Goal: Information Seeking & Learning: Compare options

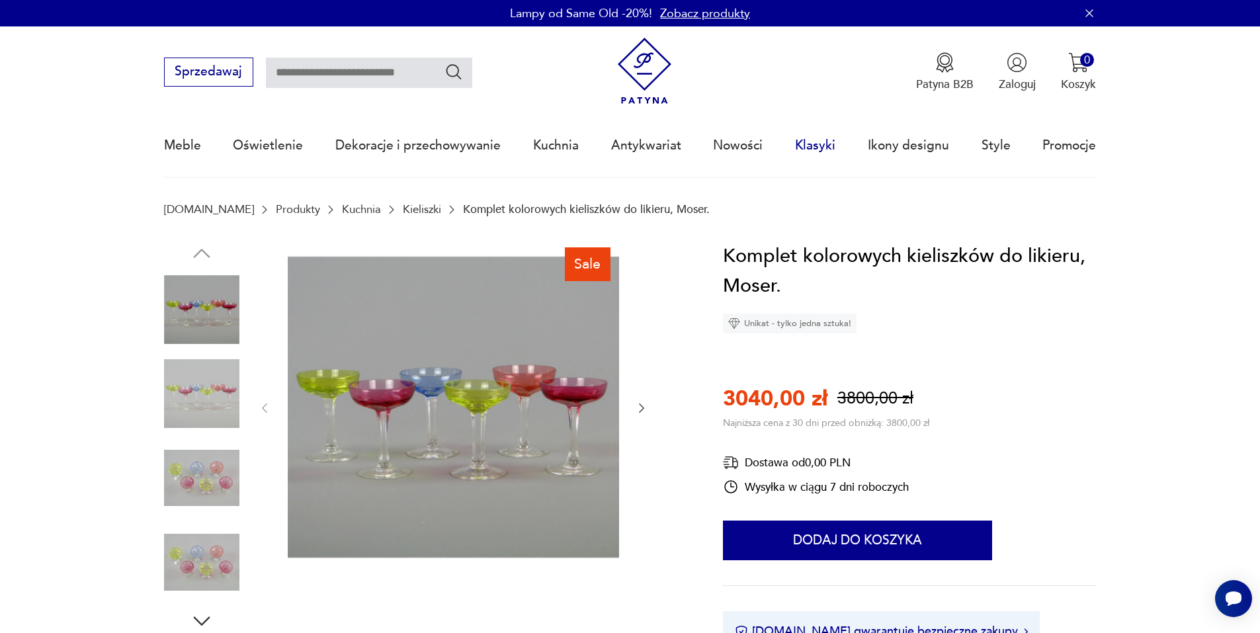
click at [808, 144] on link "Klasyki" at bounding box center [815, 145] width 40 height 61
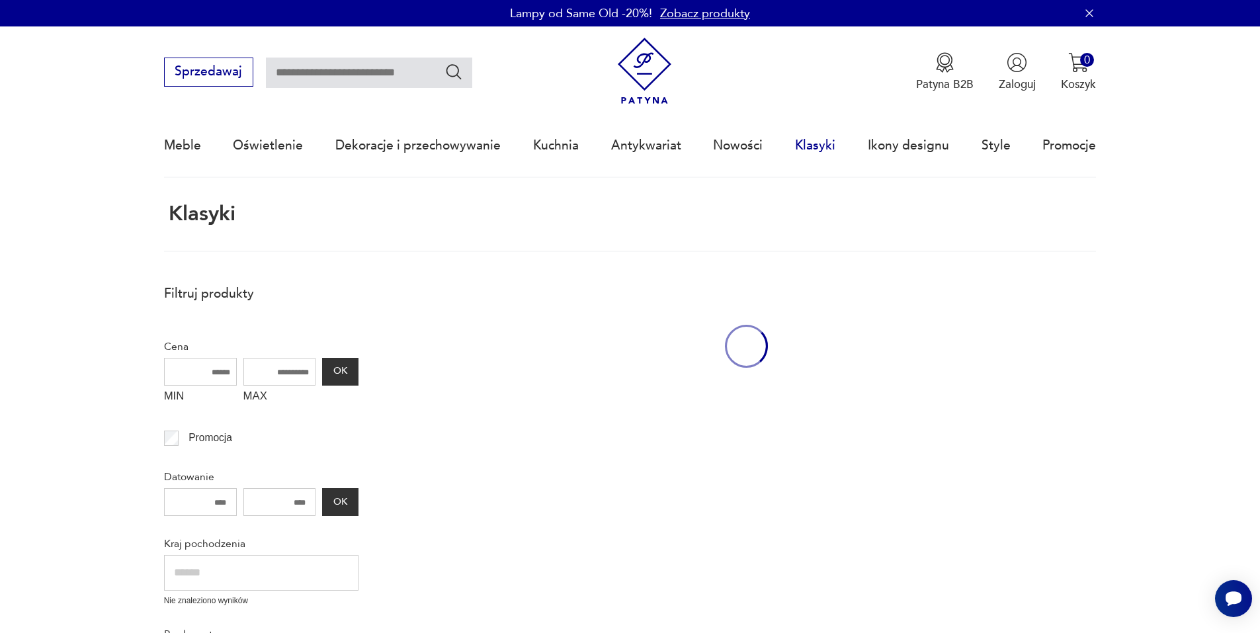
scroll to position [91, 0]
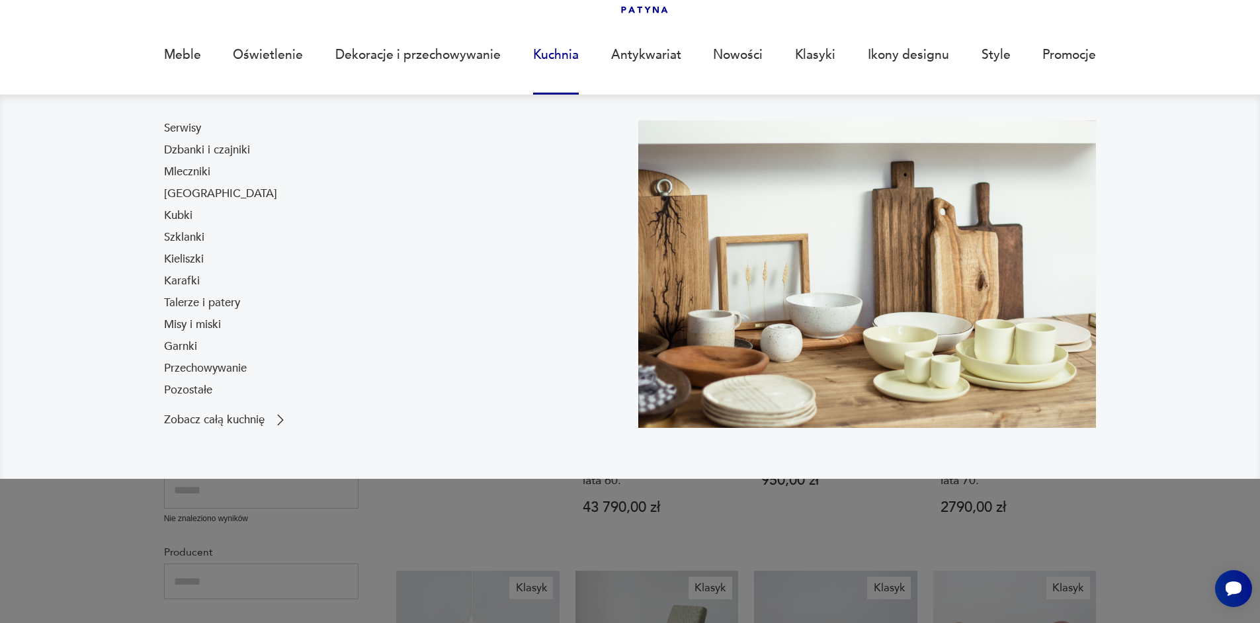
click at [544, 56] on link "Kuchnia" at bounding box center [556, 54] width 46 height 61
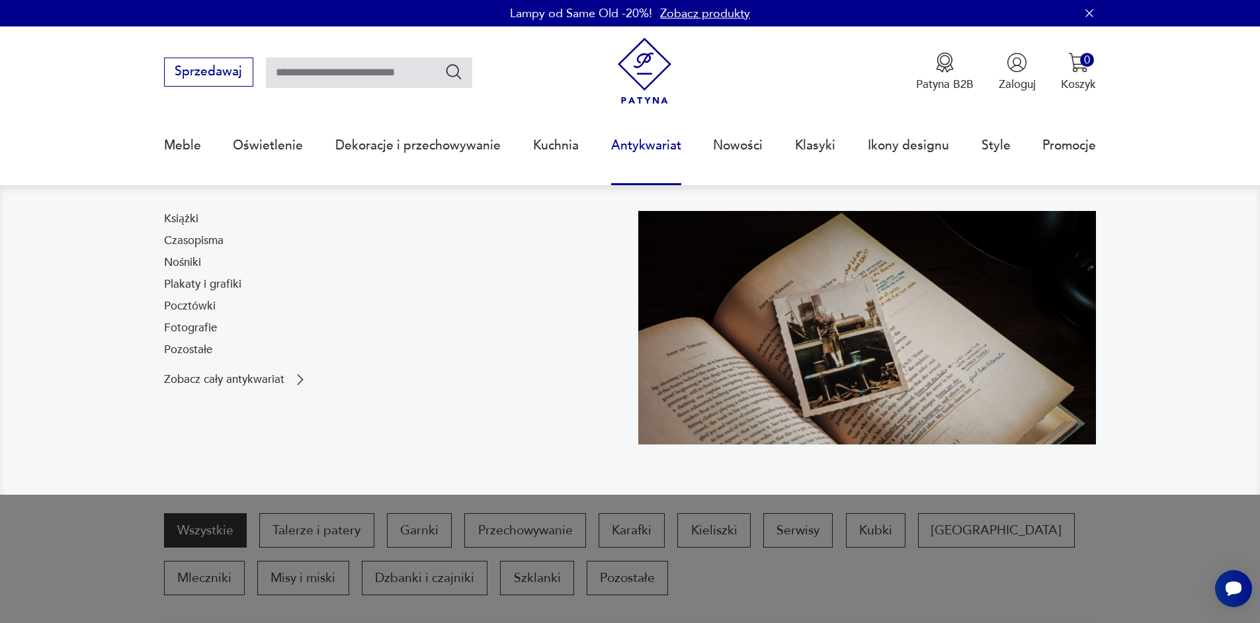
click at [633, 146] on link "Antykwariat" at bounding box center [646, 145] width 70 height 61
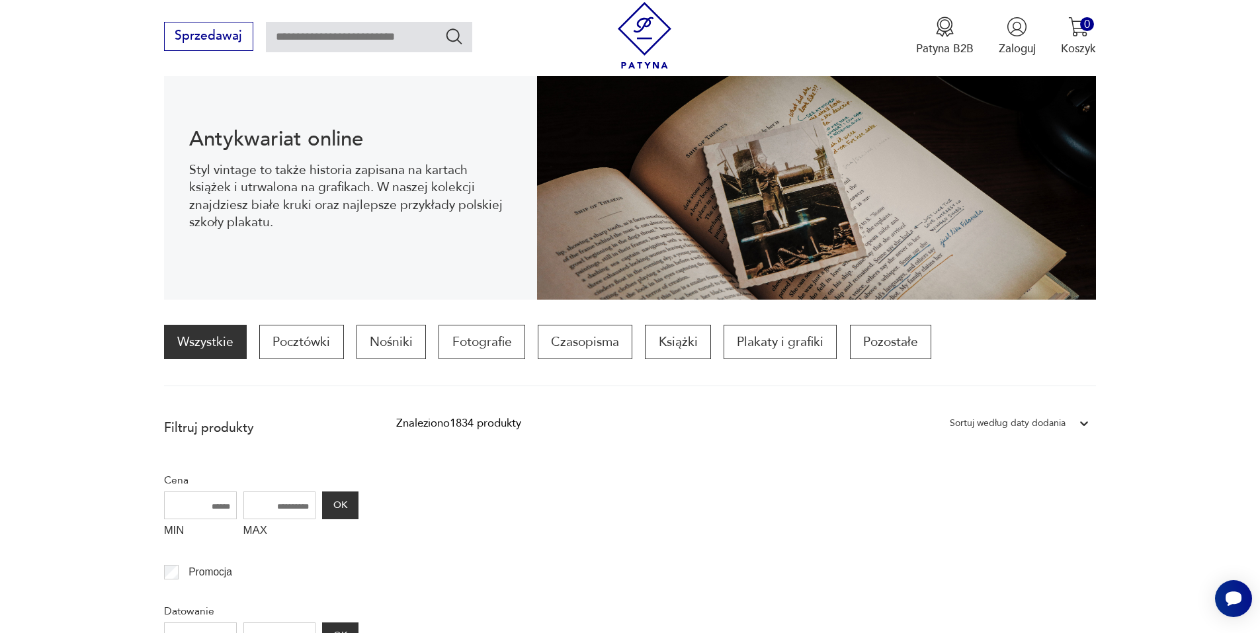
scroll to position [176, 0]
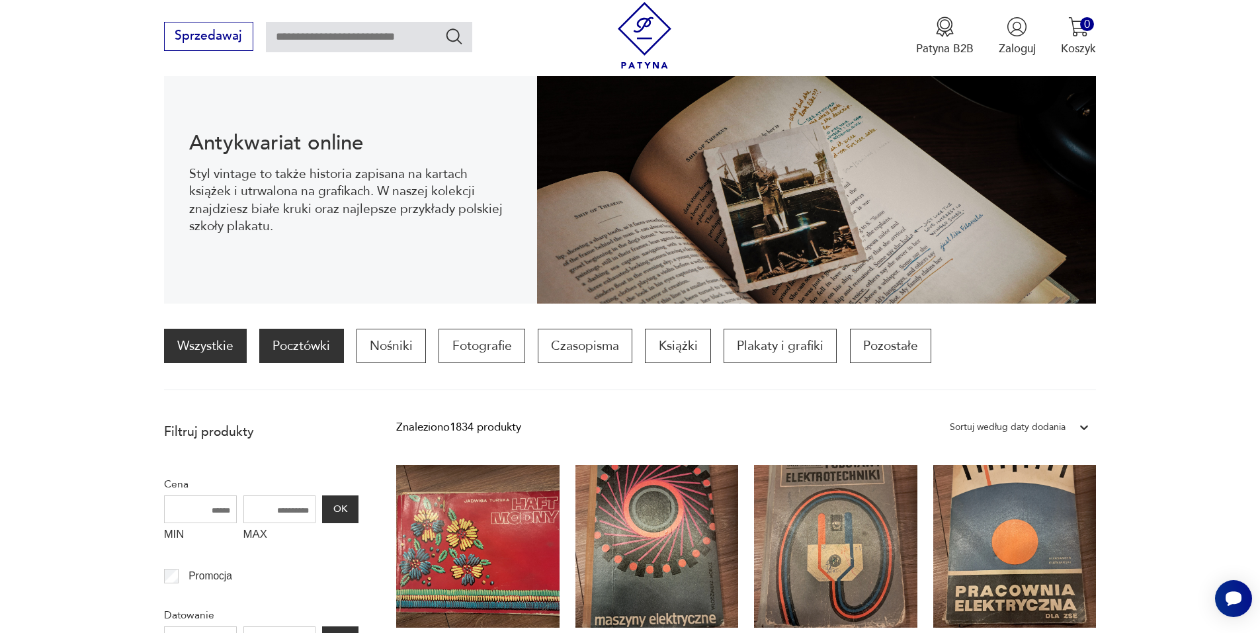
click at [321, 346] on p "Pocztówki" at bounding box center [301, 346] width 84 height 34
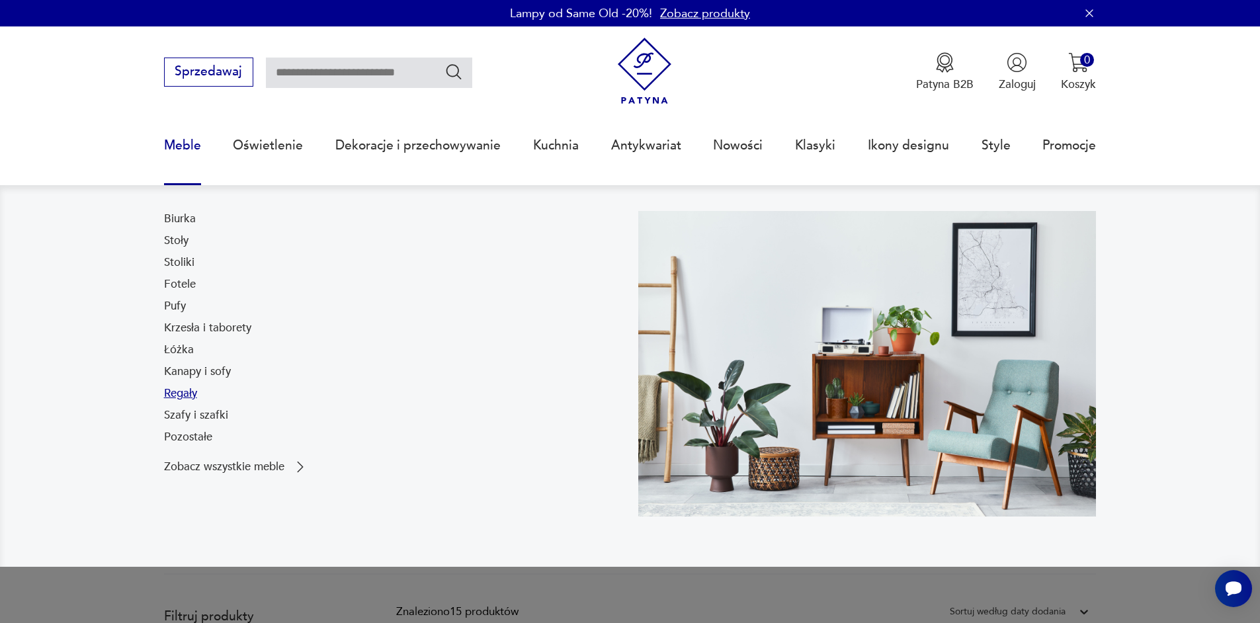
click at [174, 393] on link "Regały" at bounding box center [180, 394] width 33 height 16
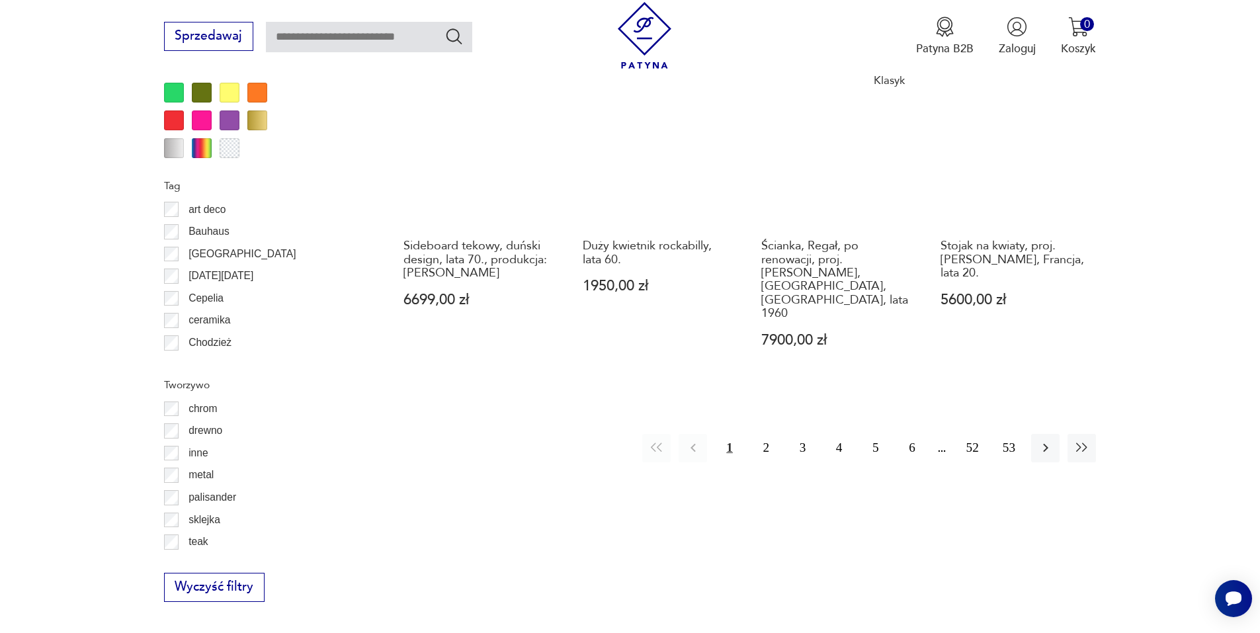
scroll to position [1650, 0]
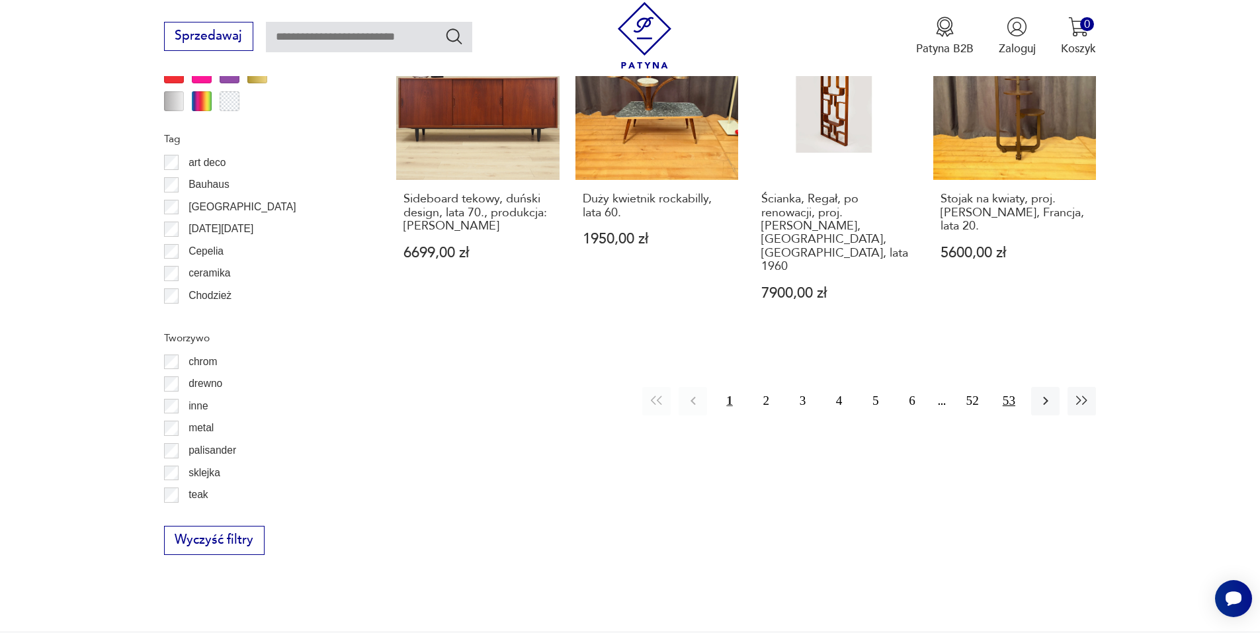
click at [1007, 387] on button "53" at bounding box center [1009, 401] width 28 height 28
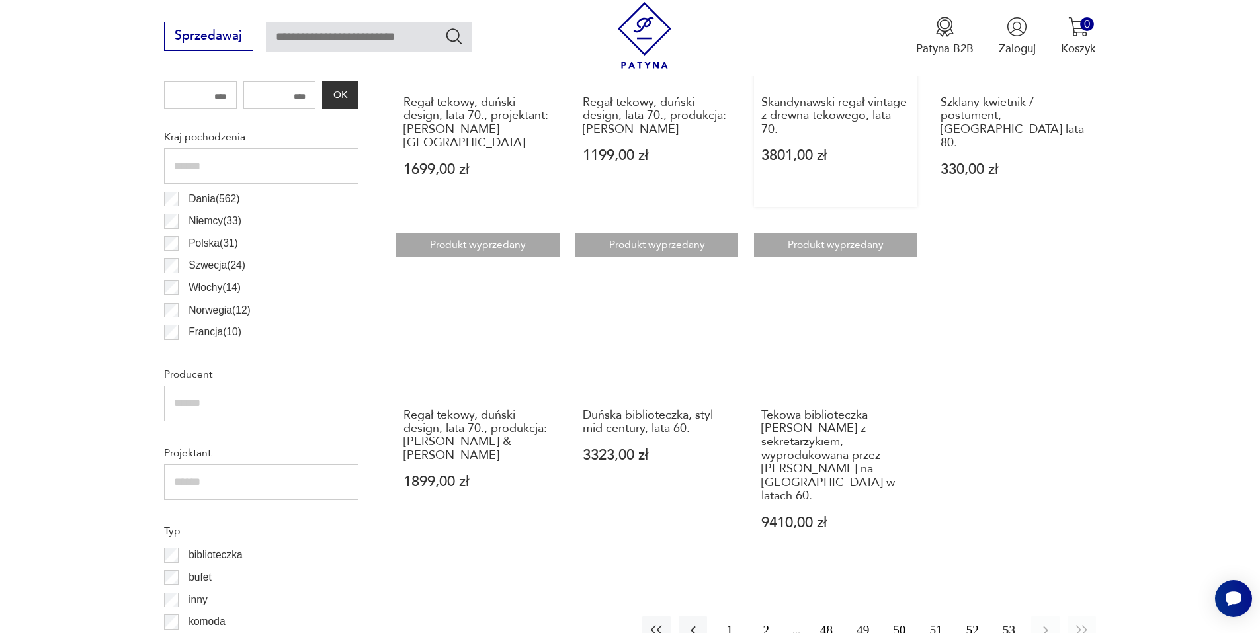
scroll to position [771, 0]
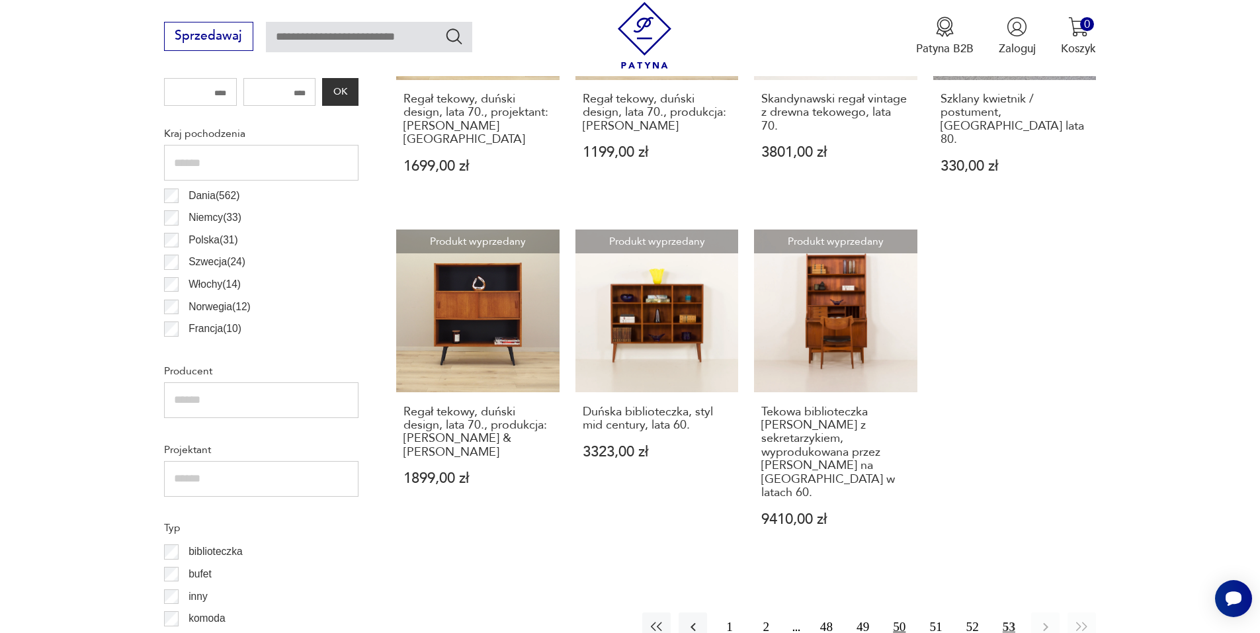
click at [901, 613] on button "50" at bounding box center [899, 627] width 28 height 28
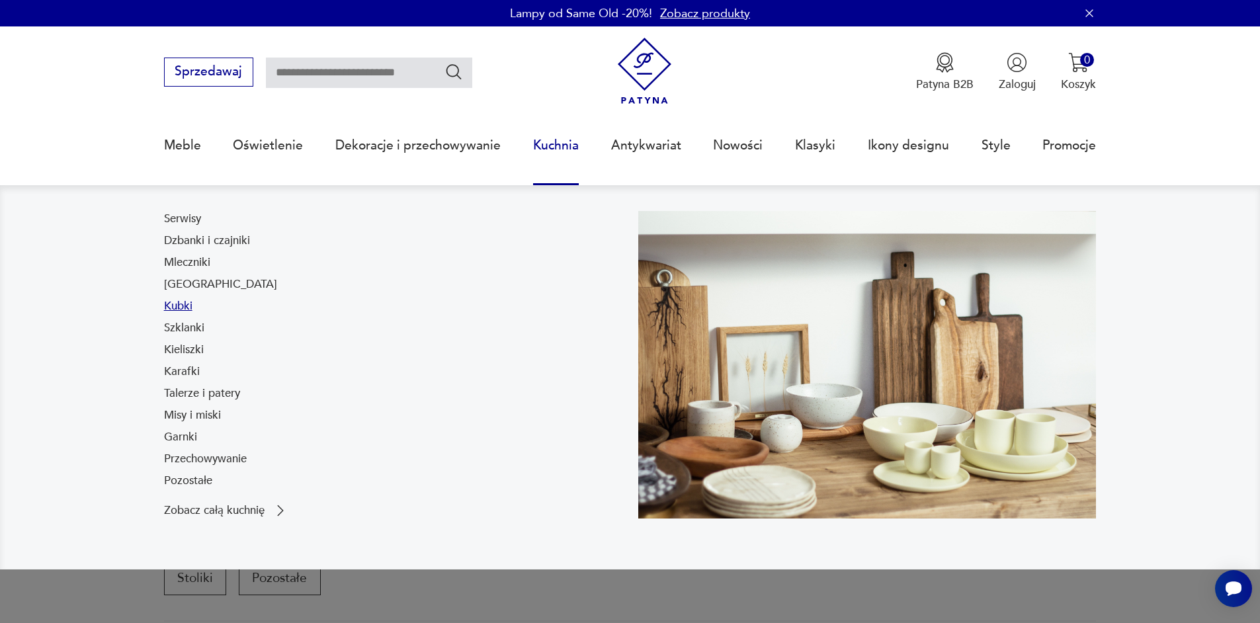
click at [183, 306] on link "Kubki" at bounding box center [178, 306] width 28 height 16
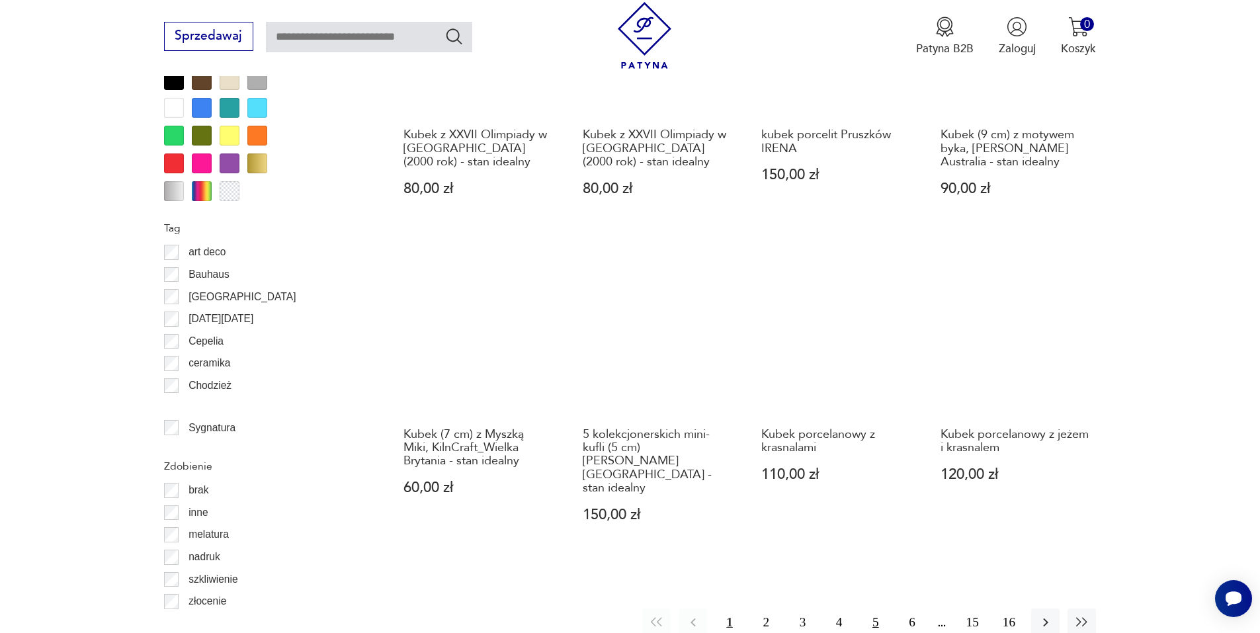
scroll to position [1499, 0]
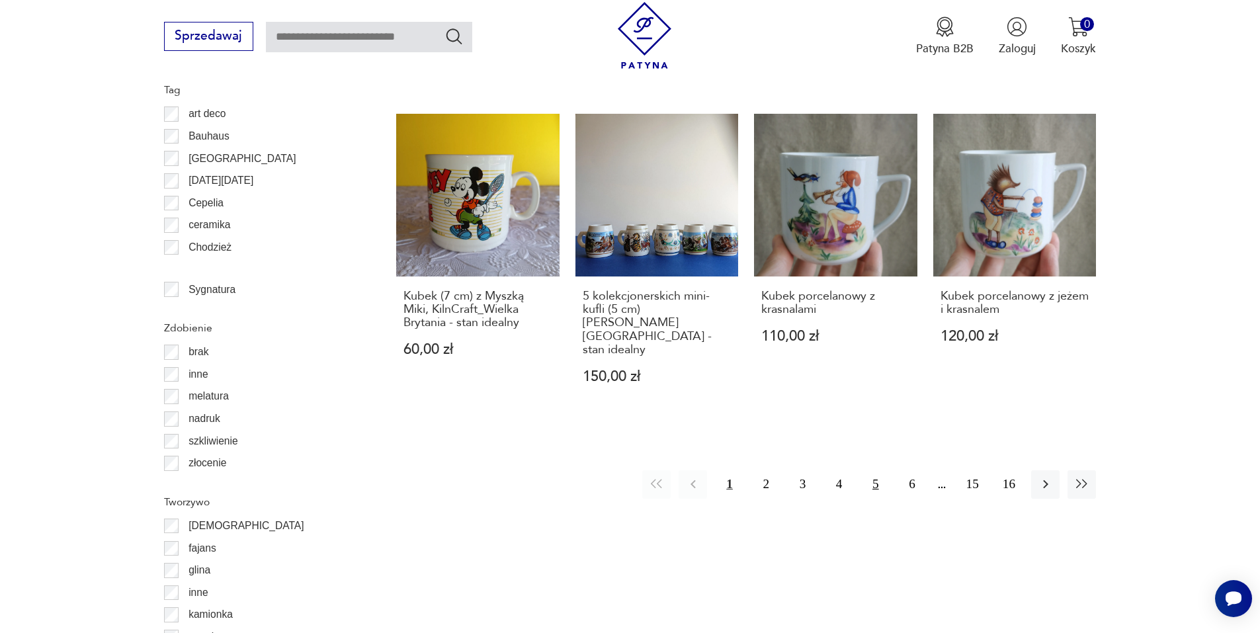
click at [877, 470] on button "5" at bounding box center [875, 484] width 28 height 28
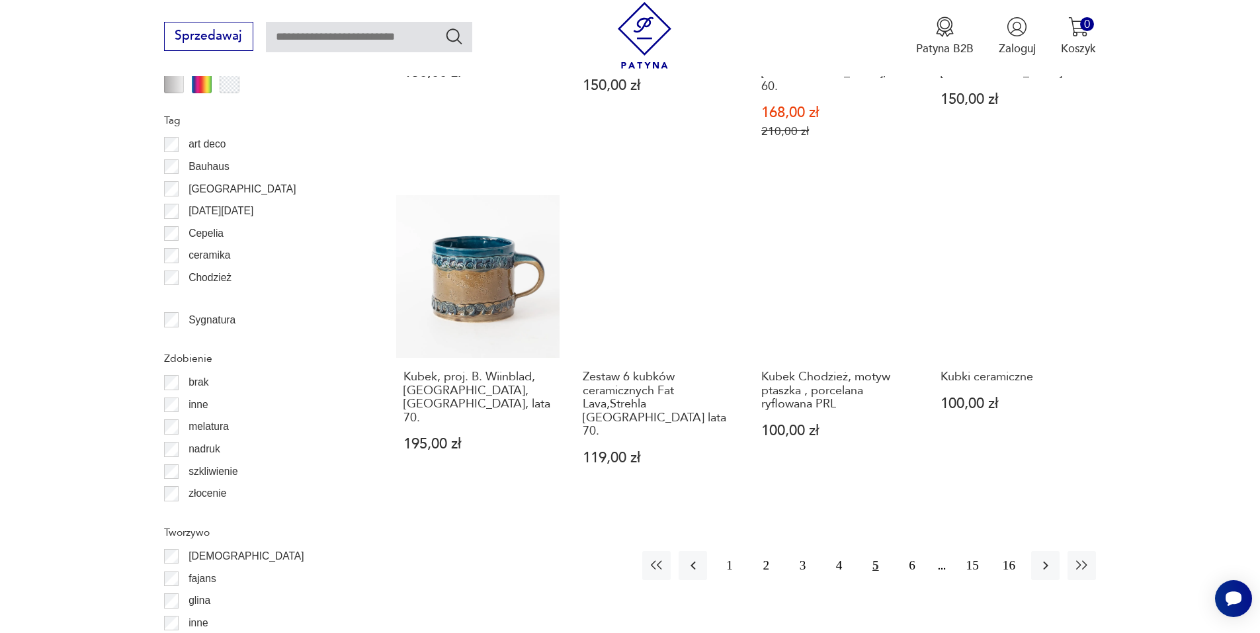
scroll to position [1632, 0]
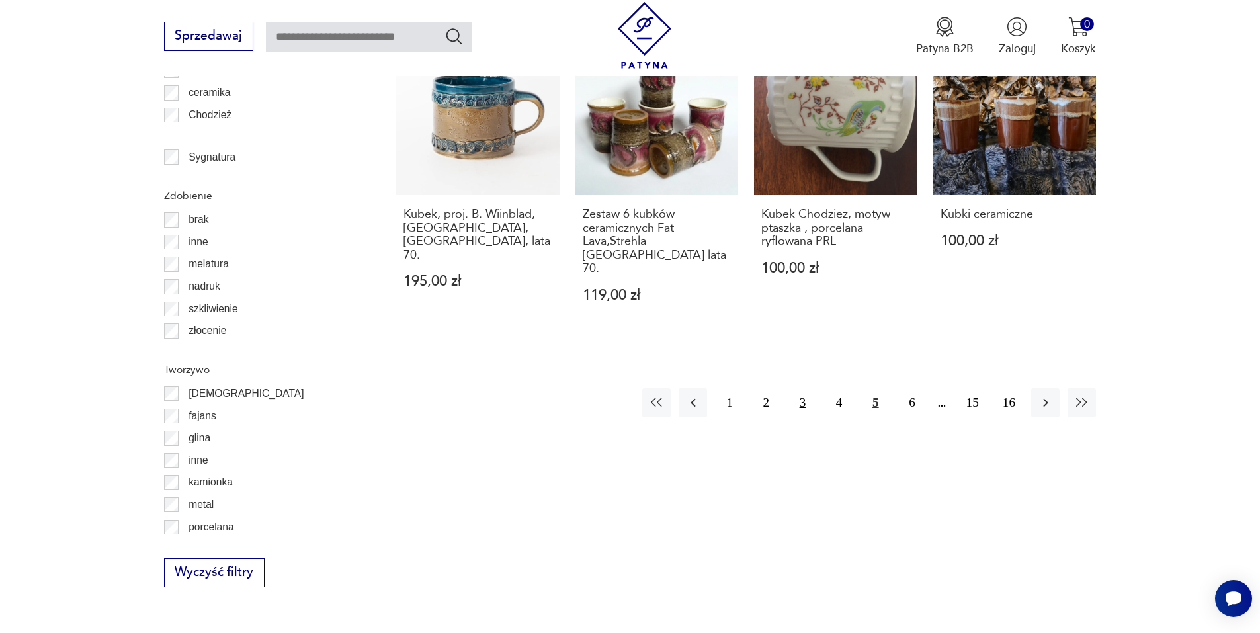
click at [801, 388] on button "3" at bounding box center [803, 402] width 28 height 28
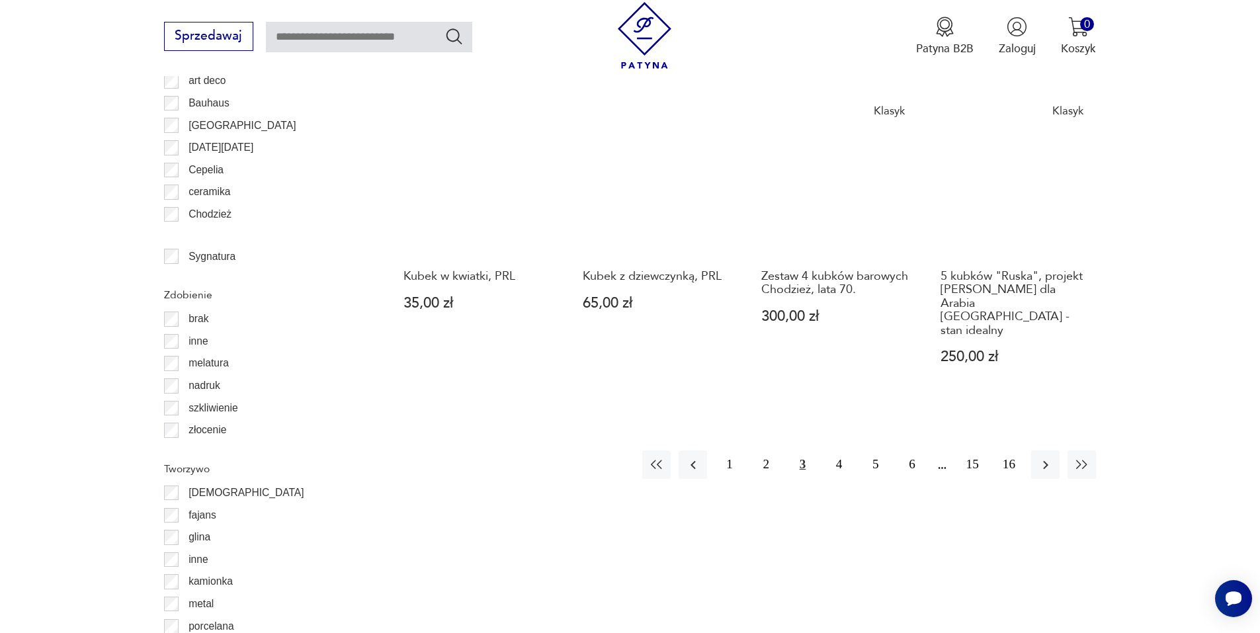
scroll to position [1698, 0]
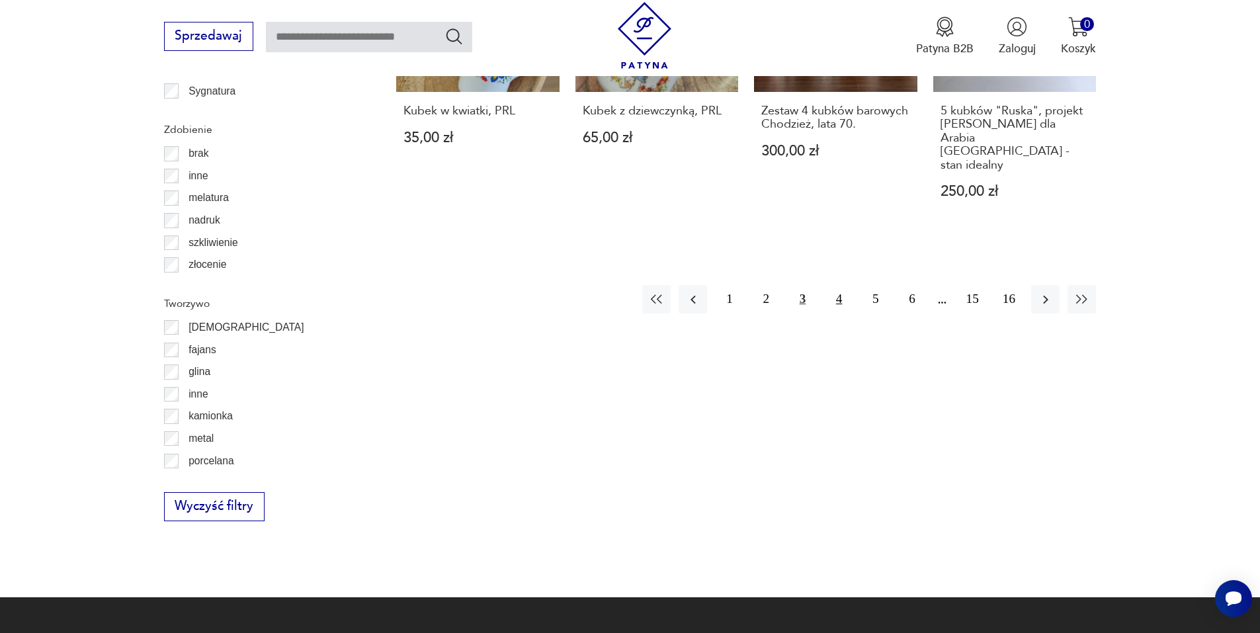
click at [839, 285] on button "4" at bounding box center [839, 299] width 28 height 28
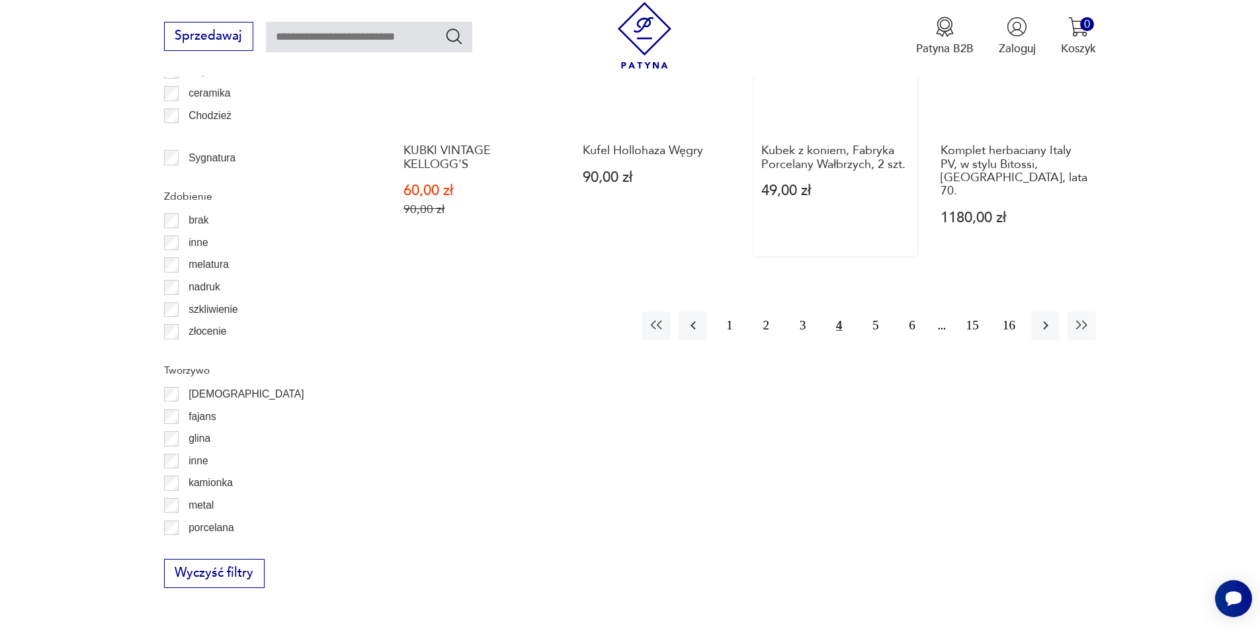
scroll to position [1632, 0]
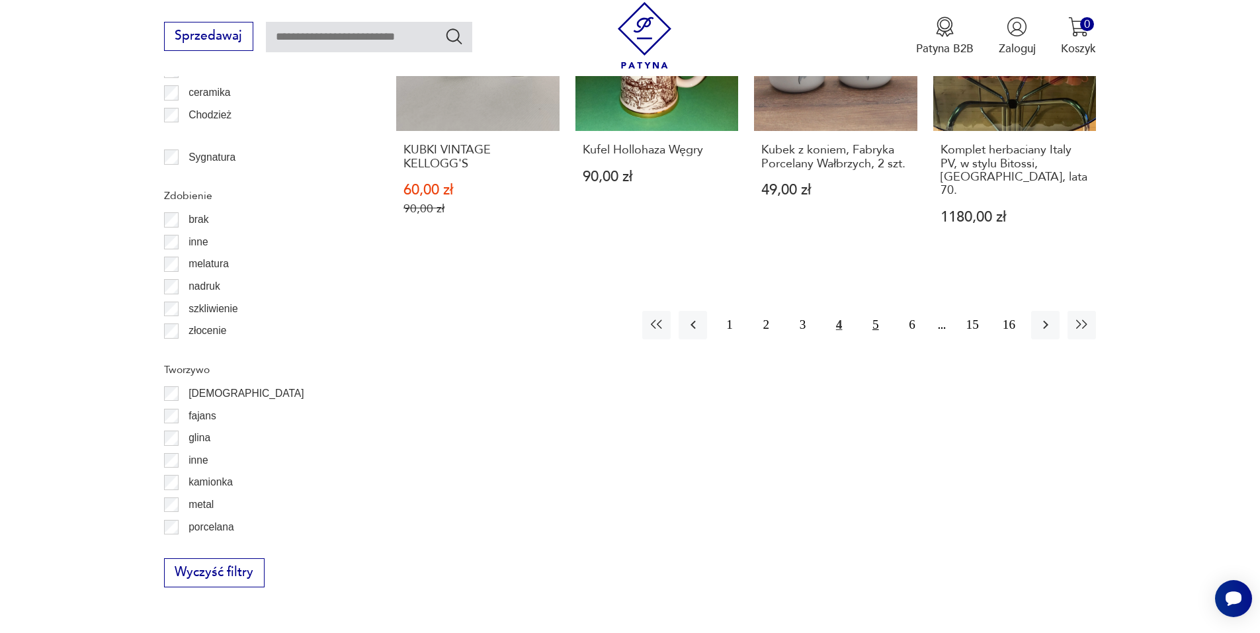
click at [877, 311] on button "5" at bounding box center [875, 325] width 28 height 28
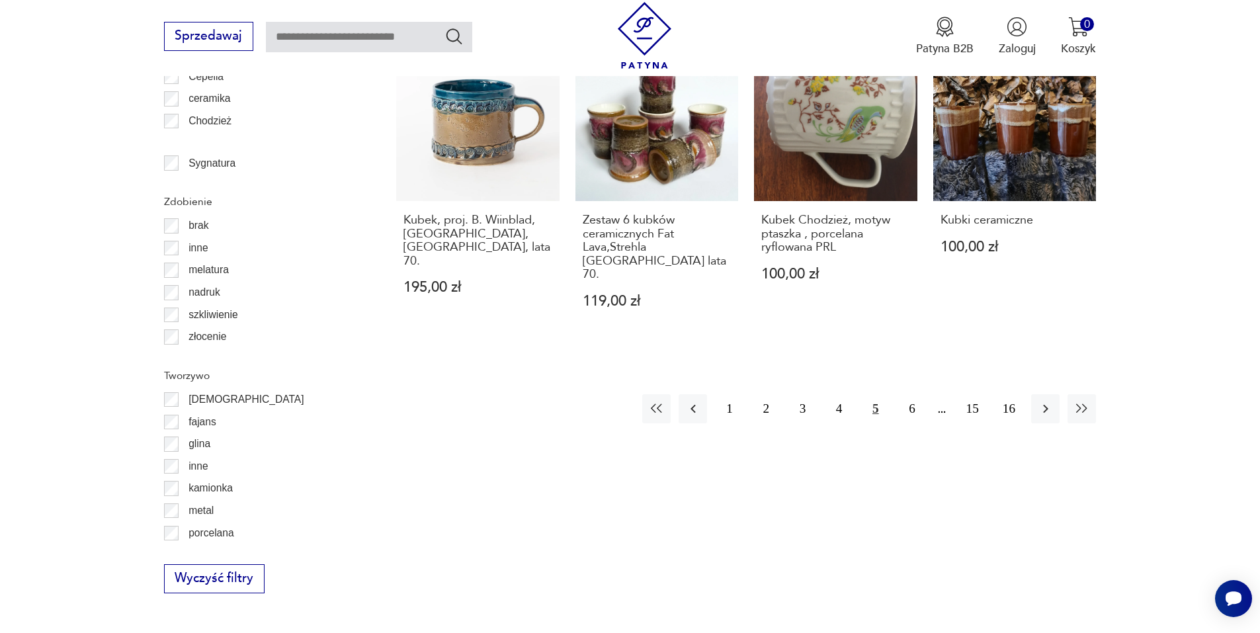
scroll to position [1632, 0]
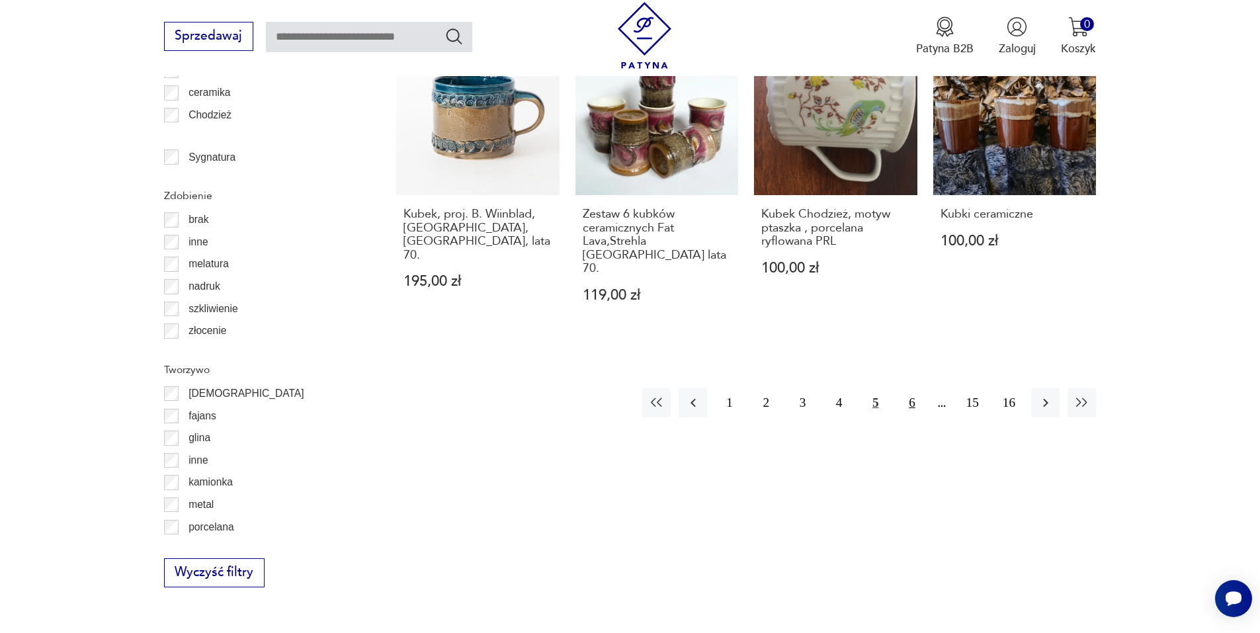
click at [913, 388] on button "6" at bounding box center [912, 402] width 28 height 28
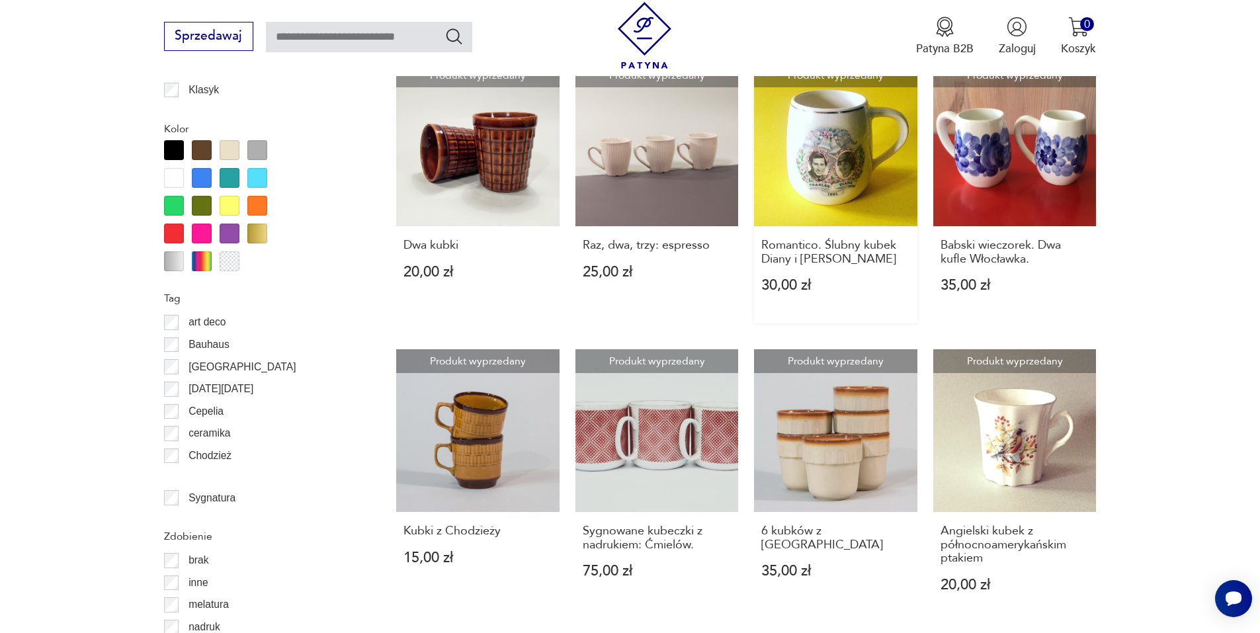
scroll to position [1367, 0]
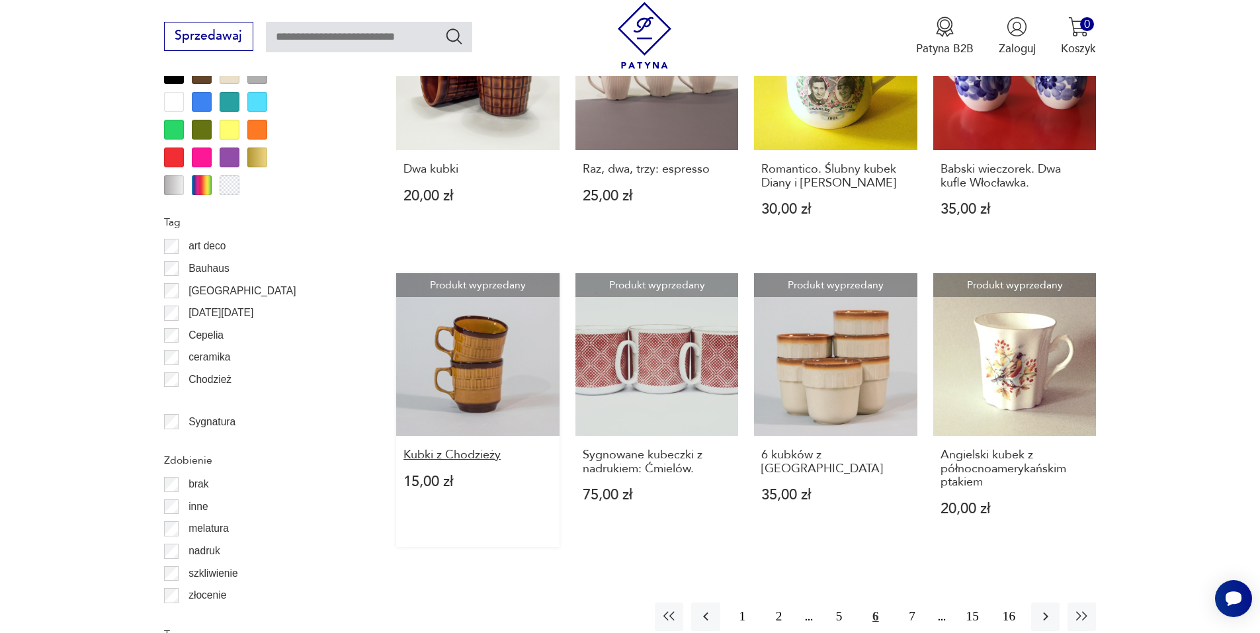
click at [449, 449] on h3 "Kubki z Chodzieży" at bounding box center [478, 455] width 149 height 13
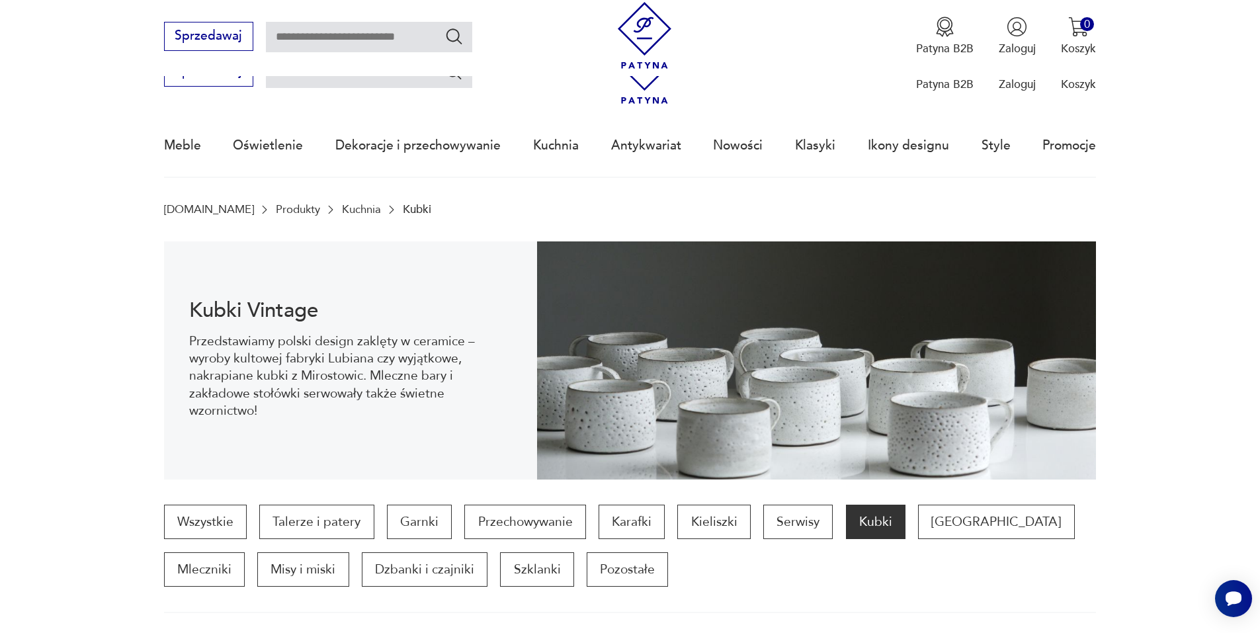
scroll to position [1514, 0]
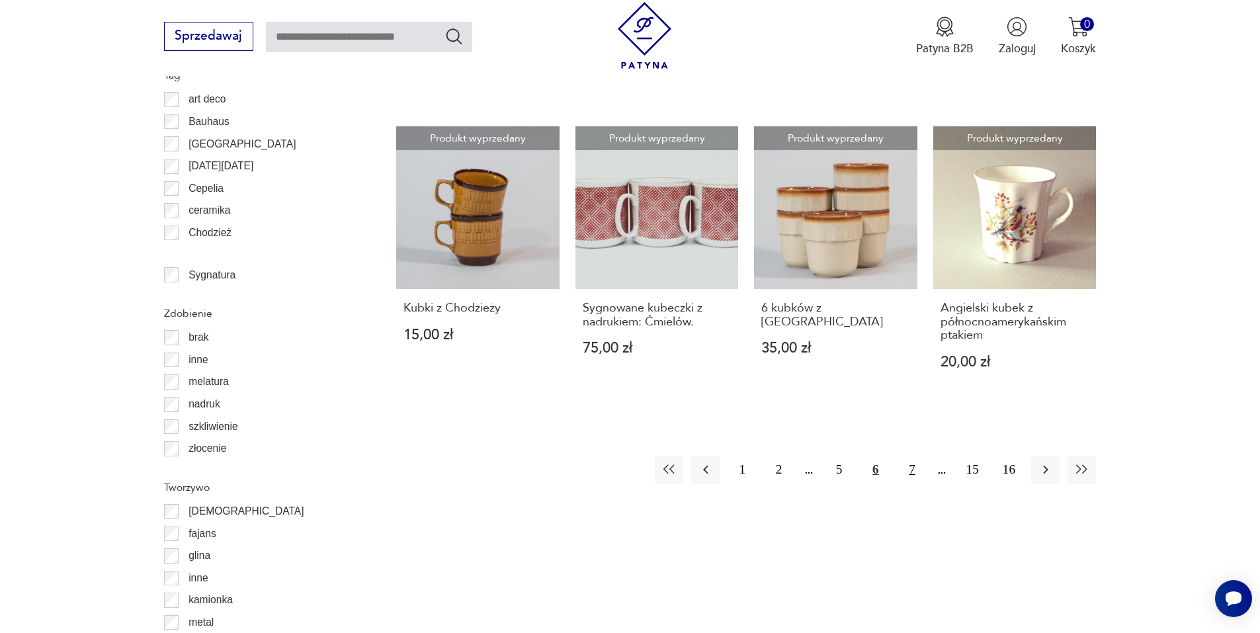
click at [912, 456] on button "7" at bounding box center [912, 470] width 28 height 28
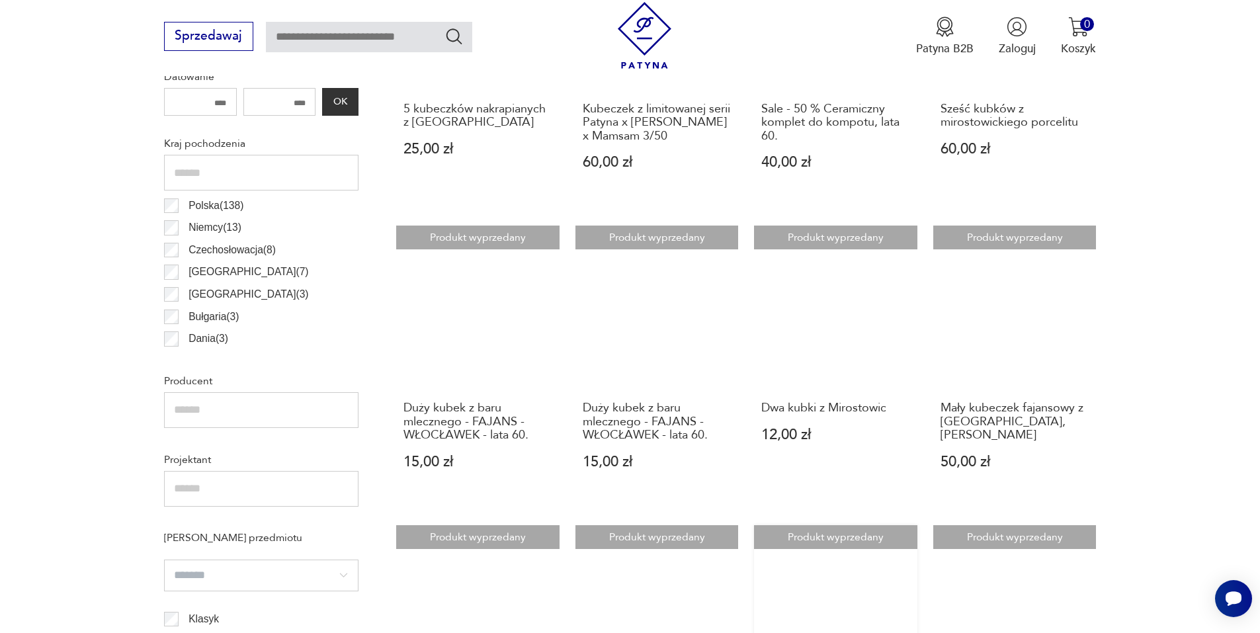
scroll to position [838, 0]
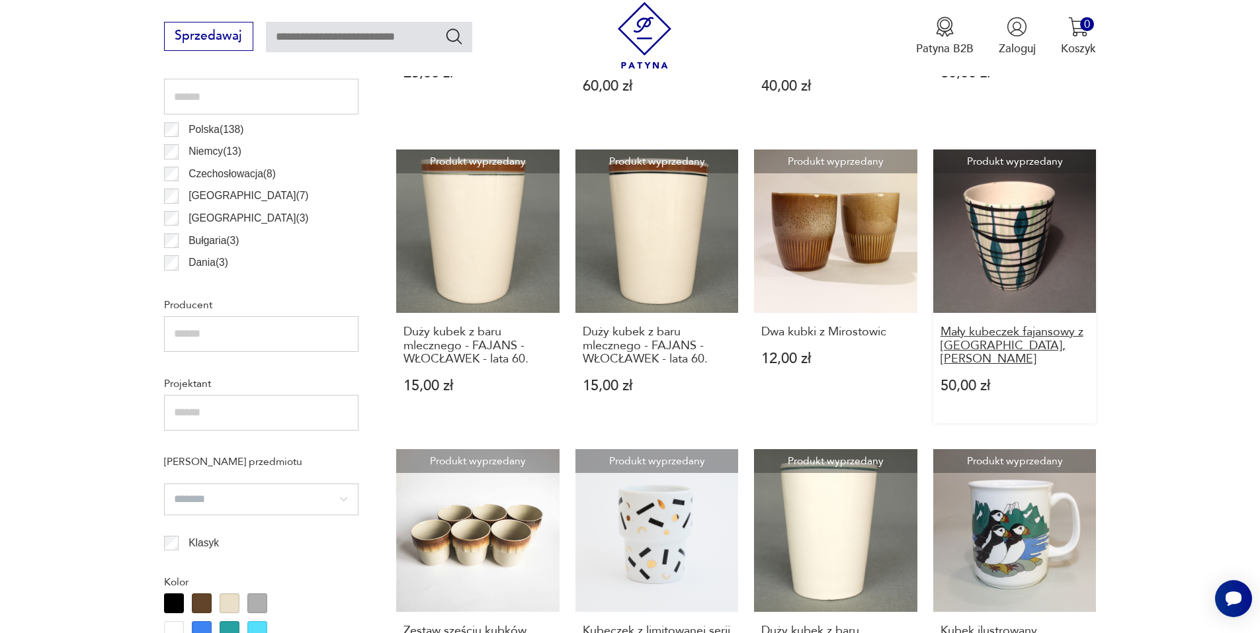
click at [990, 333] on h3 "Mały kubeczek fajansowy z Włocławka, picasso" at bounding box center [1015, 346] width 149 height 40
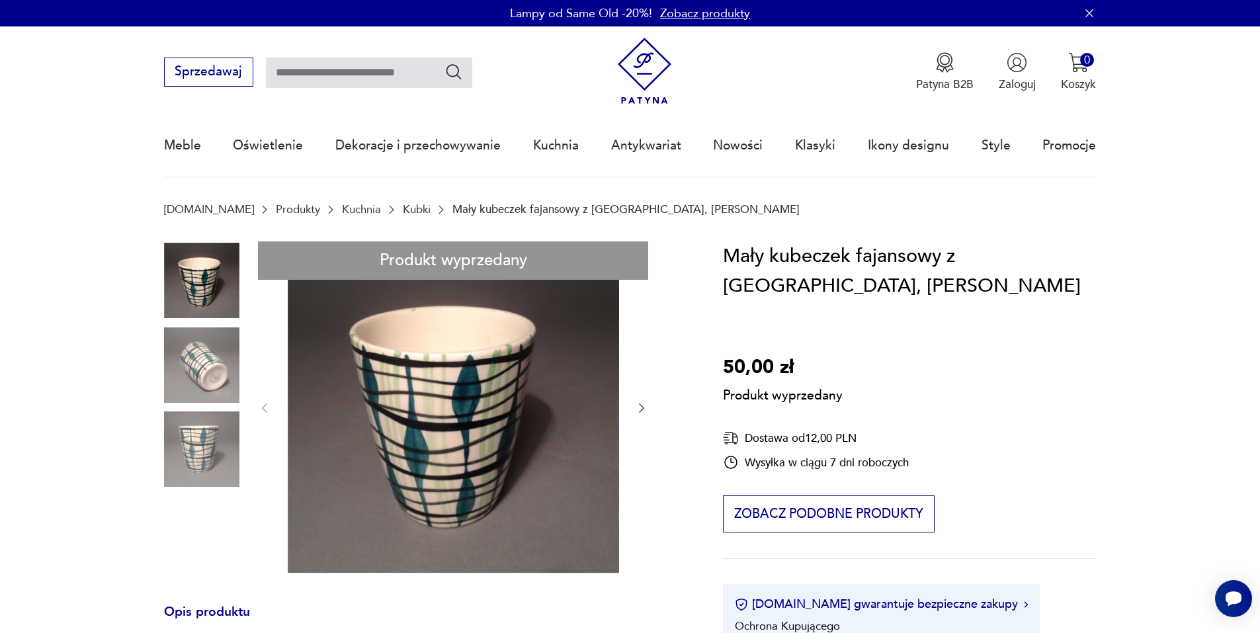
click at [200, 376] on div "Produkt wyprzedany Opis produktu Mały kubeczek z Włocławka. Rozwiń więcej Szcze…" at bounding box center [424, 625] width 521 height 766
click at [642, 409] on div "Produkt wyprzedany Opis produktu Mały kubeczek z Włocławka. Rozwiń więcej Szcze…" at bounding box center [424, 625] width 521 height 766
click at [638, 408] on div "Produkt wyprzedany Opis produktu Mały kubeczek z Włocławka. Rozwiń więcej Szcze…" at bounding box center [424, 625] width 521 height 766
click at [640, 408] on div "Produkt wyprzedany Opis produktu Mały kubeczek z Włocławka. Rozwiń więcej Szcze…" at bounding box center [424, 625] width 521 height 766
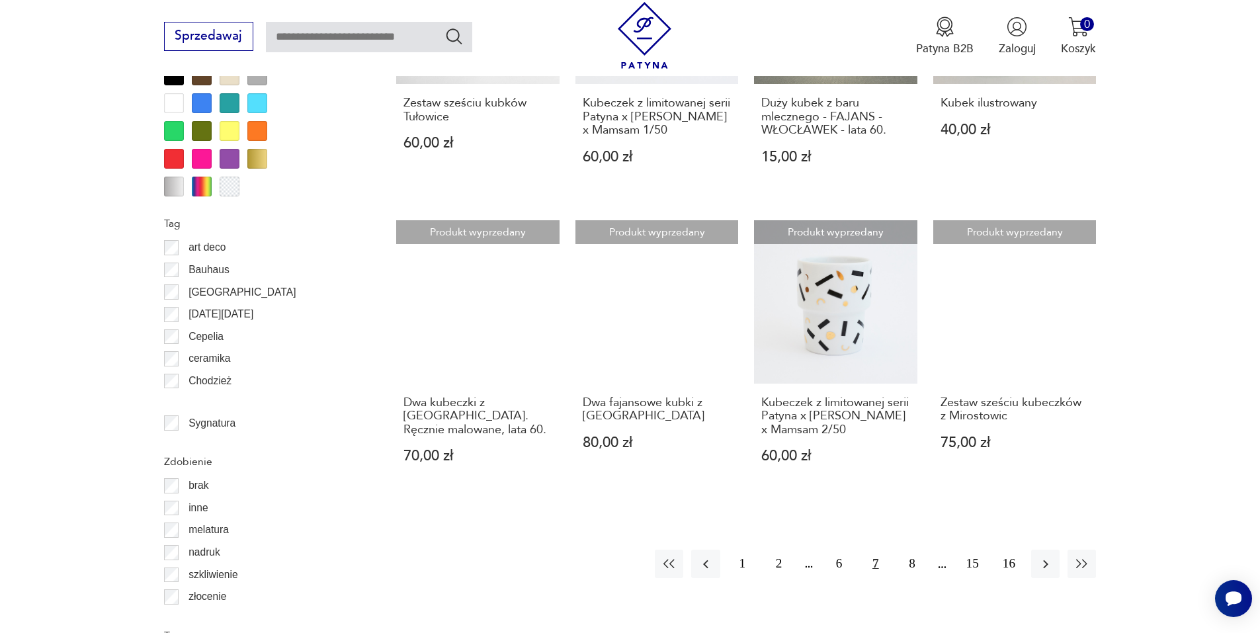
scroll to position [1367, 0]
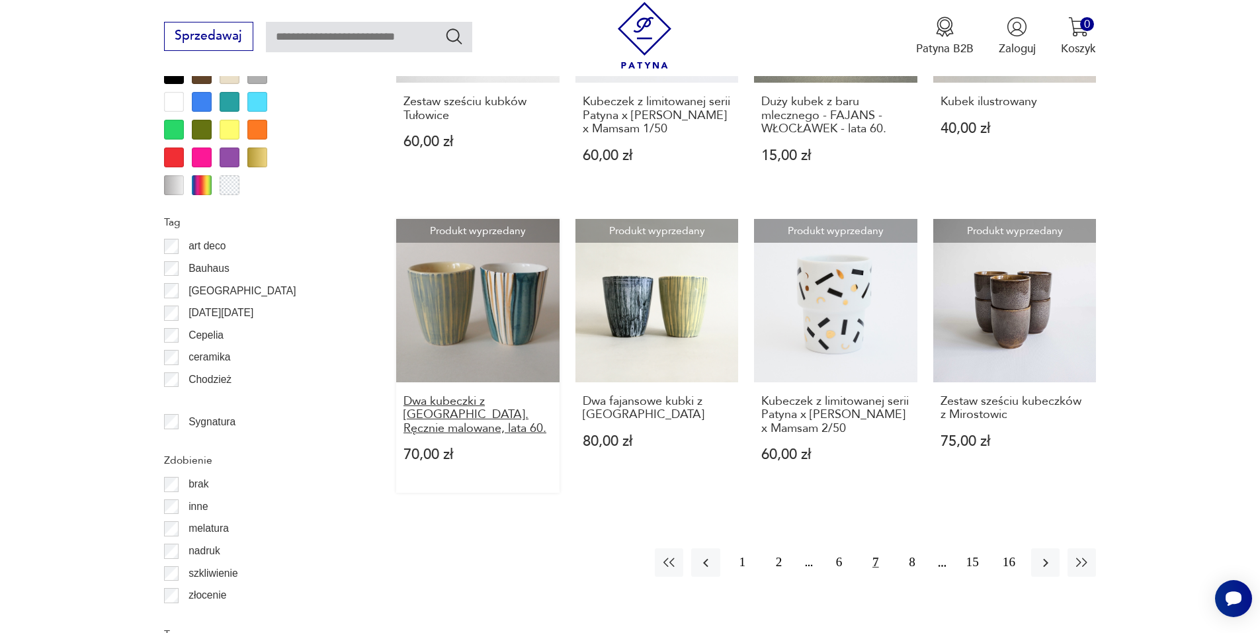
click at [480, 406] on h3 "Dwa kubeczki z Włocławka. Ręcznie malowane, lata 60." at bounding box center [478, 415] width 149 height 40
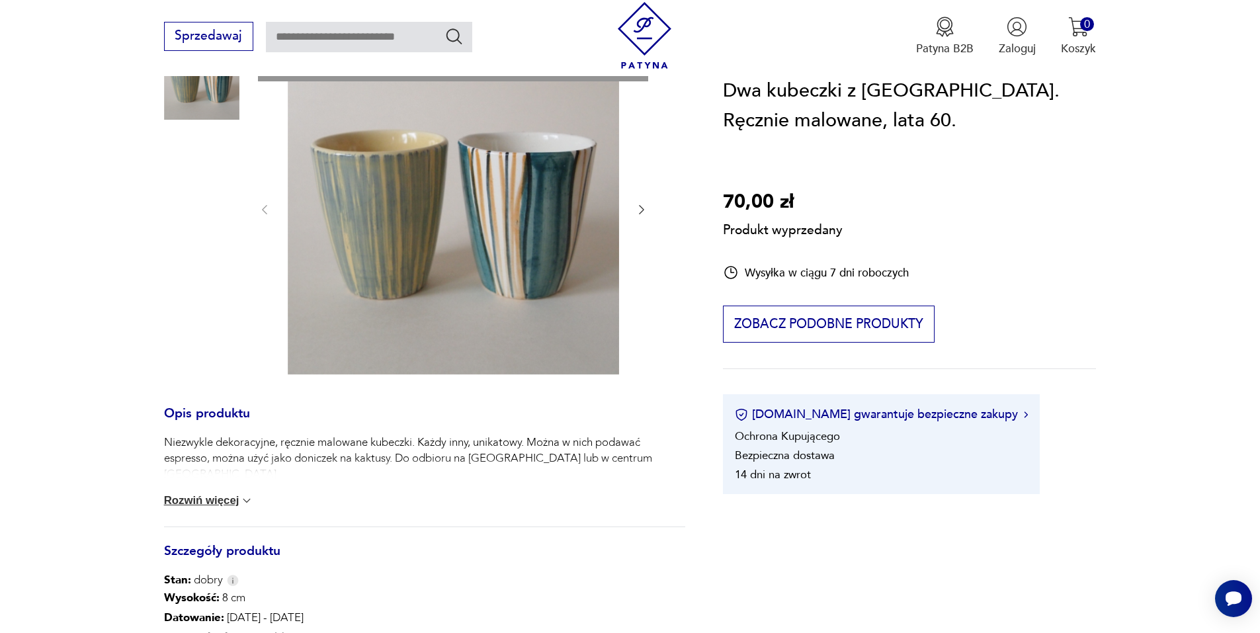
scroll to position [66, 0]
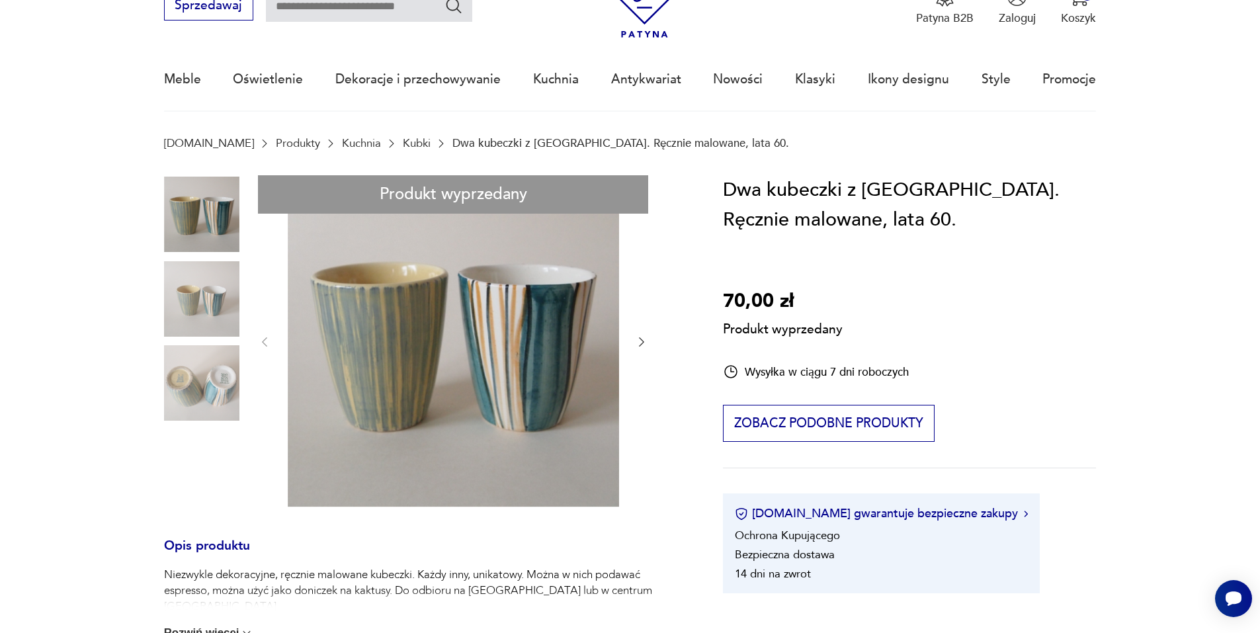
click at [198, 405] on div "Produkt wyprzedany Opis produktu Niezwykle dekoracyjne, ręcznie malowane kubecz…" at bounding box center [424, 580] width 521 height 811
click at [646, 339] on div "Produkt wyprzedany Opis produktu Niezwykle dekoracyjne, ręcznie malowane kubecz…" at bounding box center [424, 580] width 521 height 811
click at [206, 398] on div "Produkt wyprzedany Opis produktu Niezwykle dekoracyjne, ręcznie malowane kubecz…" at bounding box center [424, 580] width 521 height 811
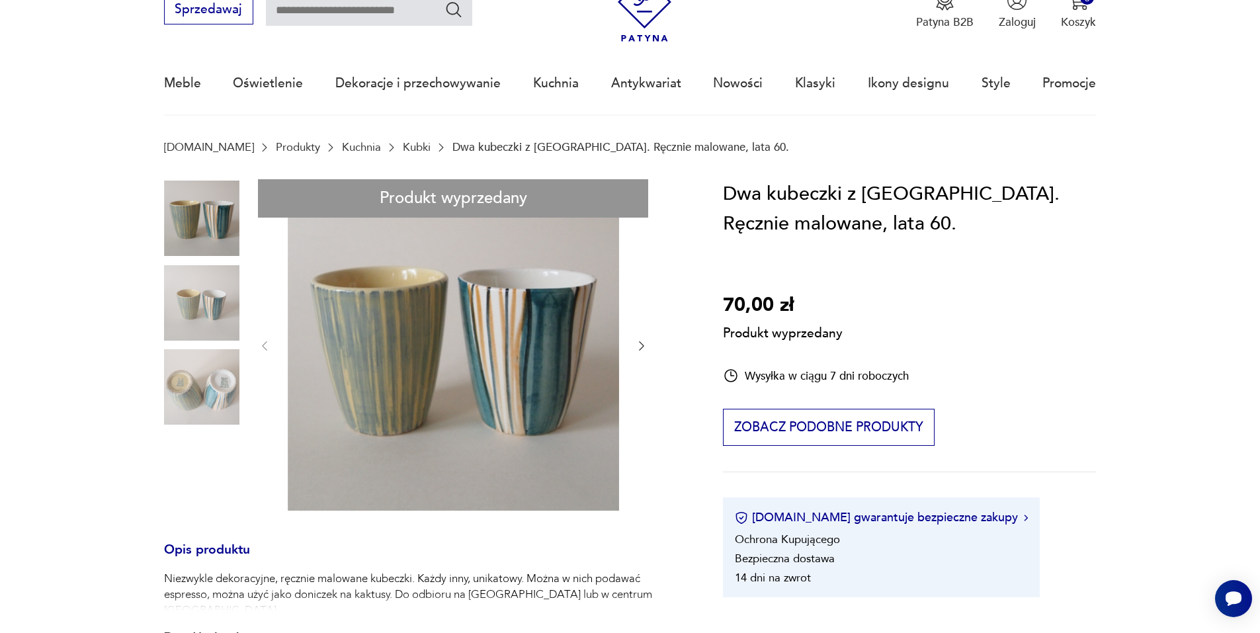
scroll to position [0, 0]
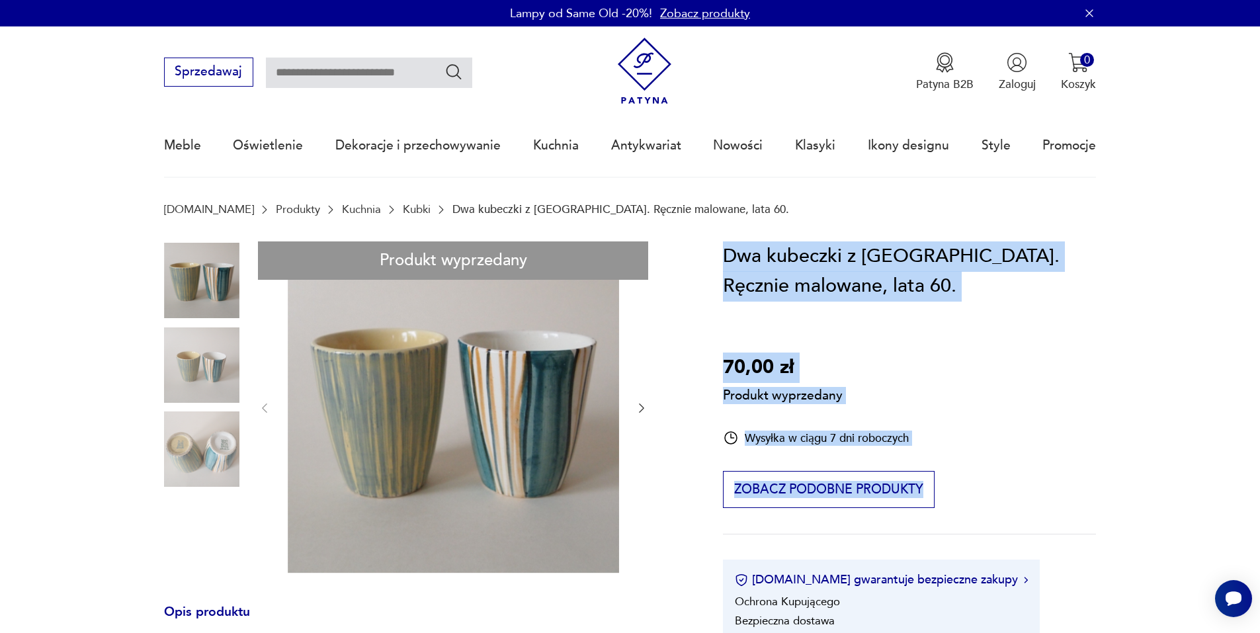
drag, startPoint x: 721, startPoint y: 255, endPoint x: 1008, endPoint y: 406, distance: 324.4
copy div "Dwa kubeczki z Włocławka. Ręcznie malowane, lata 60. 70,00 zł Produkt wyprzedan…"
click at [953, 386] on div "Dwa kubeczki z Włocławka. Ręcznie malowane, lata 60. 70,00 zł Produkt wyprzedan…" at bounding box center [909, 451] width 373 height 419
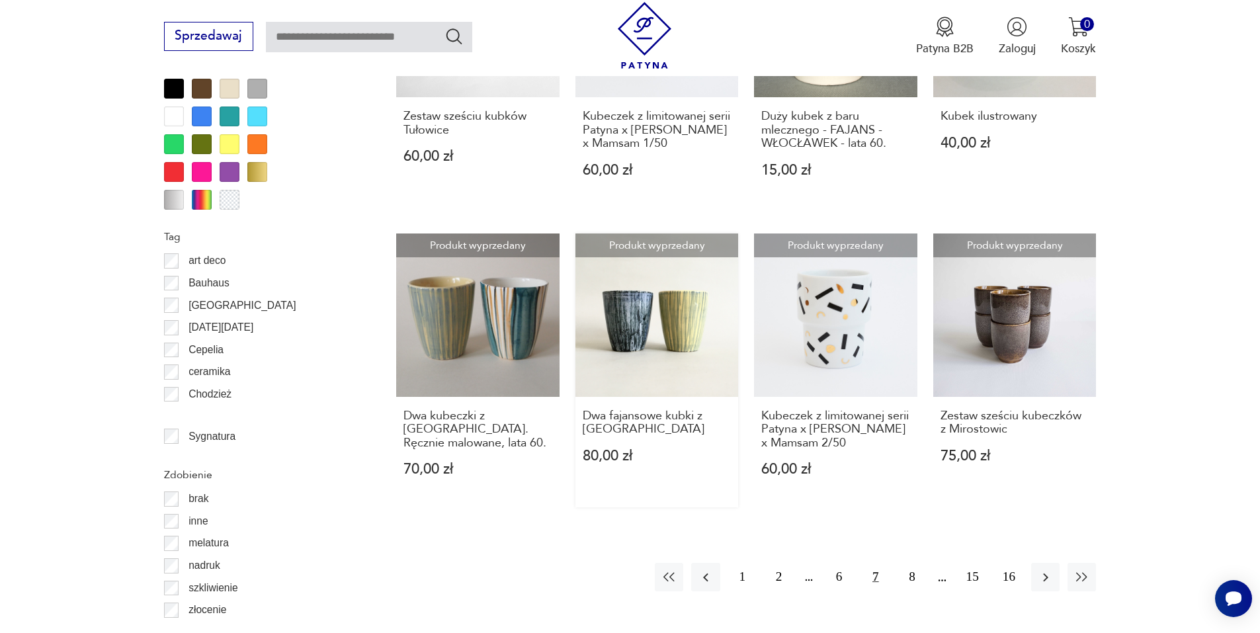
scroll to position [1382, 0]
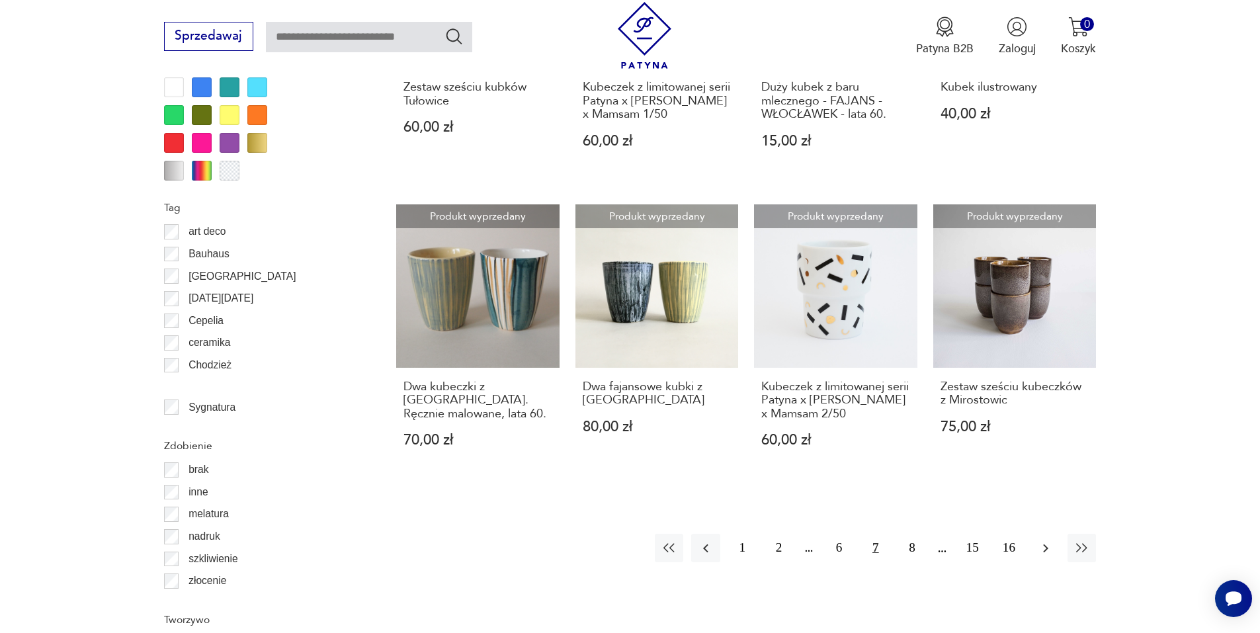
click at [1045, 549] on icon "button" at bounding box center [1046, 549] width 16 height 16
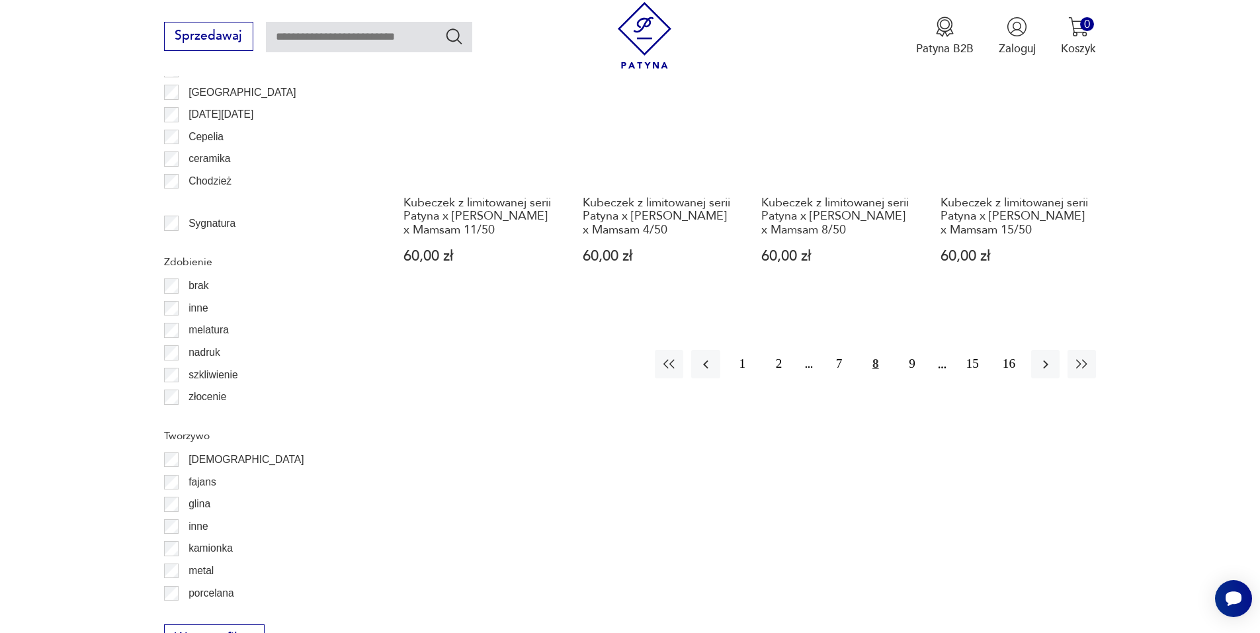
scroll to position [1830, 0]
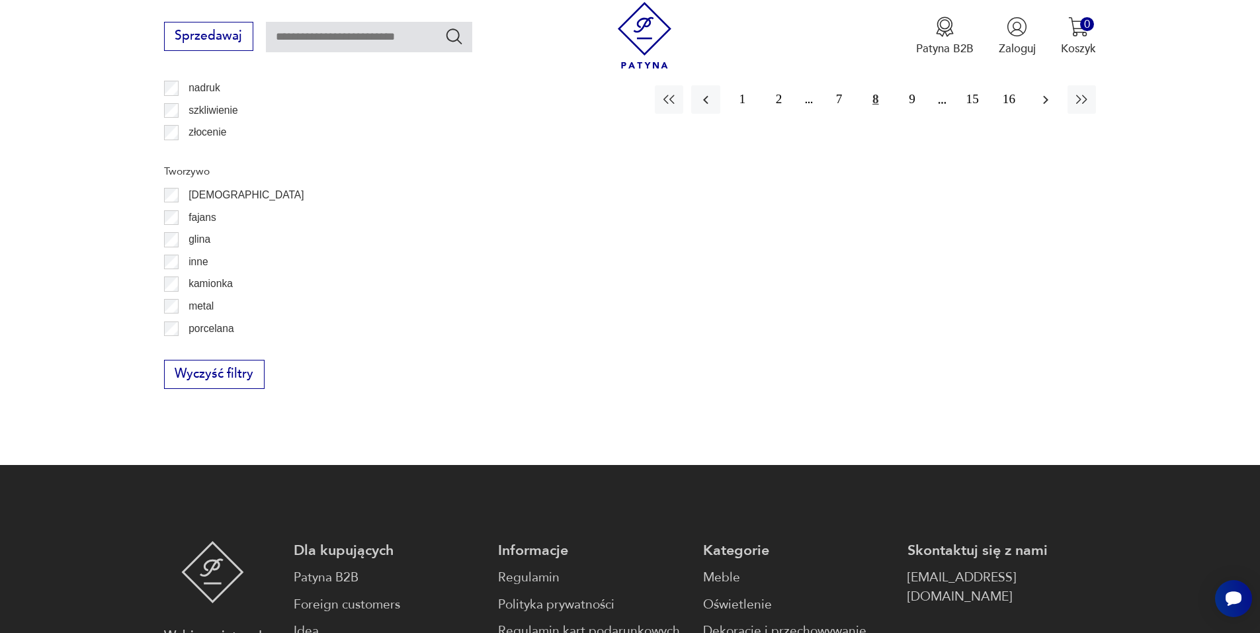
click at [1050, 108] on icon "button" at bounding box center [1046, 100] width 16 height 16
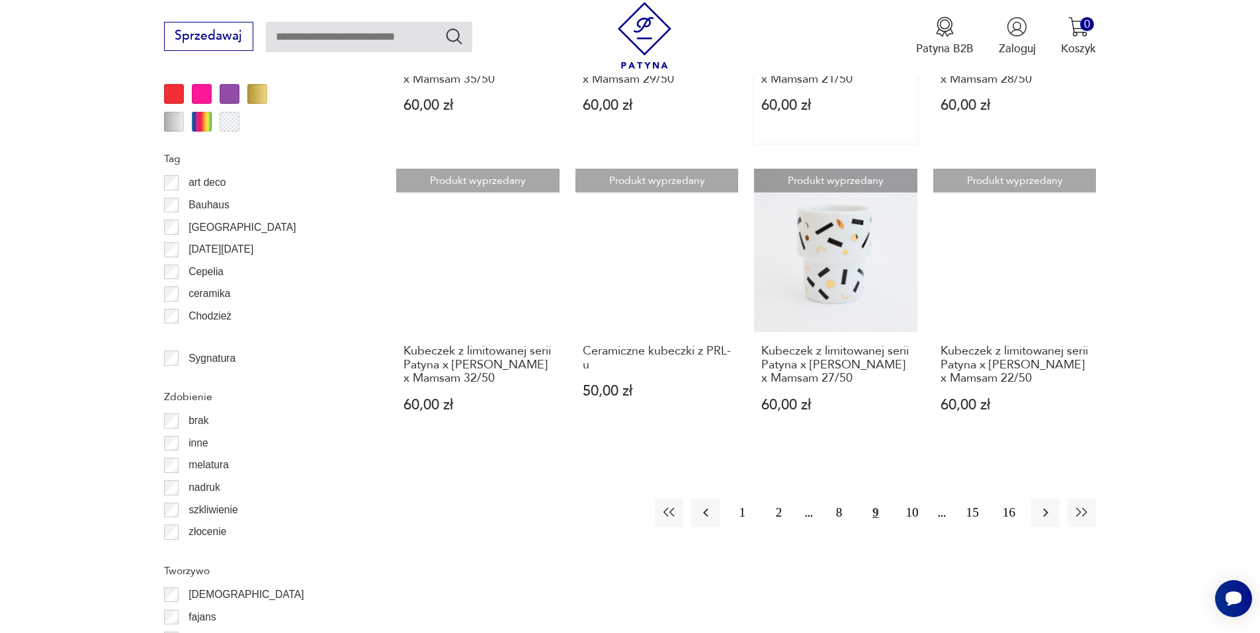
scroll to position [1433, 0]
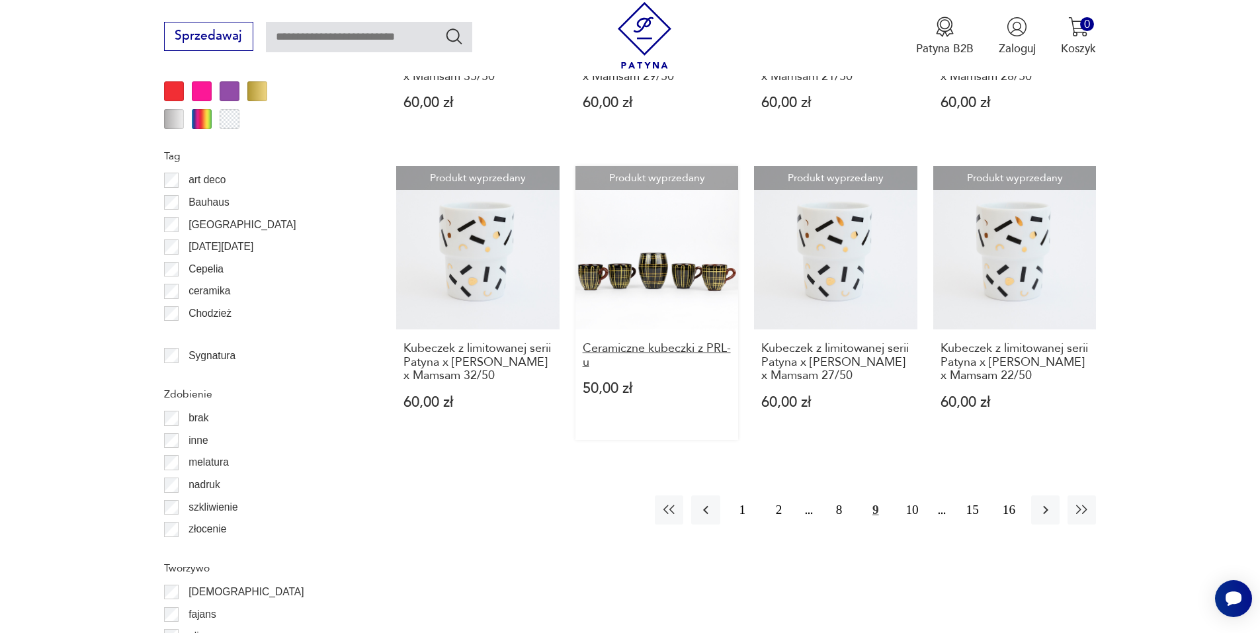
click at [669, 369] on h3 "Ceramiczne kubeczki z PRL-u" at bounding box center [657, 355] width 149 height 27
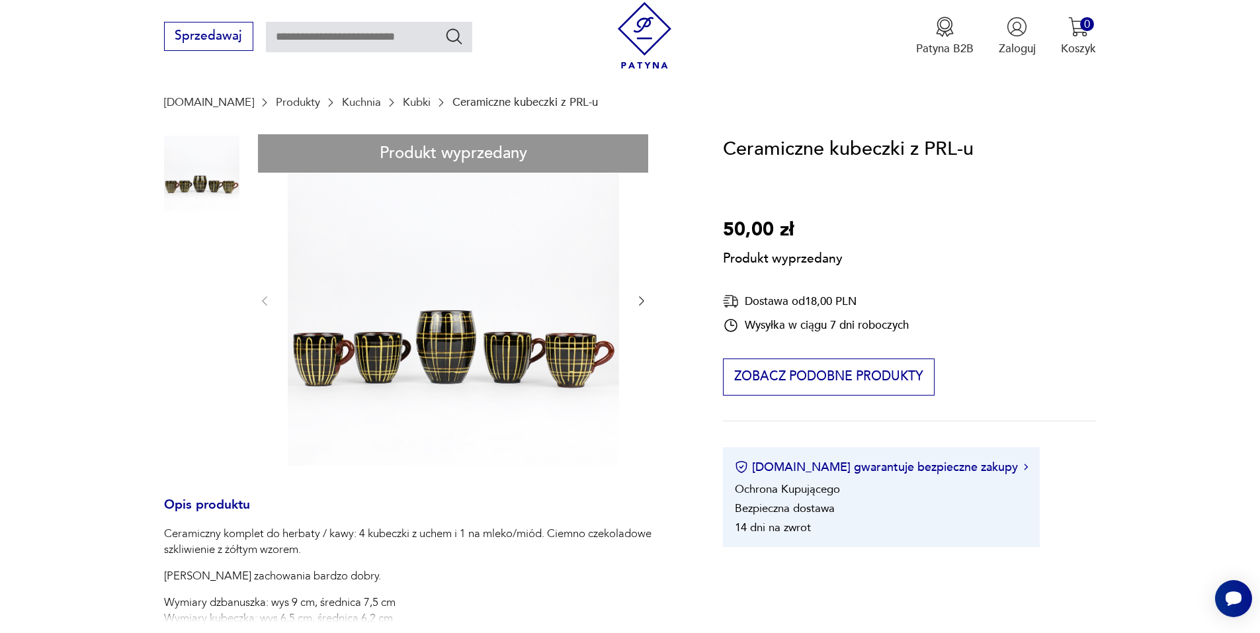
scroll to position [265, 0]
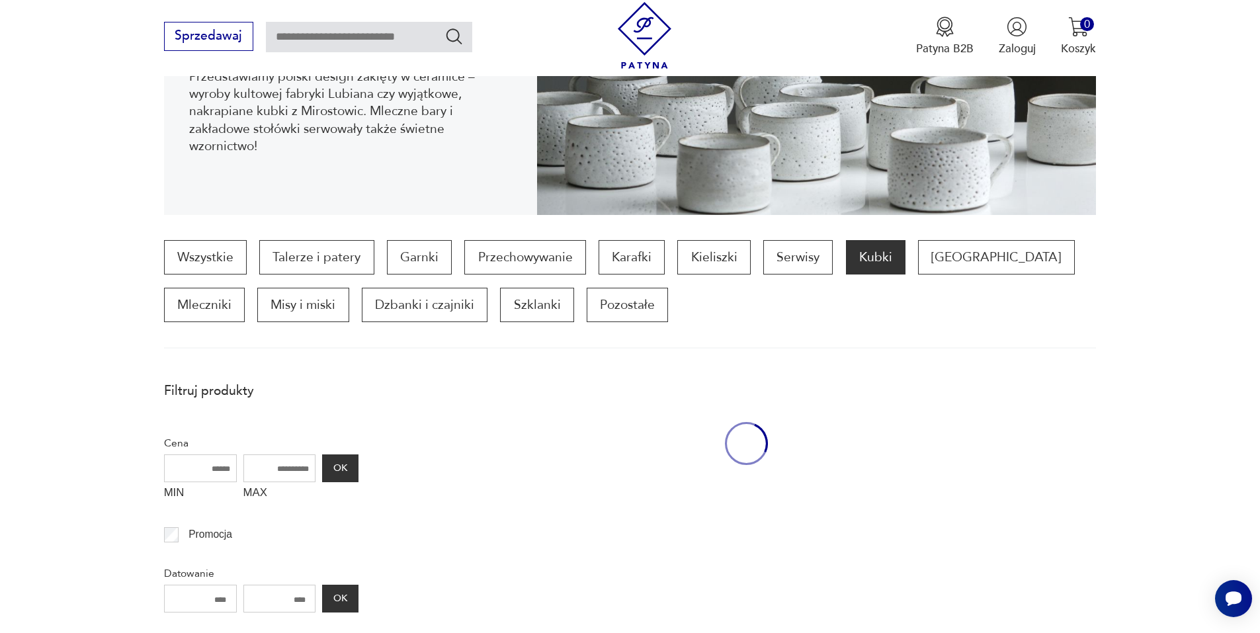
scroll to position [1579, 0]
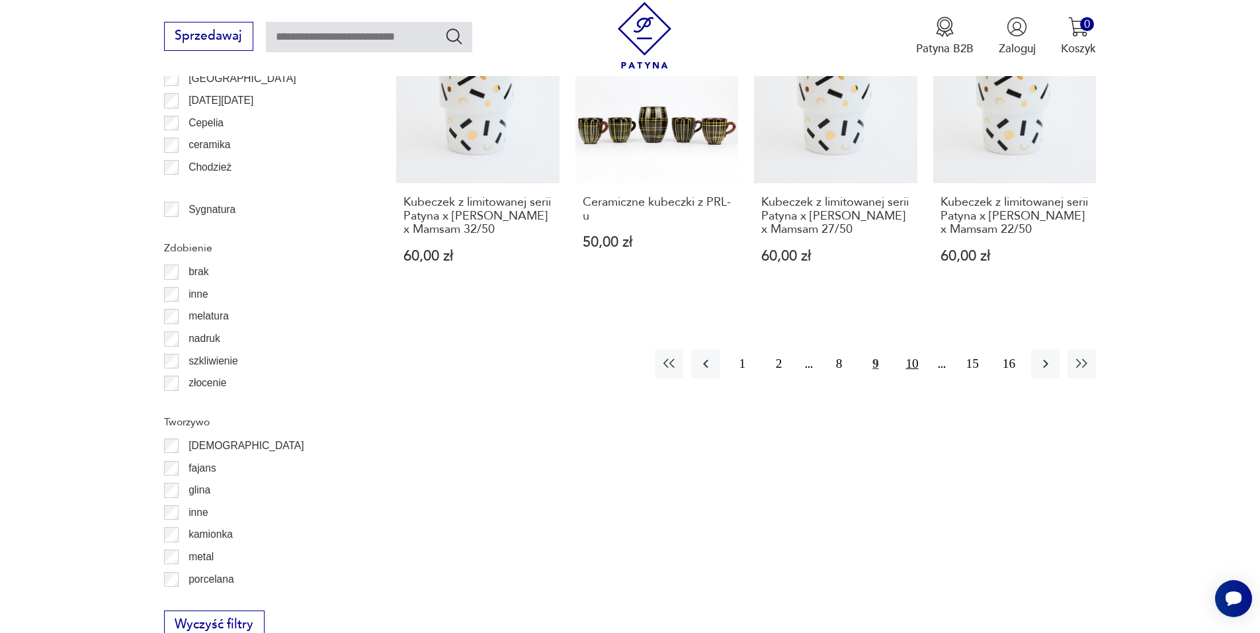
click at [916, 378] on button "10" at bounding box center [912, 363] width 28 height 28
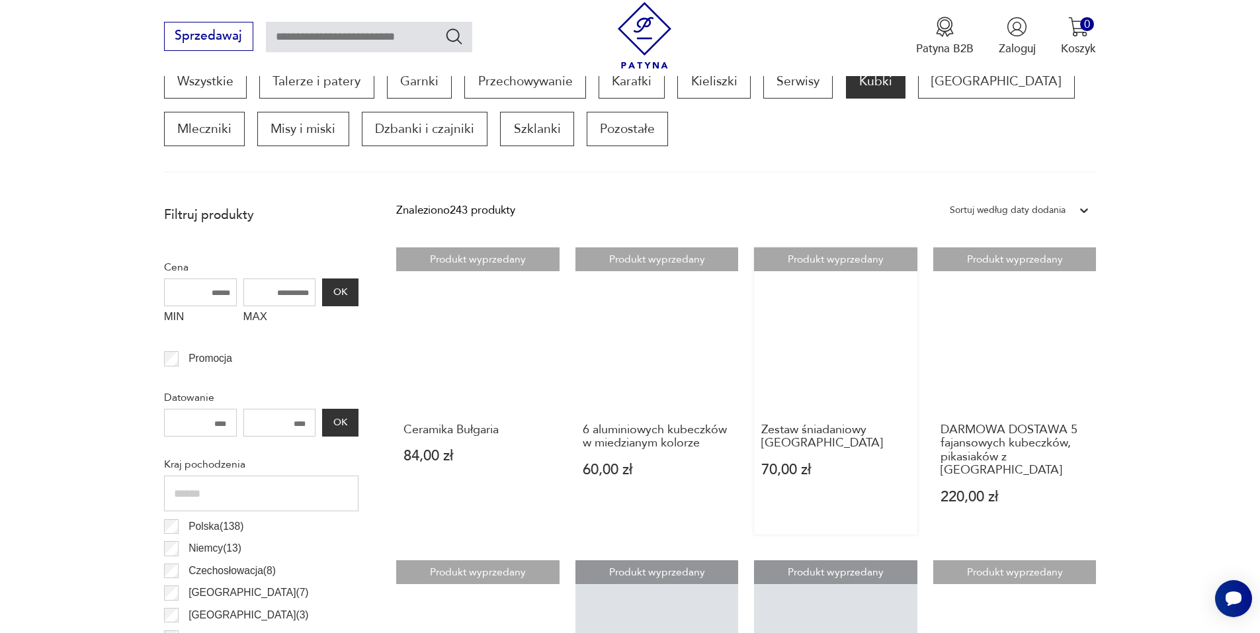
scroll to position [639, 0]
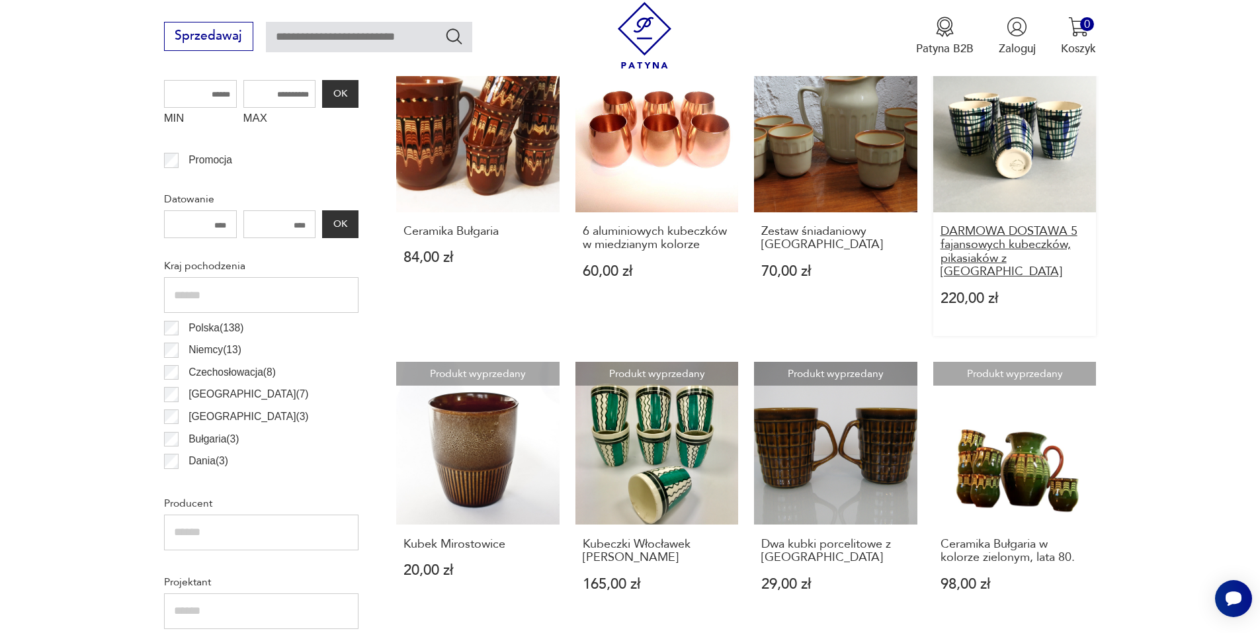
click at [1028, 236] on h3 "DARMOWA DOSTAWA 5 fajansowych kubeczków, pikasiaków z [GEOGRAPHIC_DATA]" at bounding box center [1015, 252] width 149 height 54
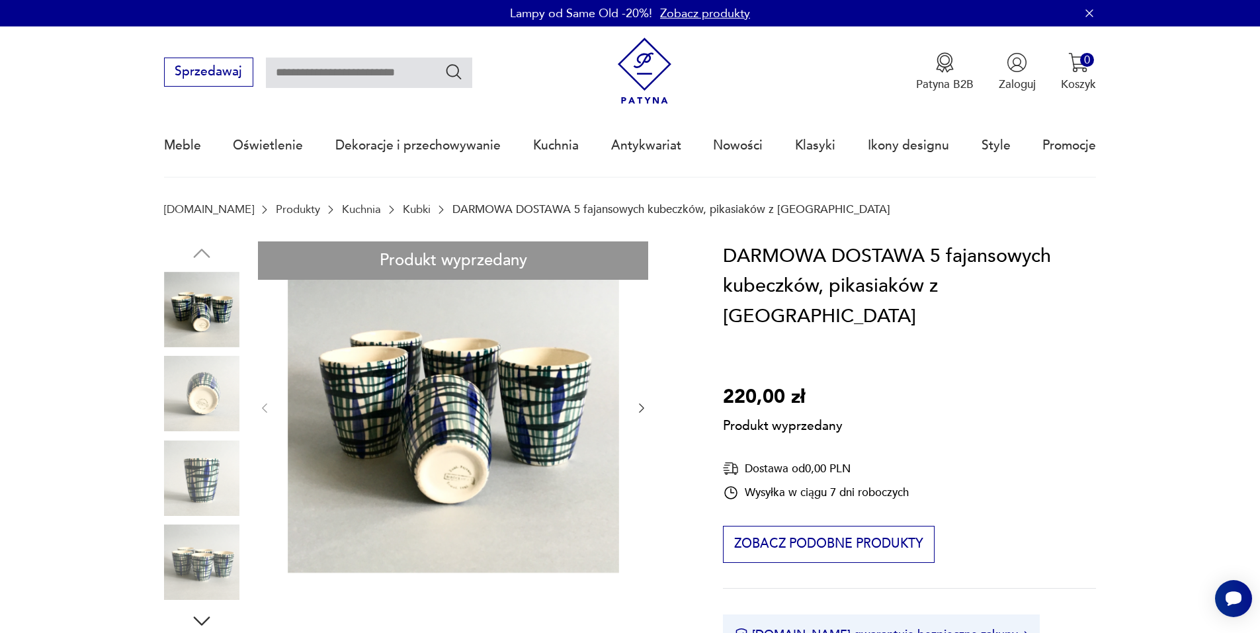
drag, startPoint x: 439, startPoint y: 430, endPoint x: 421, endPoint y: 381, distance: 52.1
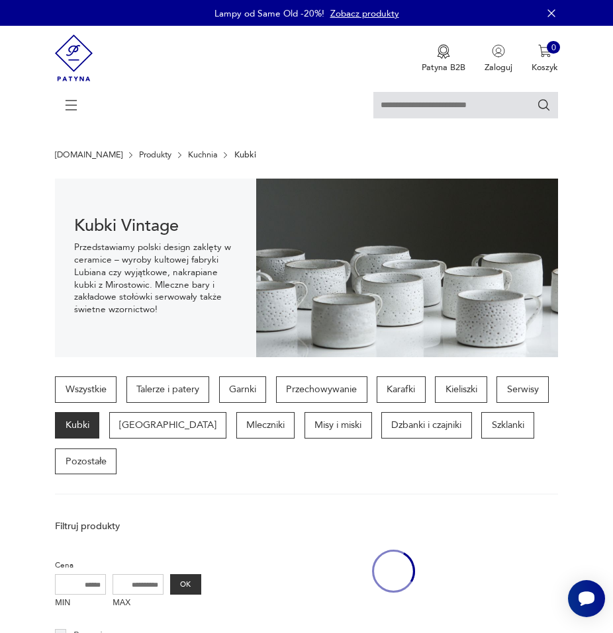
scroll to position [639, 0]
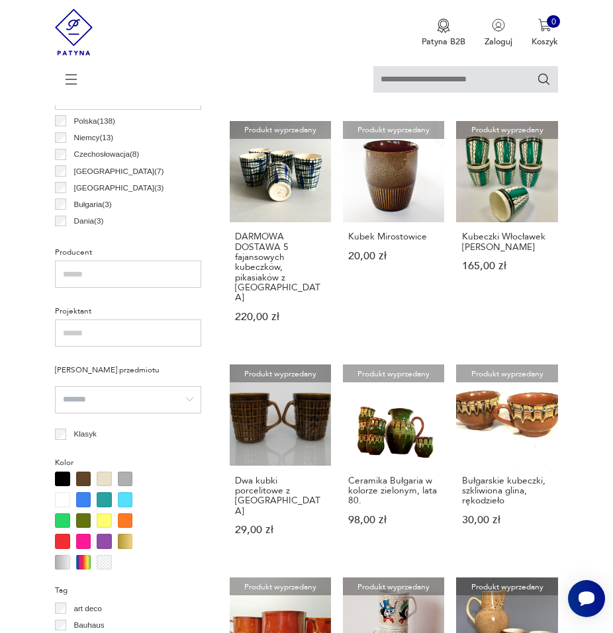
scroll to position [1579, 0]
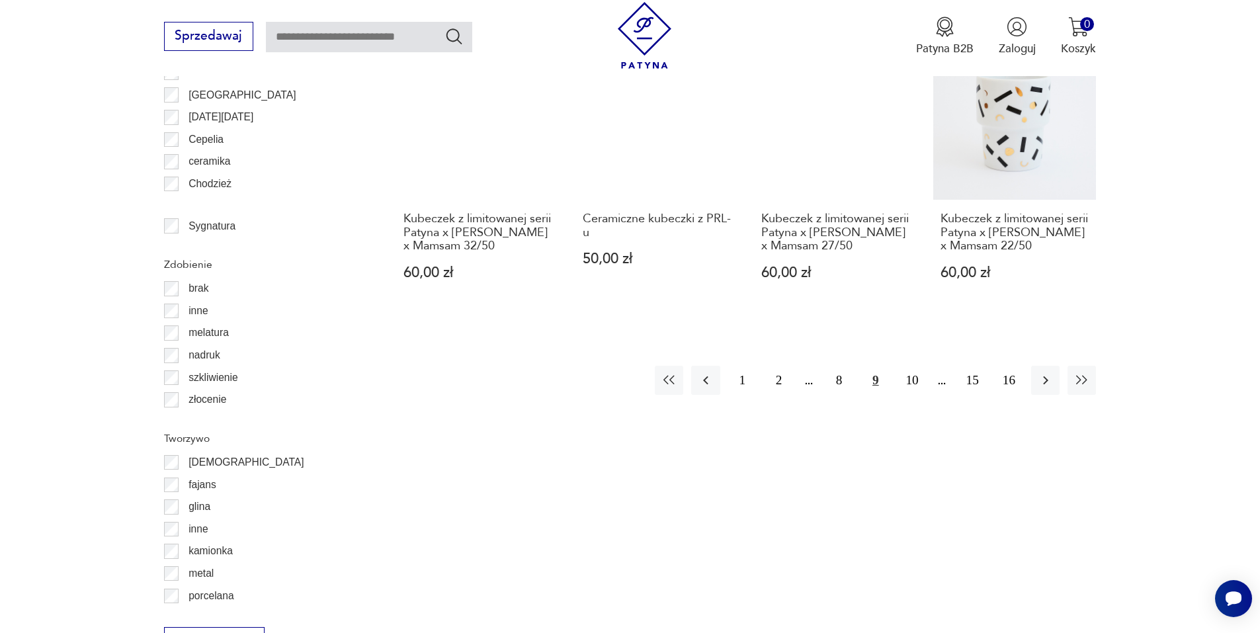
scroll to position [1697, 0]
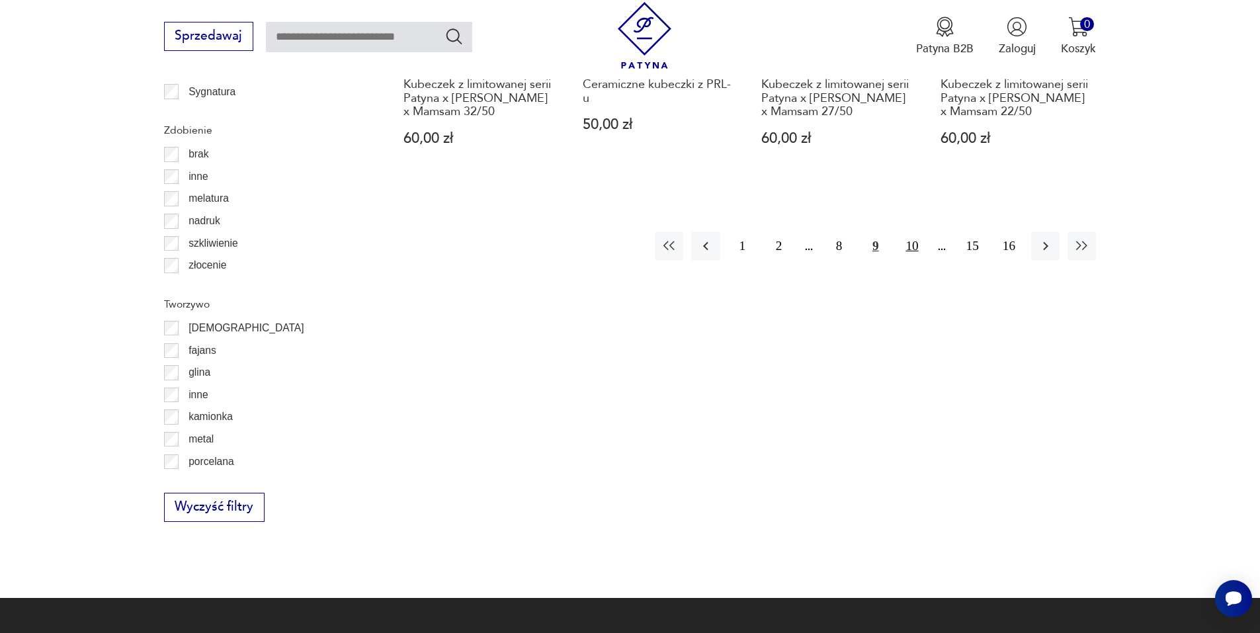
click at [914, 260] on button "10" at bounding box center [912, 246] width 28 height 28
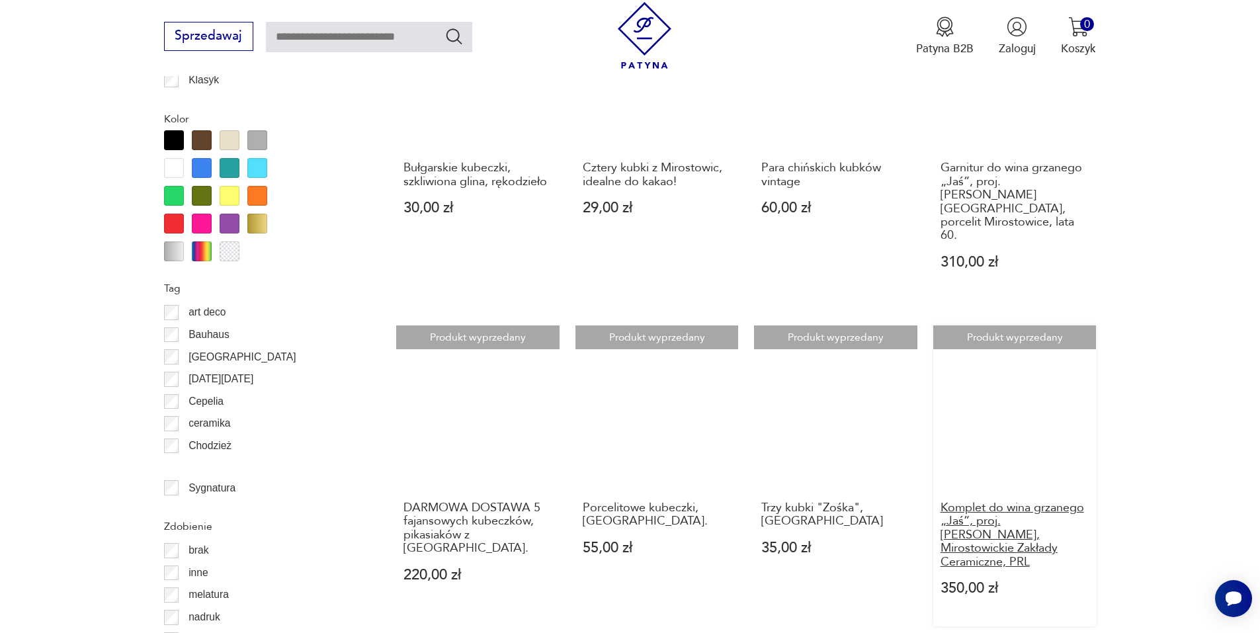
scroll to position [1565, 0]
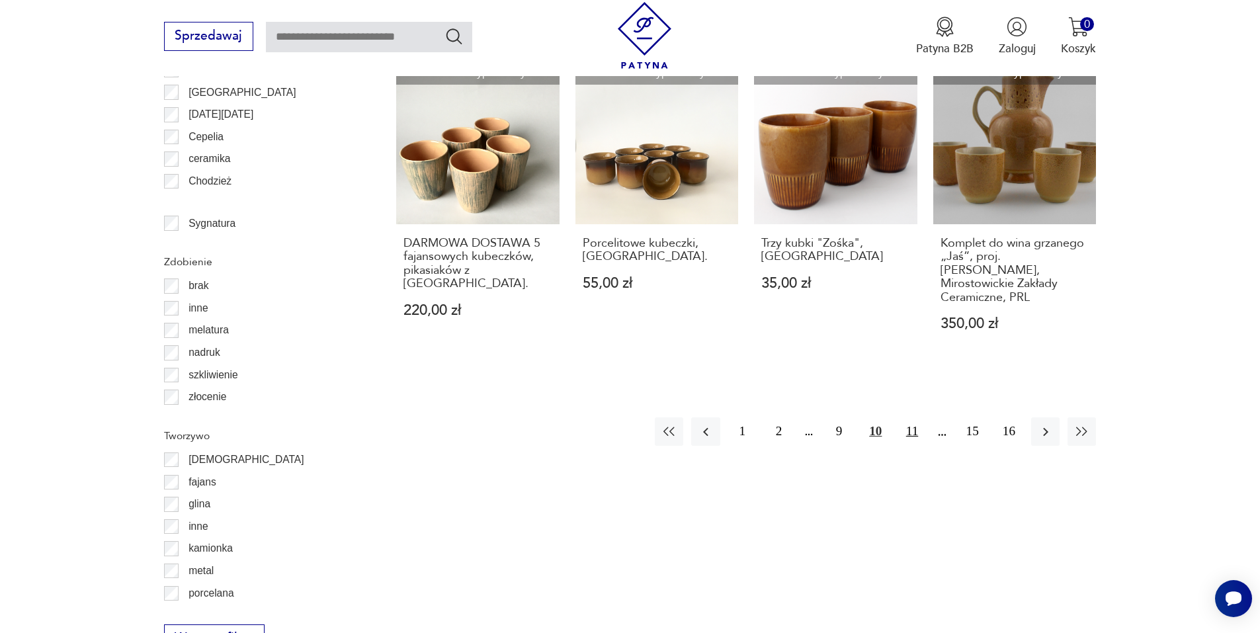
click at [911, 418] on button "11" at bounding box center [912, 432] width 28 height 28
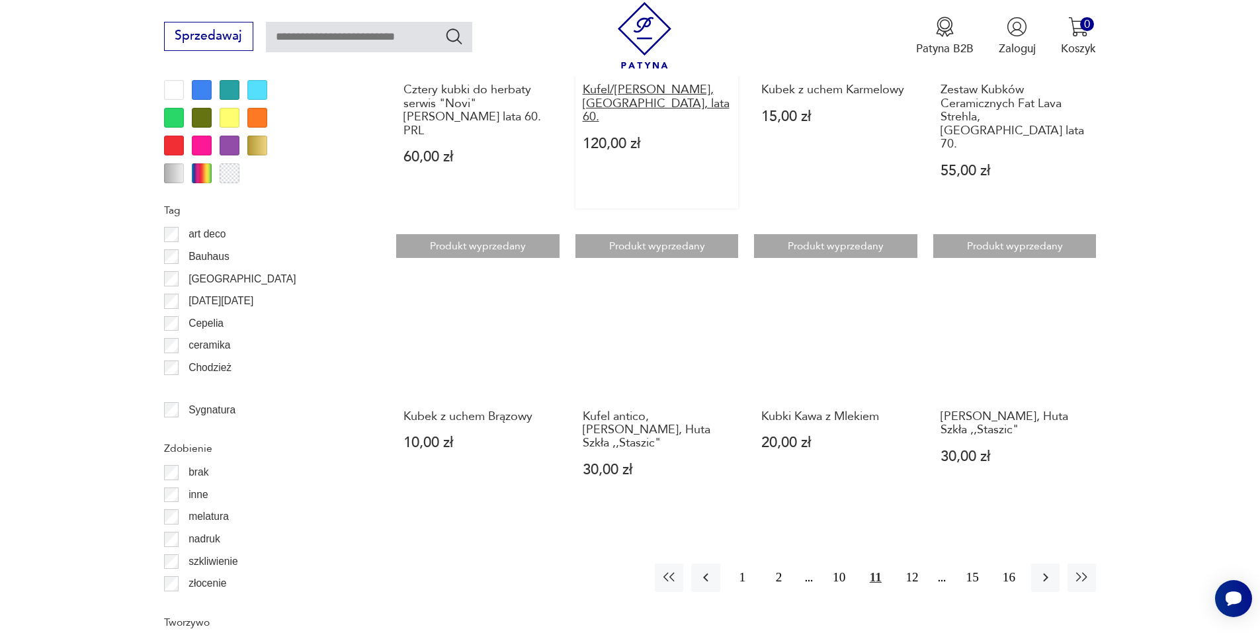
scroll to position [1499, 0]
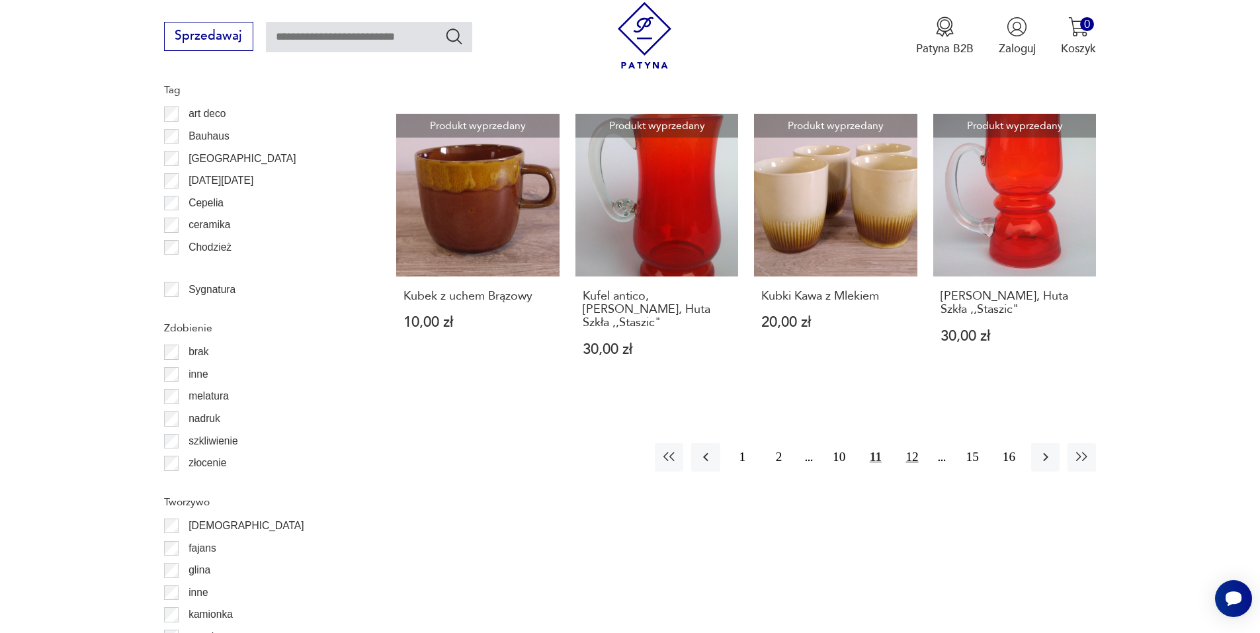
click at [912, 443] on button "12" at bounding box center [912, 457] width 28 height 28
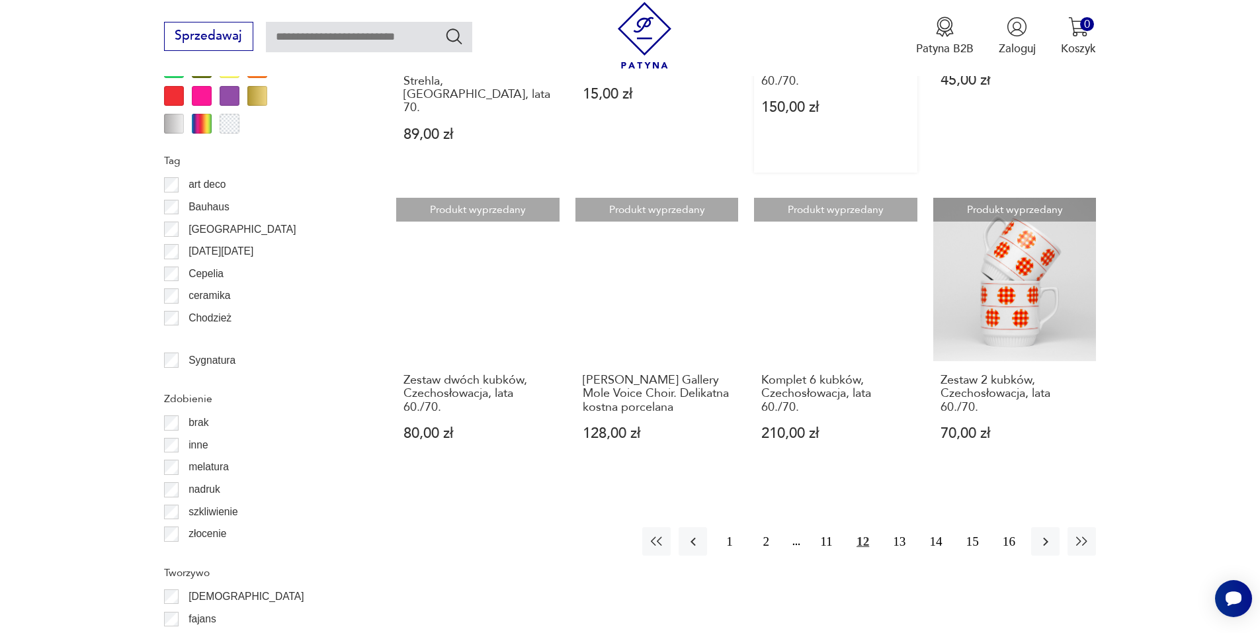
scroll to position [1565, 0]
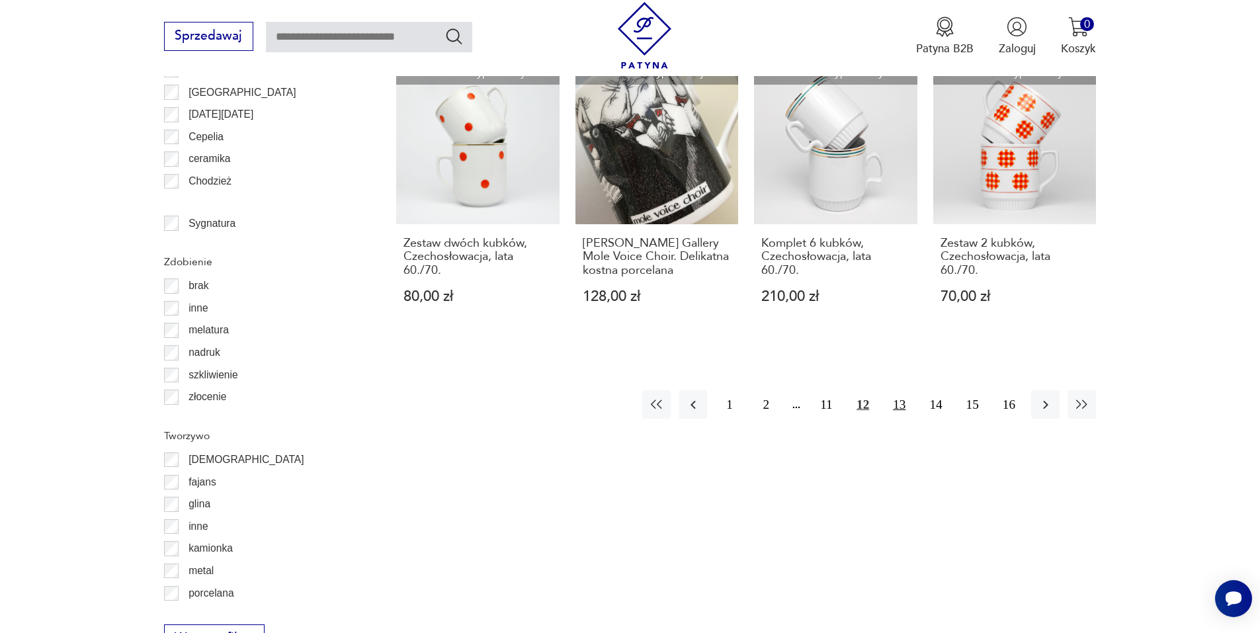
click at [902, 390] on button "13" at bounding box center [899, 404] width 28 height 28
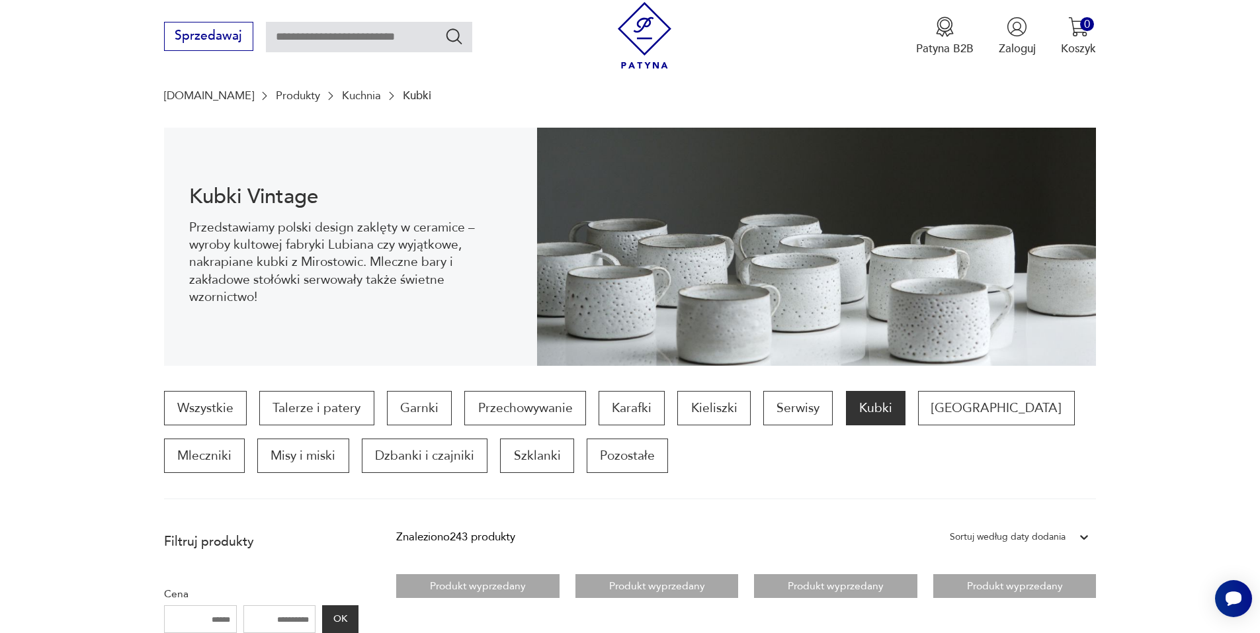
scroll to position [110, 0]
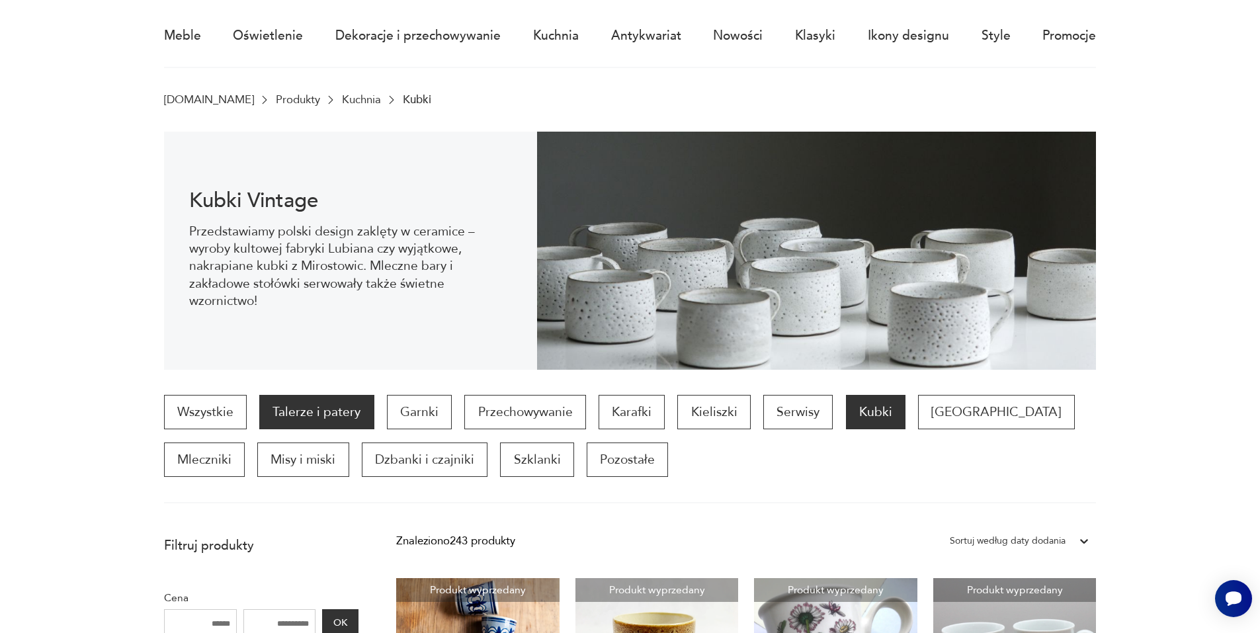
click at [319, 414] on p "Talerze i patery" at bounding box center [316, 412] width 114 height 34
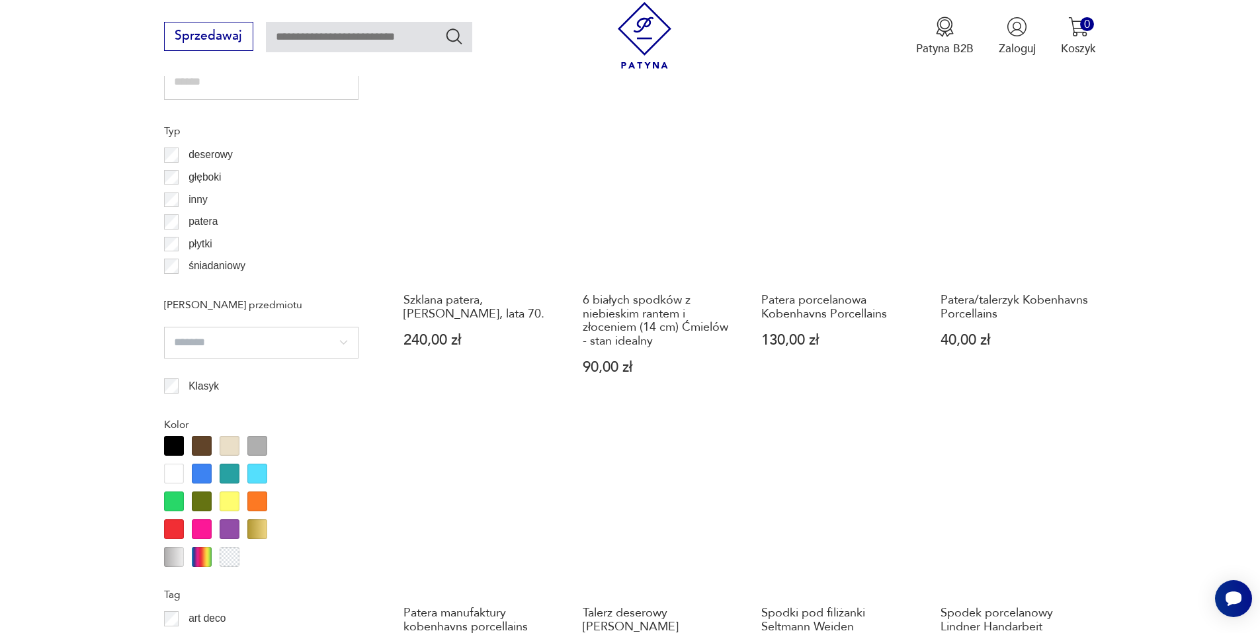
scroll to position [1433, 0]
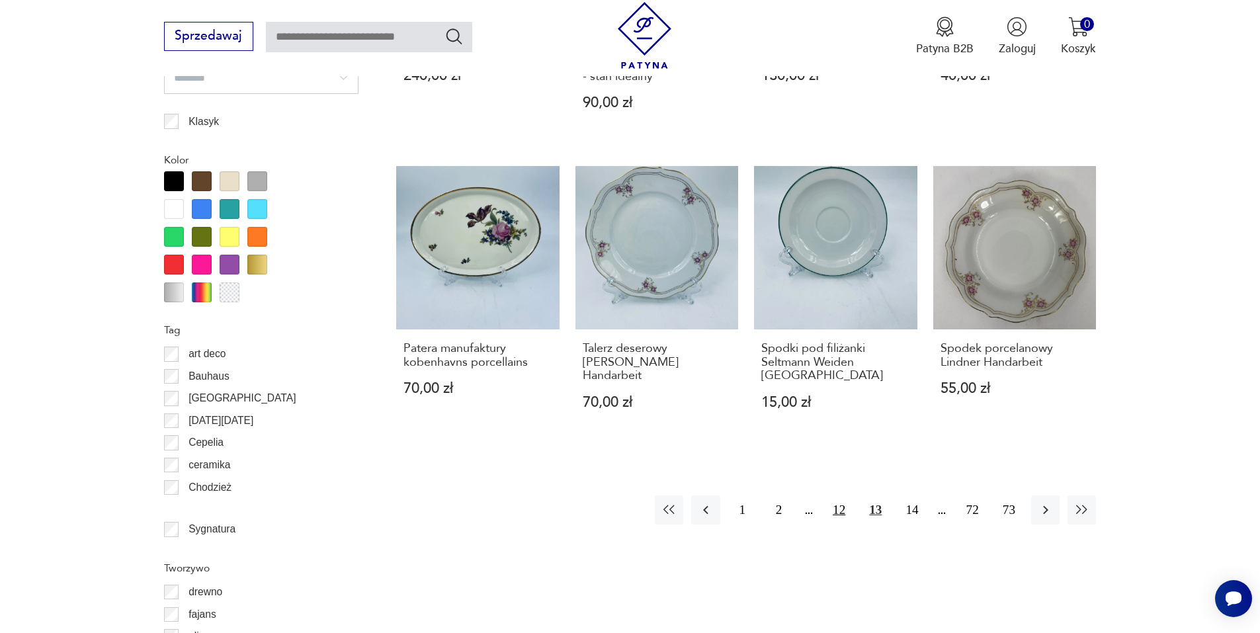
click at [843, 496] on button "12" at bounding box center [839, 510] width 28 height 28
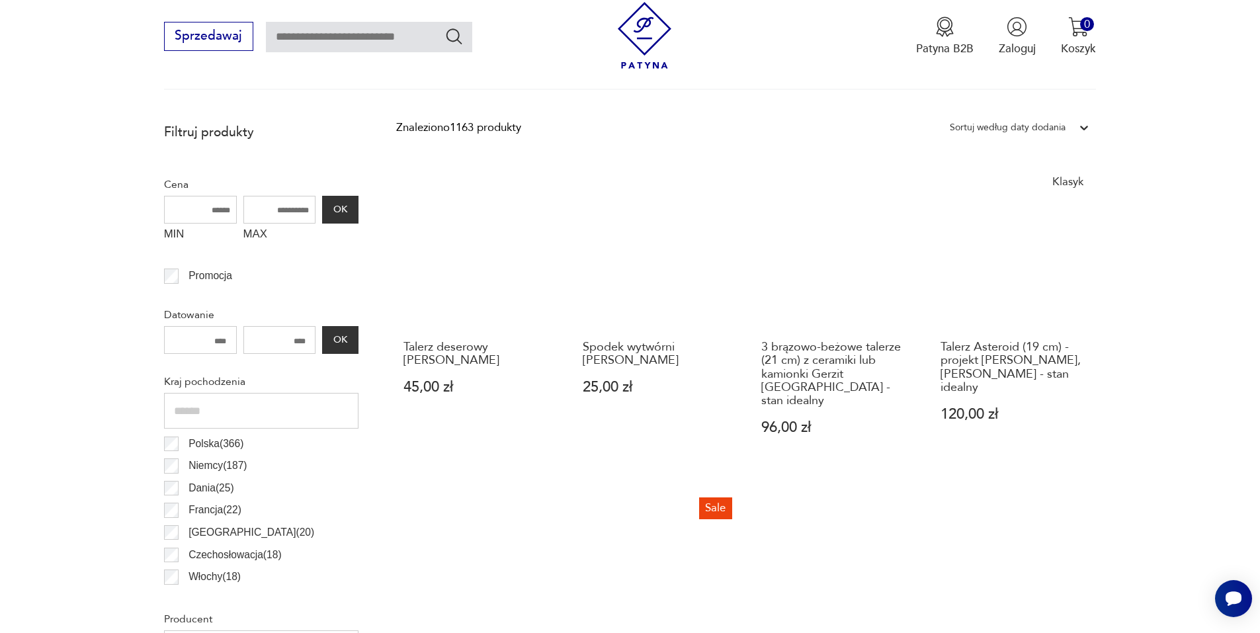
scroll to position [507, 0]
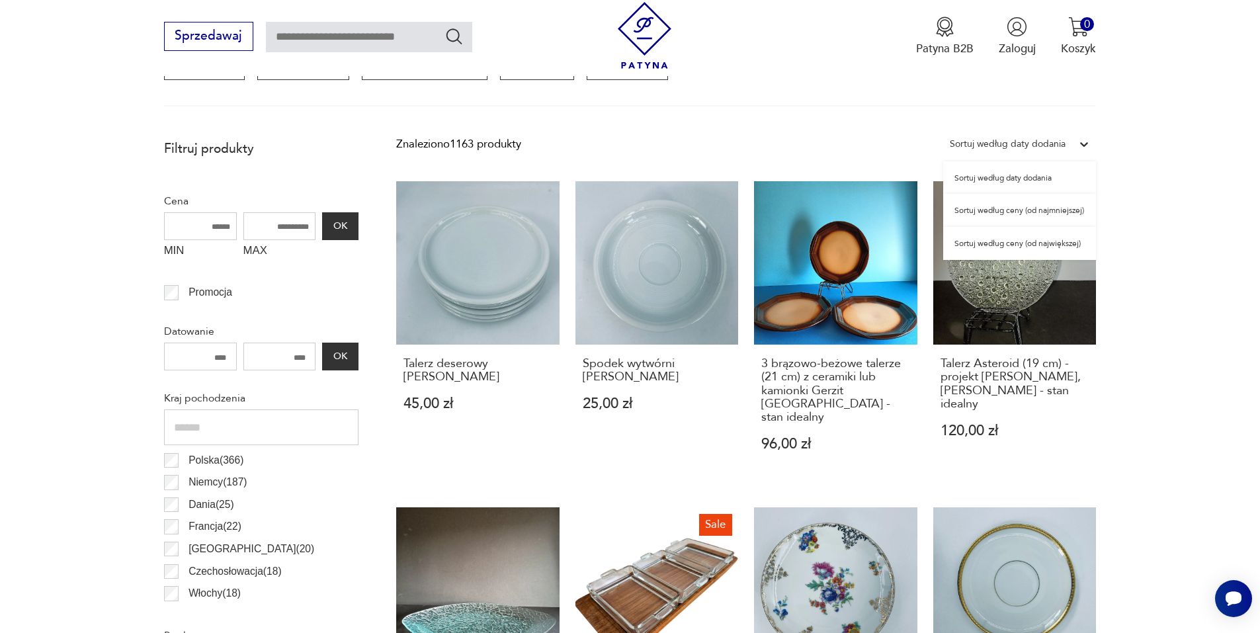
click at [1083, 144] on icon at bounding box center [1085, 144] width 8 height 5
click at [984, 210] on div "Sortuj według ceny (od najmniejszej)" at bounding box center [1020, 210] width 153 height 33
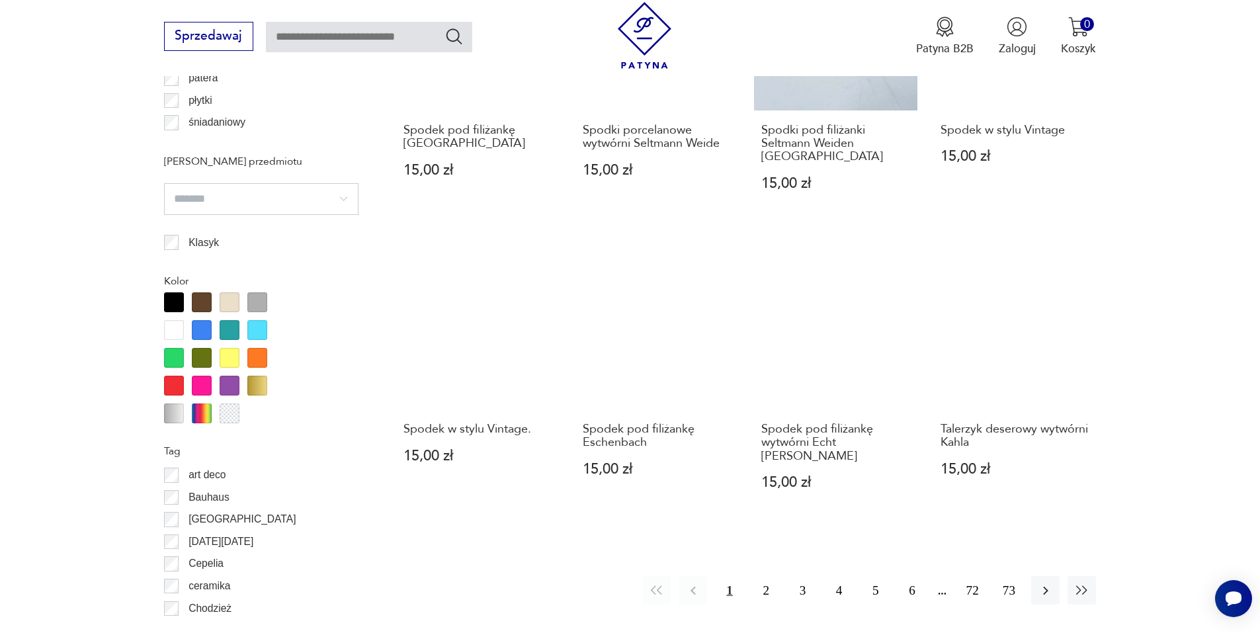
scroll to position [1433, 0]
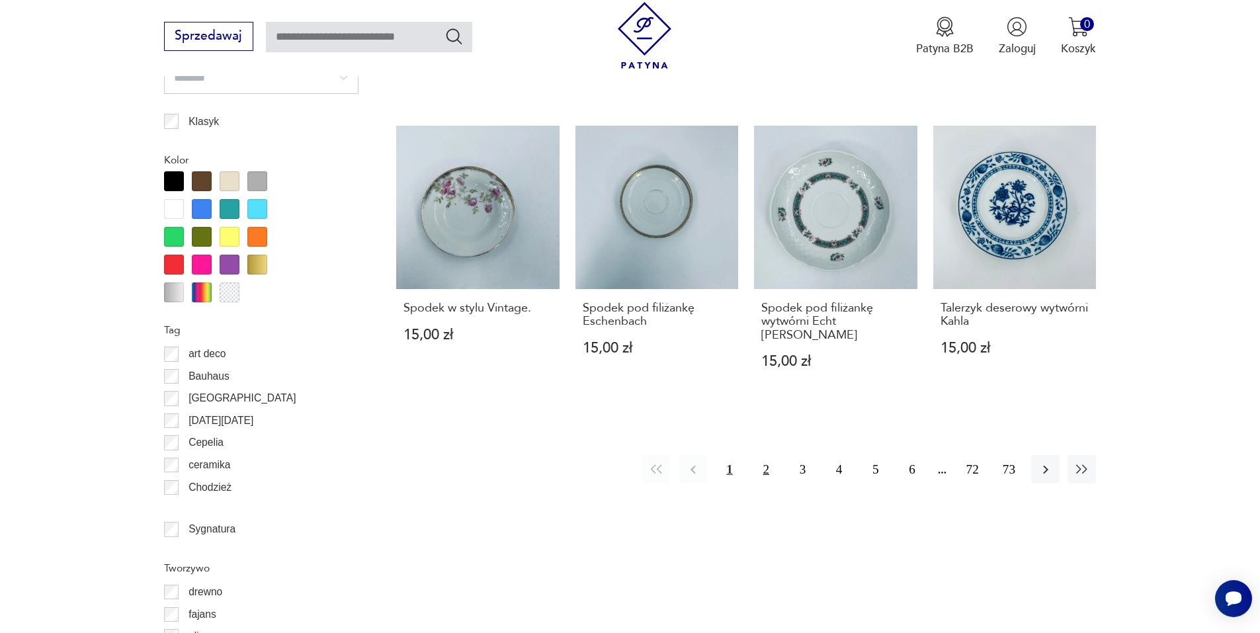
click at [766, 455] on button "2" at bounding box center [766, 469] width 28 height 28
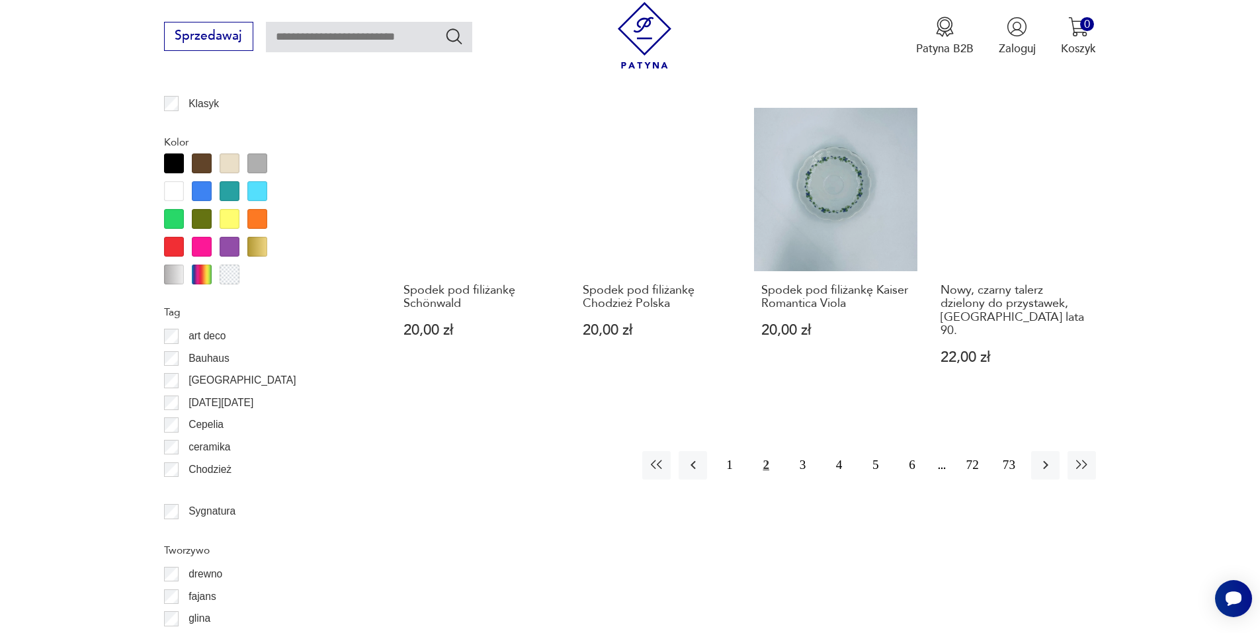
scroll to position [1565, 0]
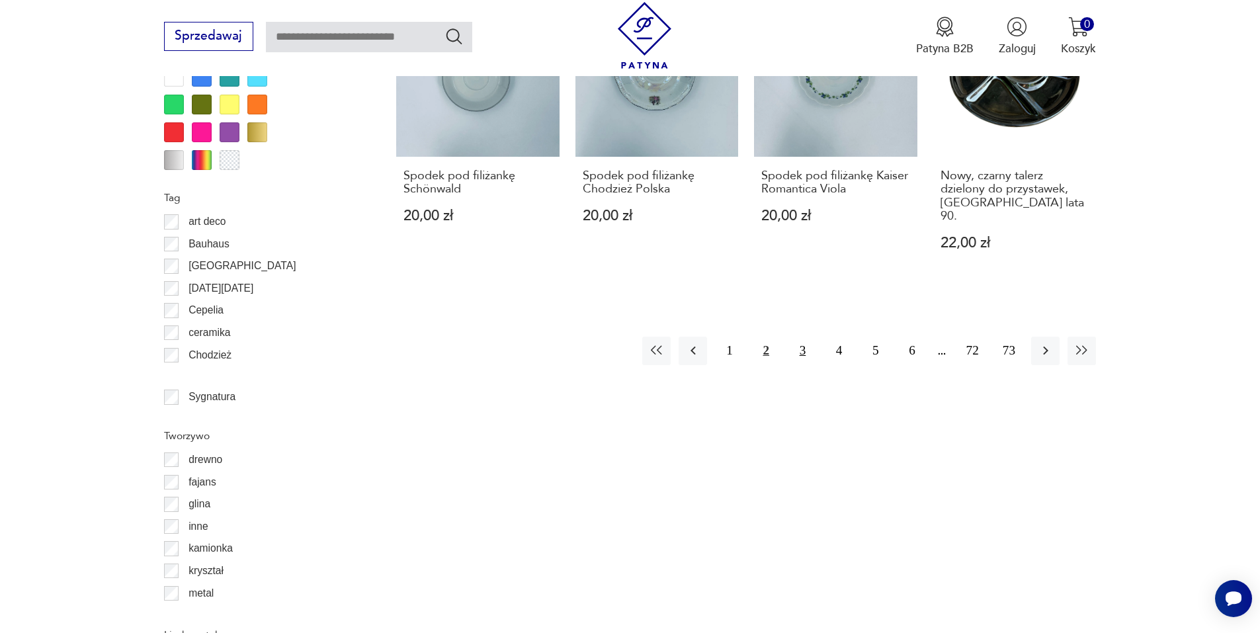
click at [802, 337] on button "3" at bounding box center [803, 351] width 28 height 28
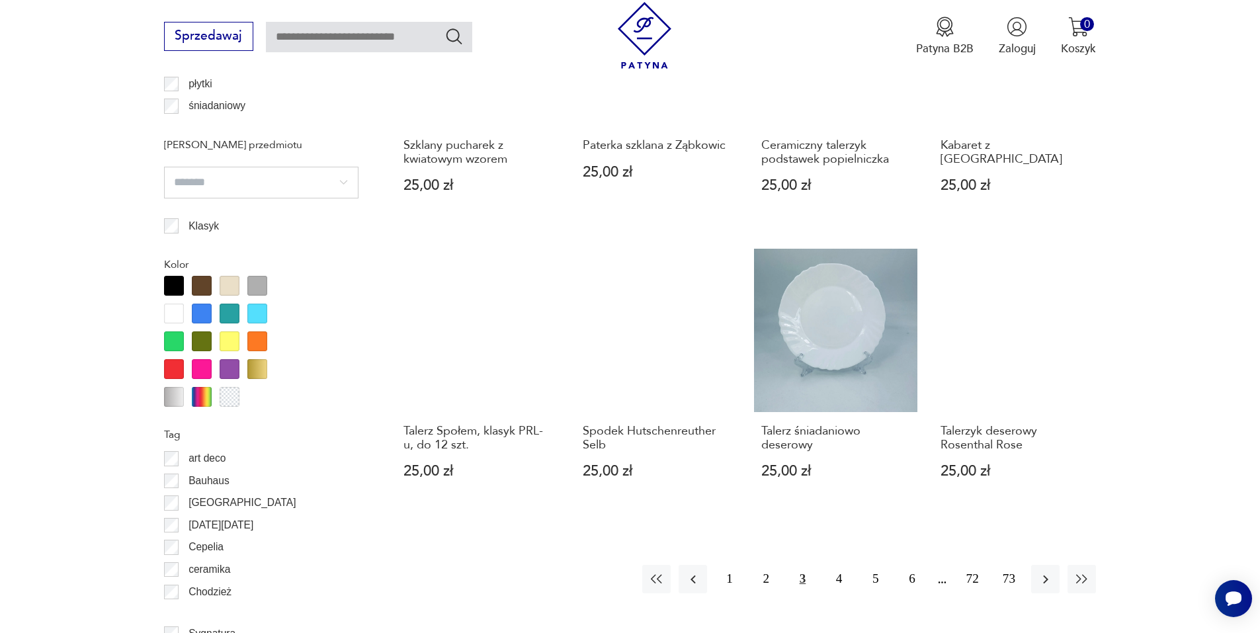
scroll to position [1499, 0]
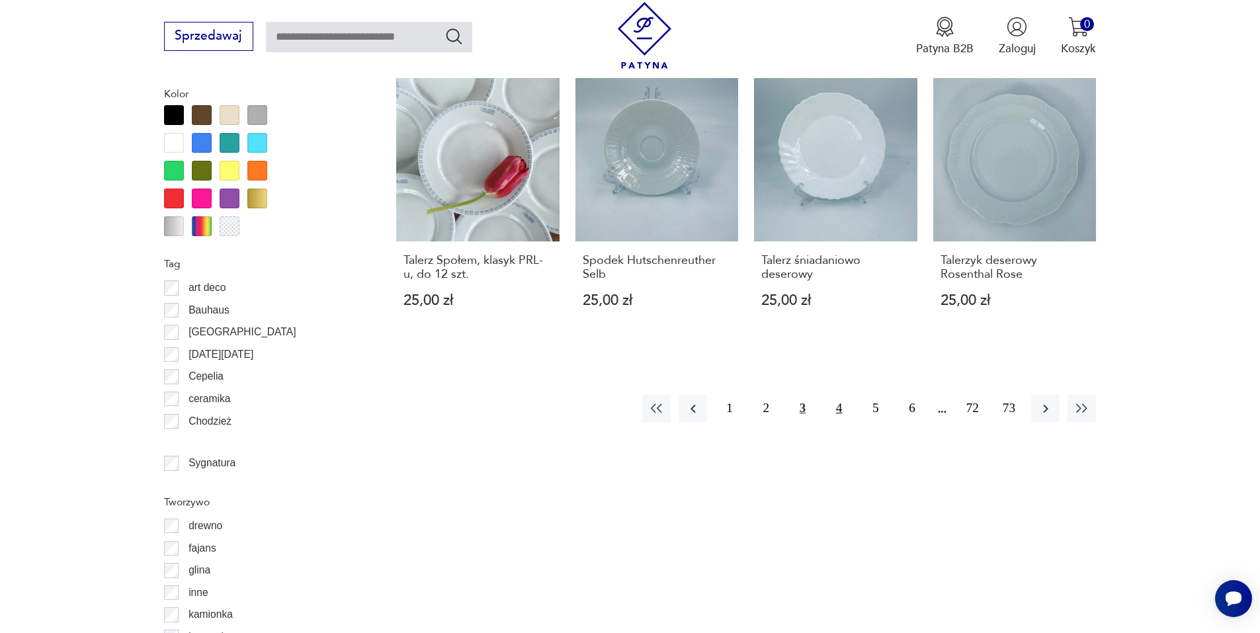
click at [842, 400] on button "4" at bounding box center [839, 408] width 28 height 28
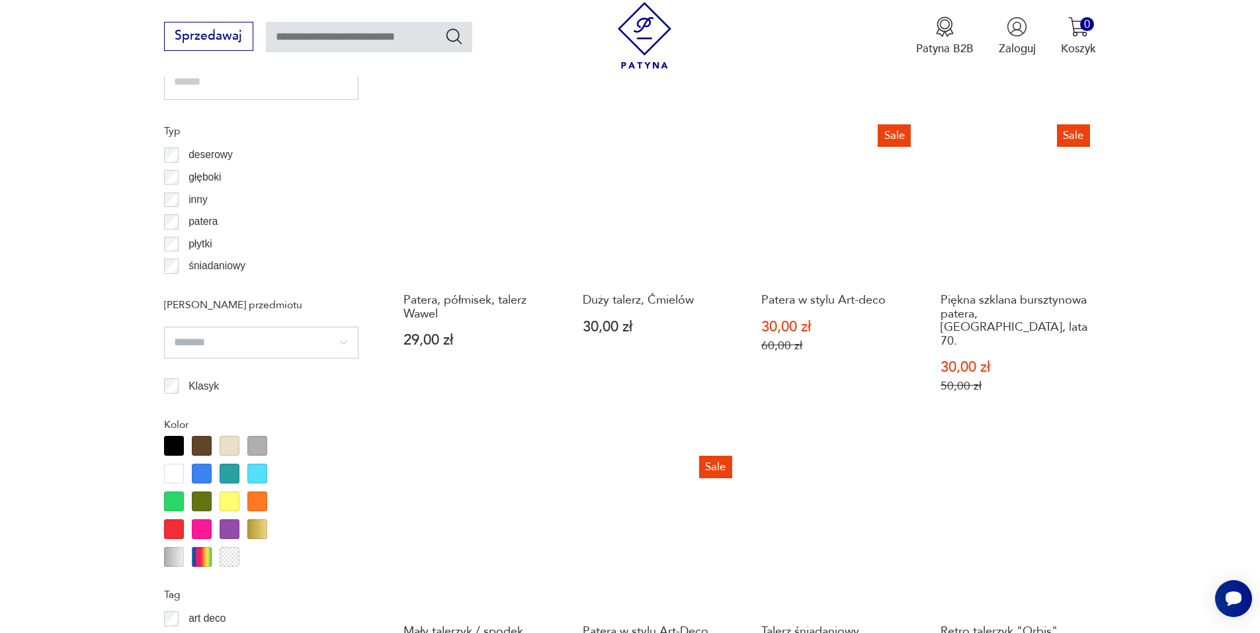
scroll to position [1433, 0]
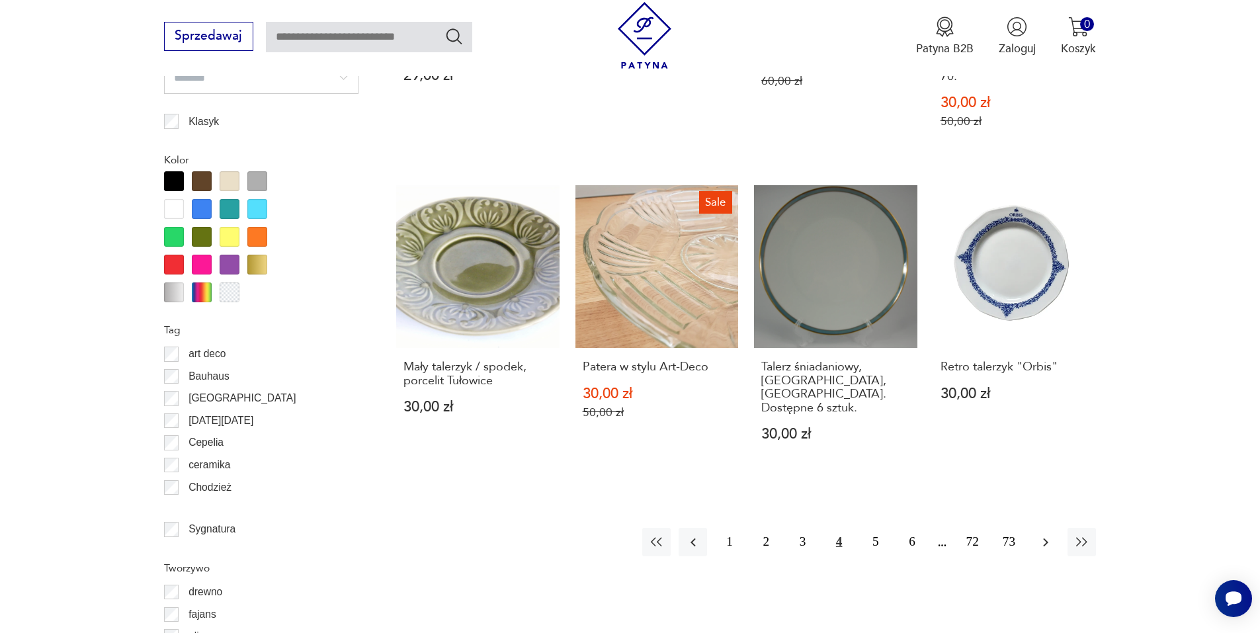
click at [1047, 538] on icon "button" at bounding box center [1045, 542] width 5 height 9
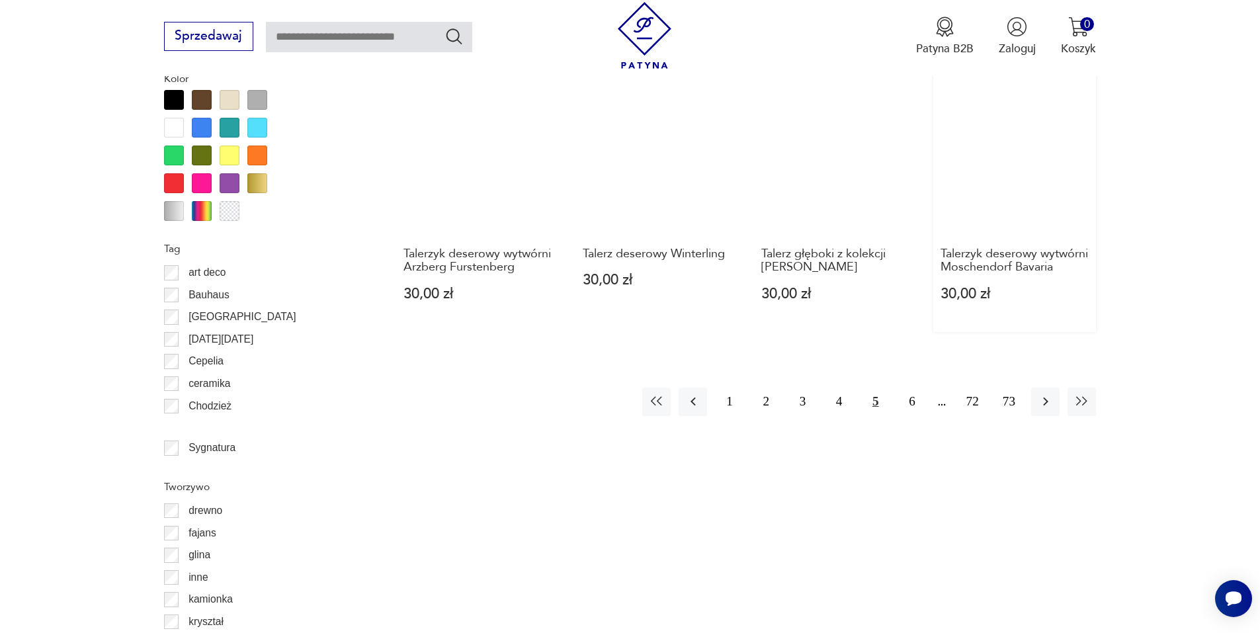
scroll to position [1565, 0]
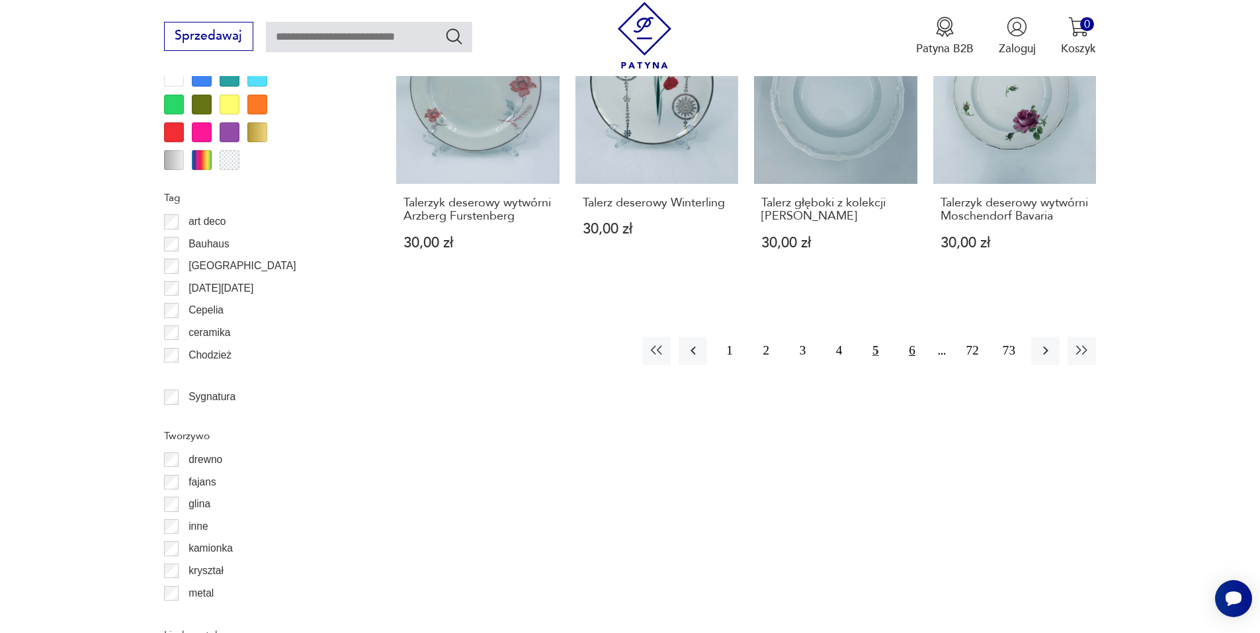
click at [910, 337] on button "6" at bounding box center [912, 351] width 28 height 28
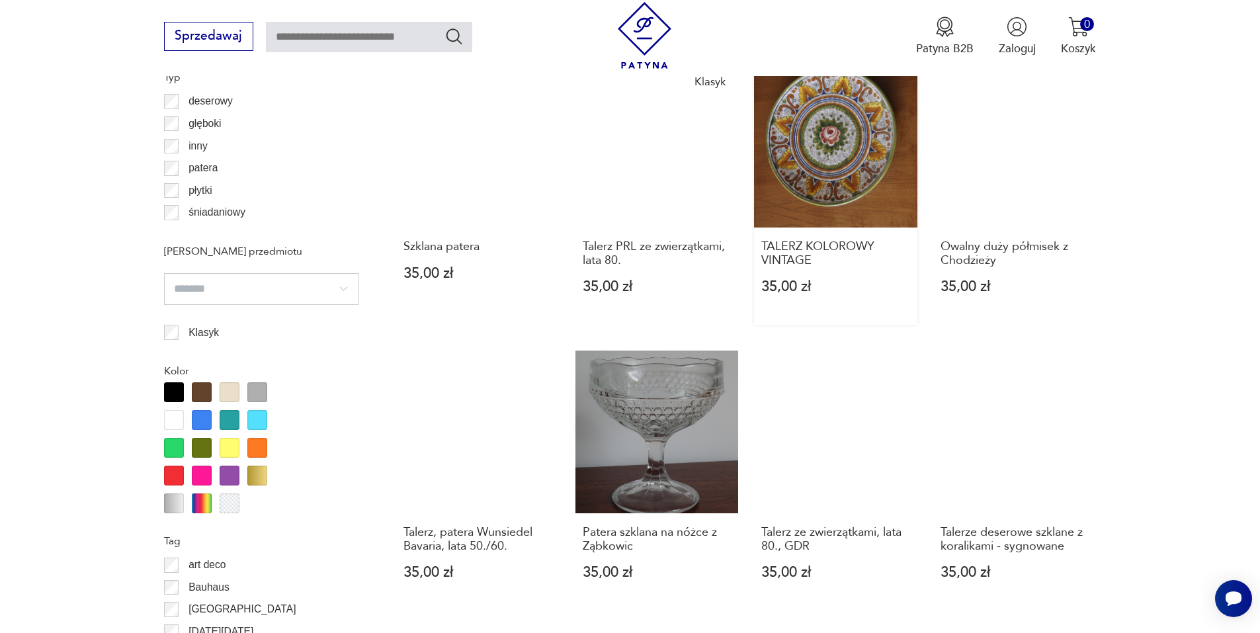
scroll to position [1235, 0]
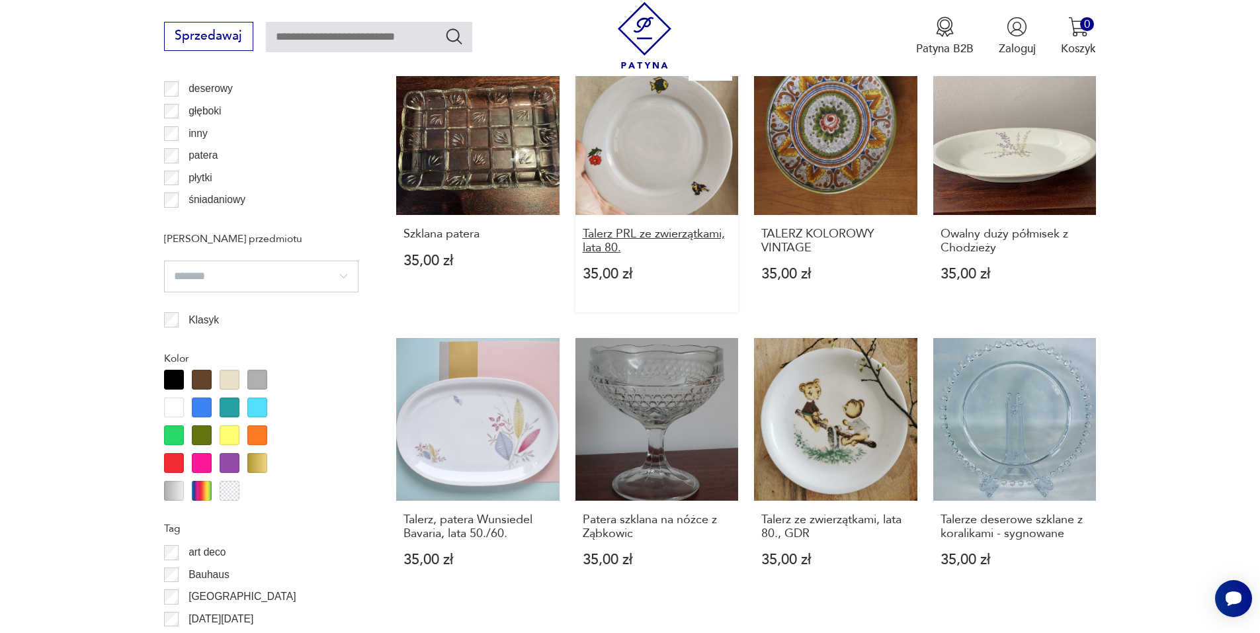
click at [635, 233] on h3 "Talerz PRL ze zwierzątkami, lata 80." at bounding box center [657, 241] width 149 height 27
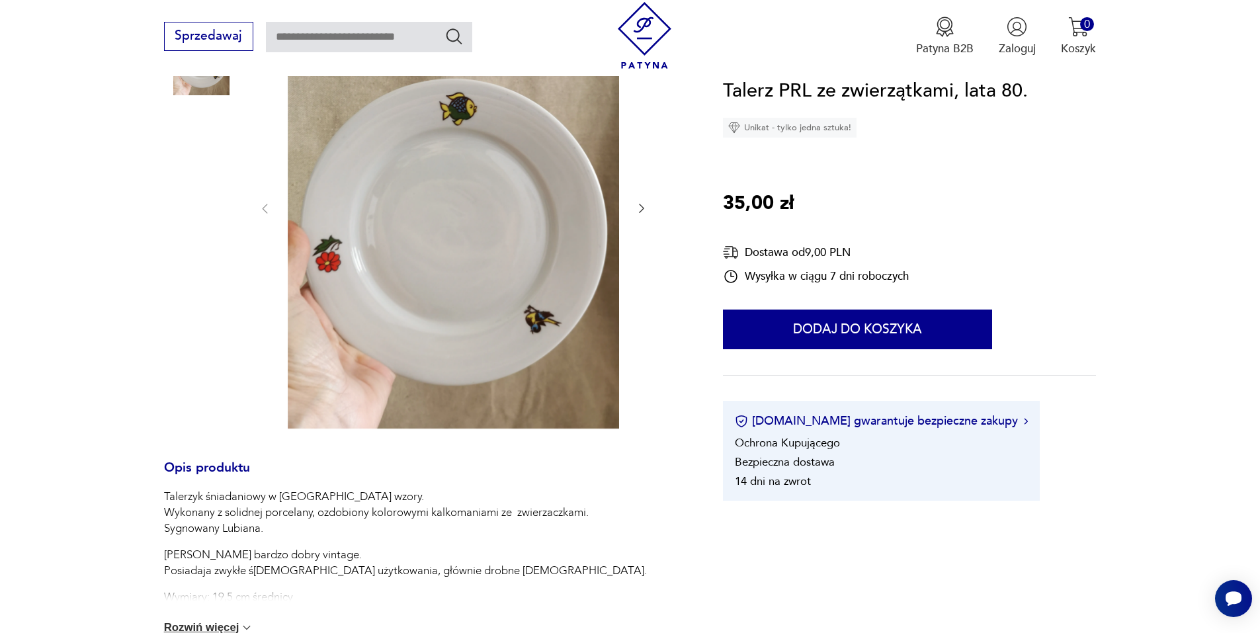
scroll to position [331, 0]
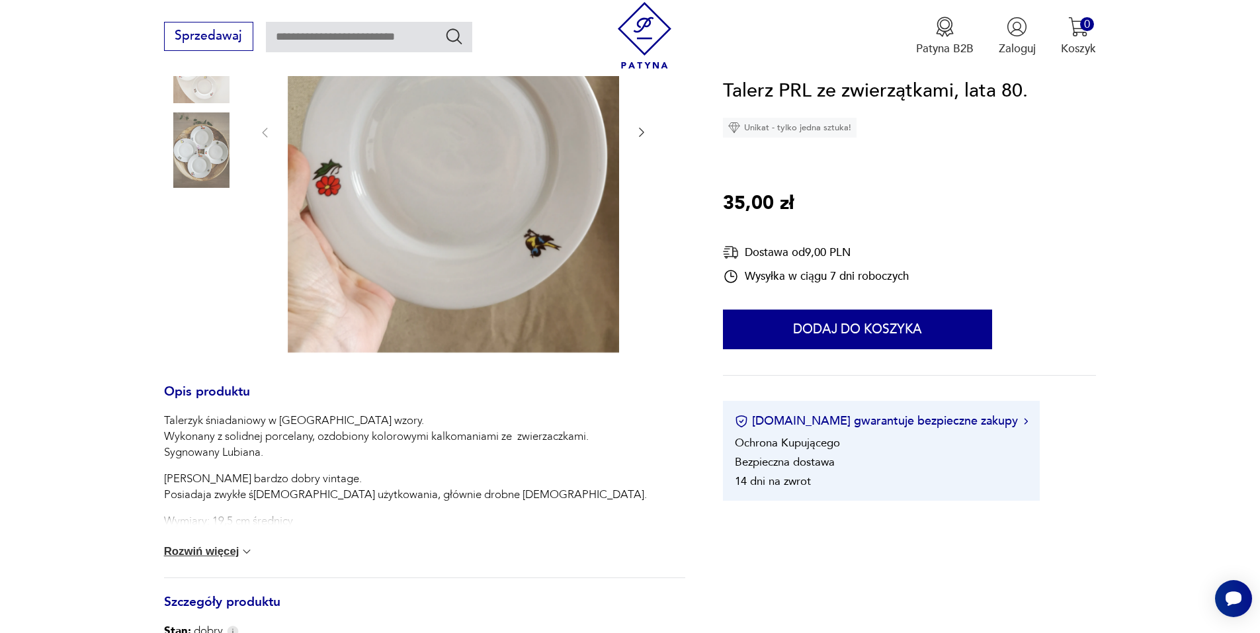
click at [185, 547] on button "Rozwiń więcej" at bounding box center [209, 551] width 90 height 13
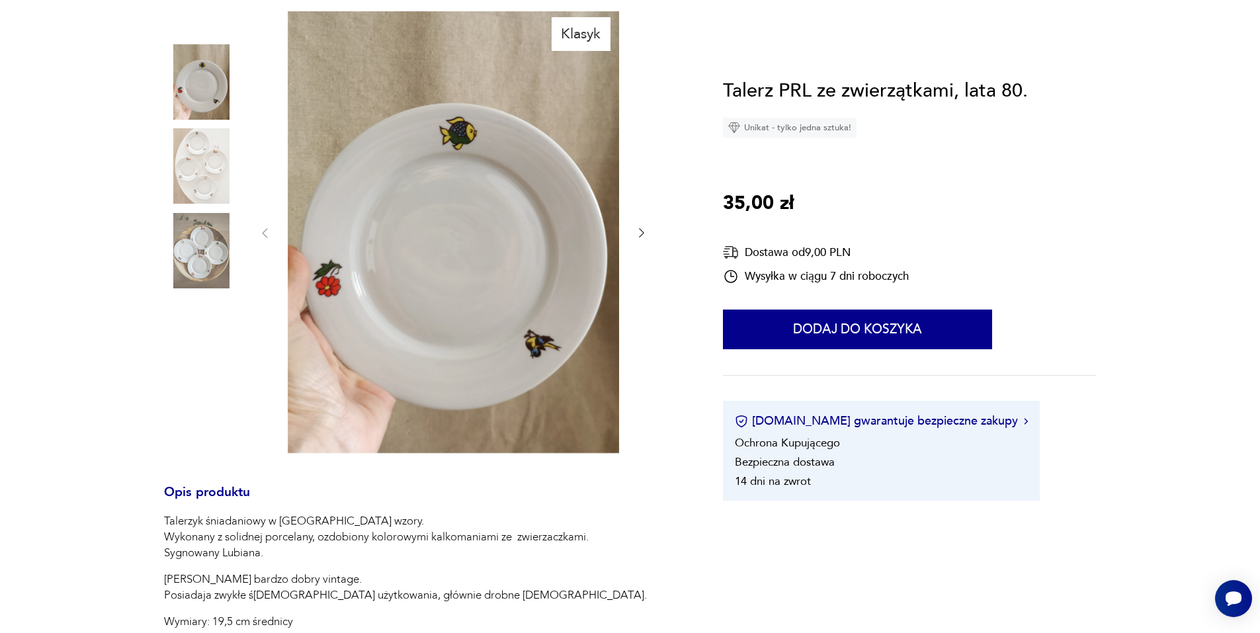
scroll to position [66, 0]
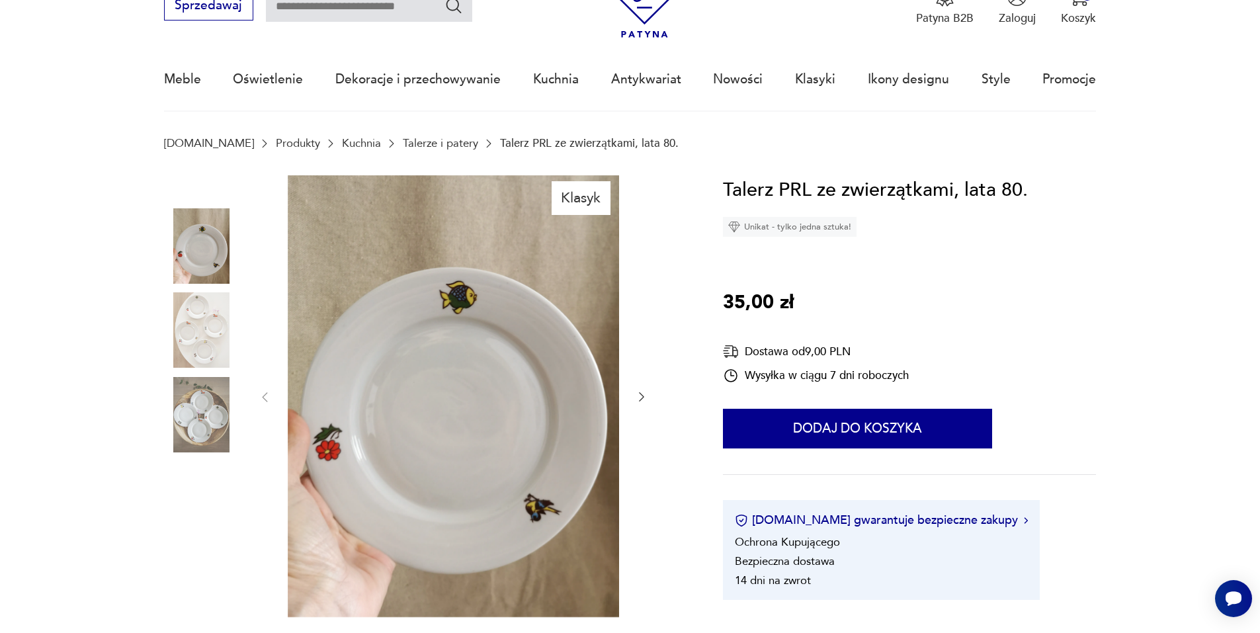
click at [642, 394] on icon "button" at bounding box center [641, 396] width 13 height 13
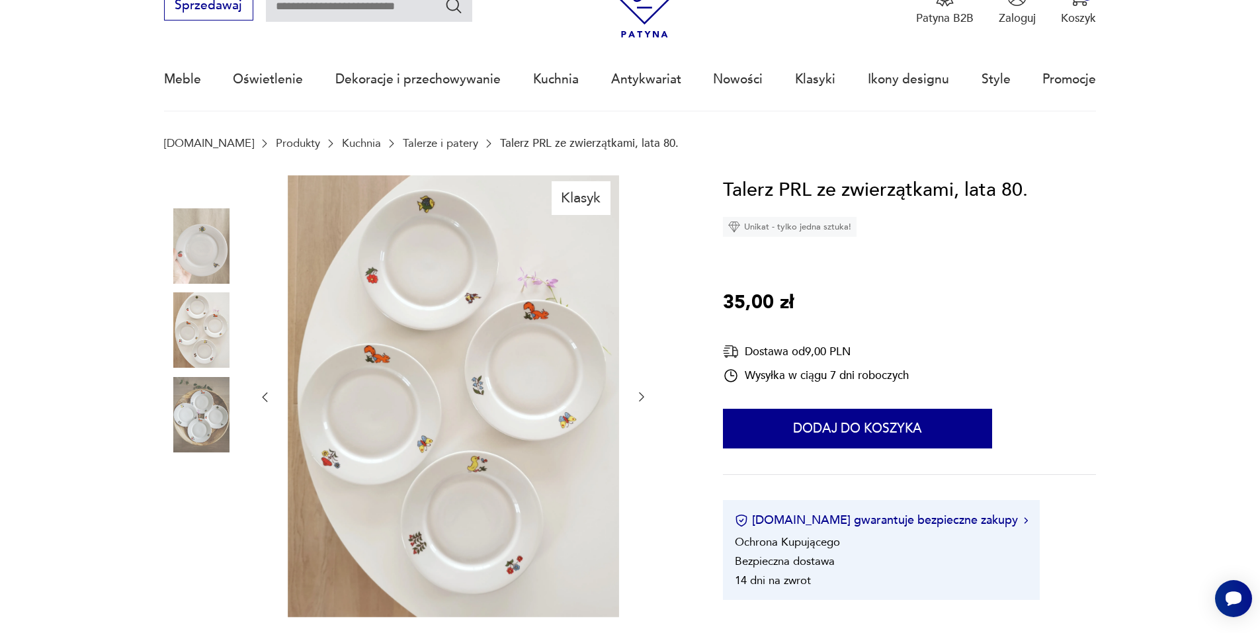
click at [644, 394] on icon "button" at bounding box center [641, 396] width 13 height 13
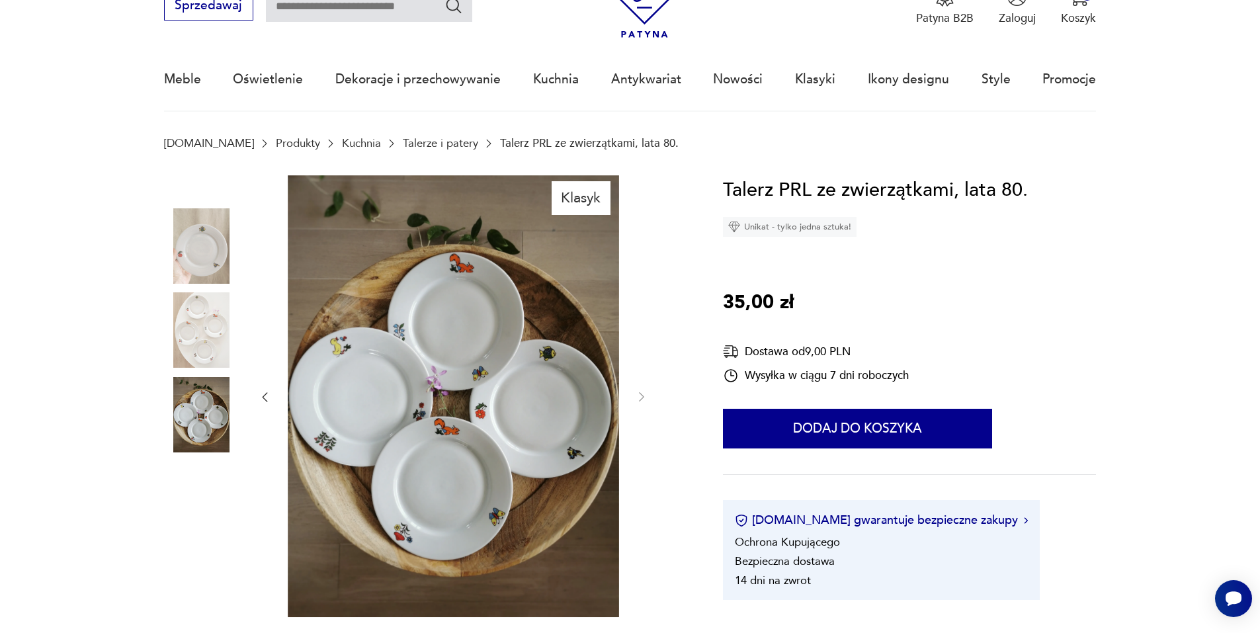
click at [260, 399] on icon "button" at bounding box center [264, 396] width 13 height 13
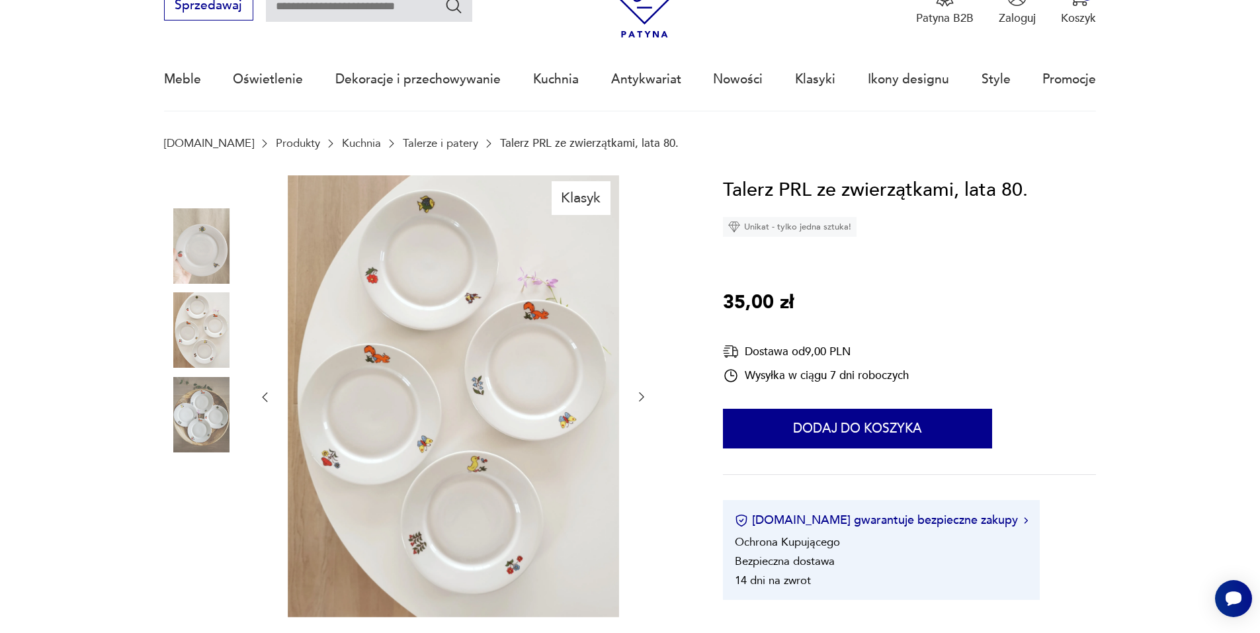
click at [260, 399] on icon "button" at bounding box center [264, 396] width 13 height 13
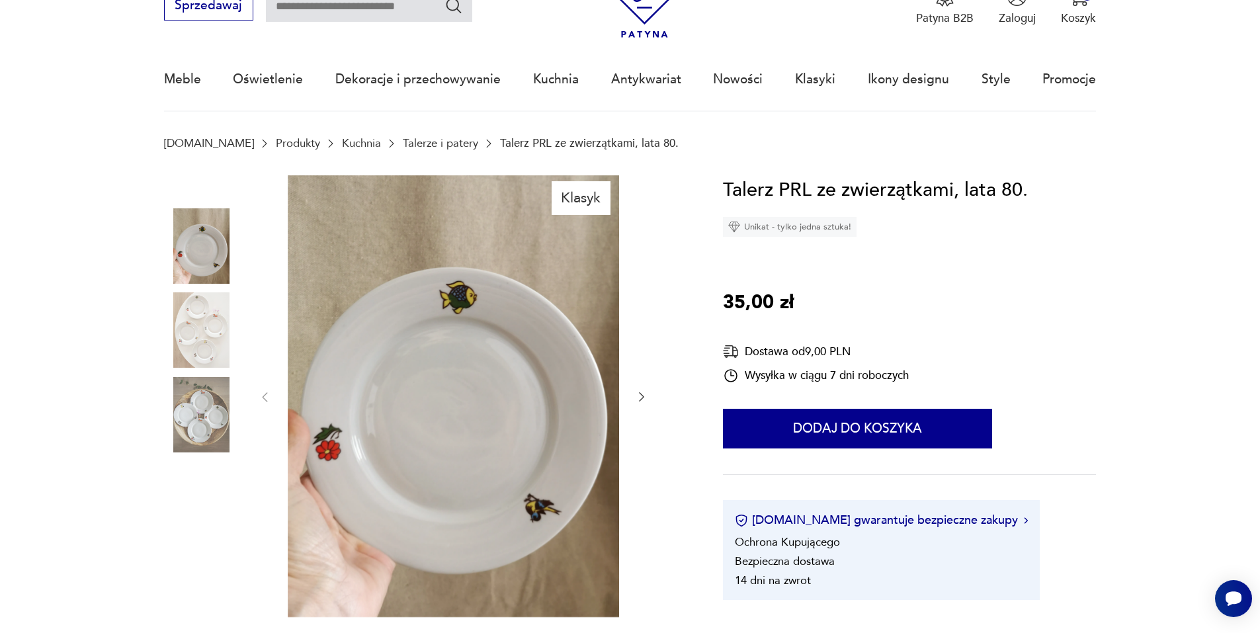
click at [640, 398] on icon "button" at bounding box center [641, 396] width 13 height 13
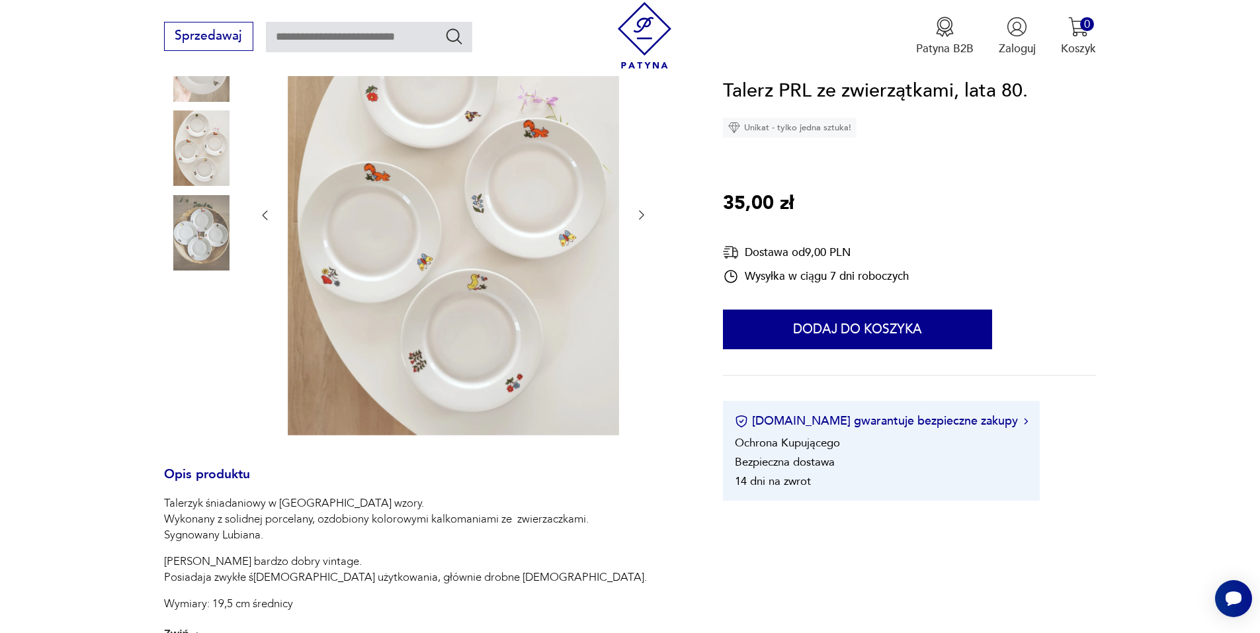
scroll to position [331, 0]
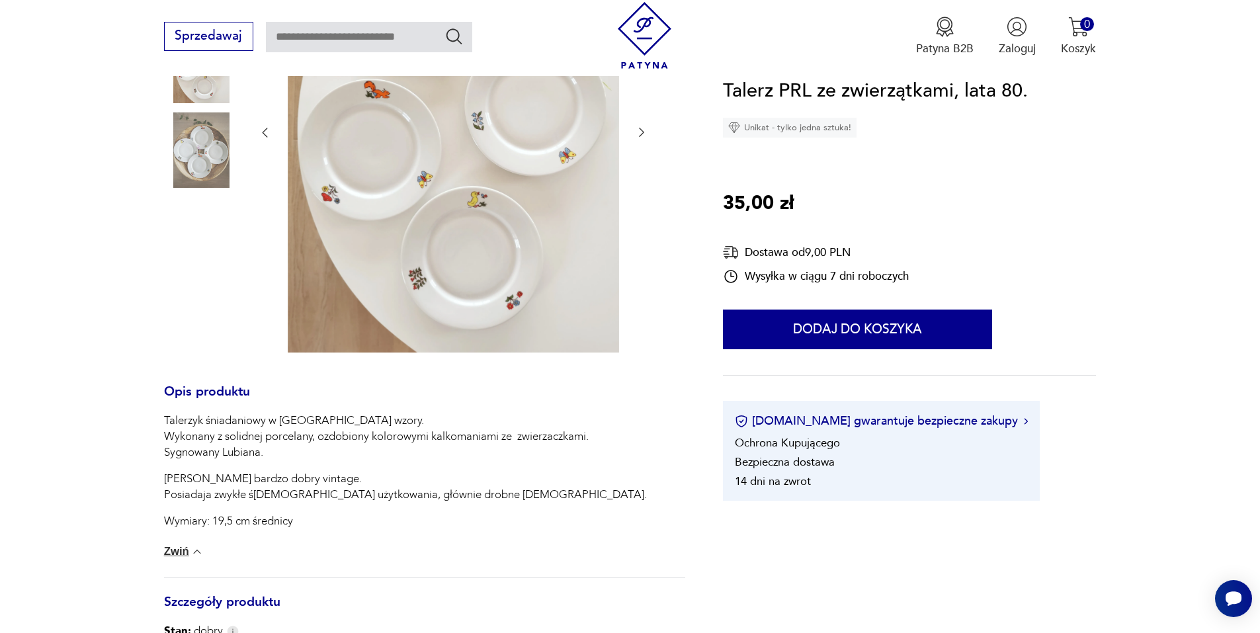
click at [176, 552] on button "Zwiń" at bounding box center [184, 551] width 40 height 13
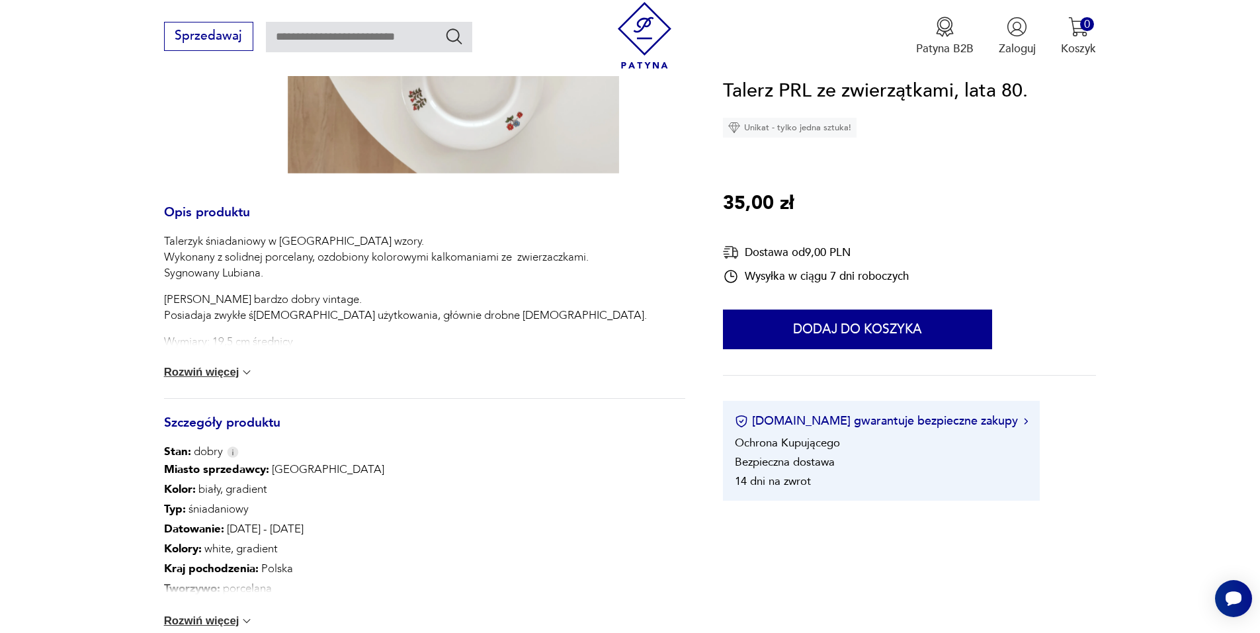
scroll to position [529, 0]
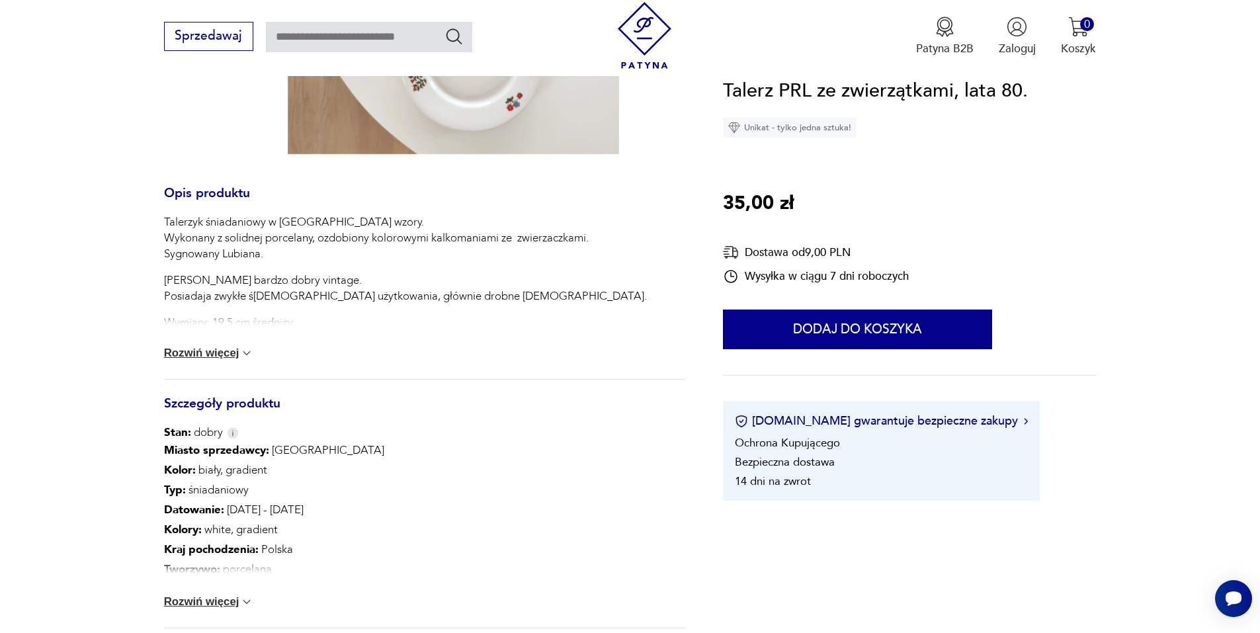
click at [217, 355] on button "Rozwiń więcej" at bounding box center [209, 353] width 90 height 13
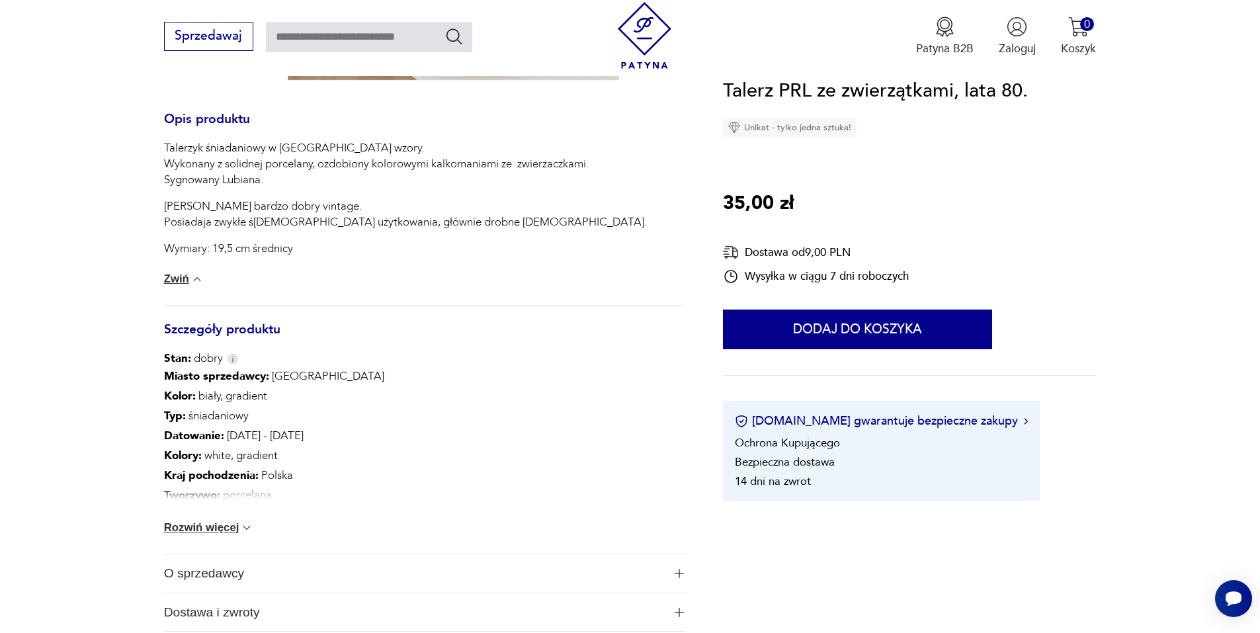
scroll to position [463, 0]
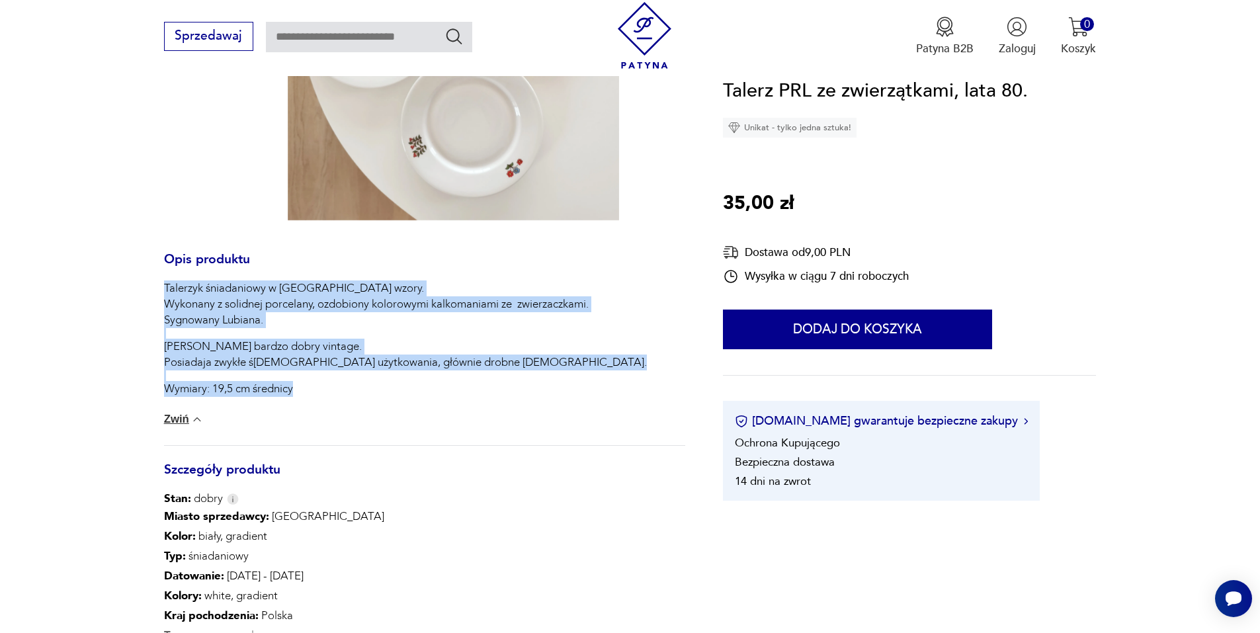
drag, startPoint x: 161, startPoint y: 285, endPoint x: 609, endPoint y: 388, distance: 459.7
click at [609, 388] on section "Klasyk Opis produktu Talerzyk śniadaniowy w [GEOGRAPHIC_DATA] wzory. Wykonany z…" at bounding box center [630, 294] width 1260 height 1032
copy div "Talerzyk śniadaniowy w [GEOGRAPHIC_DATA] wzory. Wykonany z solidnej porcelany, …"
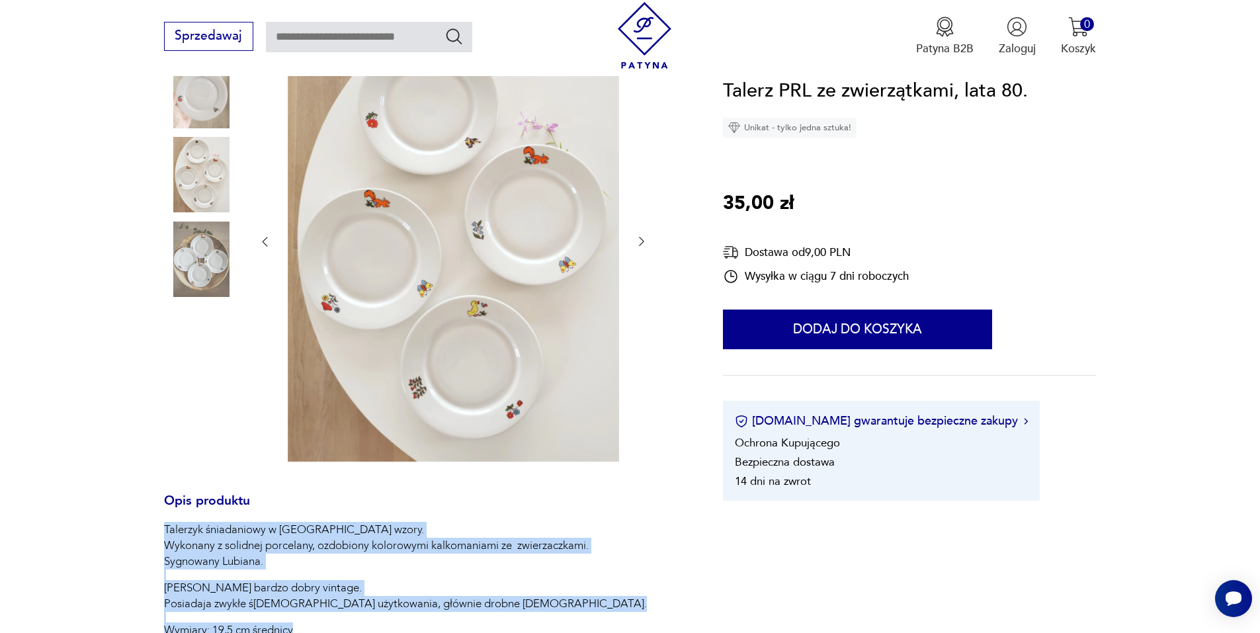
scroll to position [198, 0]
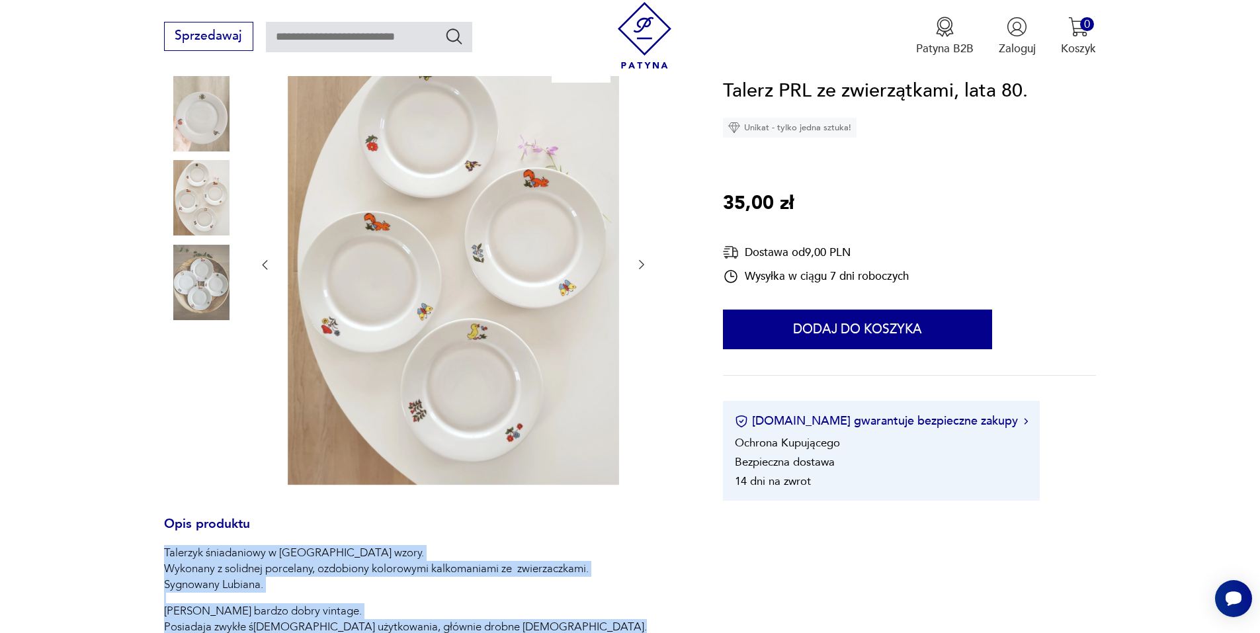
drag, startPoint x: 467, startPoint y: 249, endPoint x: 475, endPoint y: 215, distance: 34.7
drag, startPoint x: 475, startPoint y: 215, endPoint x: 435, endPoint y: 186, distance: 49.8
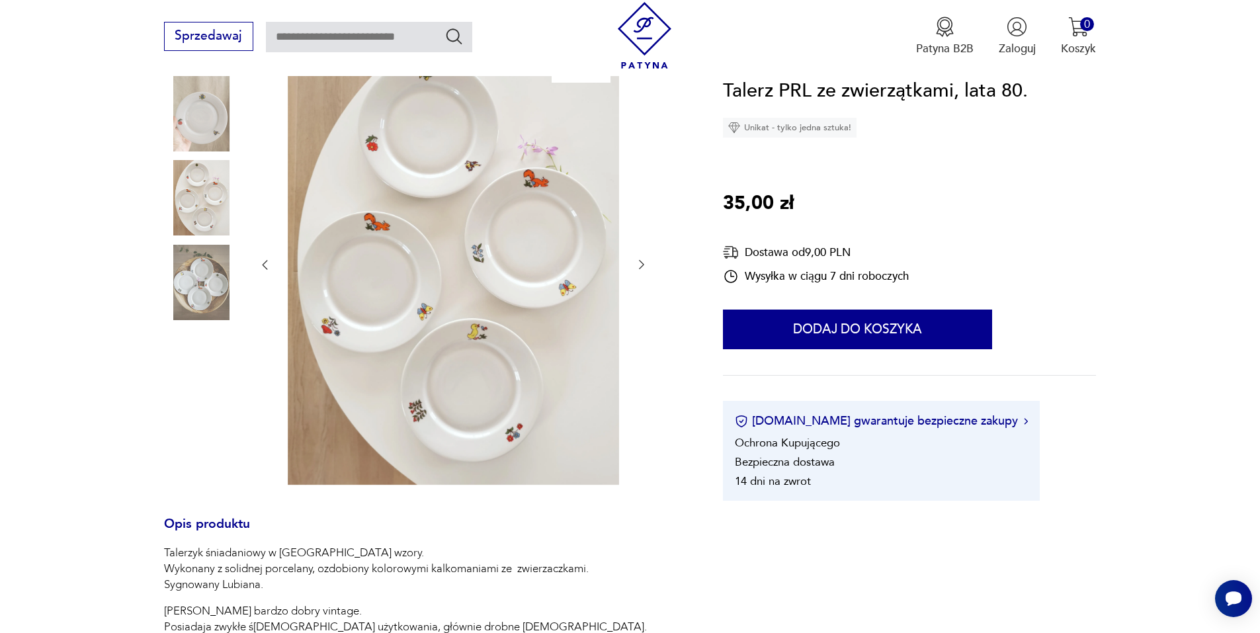
click at [897, 145] on div "Talerz PRL ze zwierzątkami, lata 80. Unikat - tylko jedna sztuka! 35,00 zł Dost…" at bounding box center [909, 288] width 373 height 425
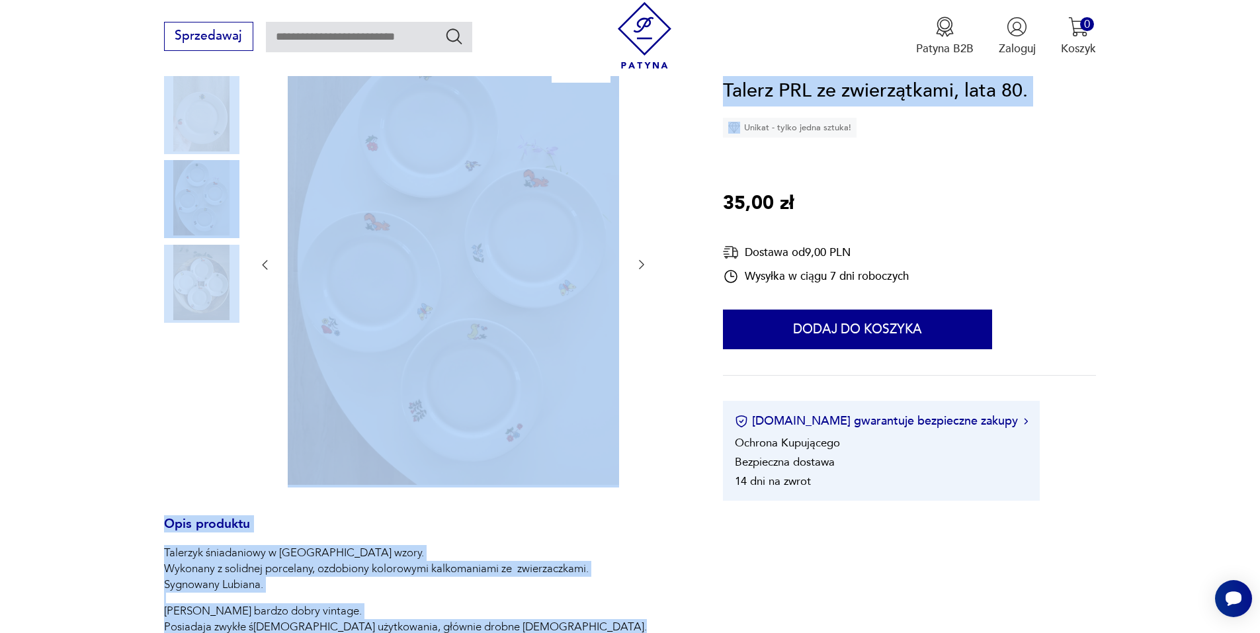
drag, startPoint x: 722, startPoint y: 90, endPoint x: 681, endPoint y: 89, distance: 41.0
click at [681, 89] on section "Klasyk Opis produktu Talerzyk śniadaniowy w [GEOGRAPHIC_DATA] wzory. Wykonany z…" at bounding box center [630, 559] width 1260 height 1032
click at [94, 422] on section "Klasyk Opis produktu Talerzyk śniadaniowy w [GEOGRAPHIC_DATA] wzory. Wykonany z…" at bounding box center [630, 559] width 1260 height 1032
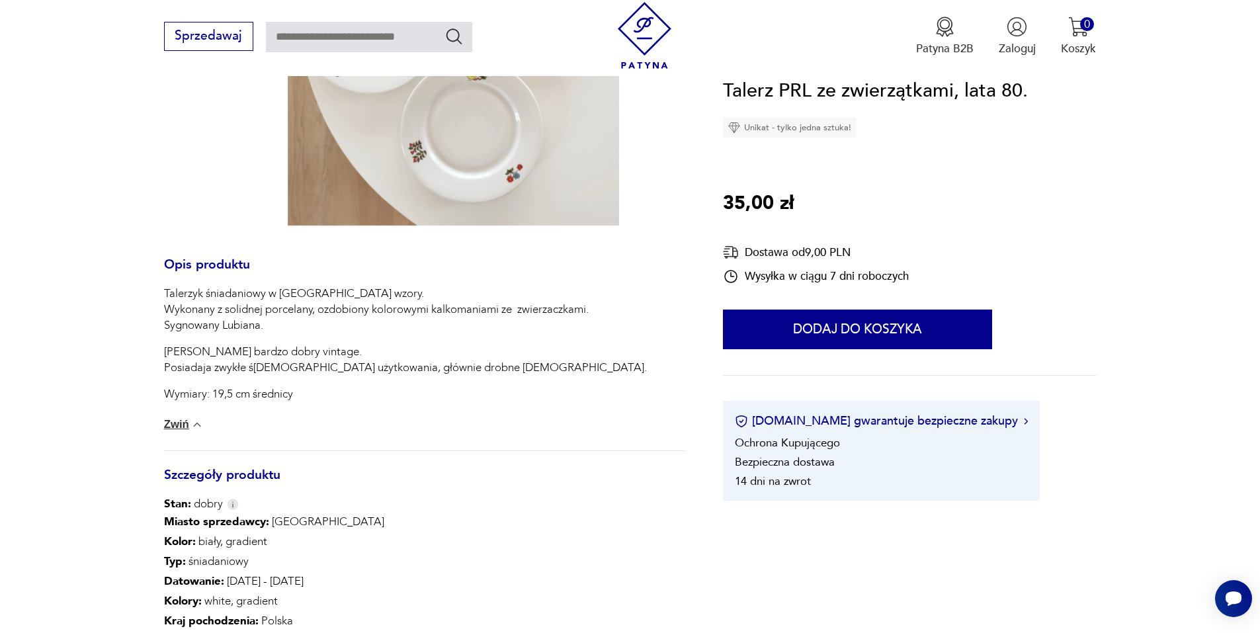
scroll to position [463, 0]
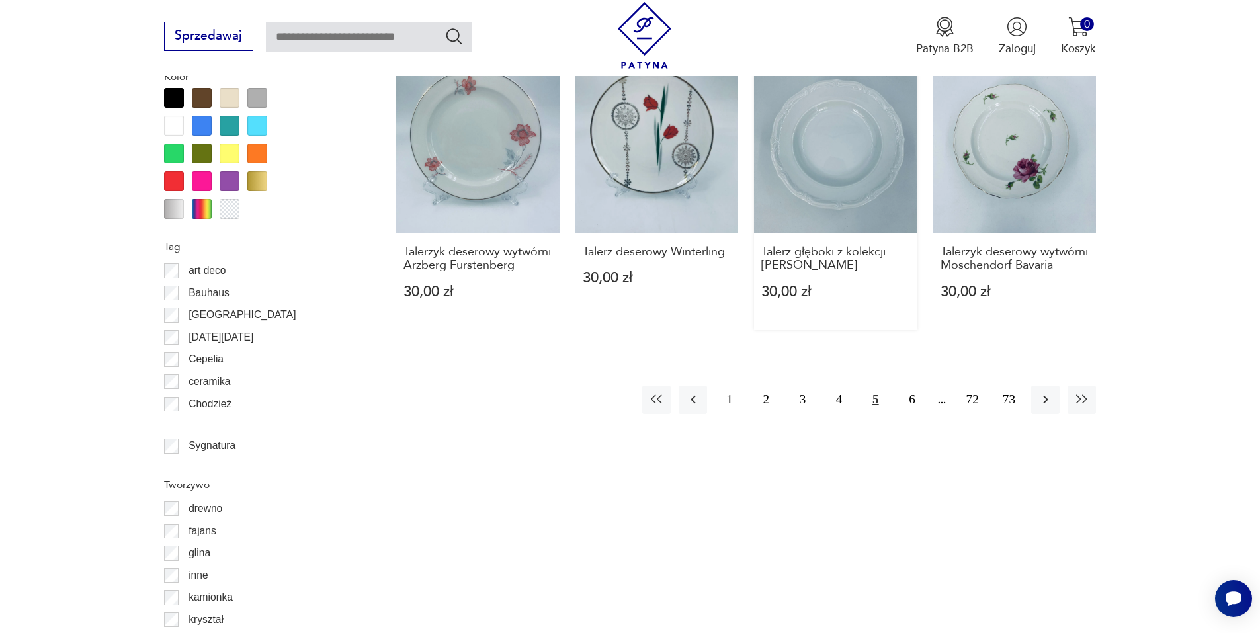
scroll to position [1522, 0]
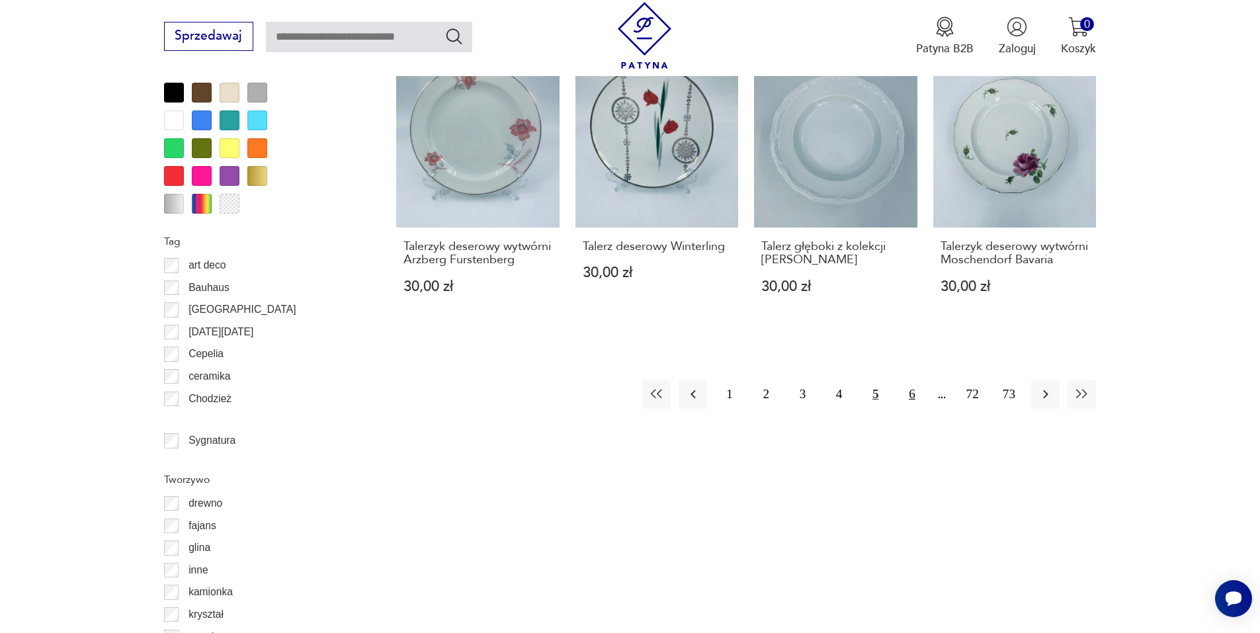
click at [910, 381] on button "6" at bounding box center [912, 394] width 28 height 28
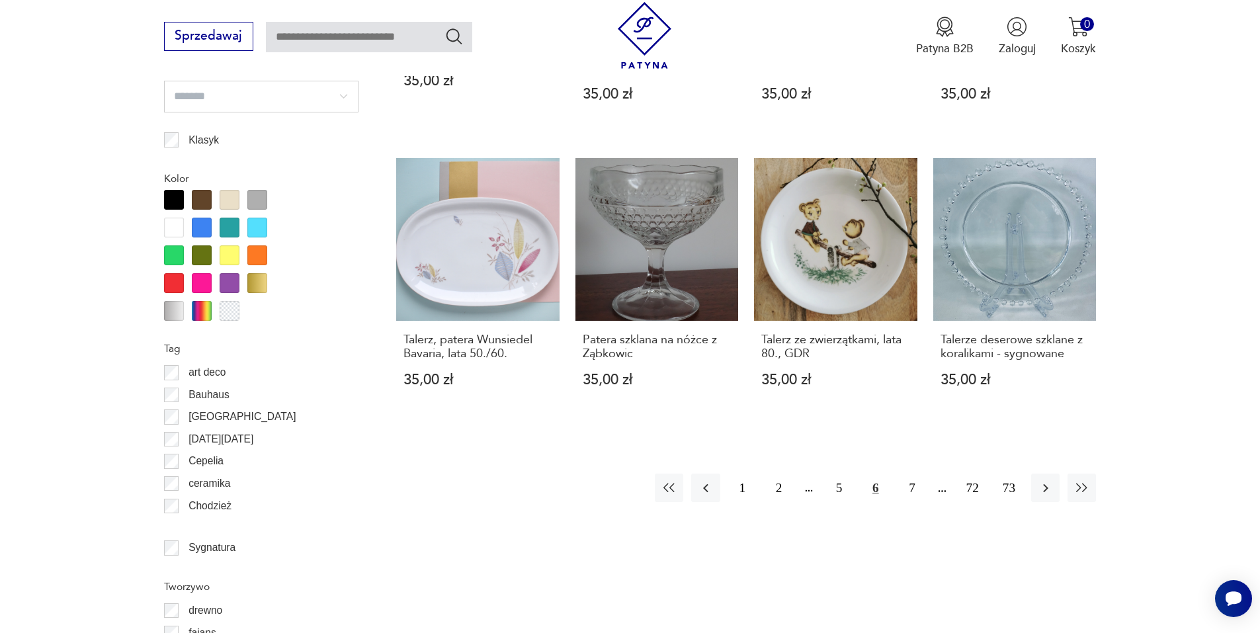
scroll to position [1433, 0]
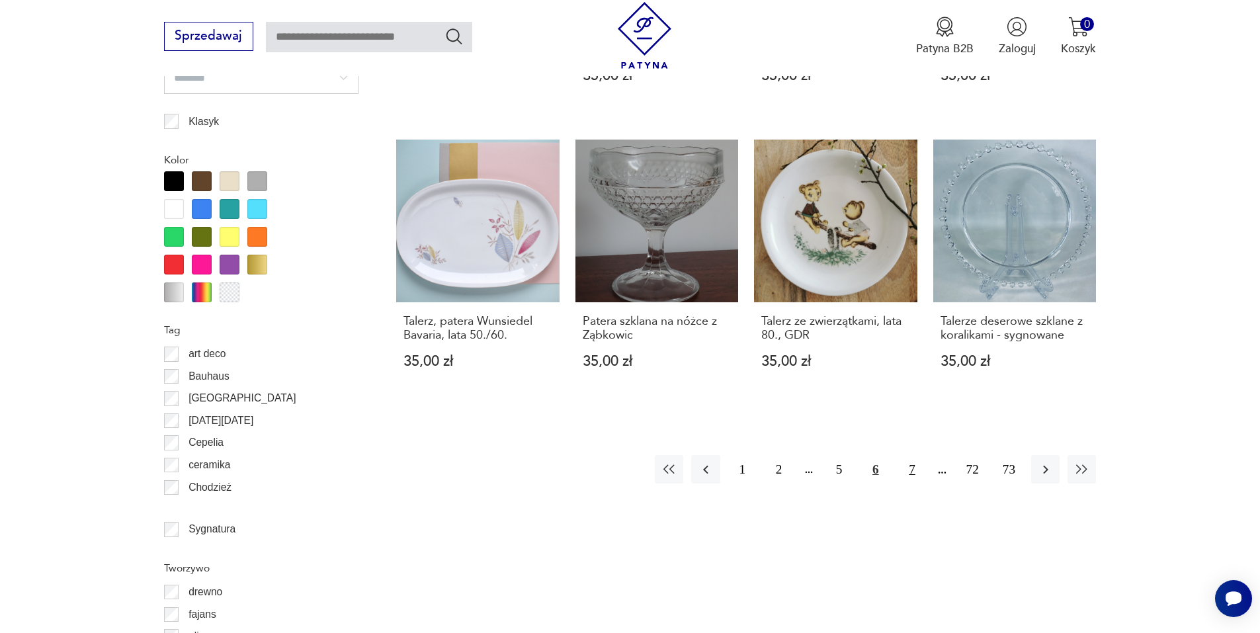
click at [910, 470] on button "7" at bounding box center [912, 469] width 28 height 28
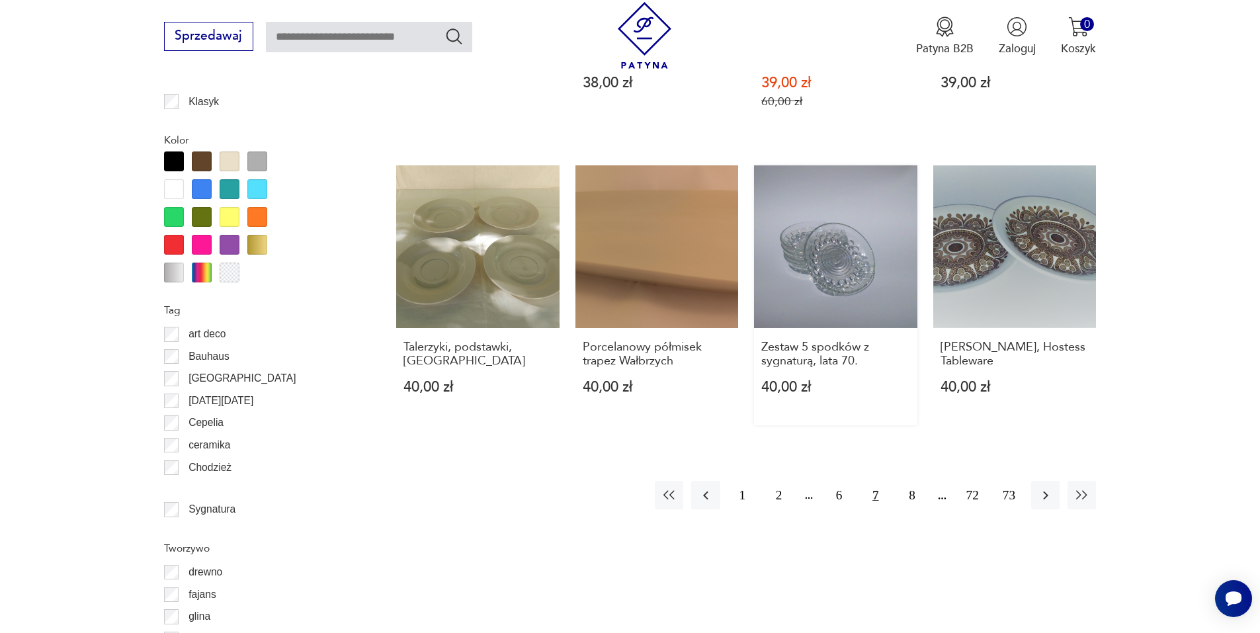
scroll to position [1565, 0]
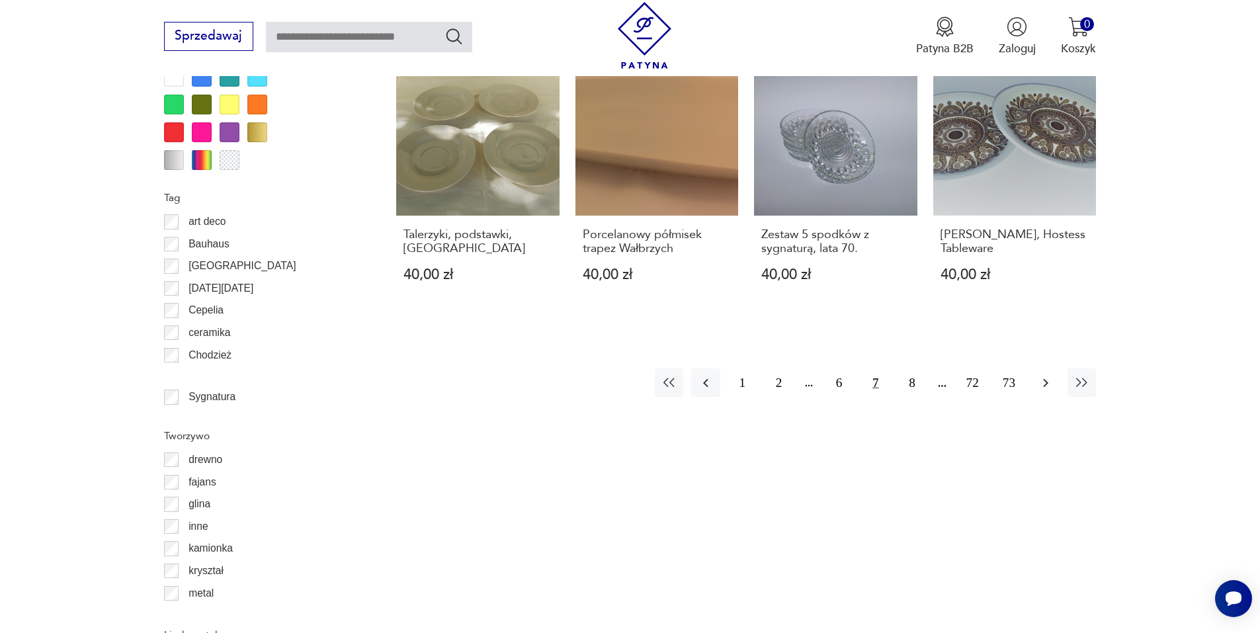
click at [1044, 375] on icon "button" at bounding box center [1046, 383] width 16 height 16
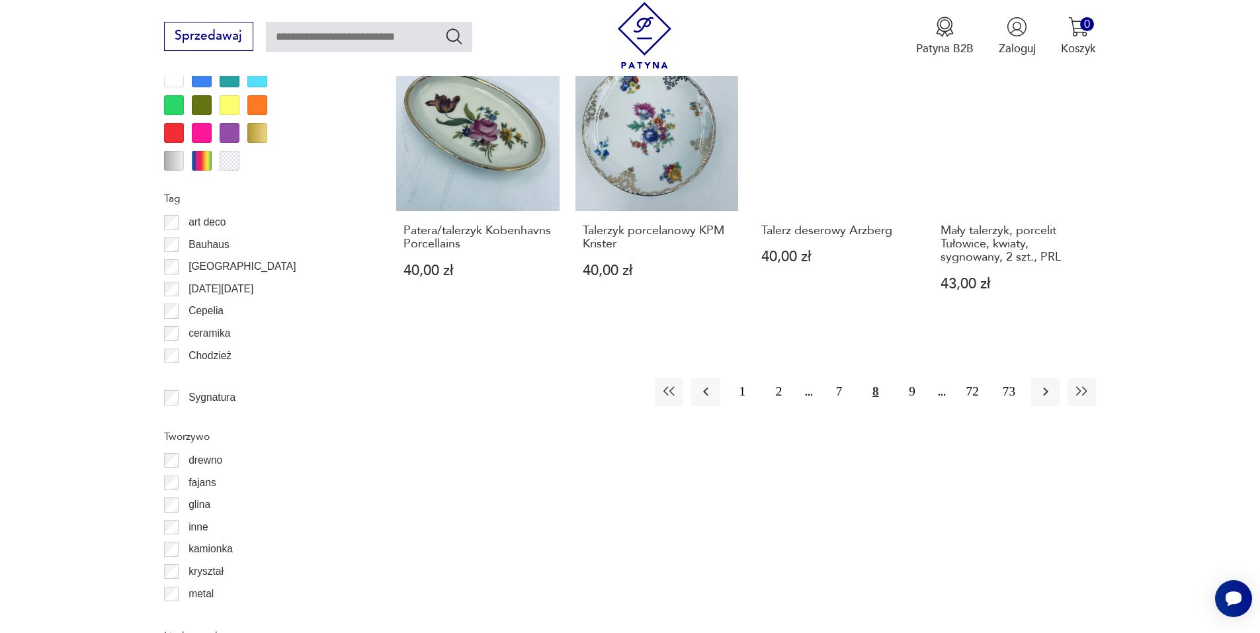
scroll to position [1565, 0]
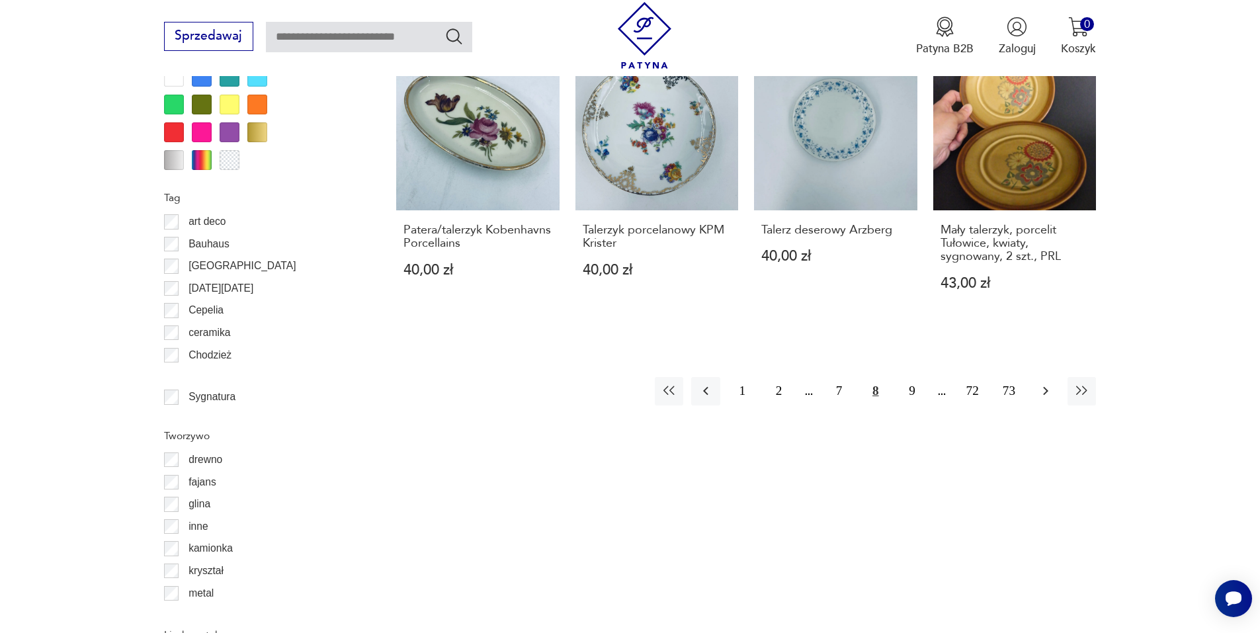
click at [1043, 383] on icon "button" at bounding box center [1046, 391] width 16 height 16
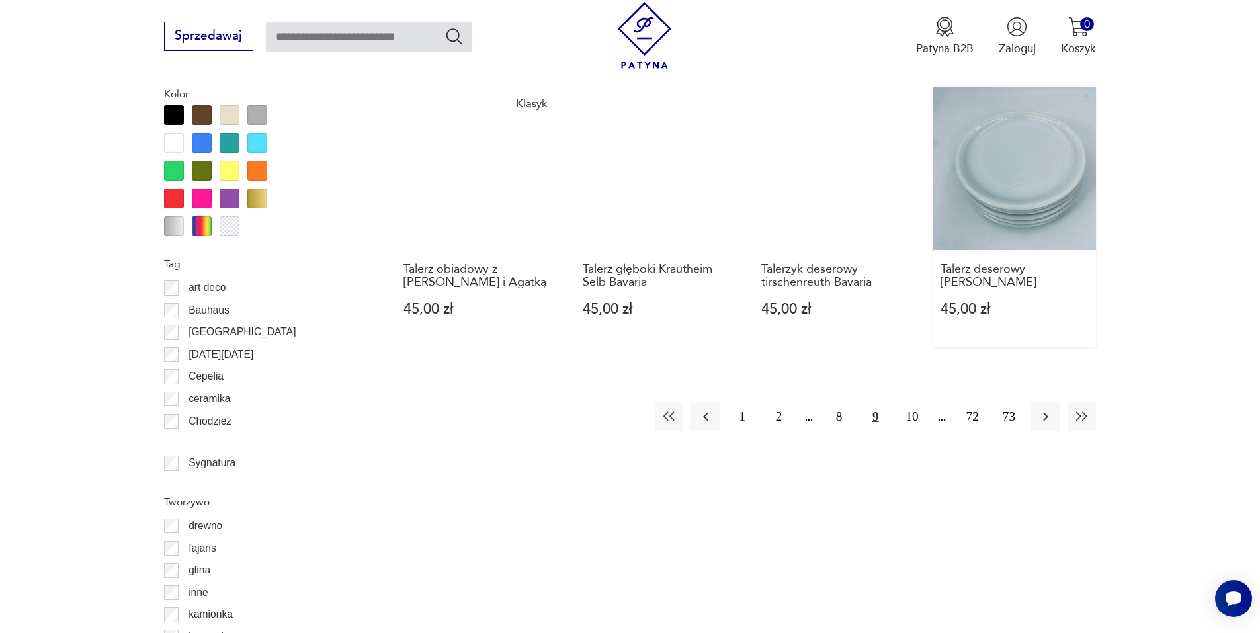
scroll to position [1632, 0]
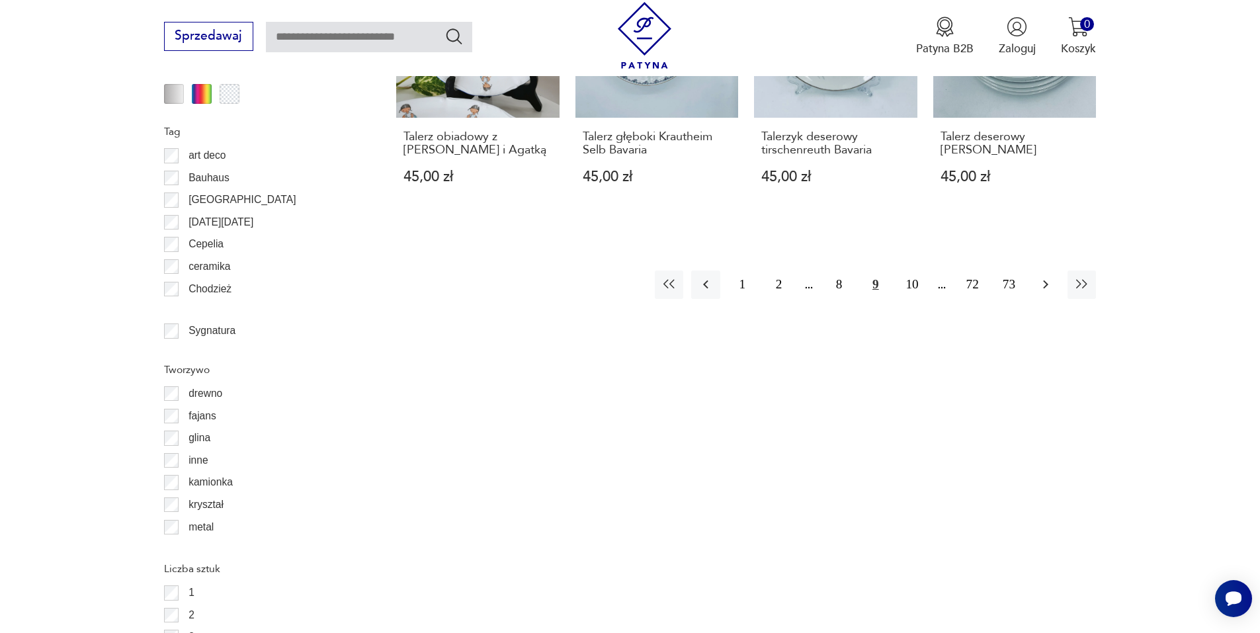
click at [1048, 285] on icon "button" at bounding box center [1046, 285] width 16 height 16
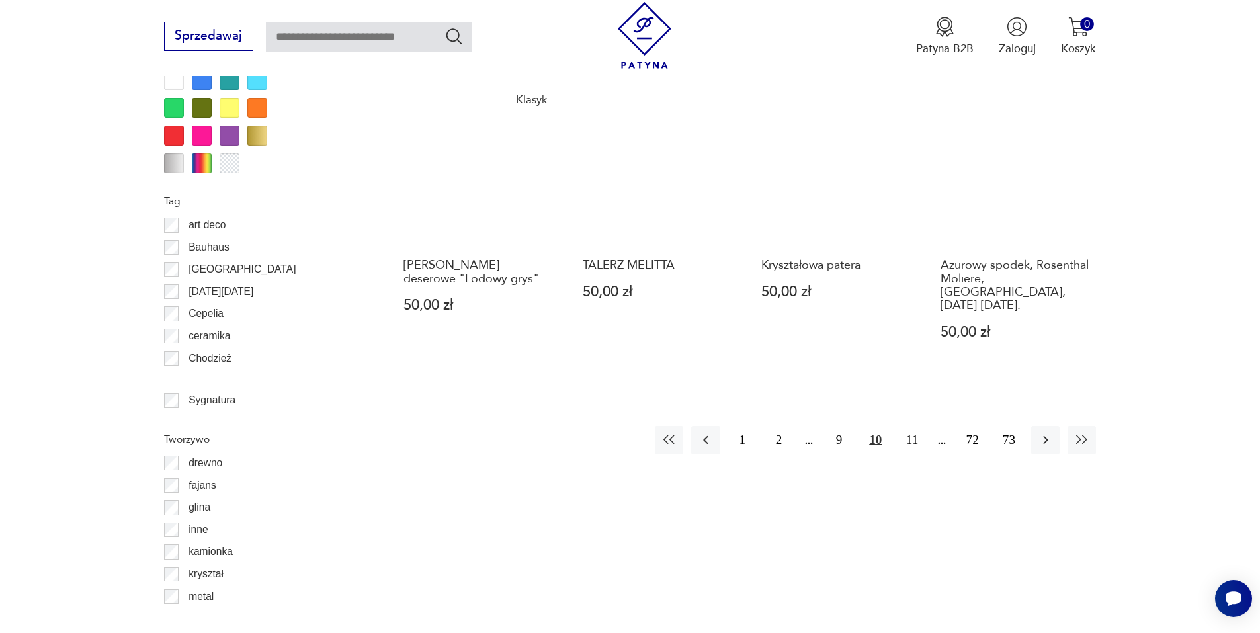
scroll to position [1698, 0]
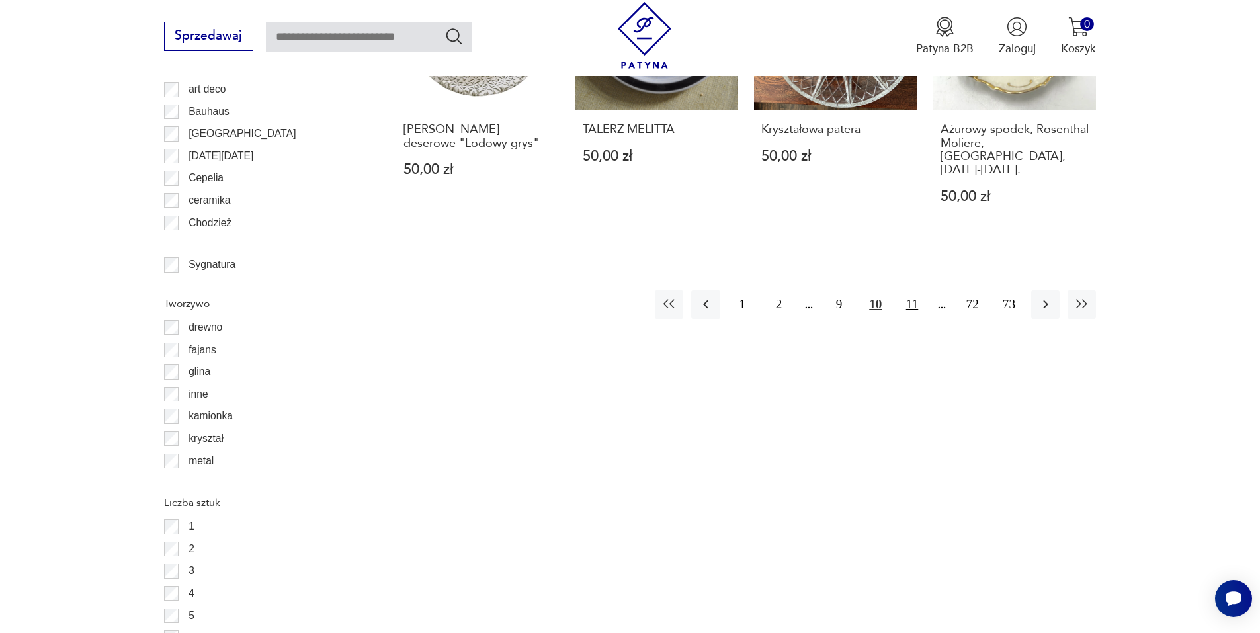
click at [910, 290] on button "11" at bounding box center [912, 304] width 28 height 28
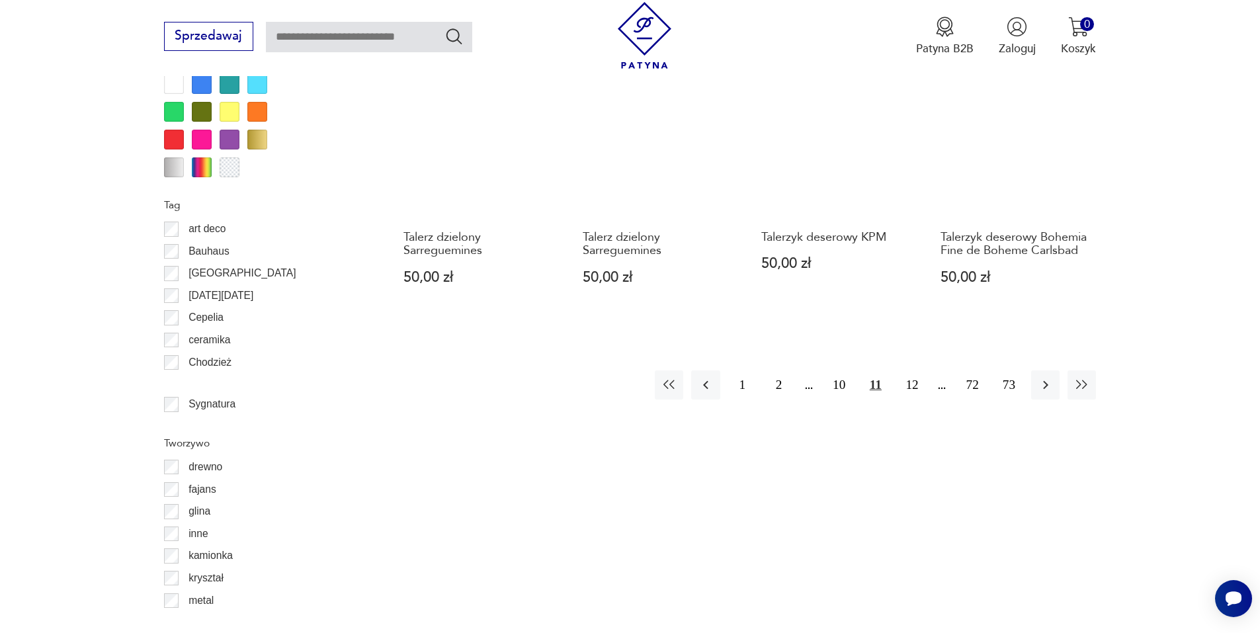
scroll to position [1565, 0]
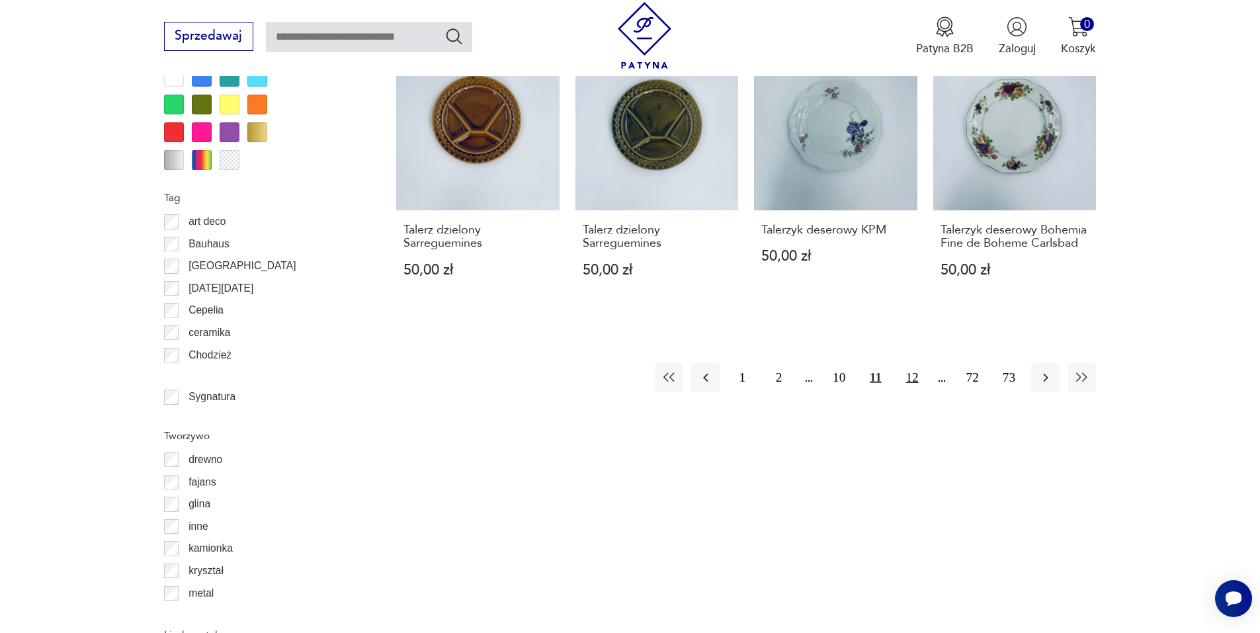
click at [914, 363] on button "12" at bounding box center [912, 377] width 28 height 28
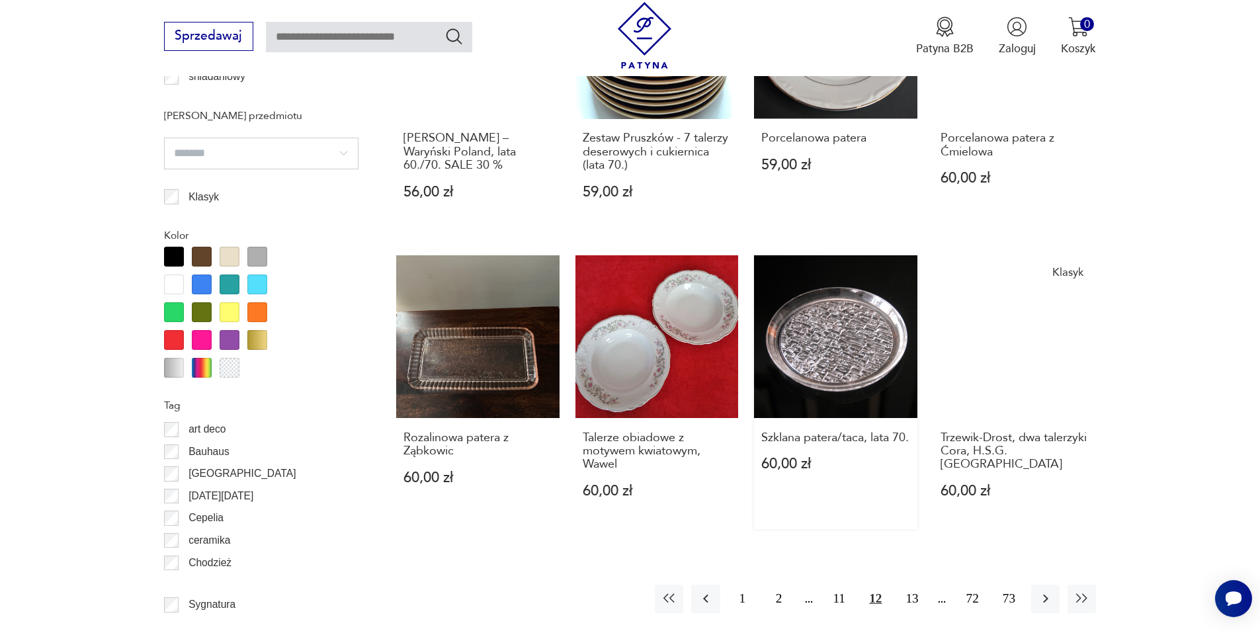
scroll to position [1433, 0]
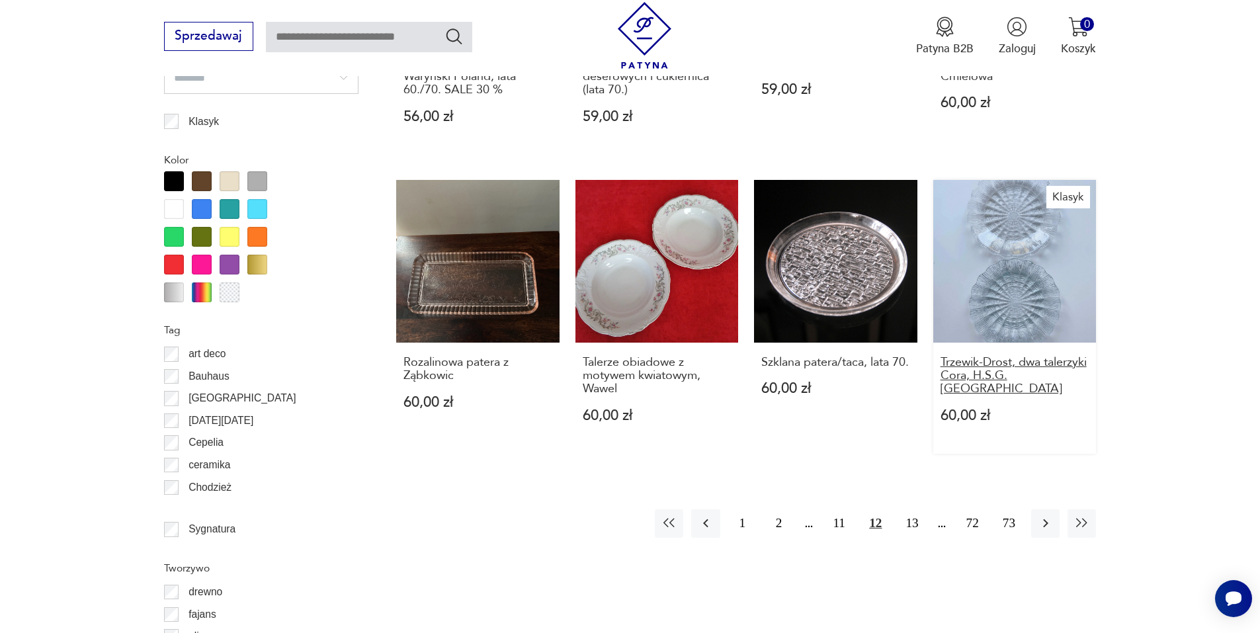
click at [1014, 356] on h3 "Trzewik-Drost, dwa talerzyki Cora, H.S.G. [GEOGRAPHIC_DATA]" at bounding box center [1015, 376] width 149 height 40
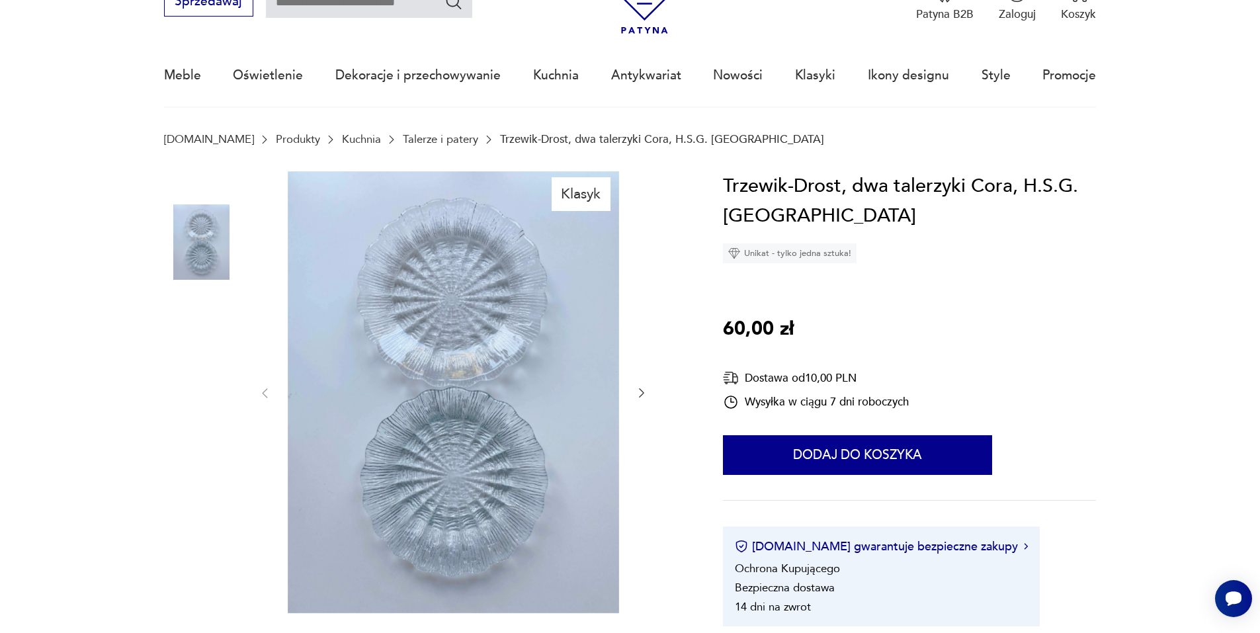
scroll to position [66, 0]
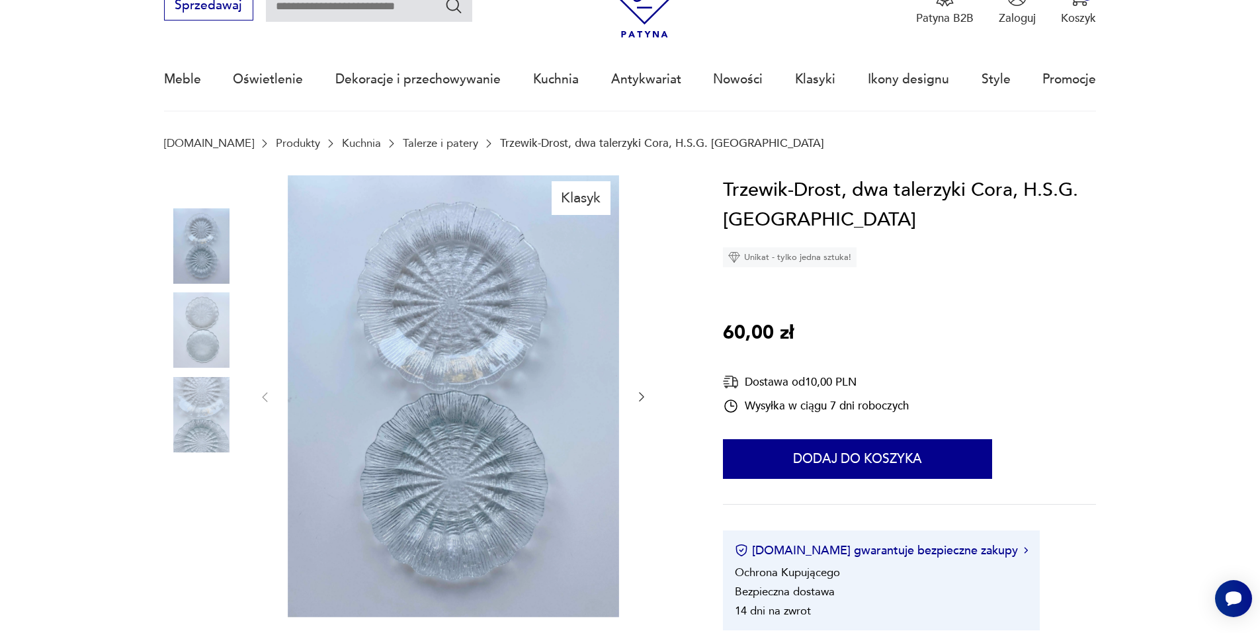
click at [645, 399] on icon "button" at bounding box center [641, 396] width 13 height 13
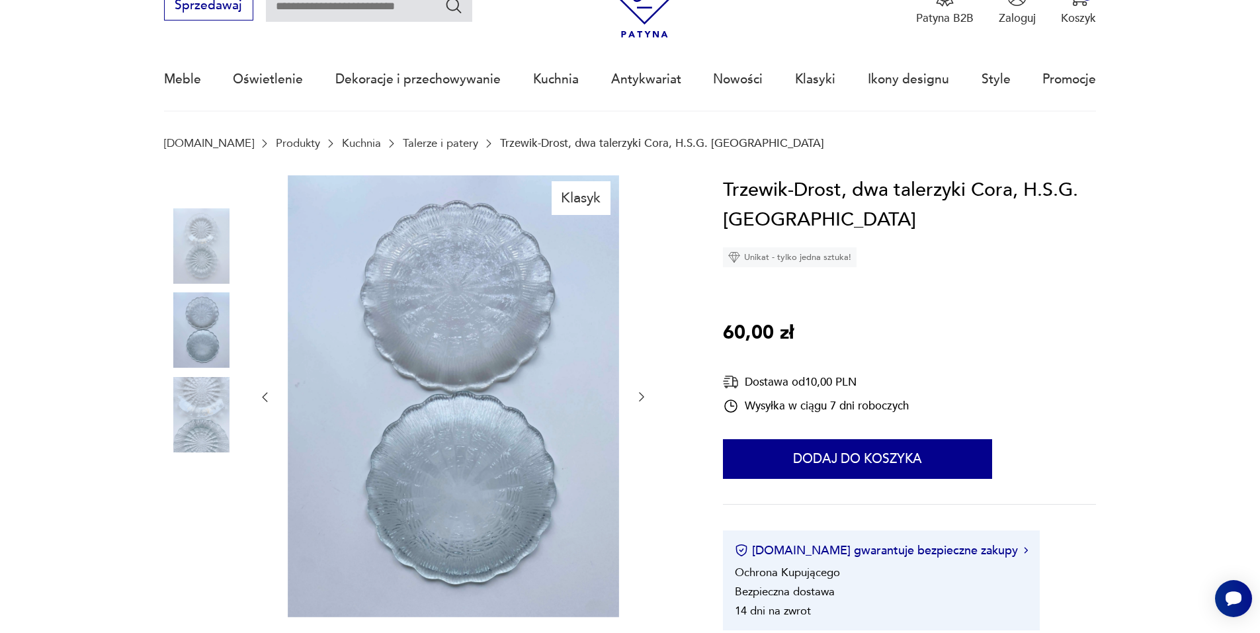
click at [644, 399] on icon "button" at bounding box center [641, 396] width 13 height 13
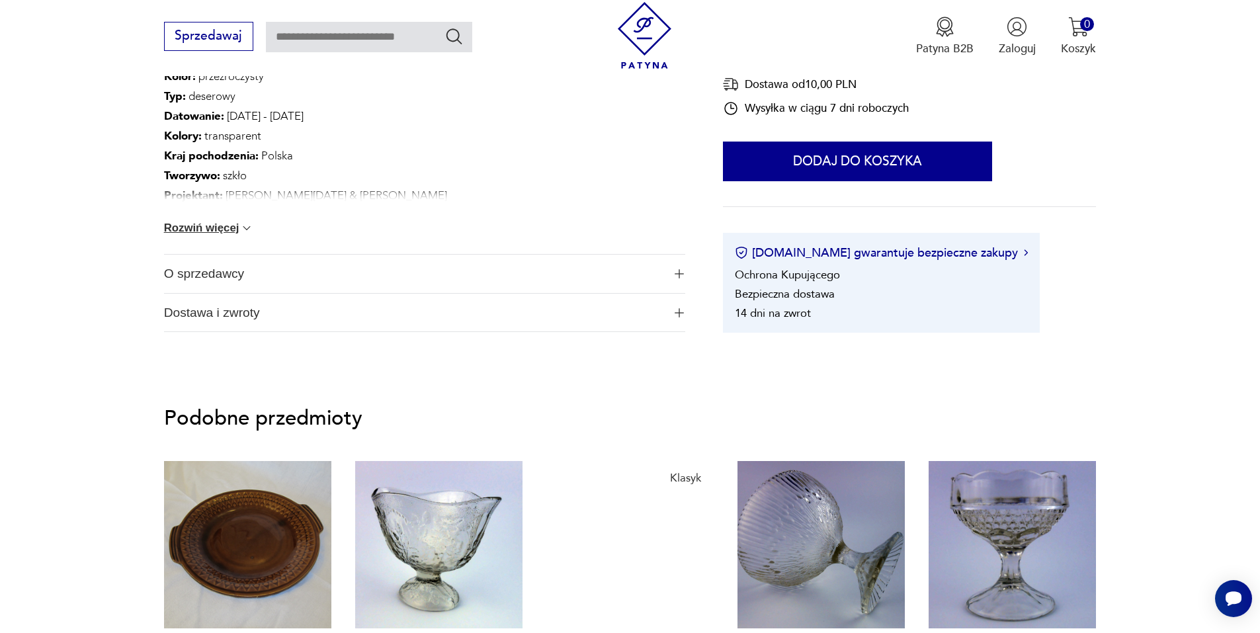
scroll to position [926, 0]
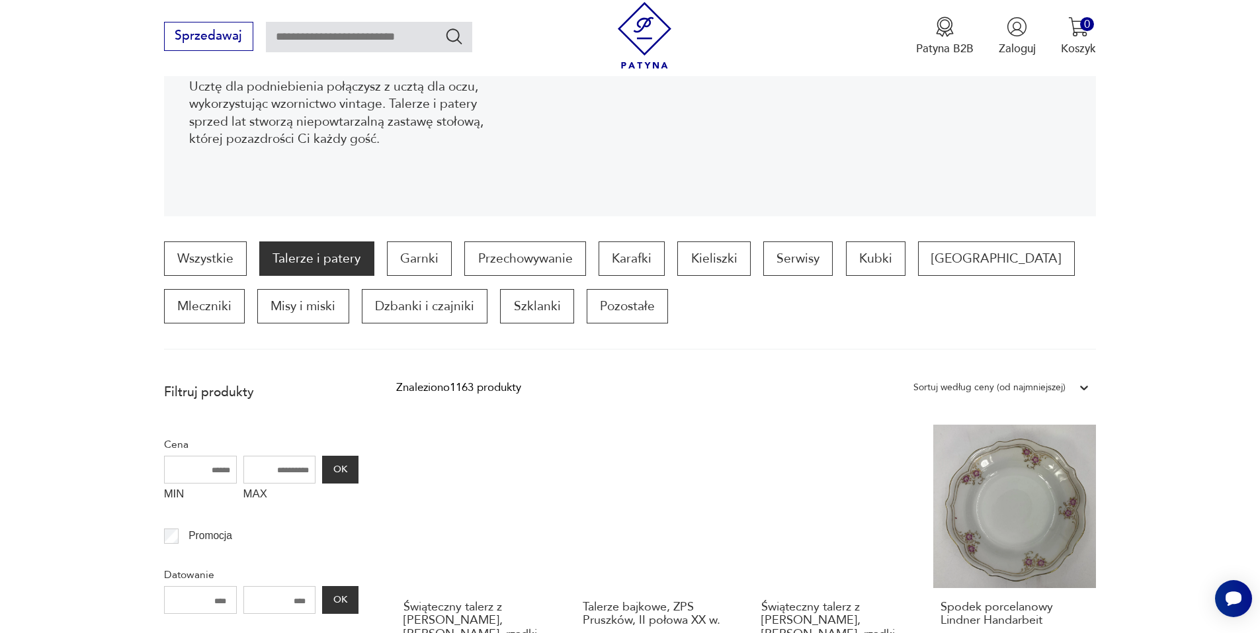
scroll to position [265, 0]
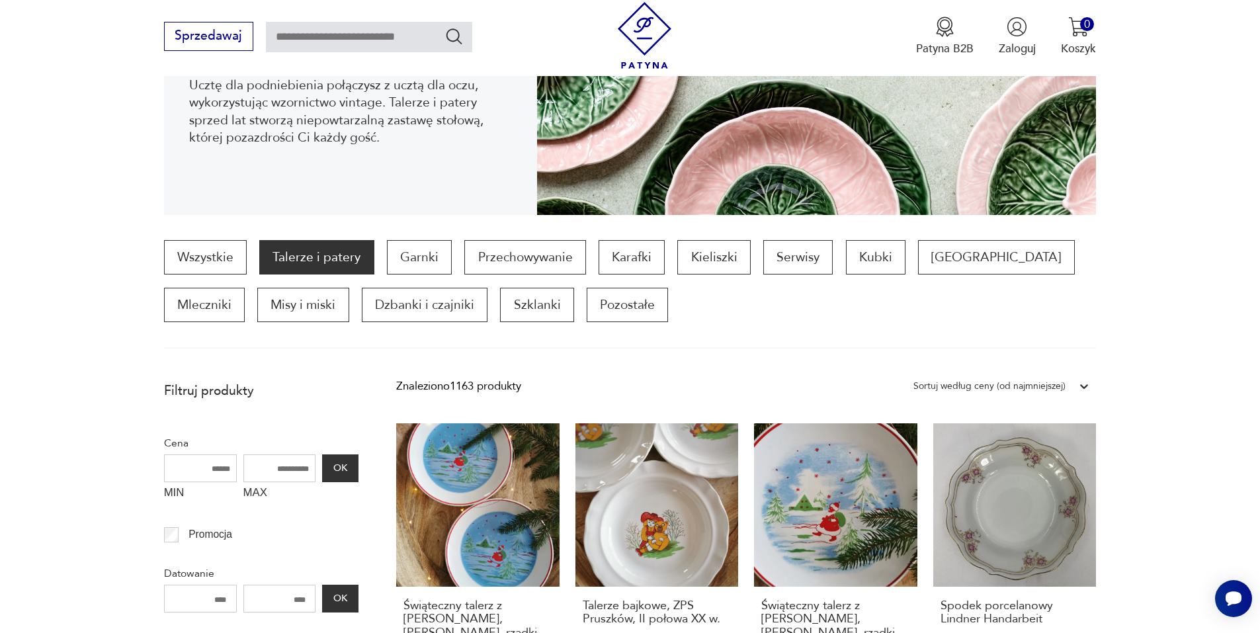
click at [1084, 387] on icon at bounding box center [1085, 386] width 8 height 5
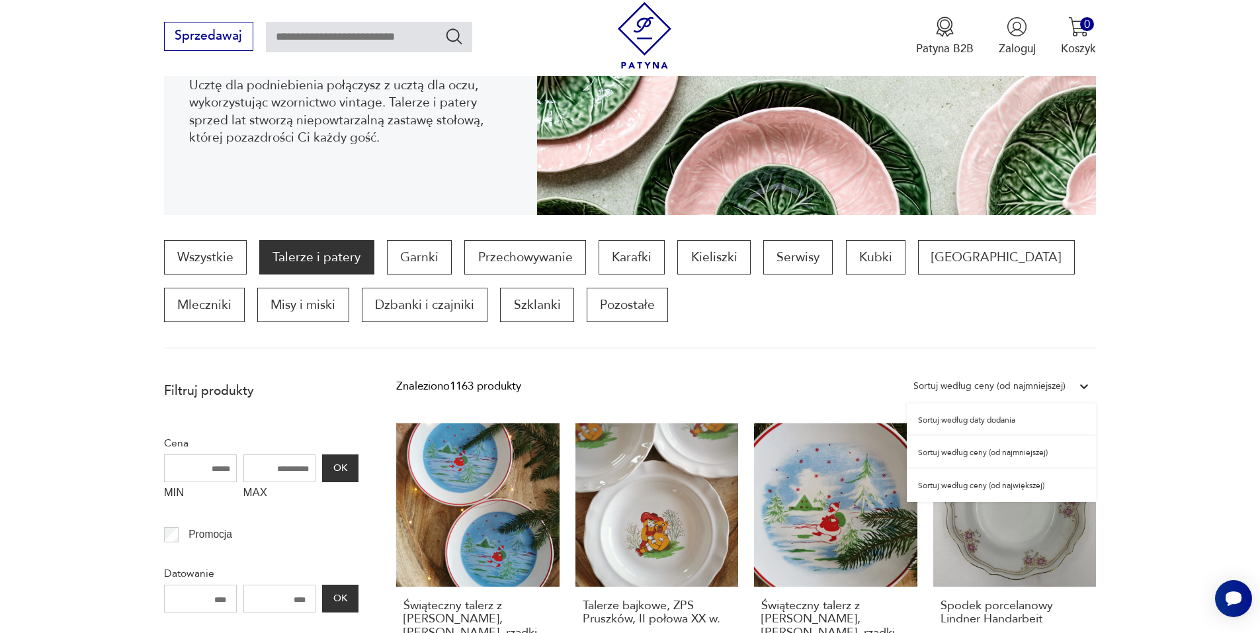
click at [1005, 419] on div "Sortuj według daty dodania" at bounding box center [1001, 420] width 189 height 33
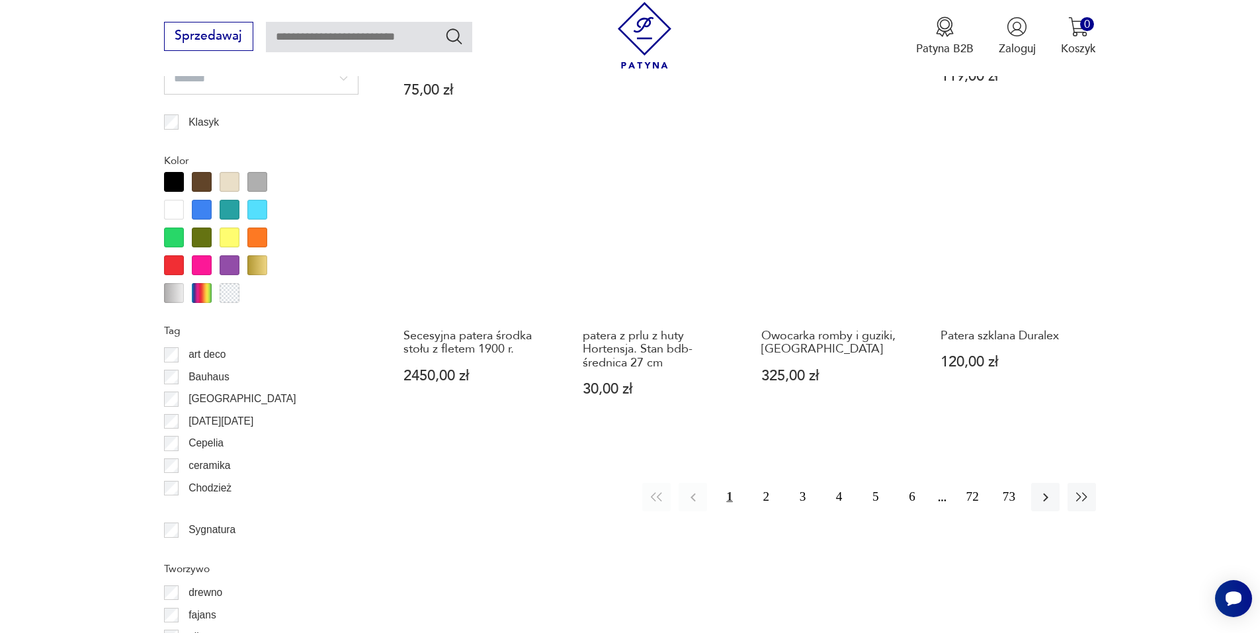
scroll to position [1433, 0]
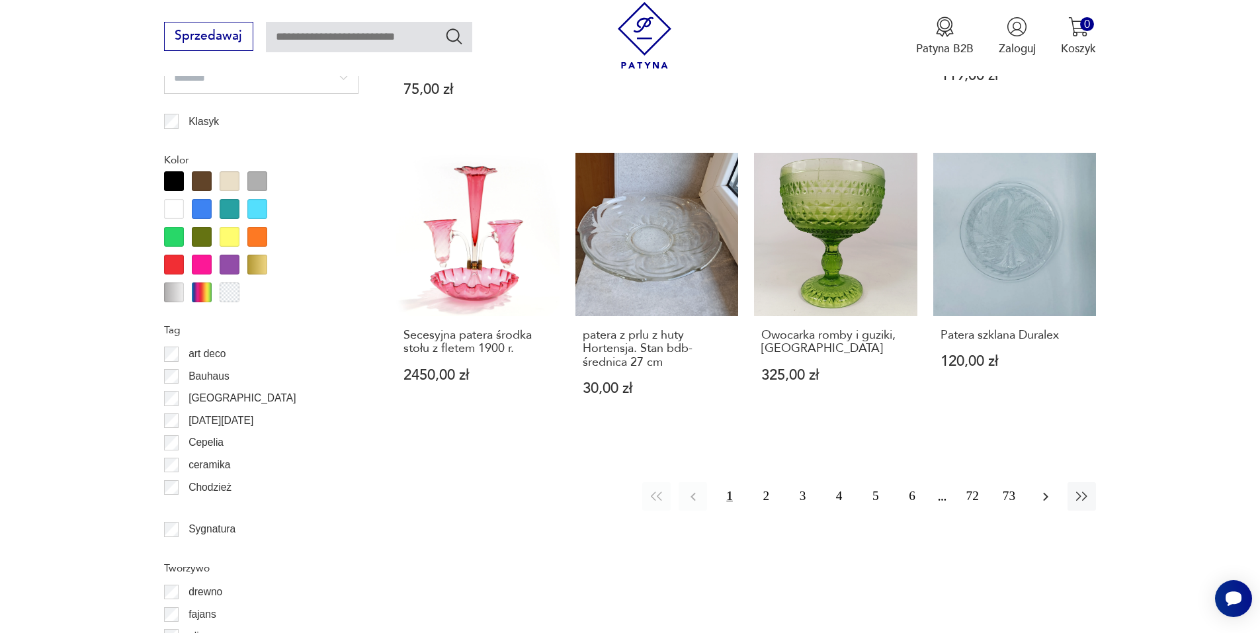
click at [1047, 489] on icon "button" at bounding box center [1046, 497] width 16 height 16
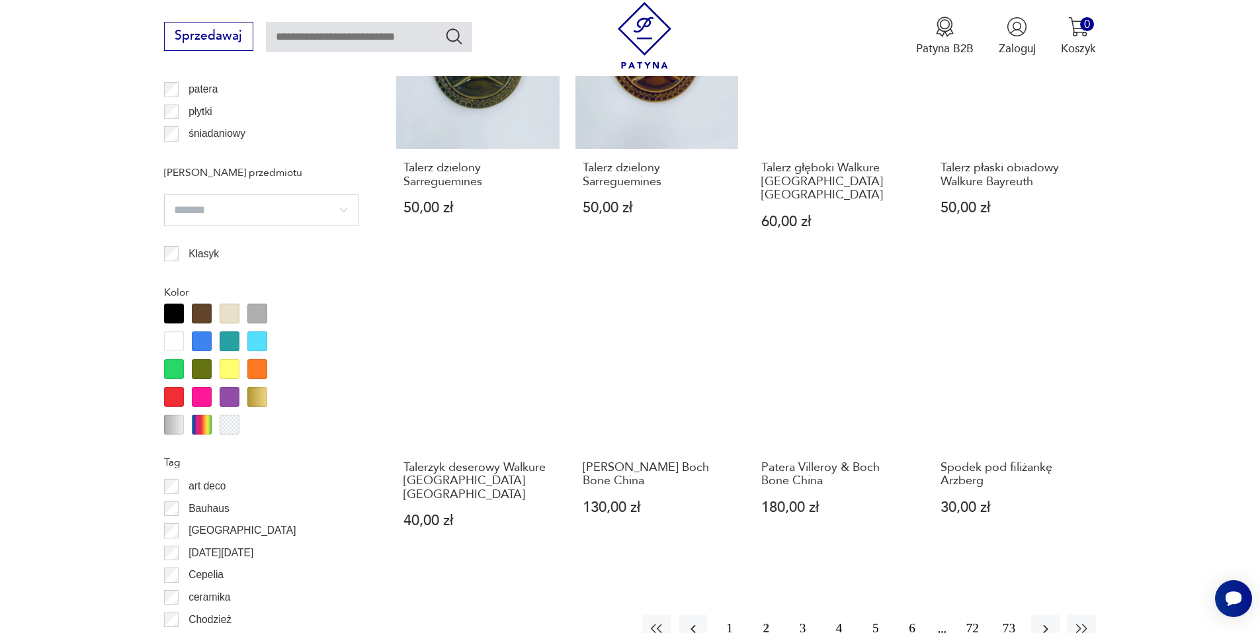
scroll to position [1565, 0]
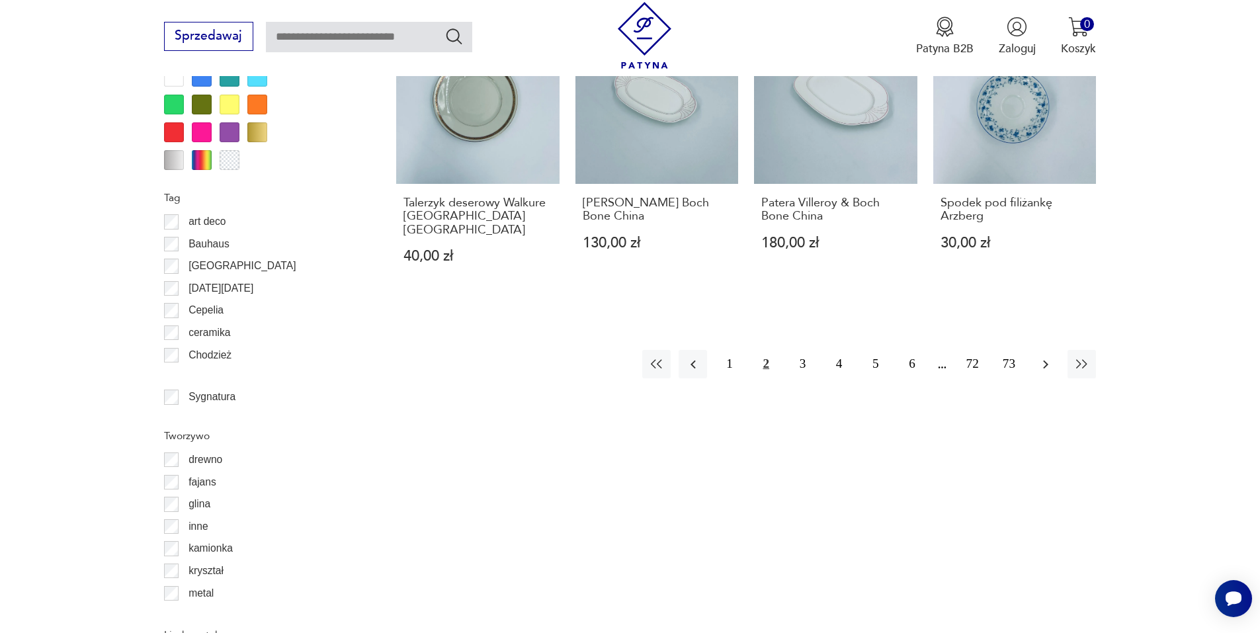
click at [1041, 357] on icon "button" at bounding box center [1046, 365] width 16 height 16
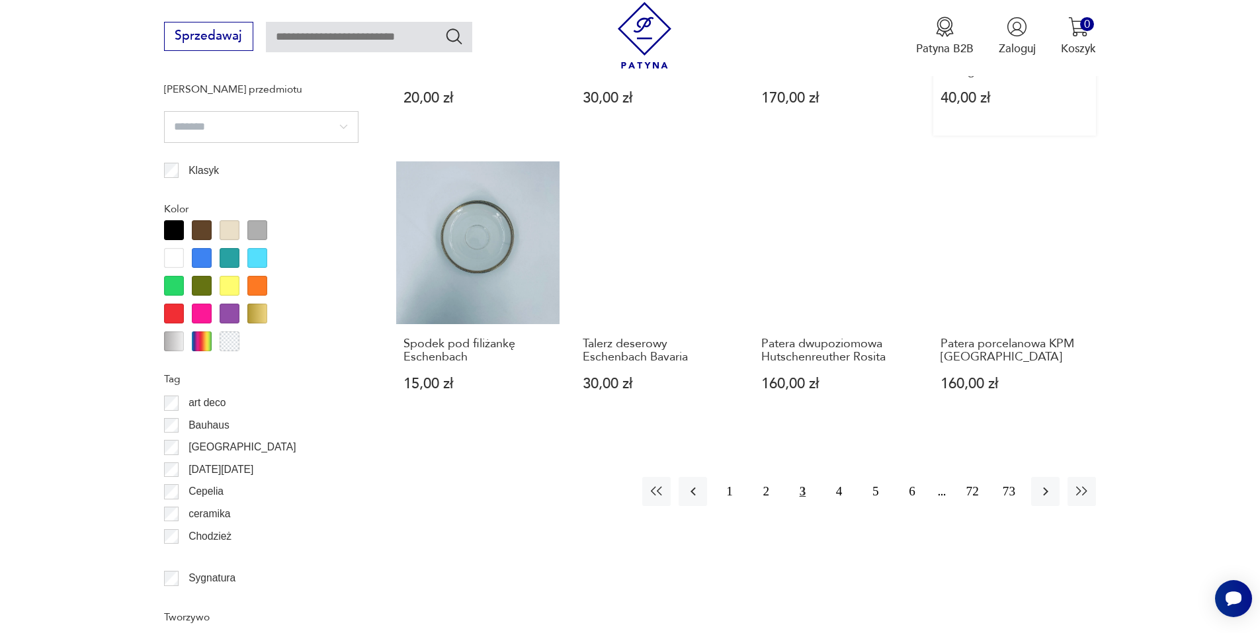
scroll to position [1565, 0]
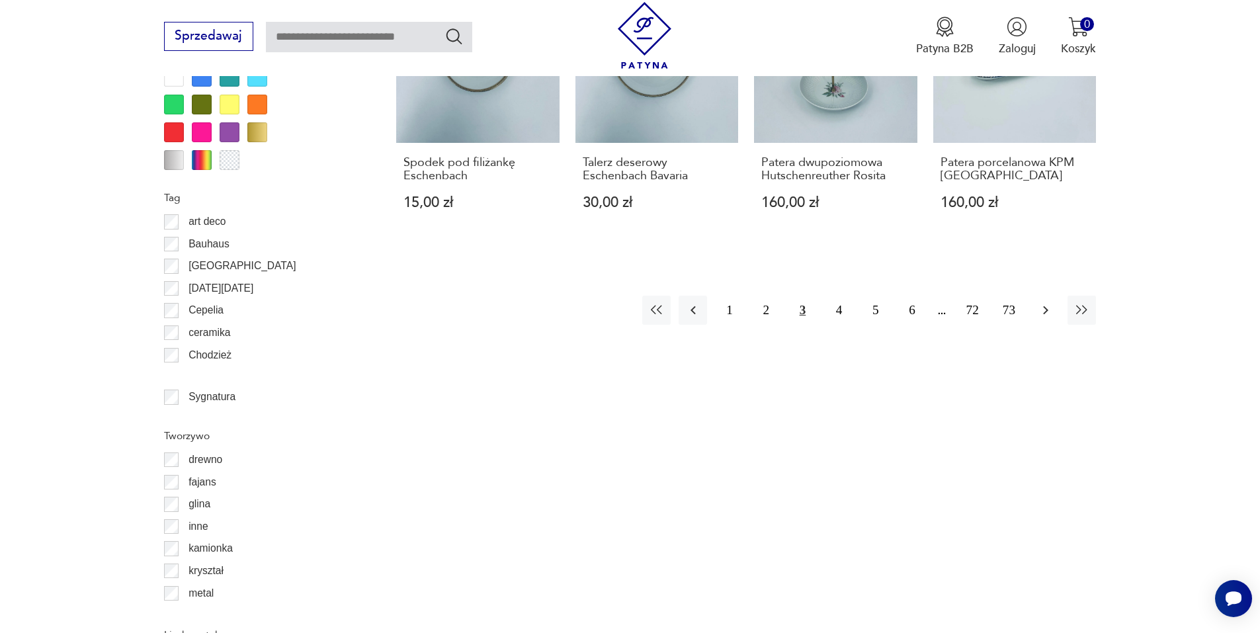
click at [1045, 309] on icon "button" at bounding box center [1046, 310] width 16 height 16
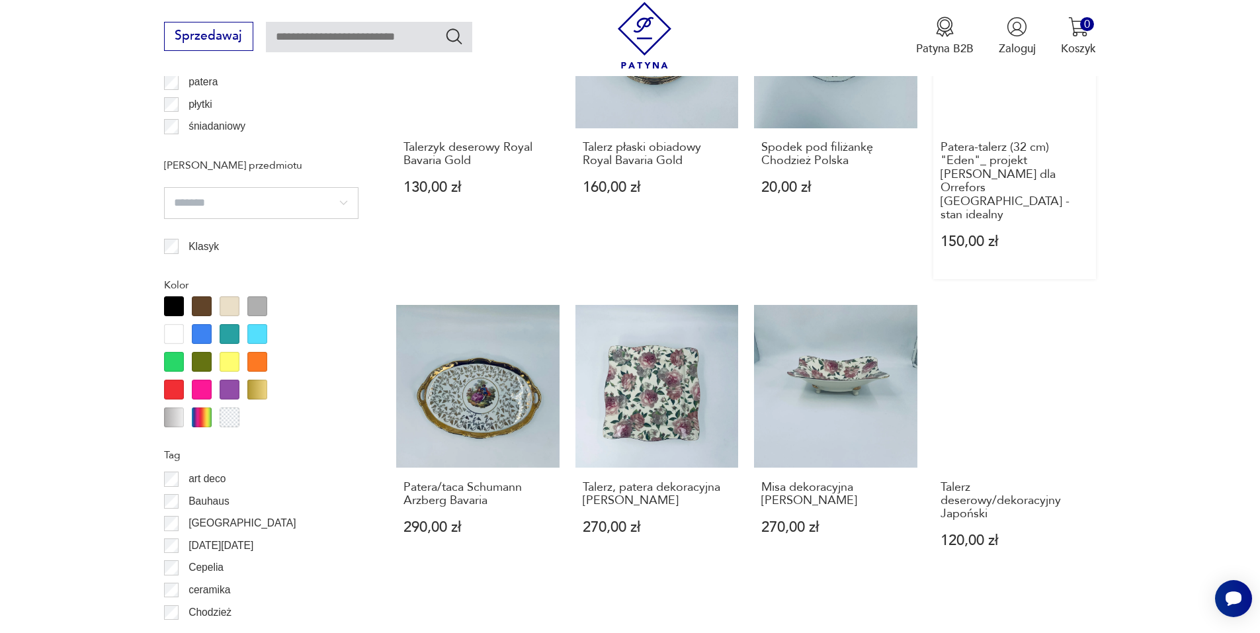
scroll to position [1499, 0]
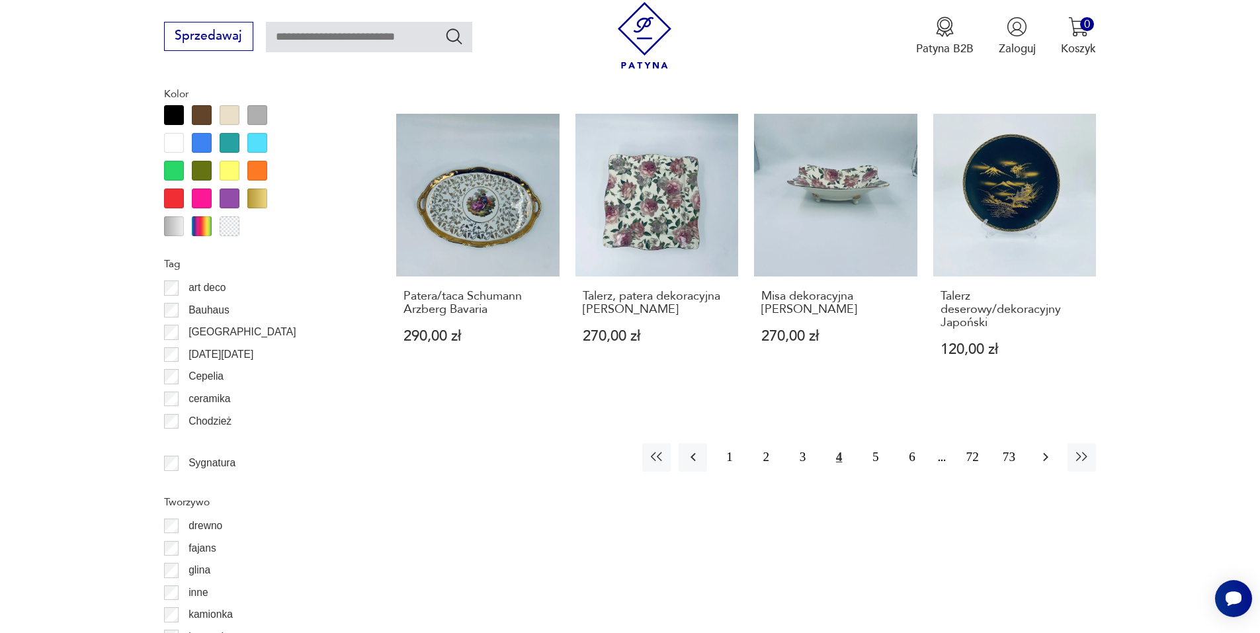
click at [1047, 449] on icon "button" at bounding box center [1046, 457] width 16 height 16
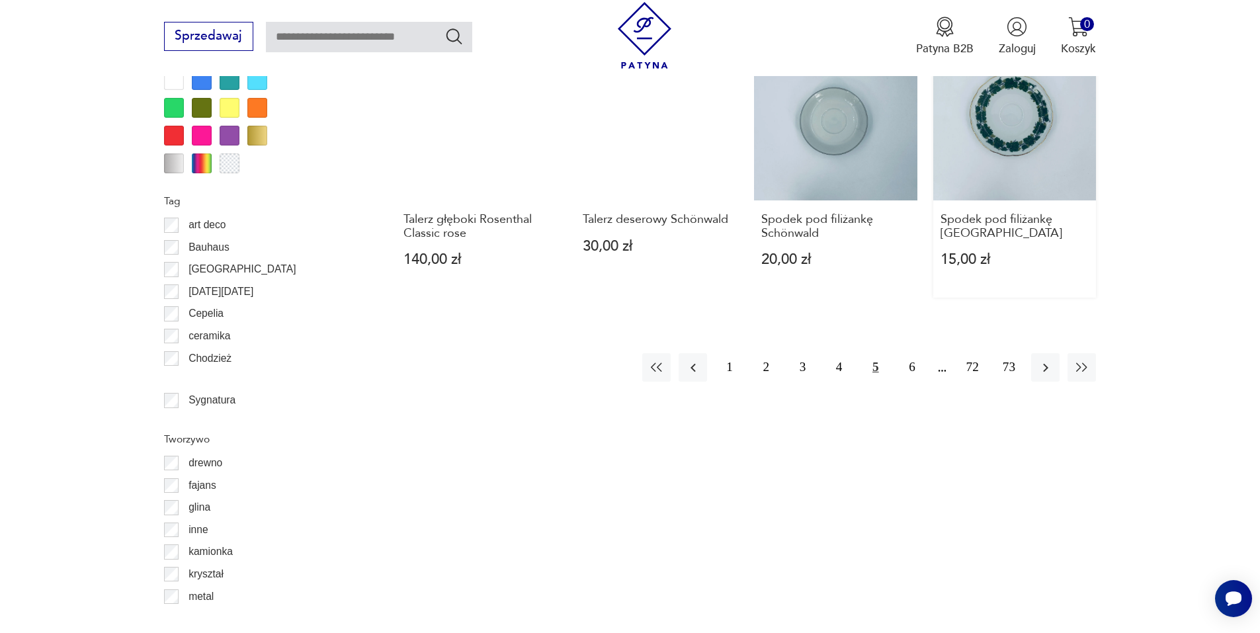
scroll to position [1565, 0]
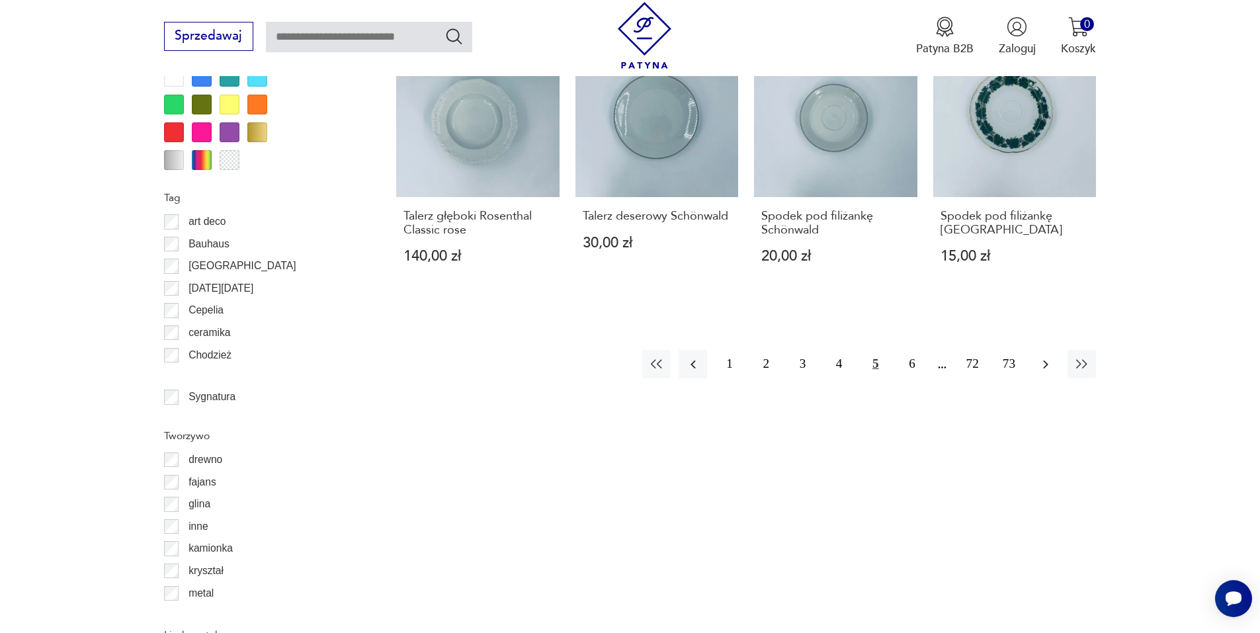
click at [1046, 360] on icon "button" at bounding box center [1045, 364] width 5 height 9
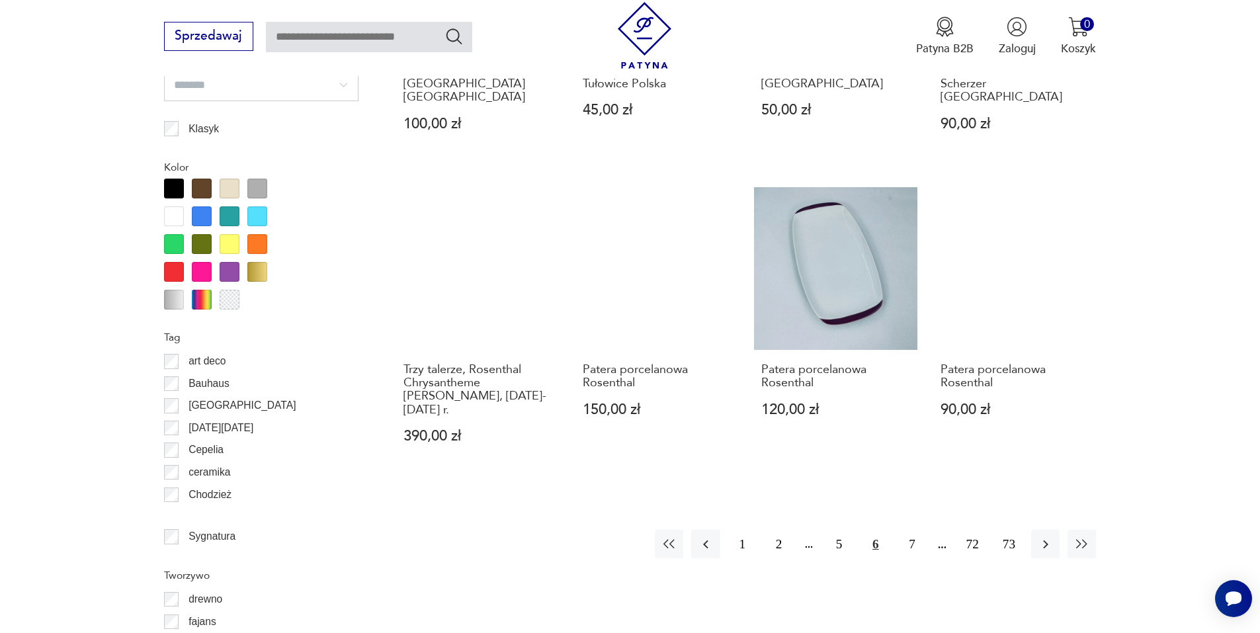
scroll to position [1433, 0]
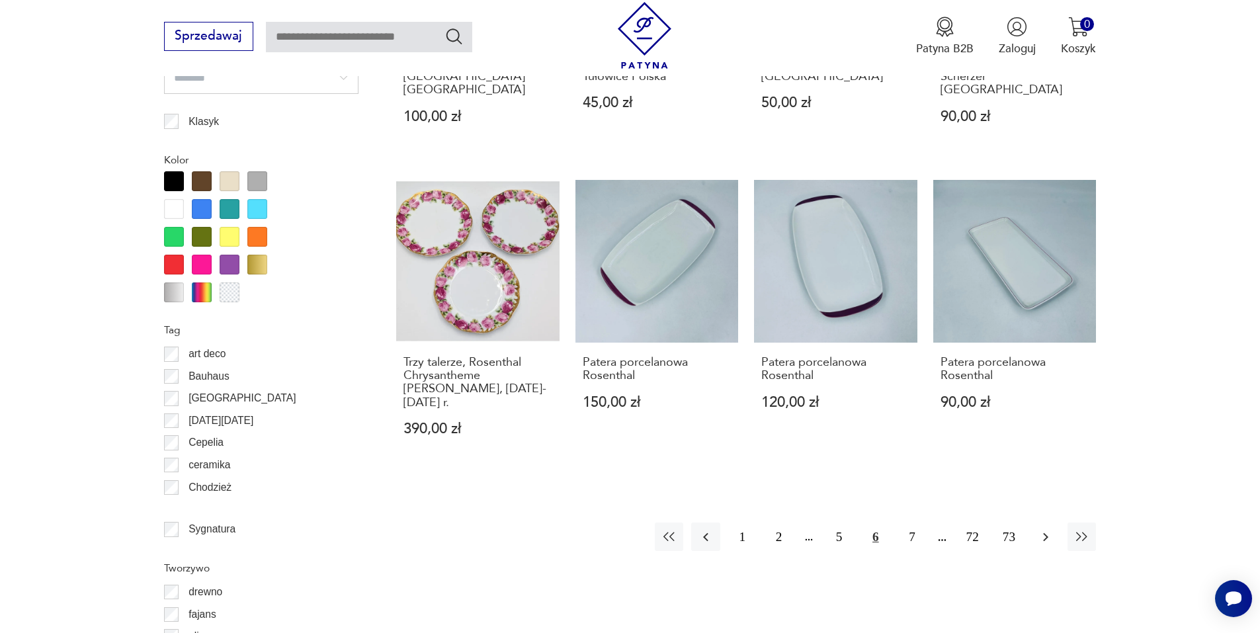
click at [1049, 529] on icon "button" at bounding box center [1046, 537] width 16 height 16
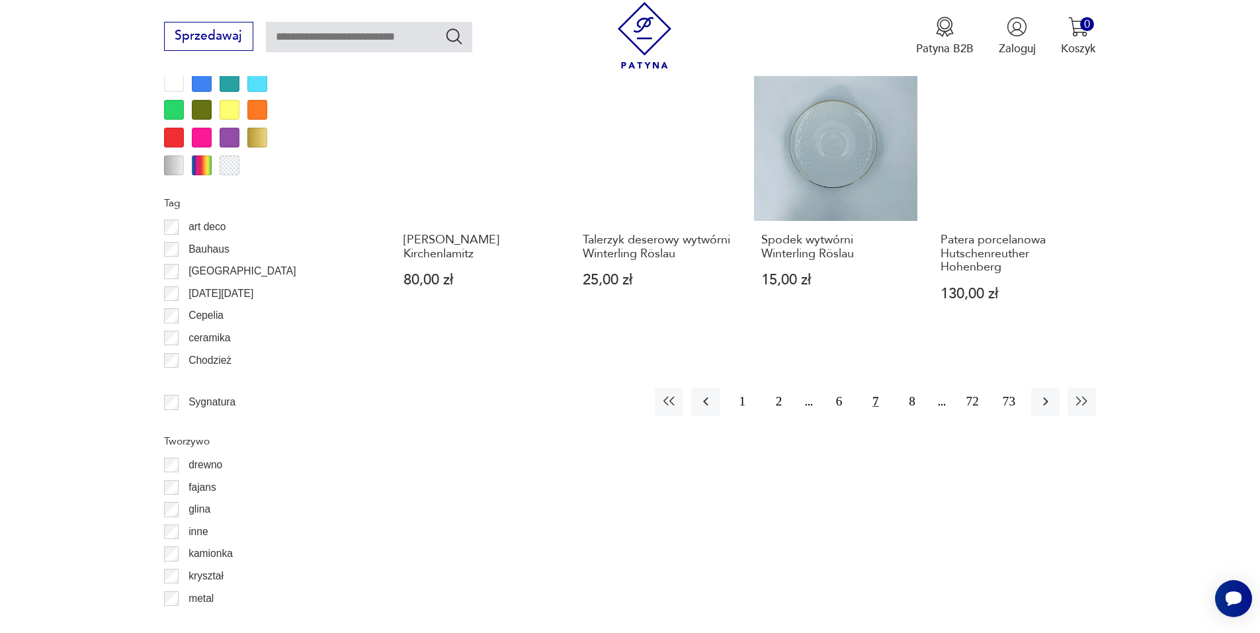
scroll to position [1565, 0]
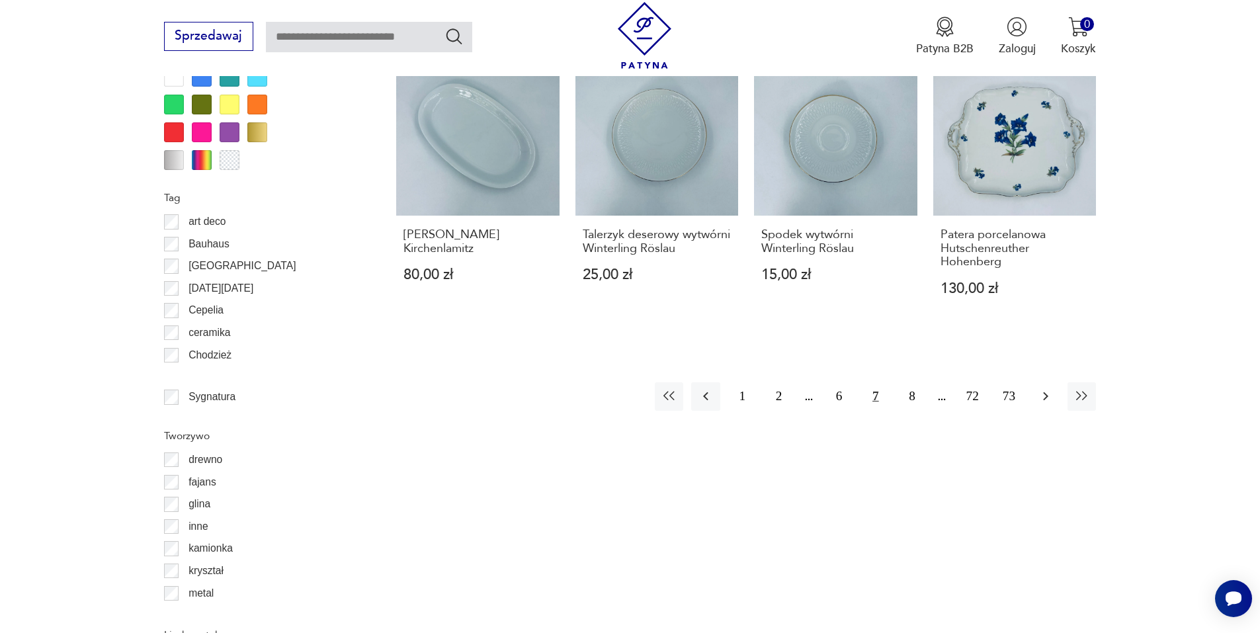
click at [1045, 392] on icon "button" at bounding box center [1045, 396] width 5 height 9
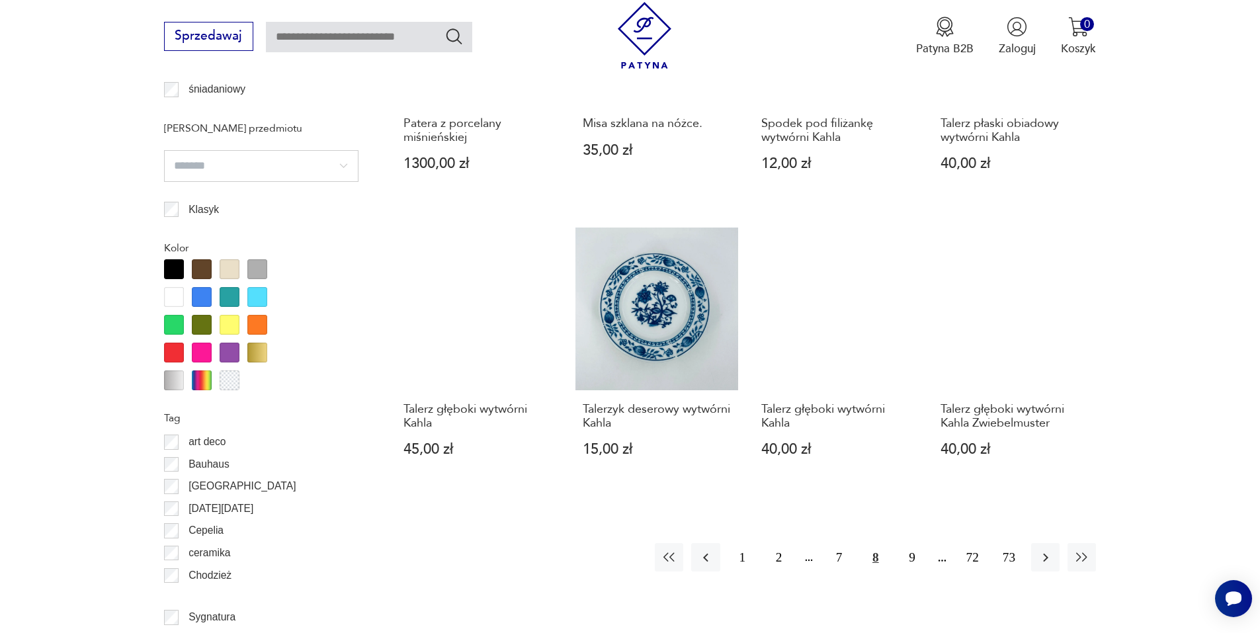
scroll to position [1367, 0]
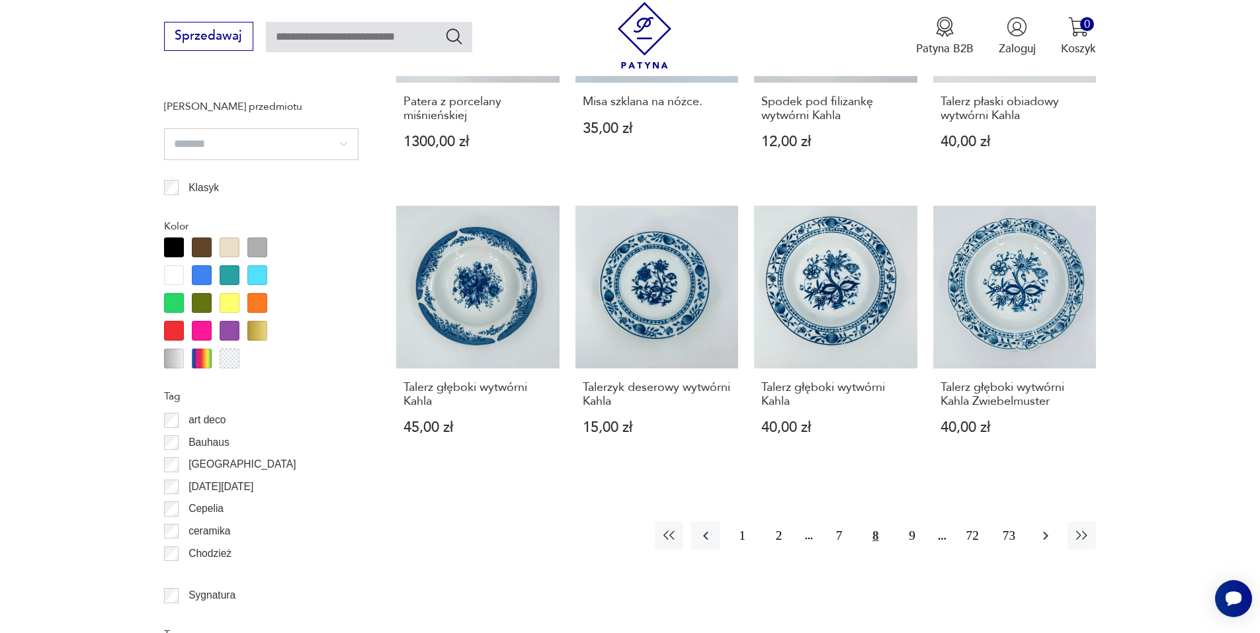
click at [1040, 533] on icon "button" at bounding box center [1046, 536] width 16 height 16
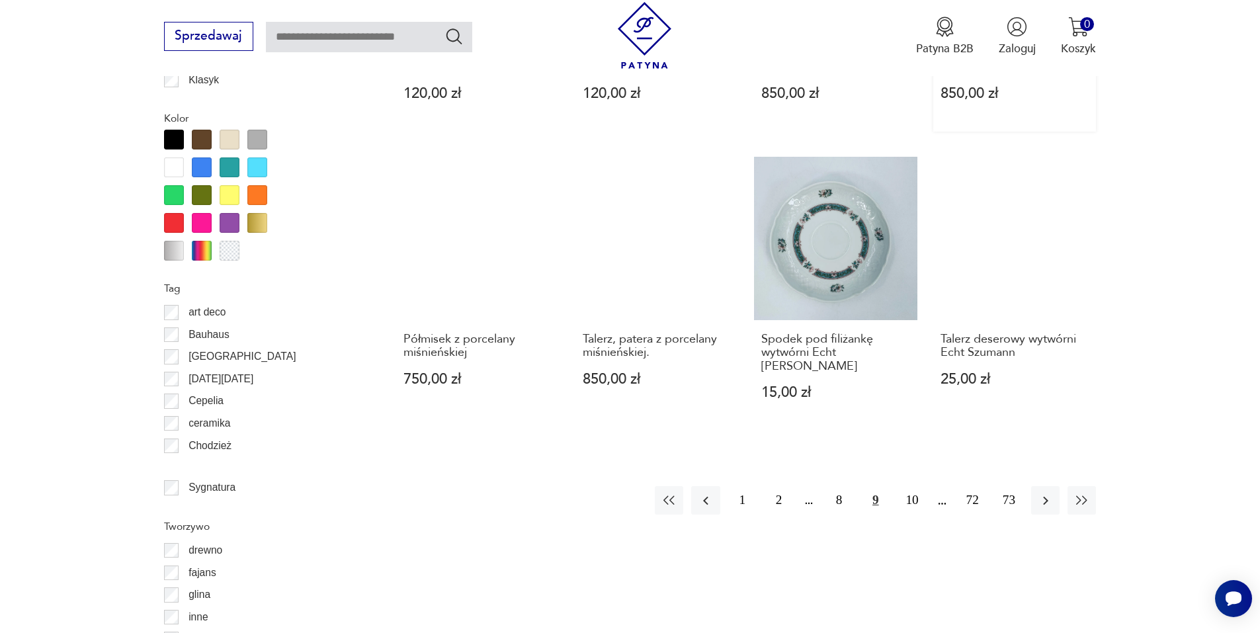
scroll to position [1499, 0]
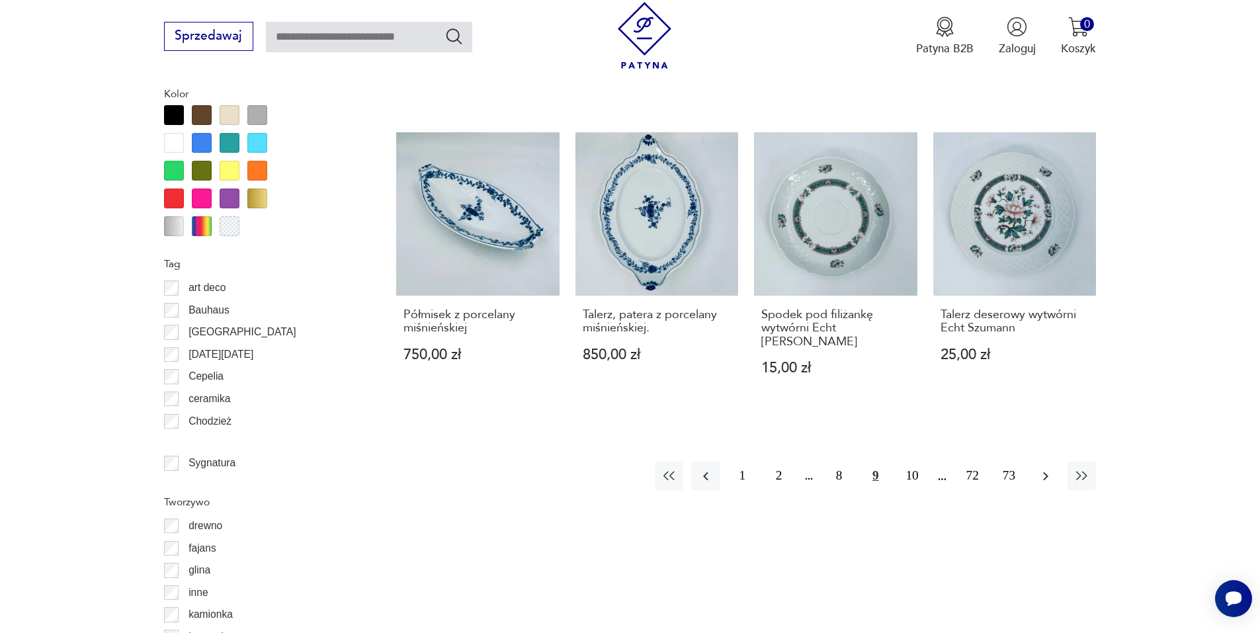
click at [1045, 468] on icon "button" at bounding box center [1046, 476] width 16 height 16
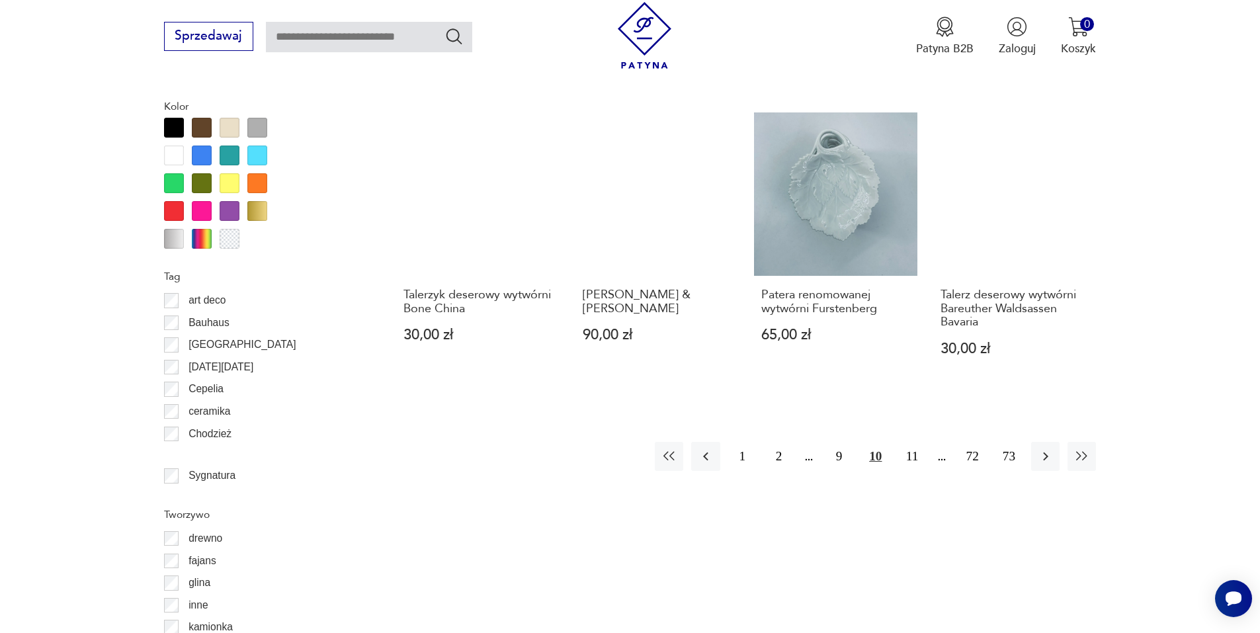
scroll to position [1565, 0]
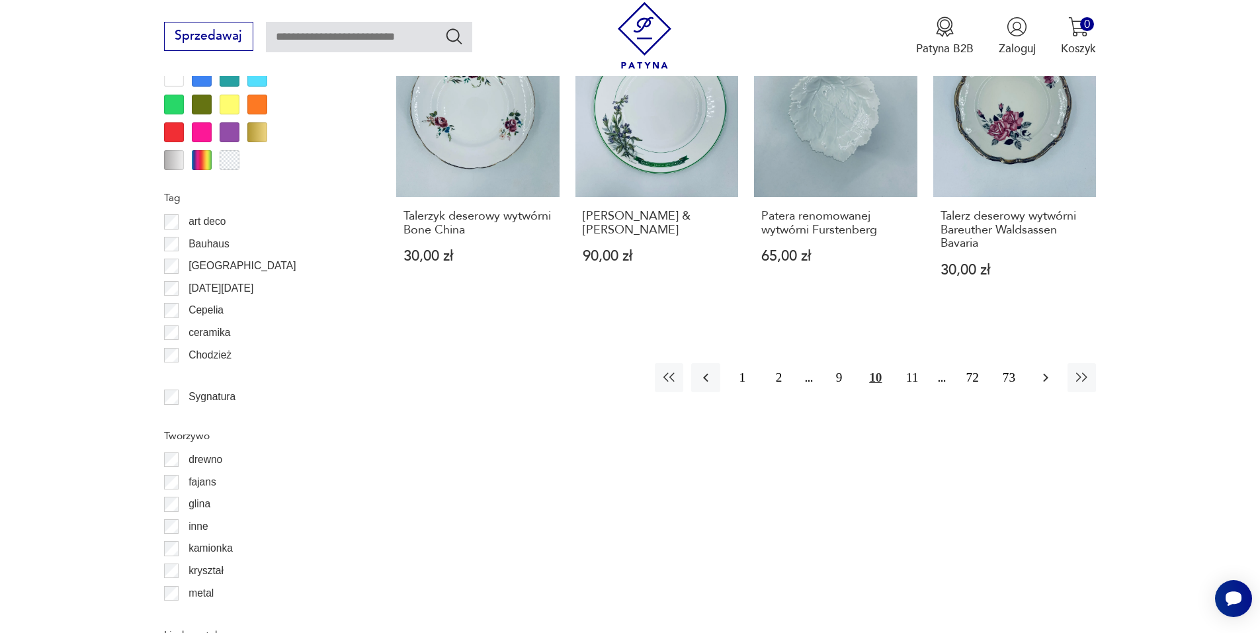
click at [1045, 370] on icon "button" at bounding box center [1046, 378] width 16 height 16
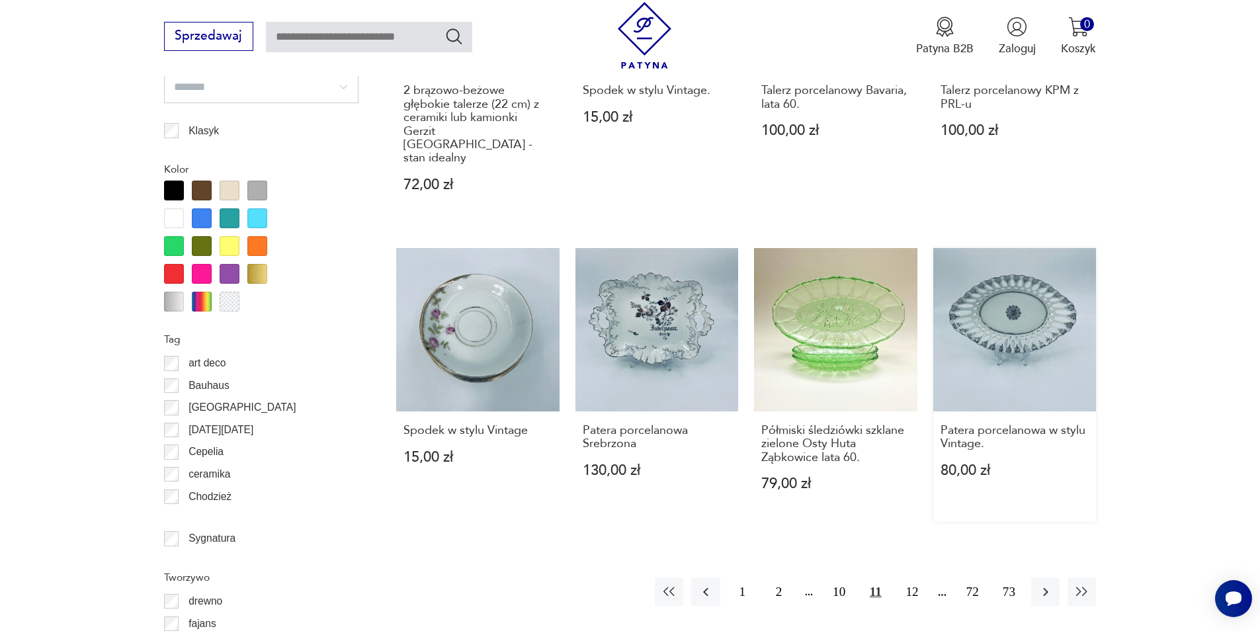
scroll to position [1499, 0]
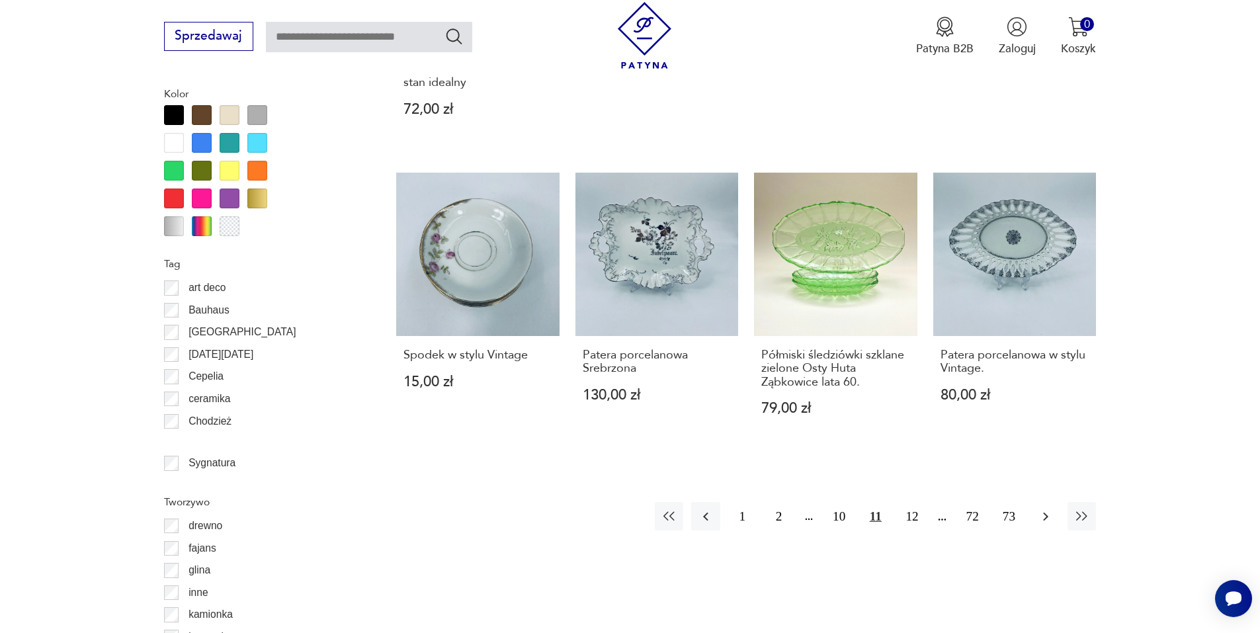
click at [1044, 509] on icon "button" at bounding box center [1046, 517] width 16 height 16
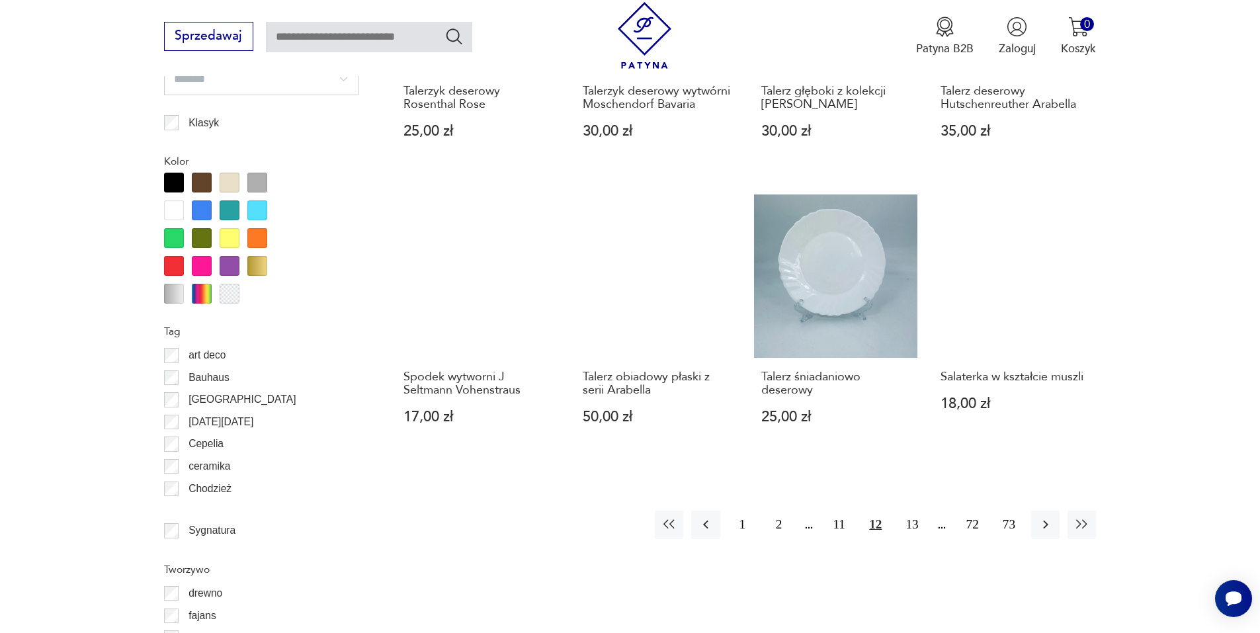
scroll to position [1433, 0]
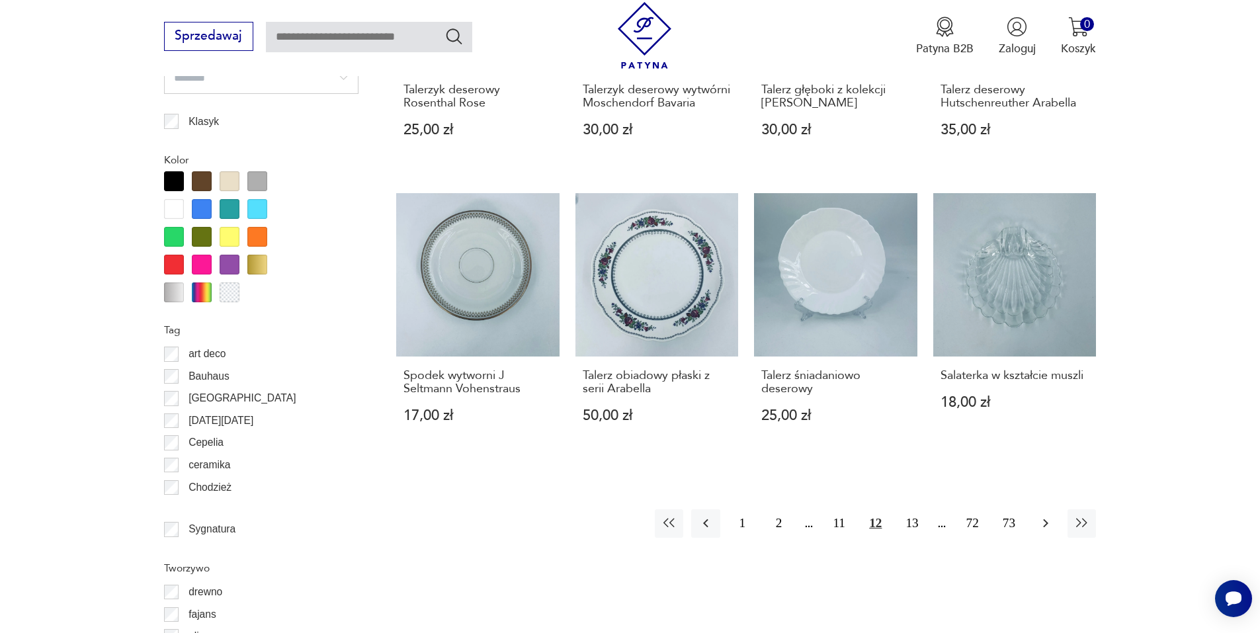
click at [1047, 515] on icon "button" at bounding box center [1046, 523] width 16 height 16
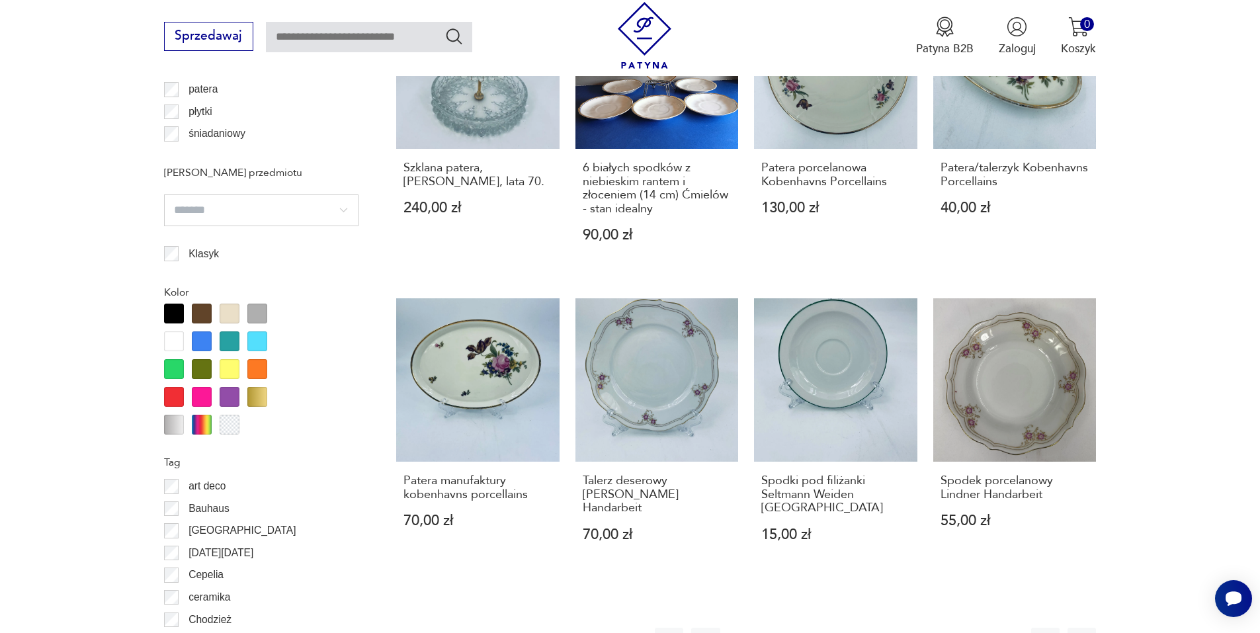
scroll to position [1499, 0]
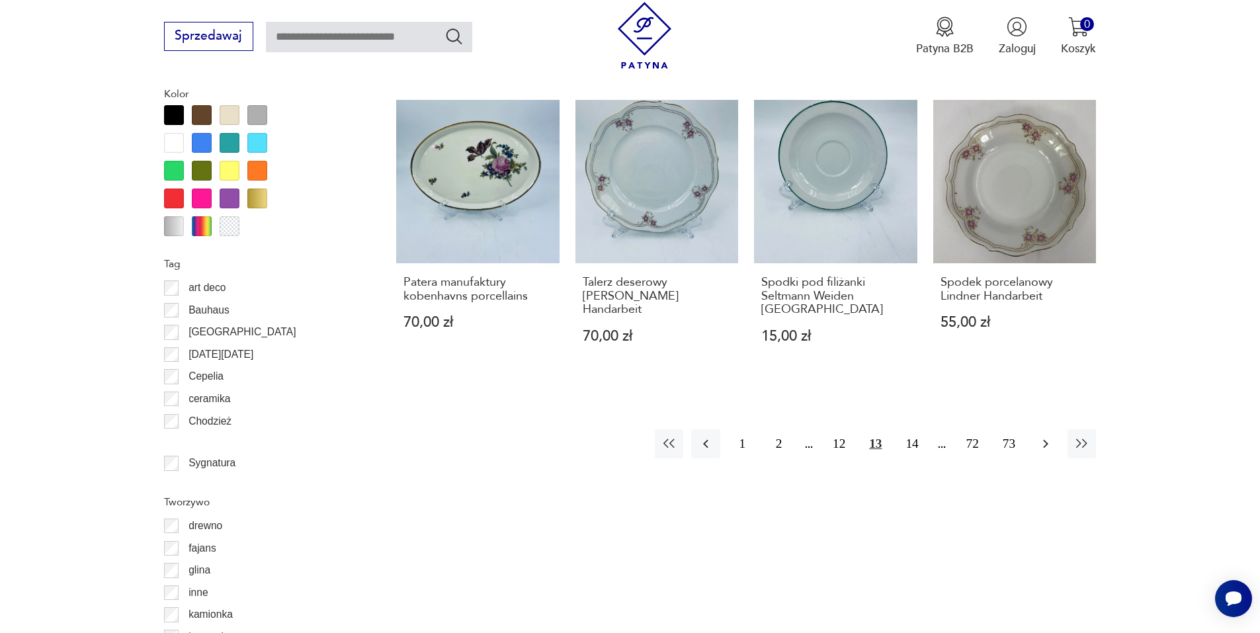
click at [1043, 436] on icon "button" at bounding box center [1046, 444] width 16 height 16
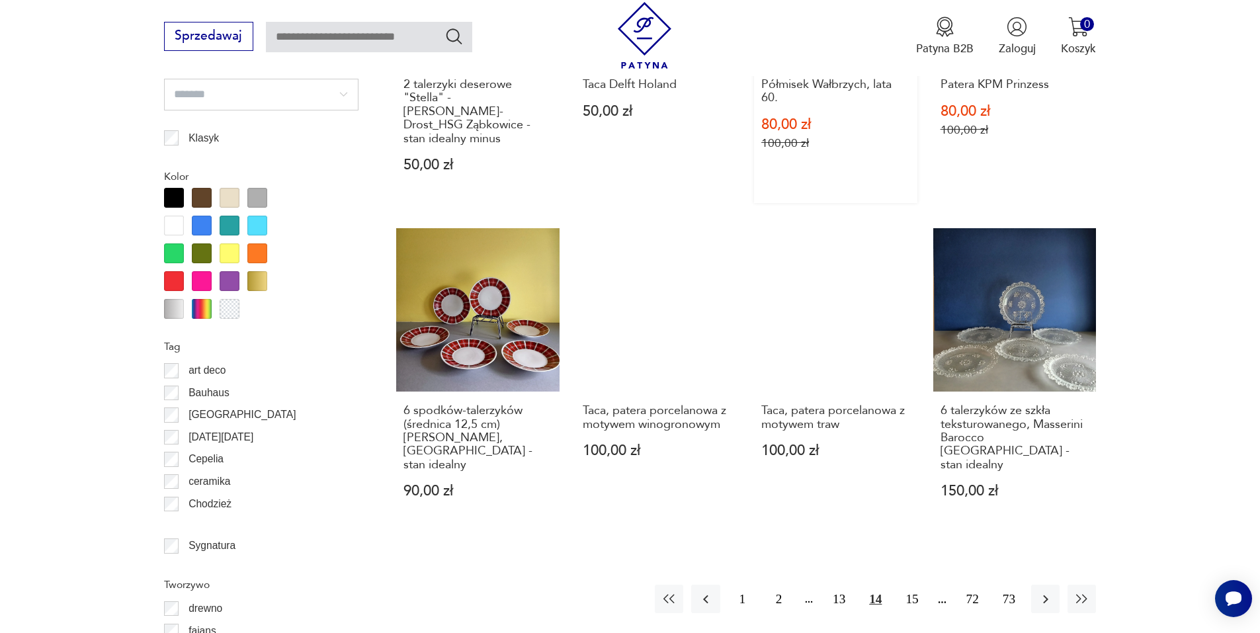
scroll to position [1433, 0]
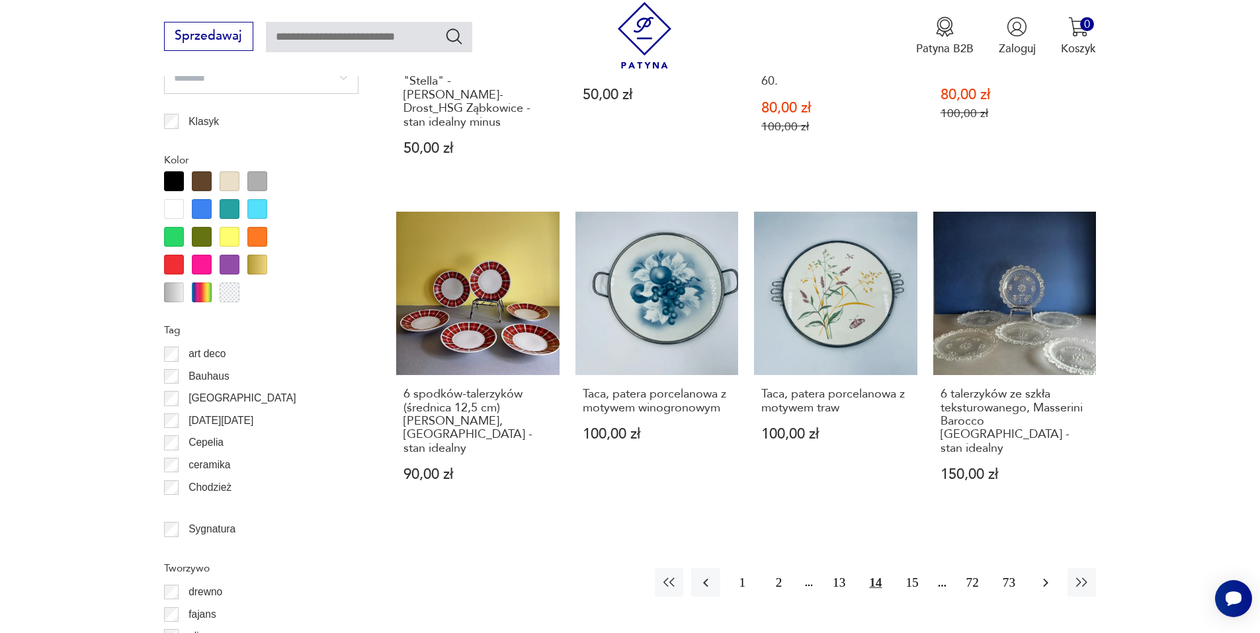
click at [1043, 575] on icon "button" at bounding box center [1046, 583] width 16 height 16
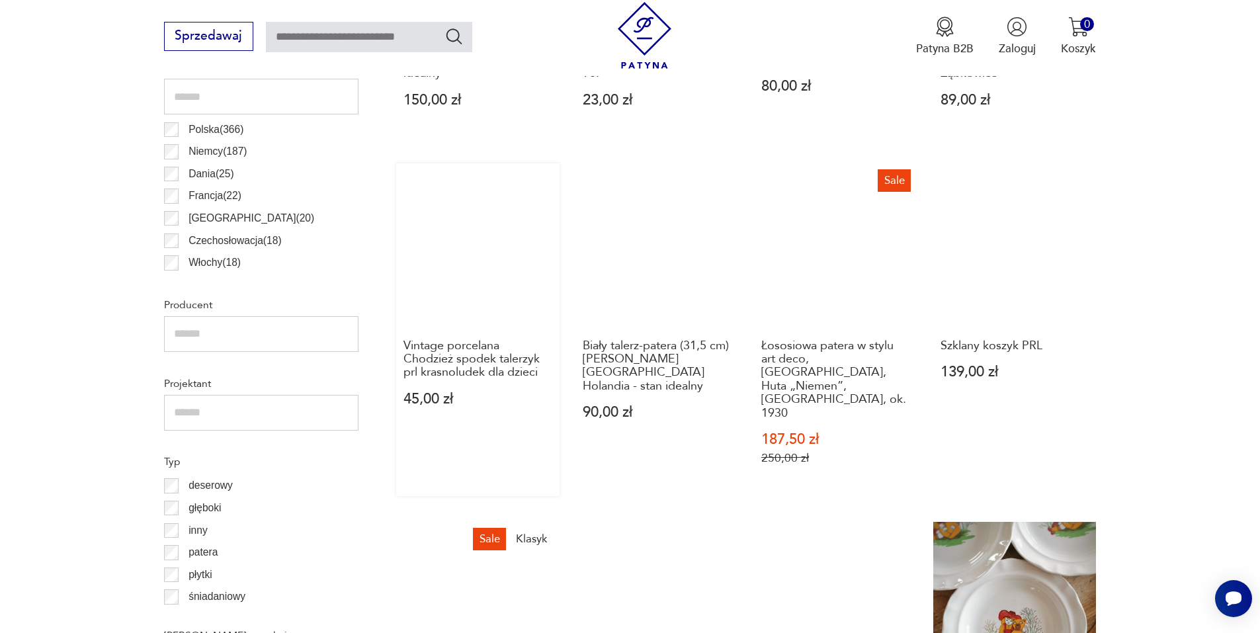
scroll to position [507, 0]
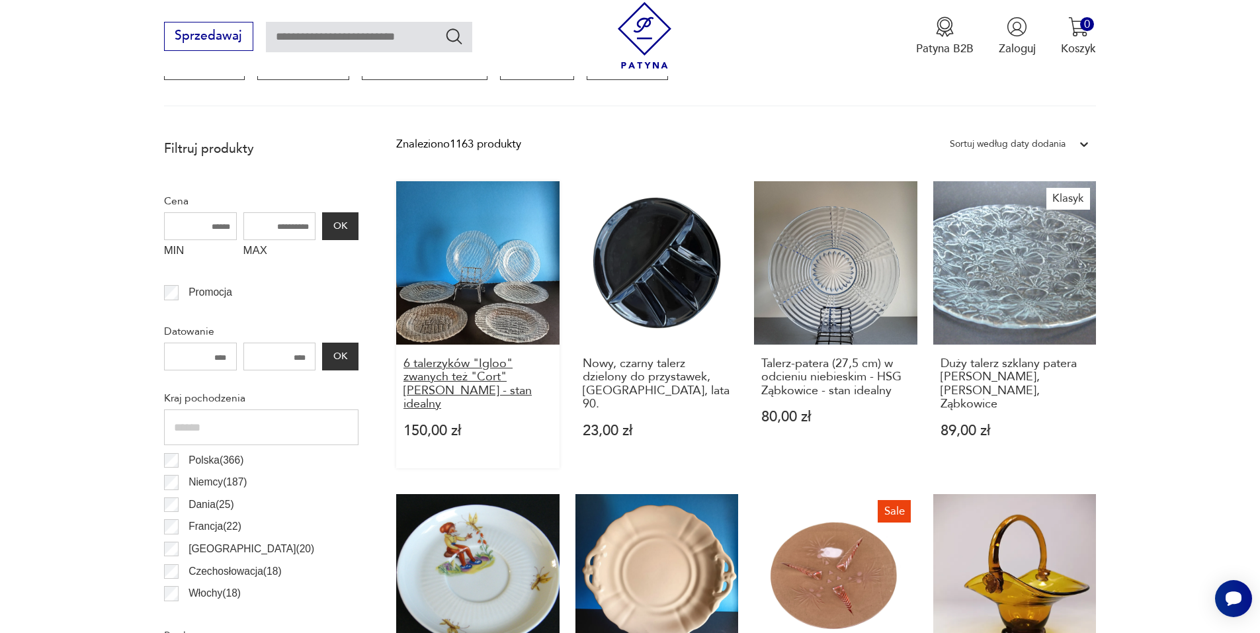
click at [435, 367] on h3 "6 talerzyków "Igloo" zwanych też "Cort" [PERSON_NAME] - stan idealny" at bounding box center [478, 384] width 149 height 54
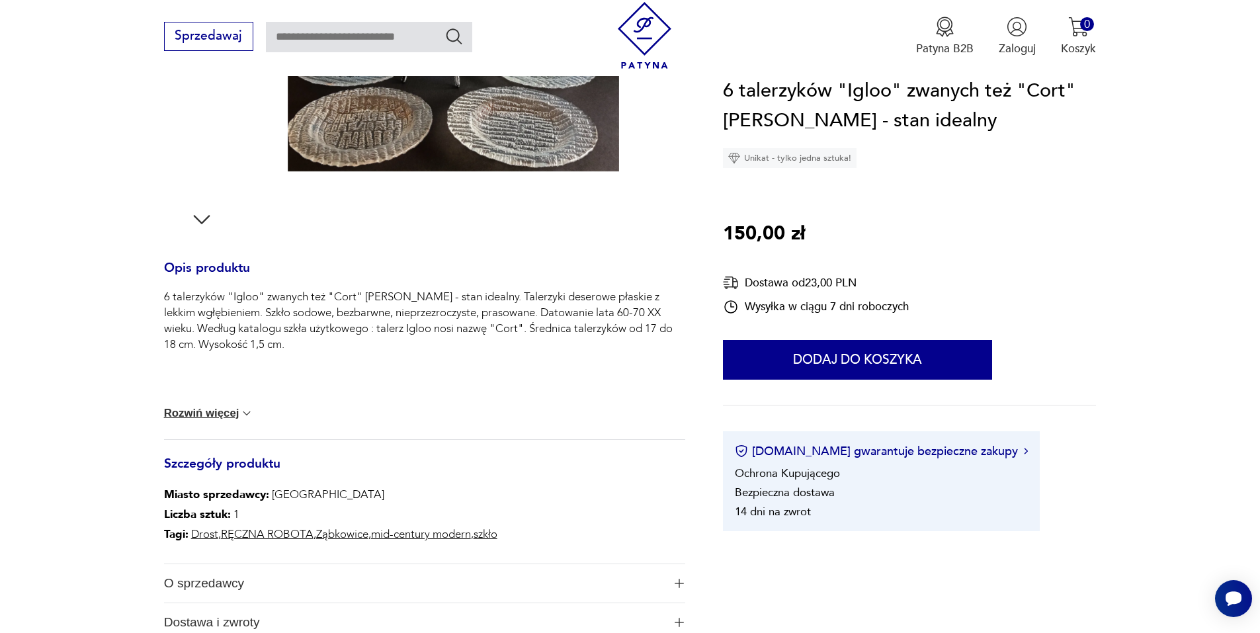
scroll to position [397, 0]
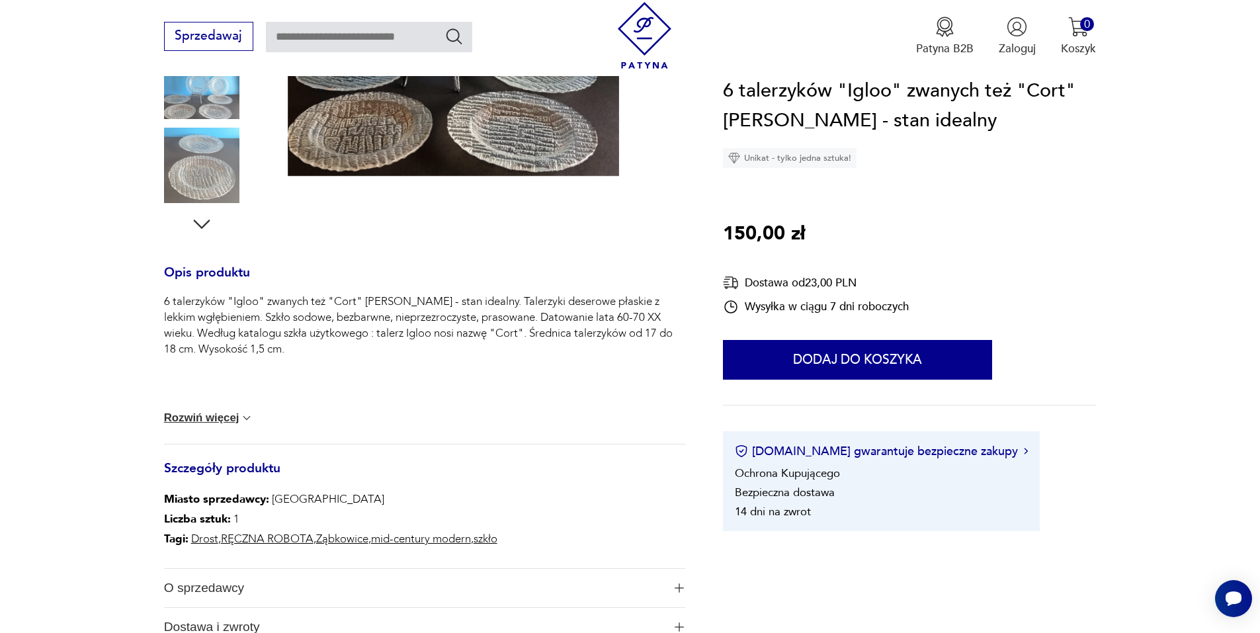
drag, startPoint x: 141, startPoint y: 305, endPoint x: 688, endPoint y: 344, distance: 548.6
click at [688, 344] on section "Opis produktu 6 talerzyków "Igloo" zwanych też "Cort" [PERSON_NAME] - stan idea…" at bounding box center [630, 265] width 1260 height 840
copy p "6 talerzyków "Igloo" zwanych też "Cort" [PERSON_NAME] - stan idealny. Talerzyki…"
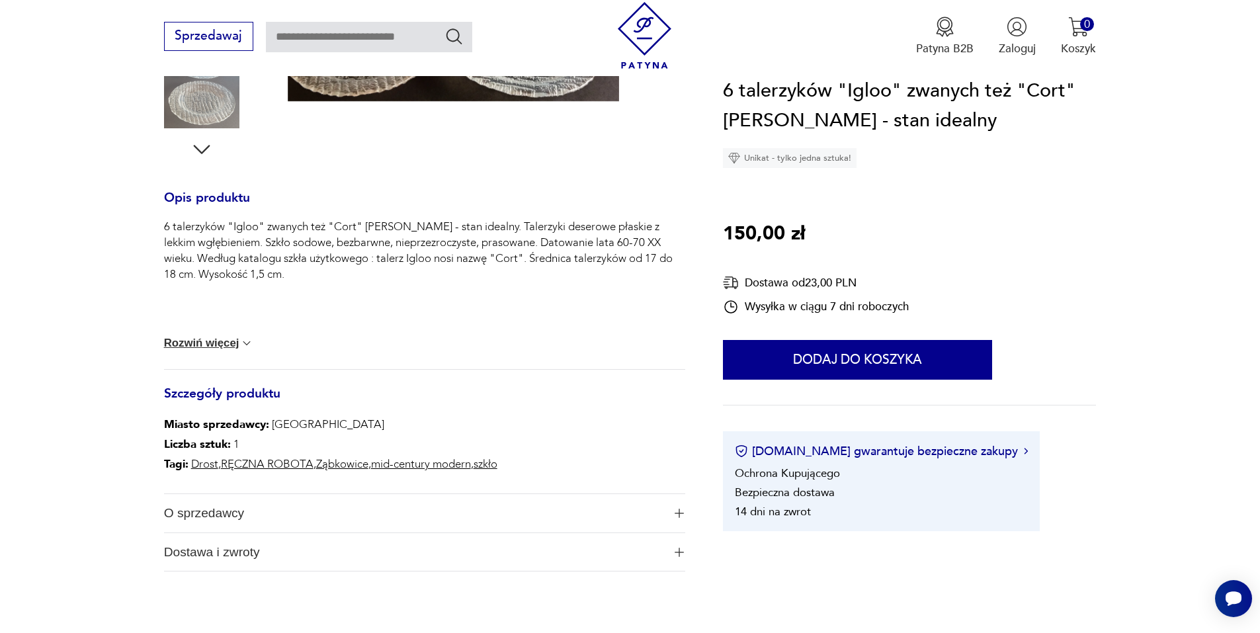
scroll to position [529, 0]
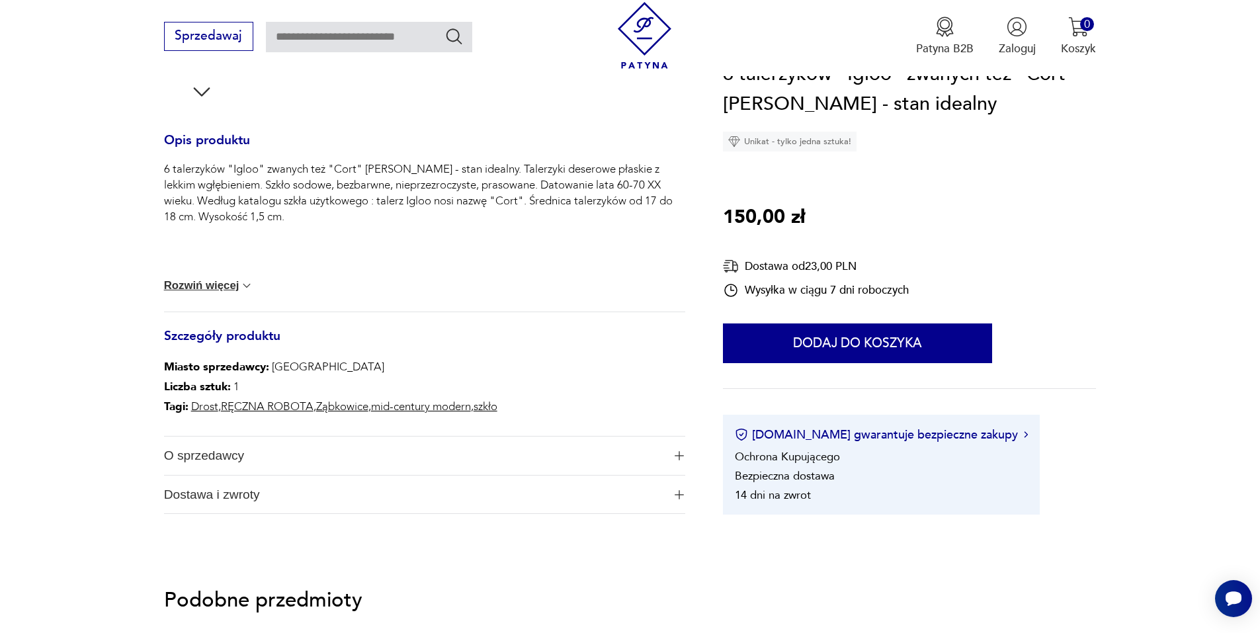
click at [216, 457] on span "O sprzedawcy" at bounding box center [414, 456] width 500 height 38
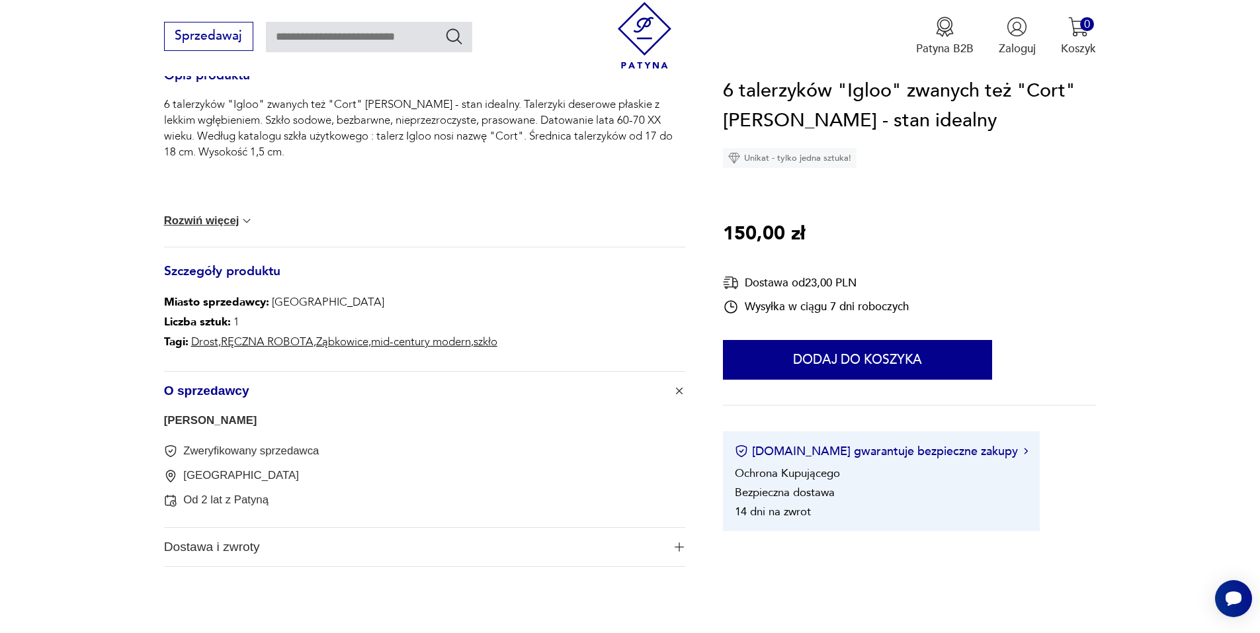
scroll to position [728, 0]
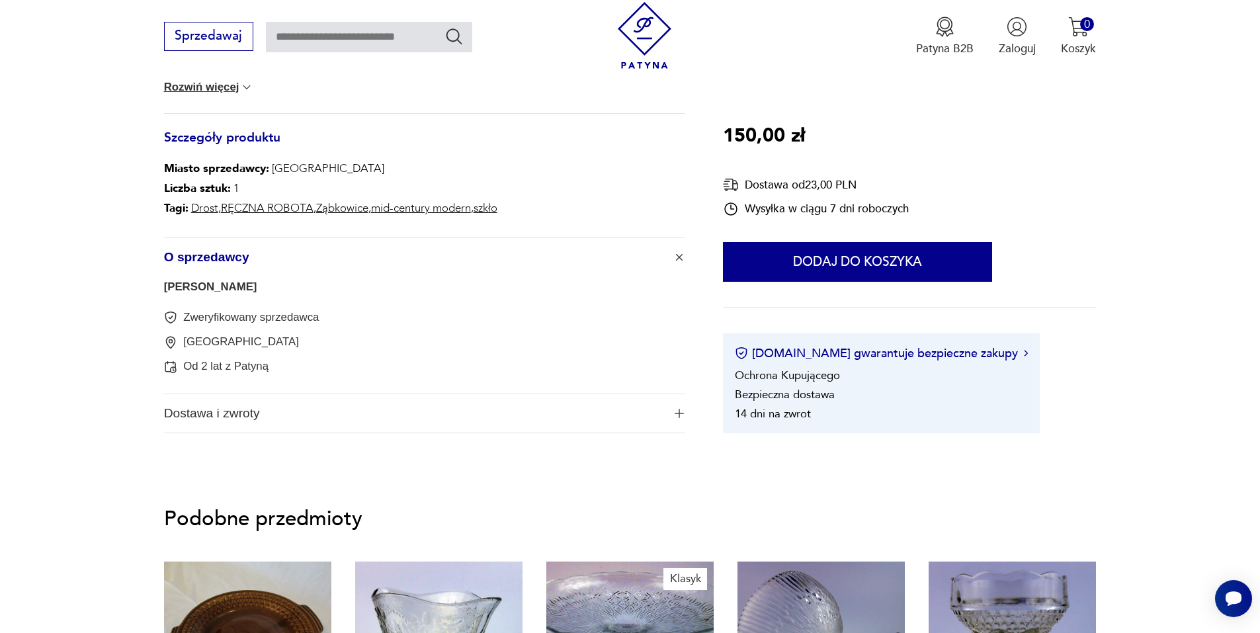
click at [206, 413] on span "Dostawa i zwroty" at bounding box center [414, 413] width 500 height 38
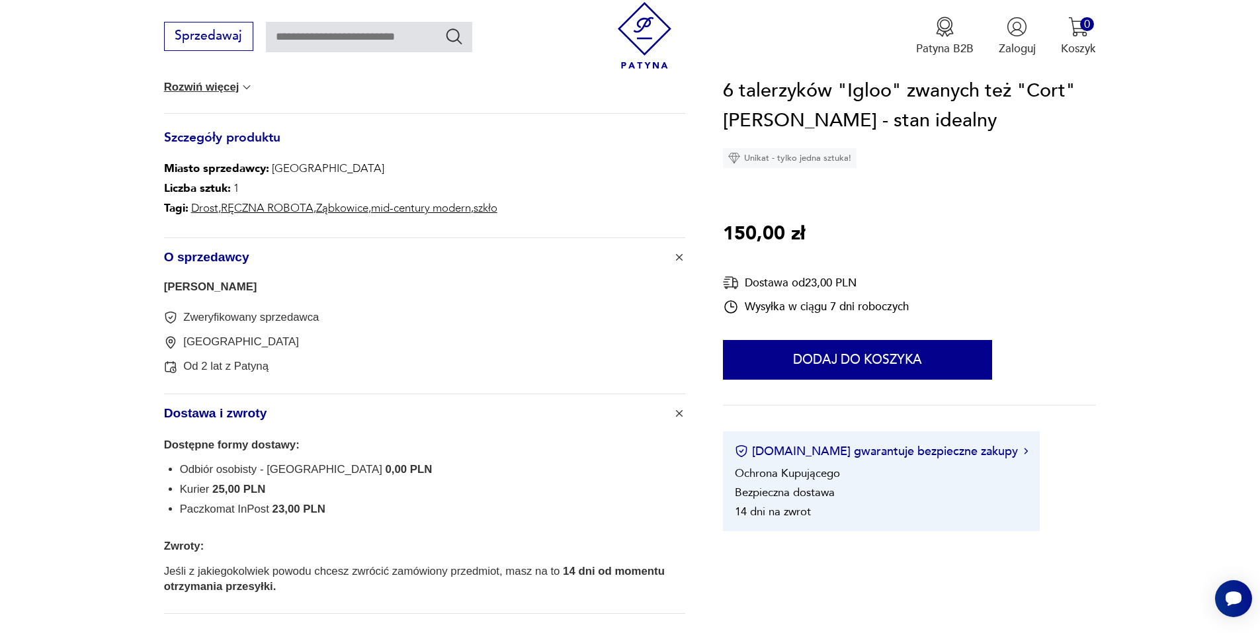
click at [205, 413] on span "Dostawa i zwroty" at bounding box center [414, 413] width 500 height 38
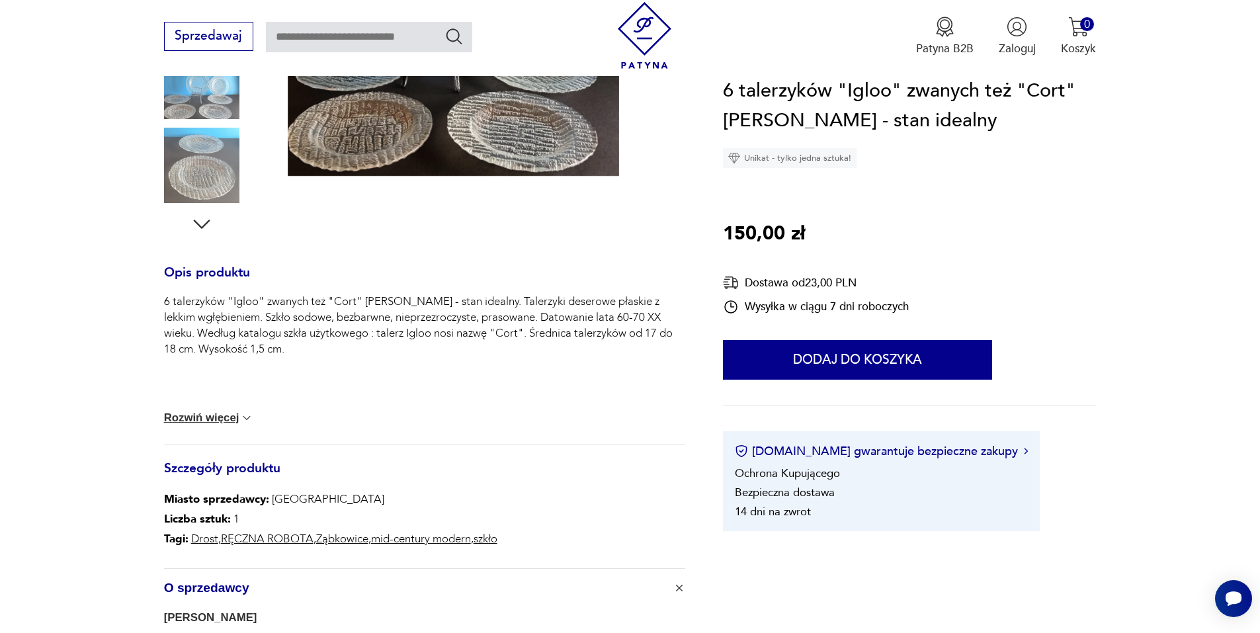
scroll to position [662, 0]
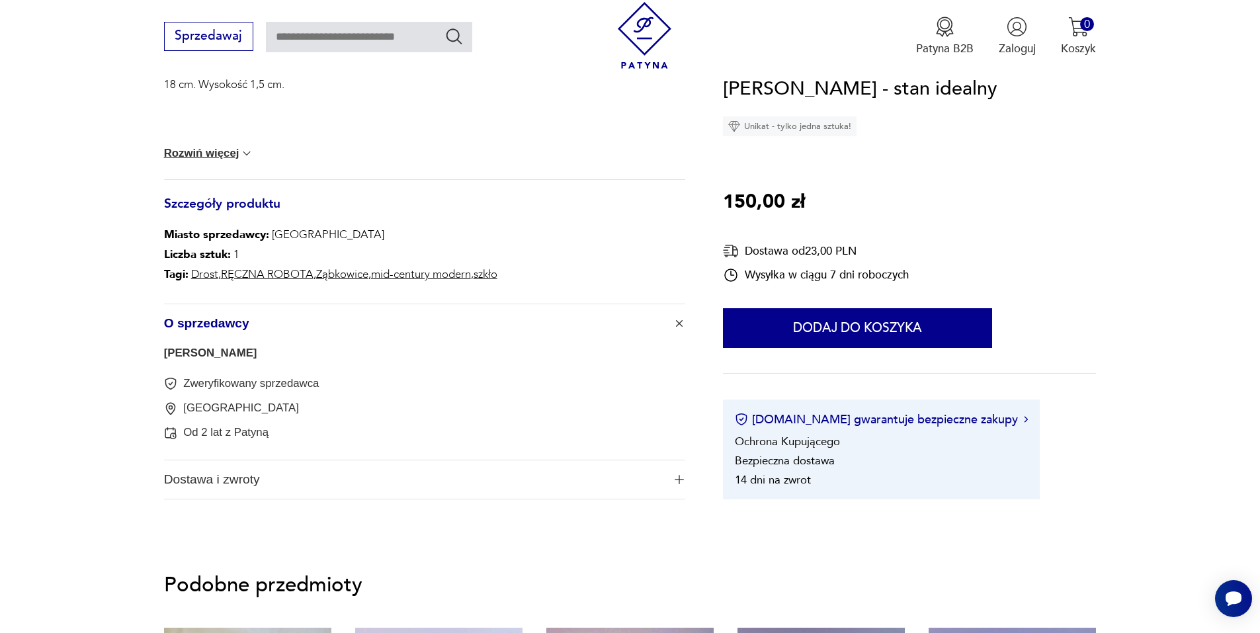
click at [677, 322] on img "button" at bounding box center [679, 323] width 13 height 13
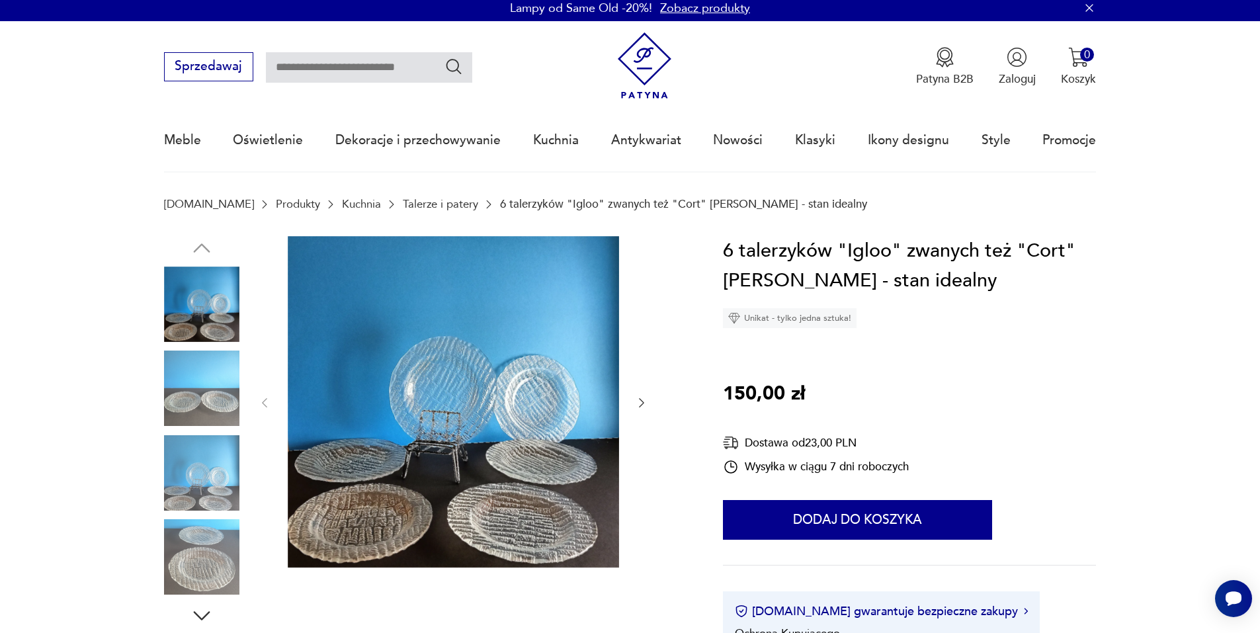
scroll to position [0, 0]
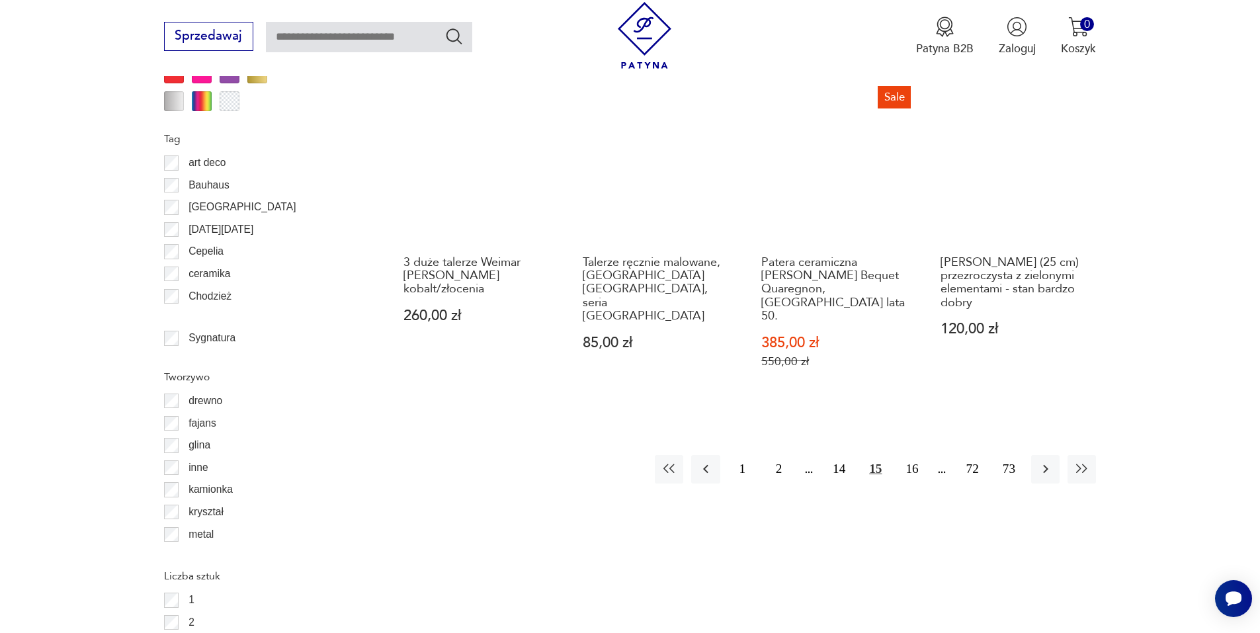
scroll to position [1630, 0]
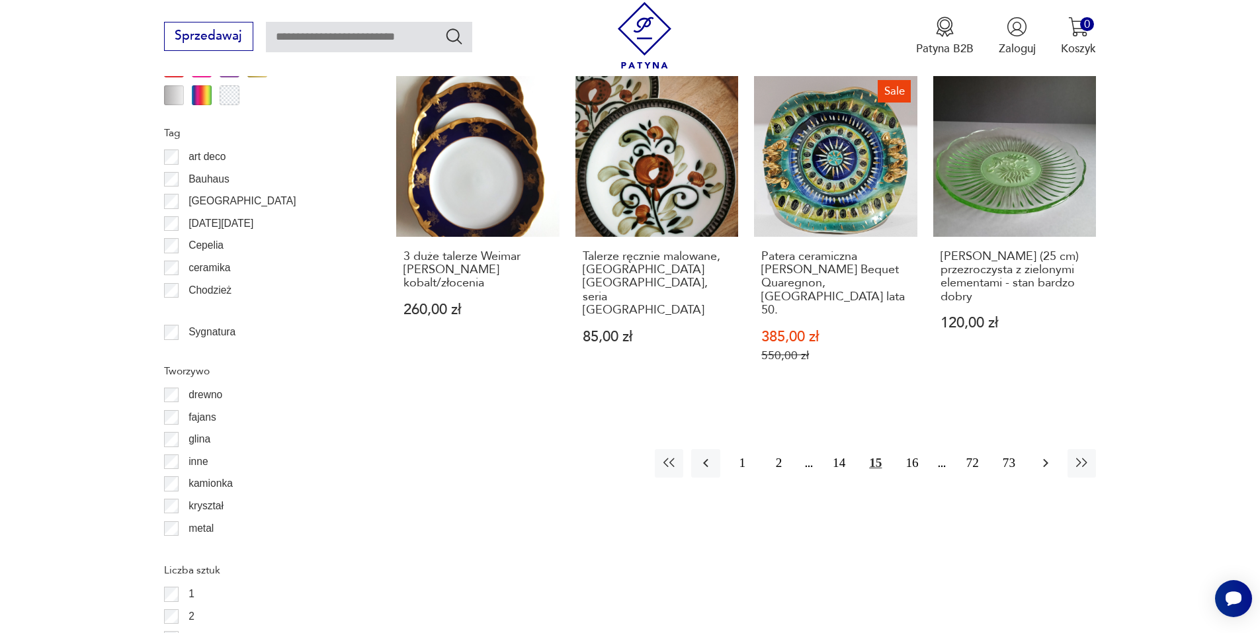
click at [1047, 459] on icon "button" at bounding box center [1045, 463] width 5 height 9
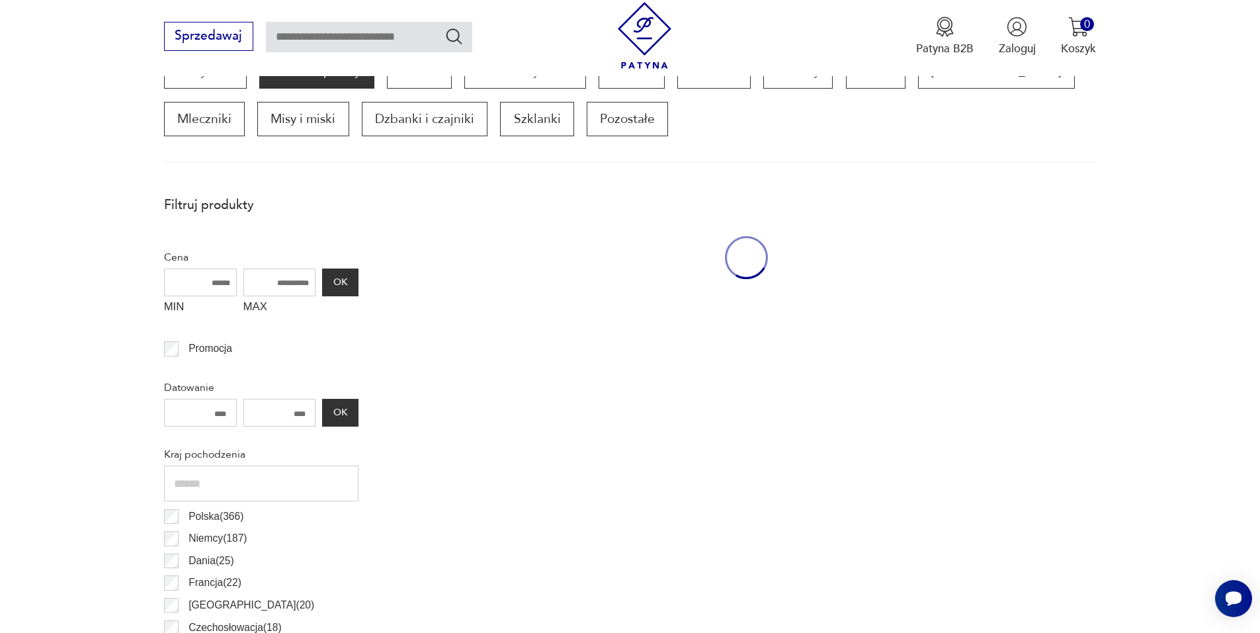
scroll to position [441, 0]
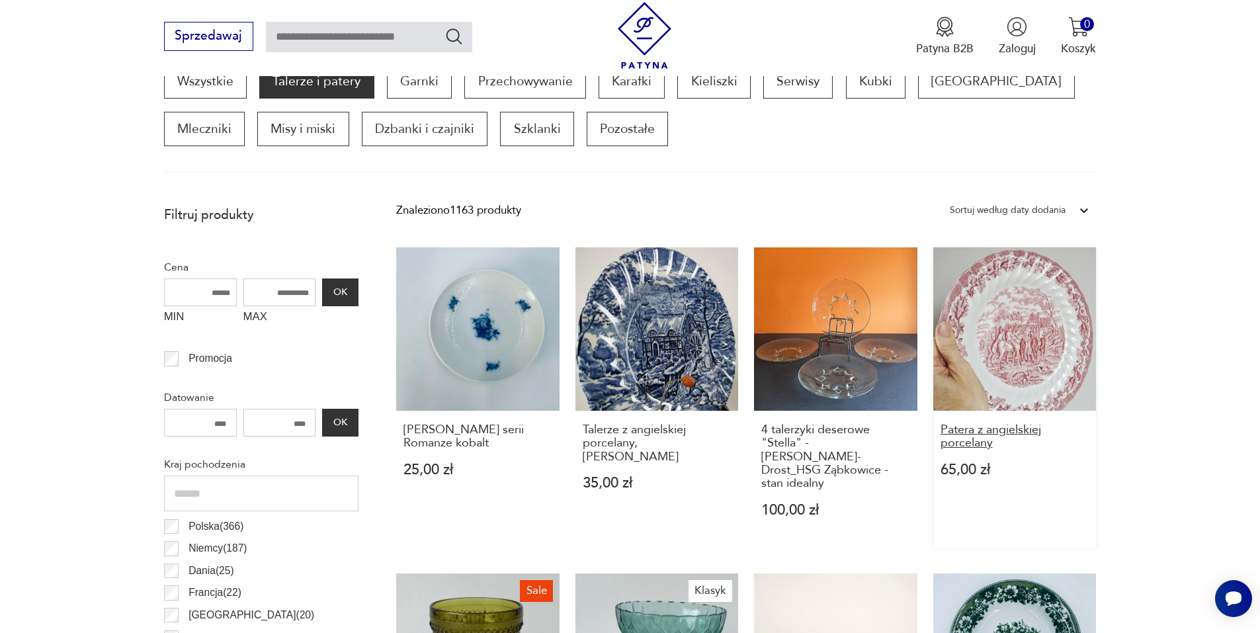
click at [984, 433] on h3 "Patera z angielskiej porcelany" at bounding box center [1015, 436] width 149 height 27
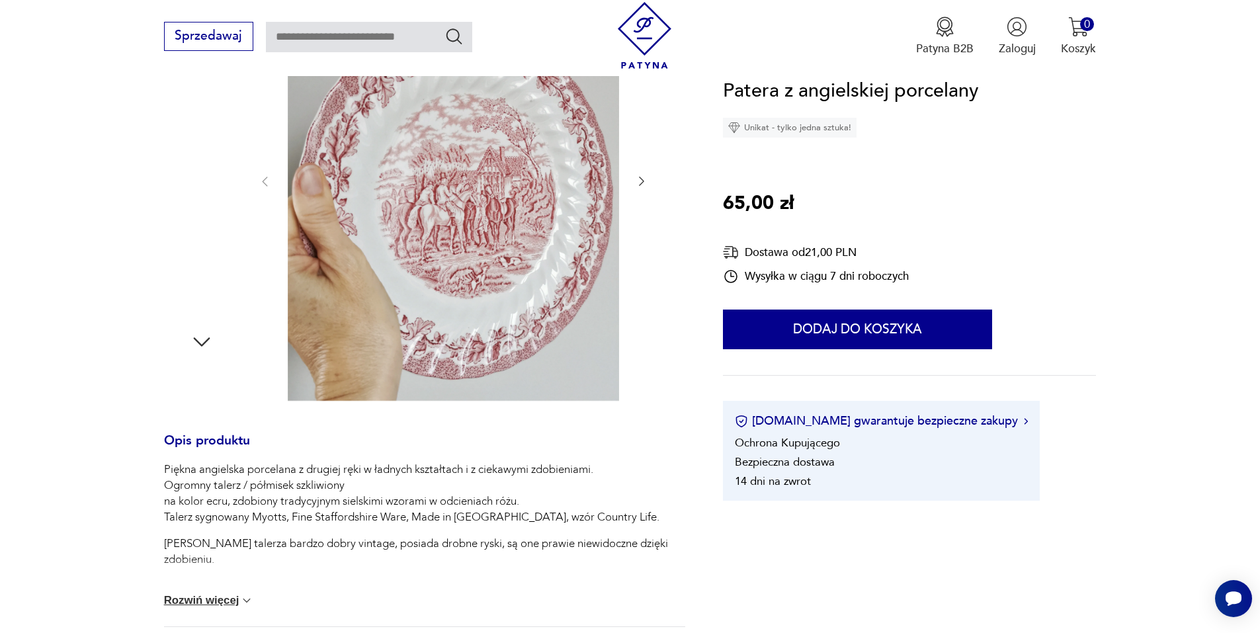
scroll to position [397, 0]
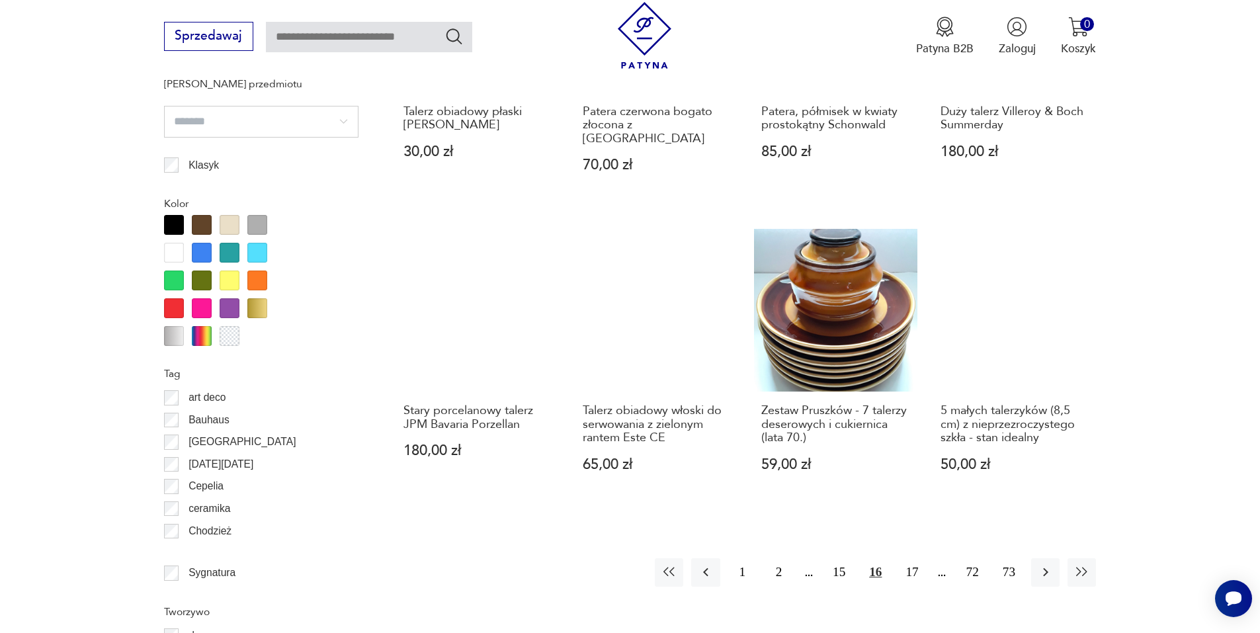
scroll to position [1565, 0]
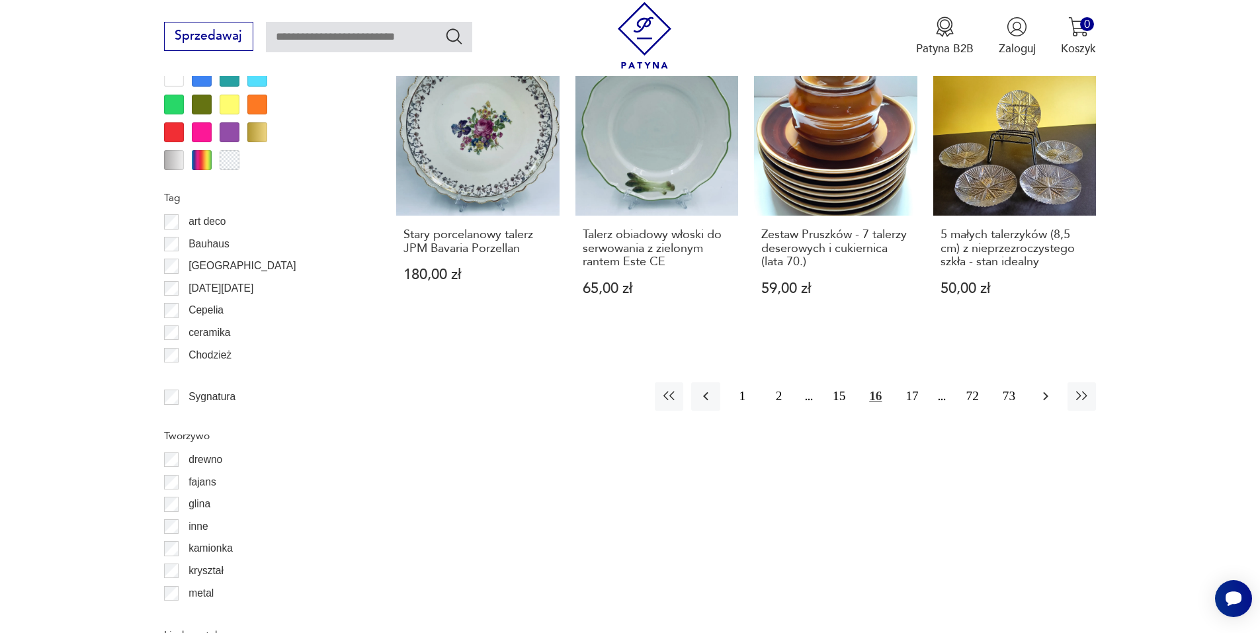
click at [1045, 392] on icon "button" at bounding box center [1045, 396] width 5 height 9
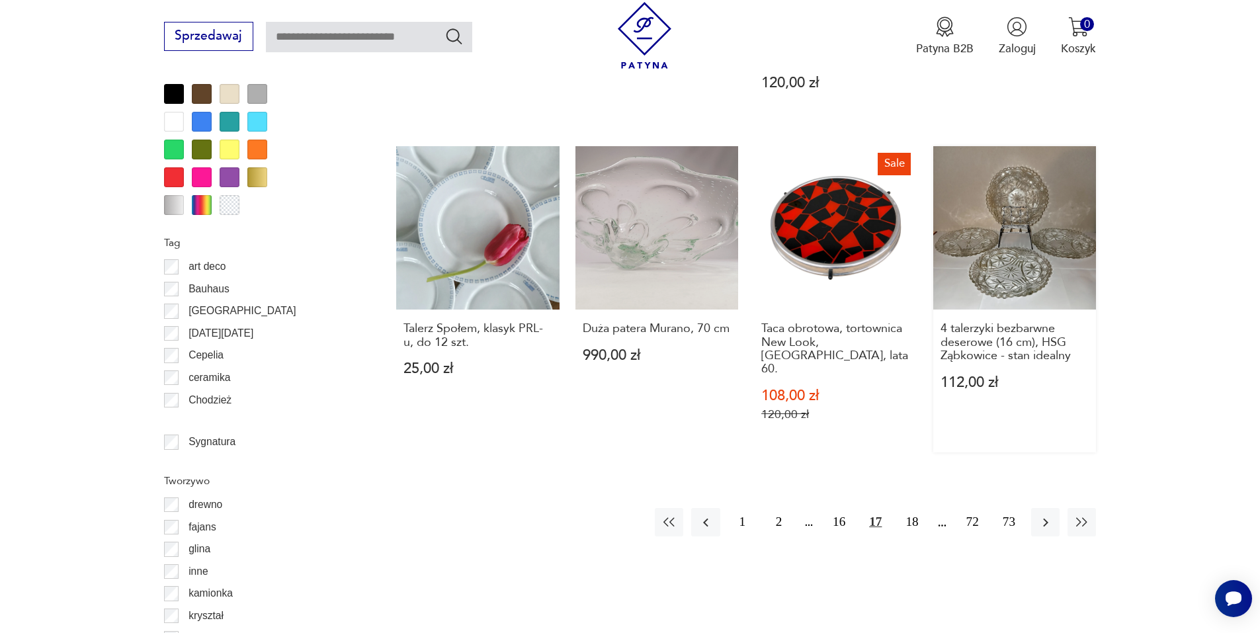
scroll to position [1698, 0]
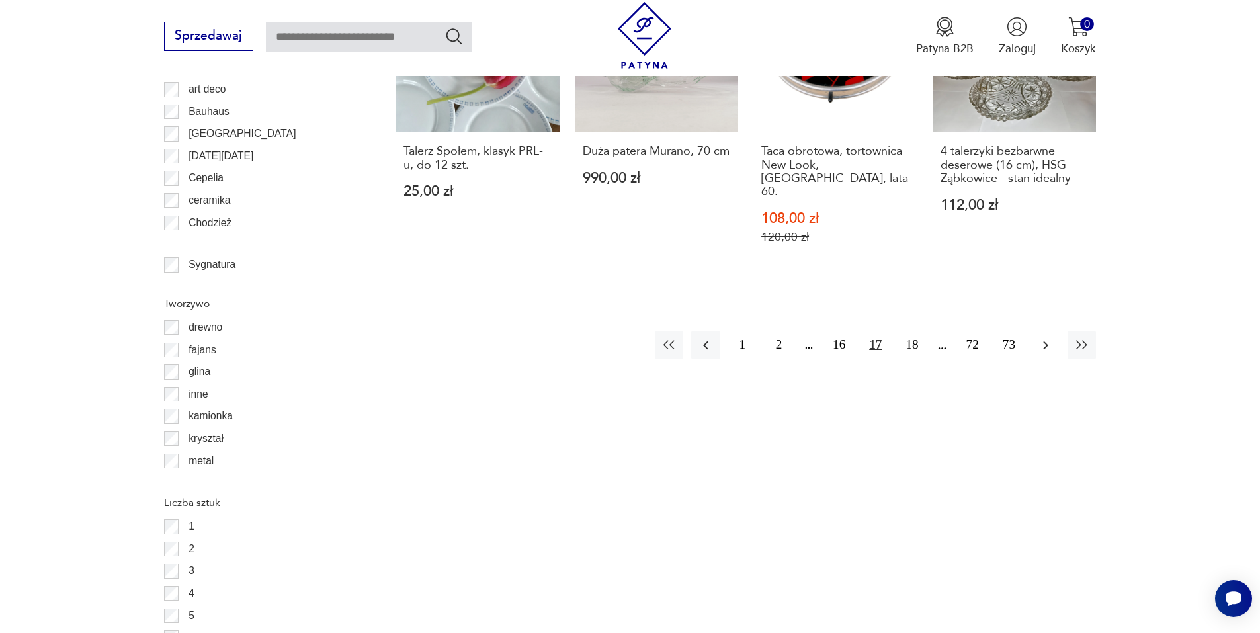
click at [1047, 337] on icon "button" at bounding box center [1046, 345] width 16 height 16
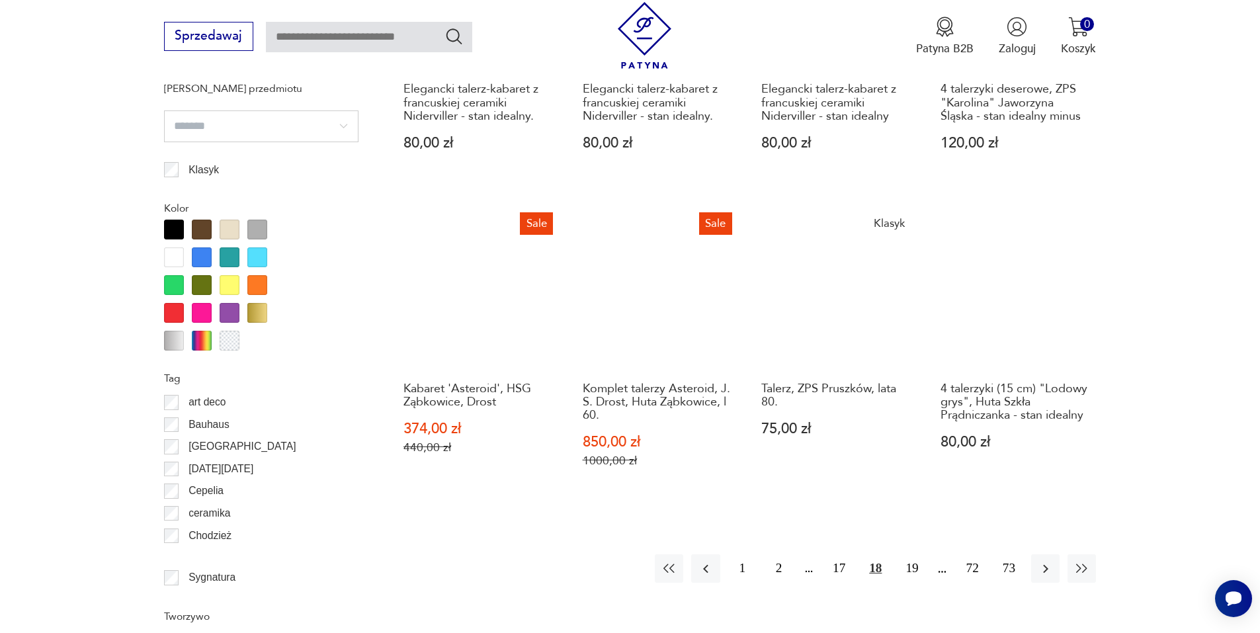
scroll to position [1565, 0]
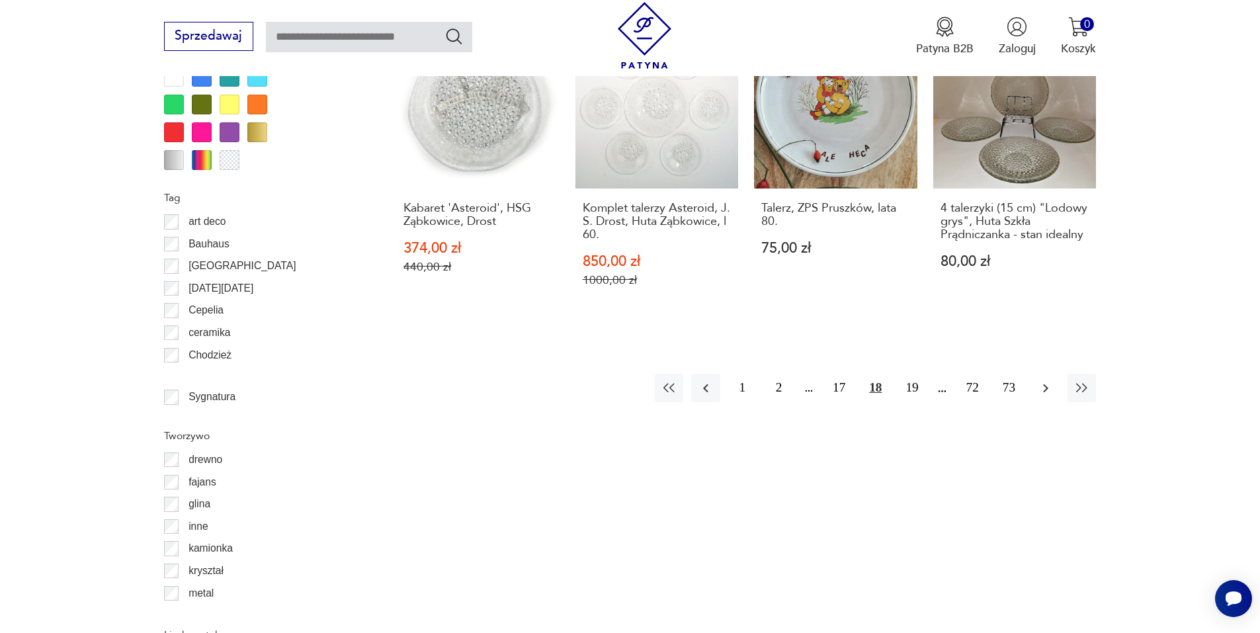
click at [1046, 388] on icon "button" at bounding box center [1046, 388] width 16 height 16
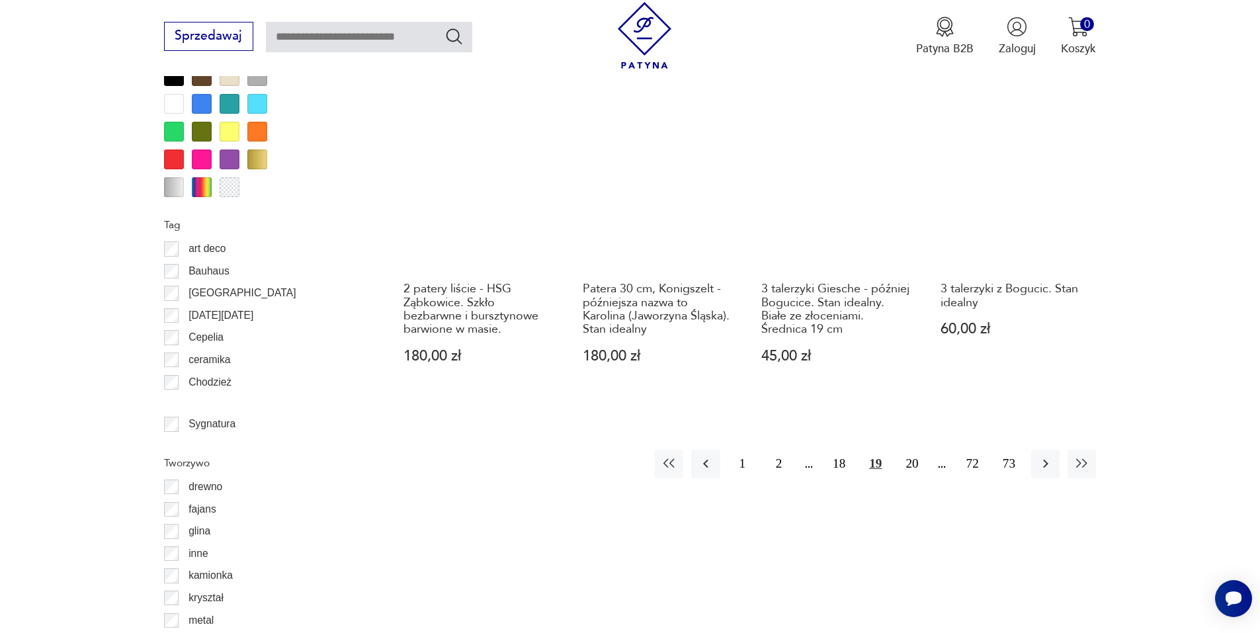
scroll to position [1698, 0]
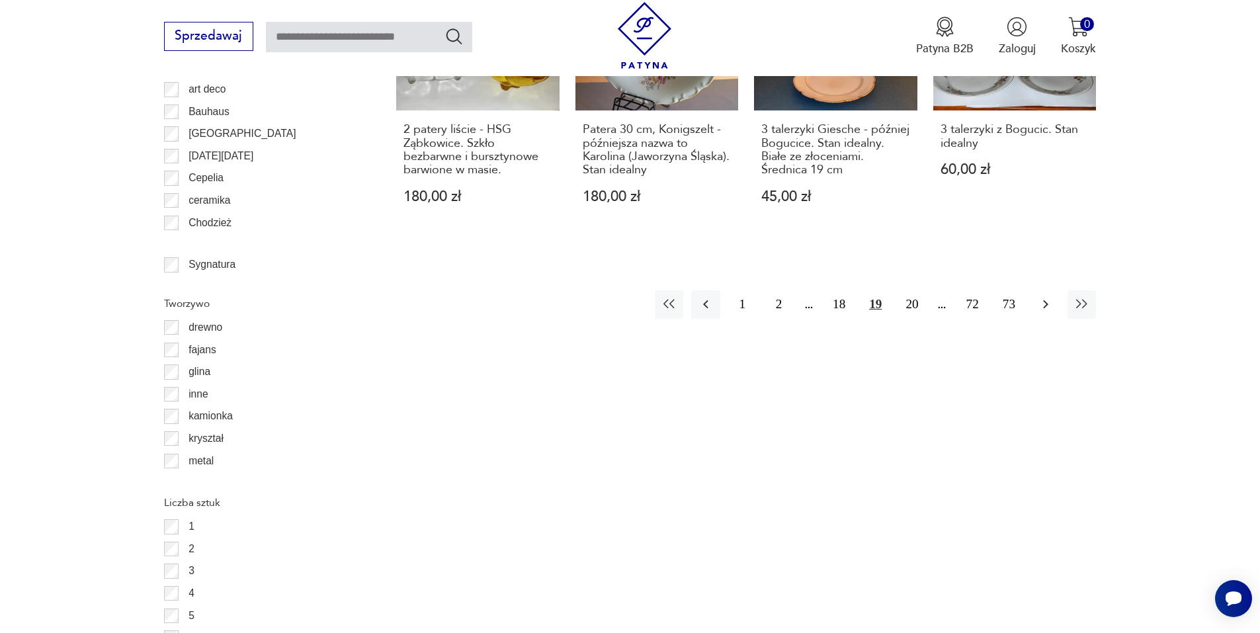
click at [1044, 300] on icon "button" at bounding box center [1045, 304] width 5 height 9
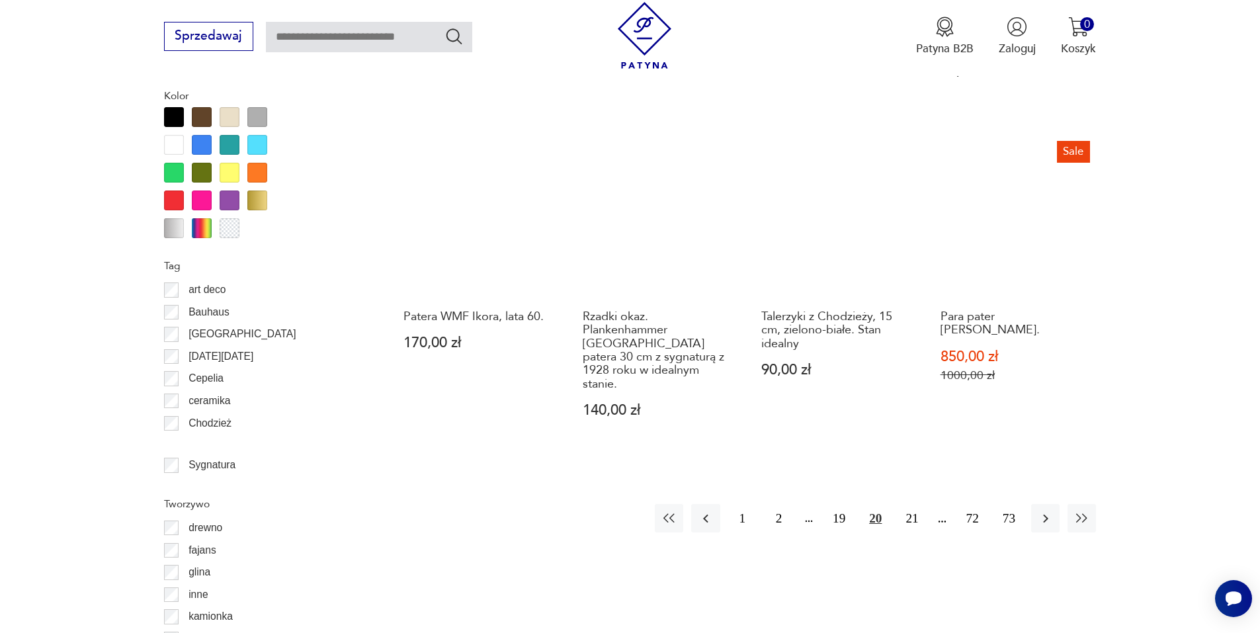
scroll to position [1499, 0]
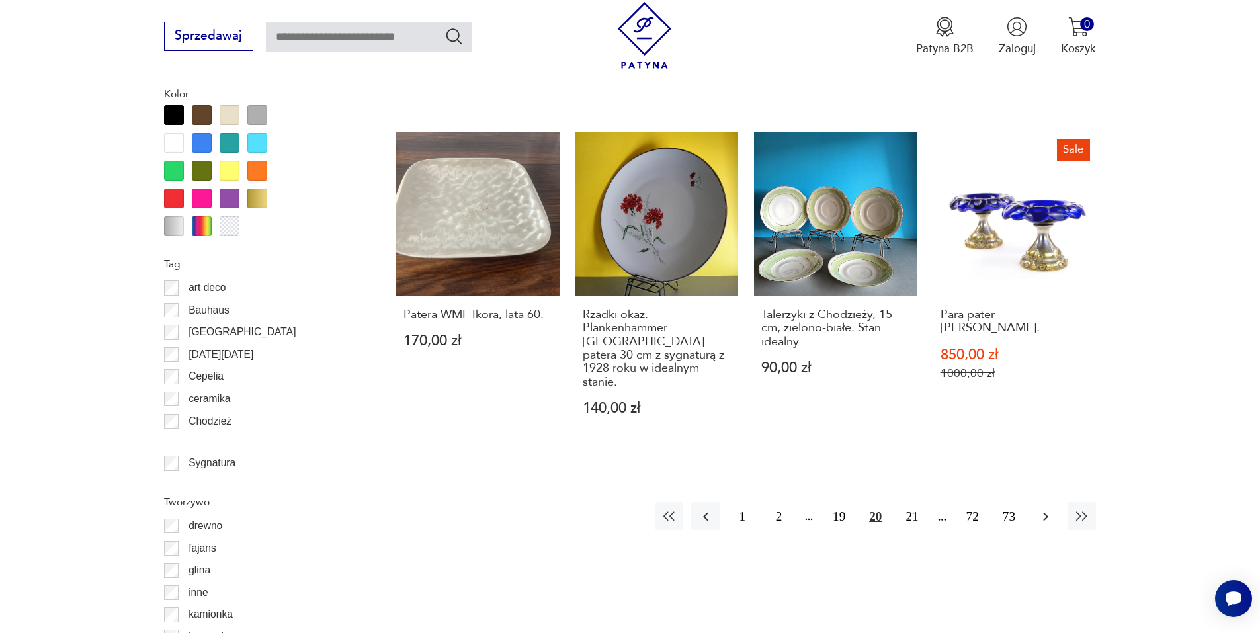
click at [1047, 512] on icon "button" at bounding box center [1045, 516] width 5 height 9
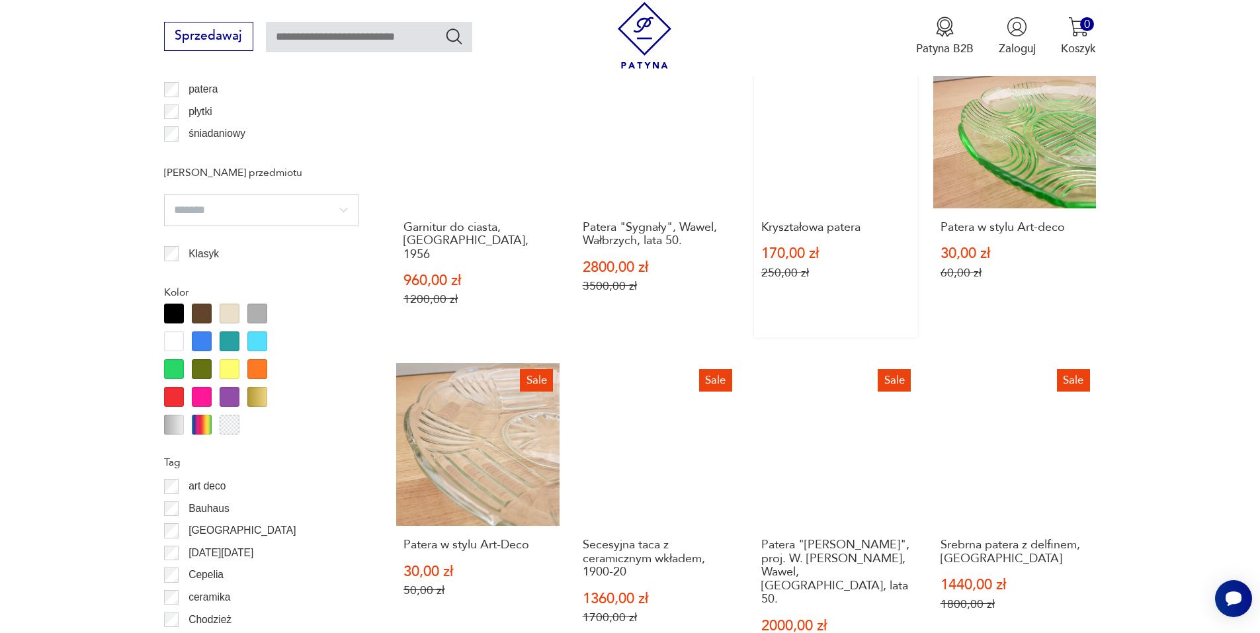
scroll to position [1632, 0]
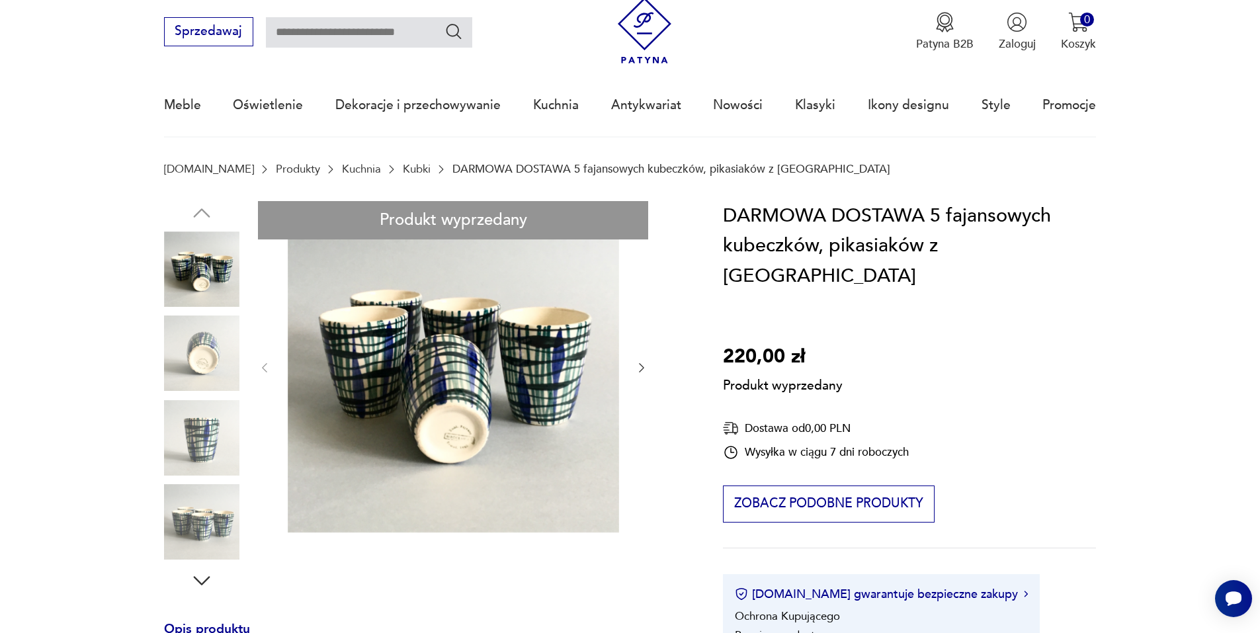
scroll to position [132, 0]
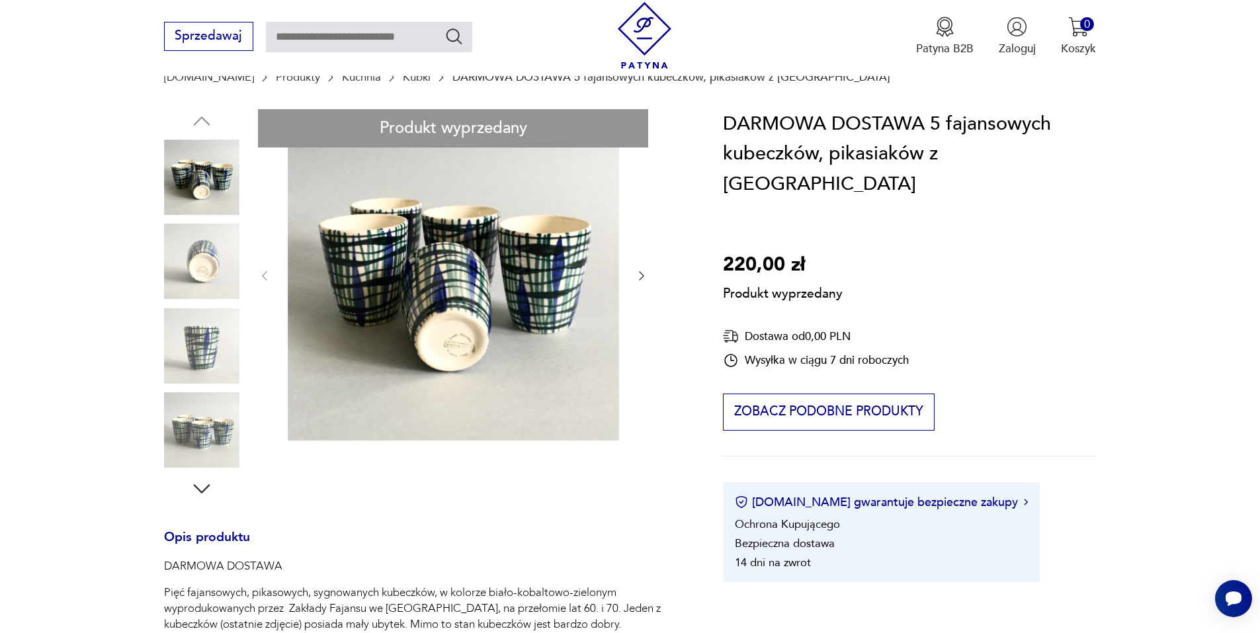
click at [197, 491] on div "Produkt wyprzedany Opis produktu DARMOWA DOSTAWA Pięć fajansowych, pikasowych, …" at bounding box center [424, 580] width 521 height 942
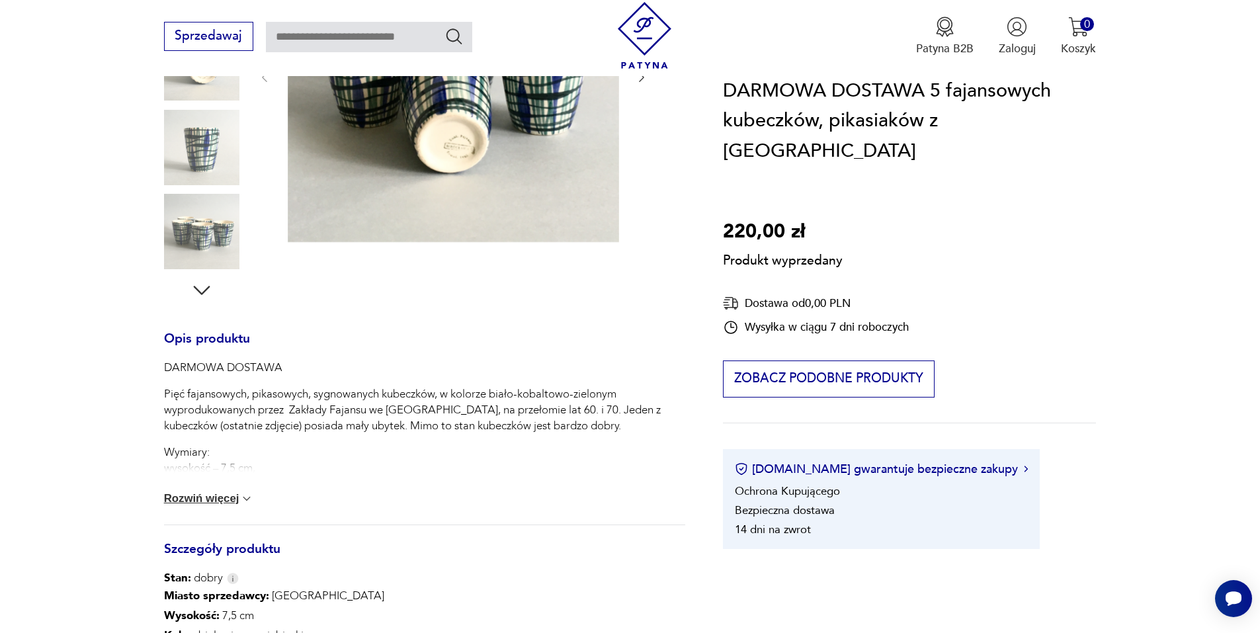
scroll to position [529, 0]
